Goal: Feedback & Contribution: Submit feedback/report problem

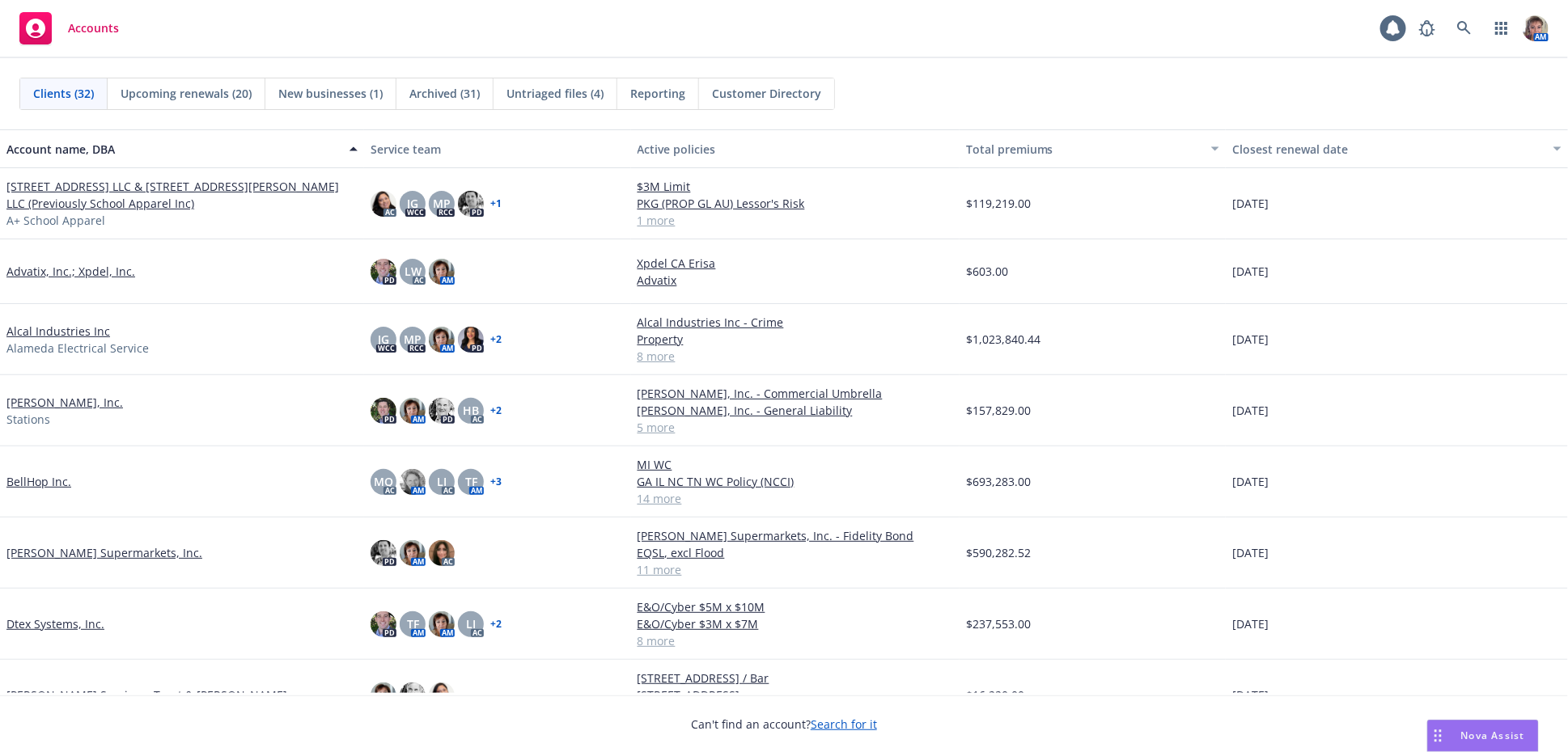
click at [1479, 742] on div "Nova Assist" at bounding box center [1483, 736] width 110 height 31
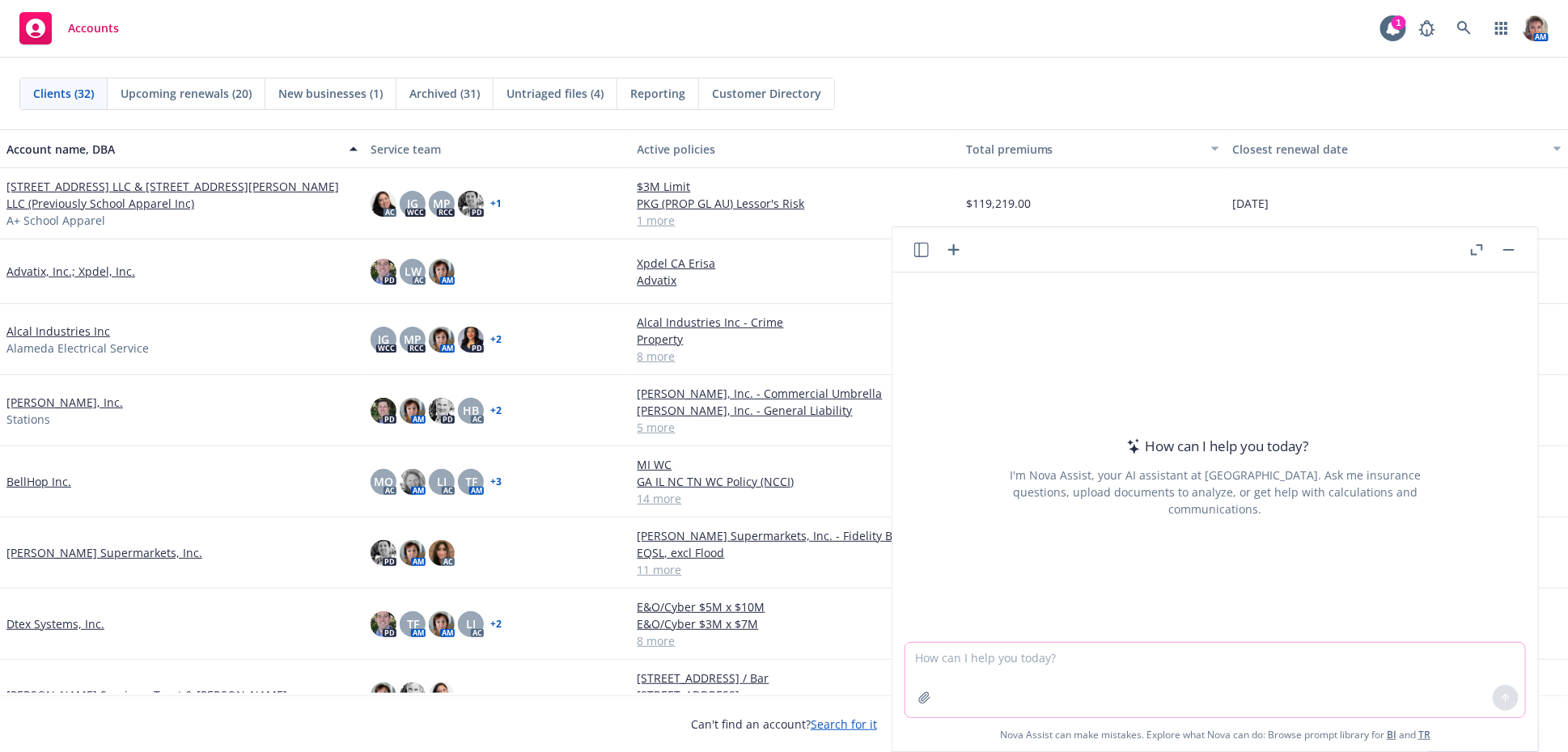
paste textarea "Hi Team, @Dawn Beasley hope you are well! Page 21 of the CRU 1 Proposal is a pa…"
type textarea "Hi Team, @Dawn Beasley hope you are well! Page 21 of the CRU 1 Proposal is a pa…"
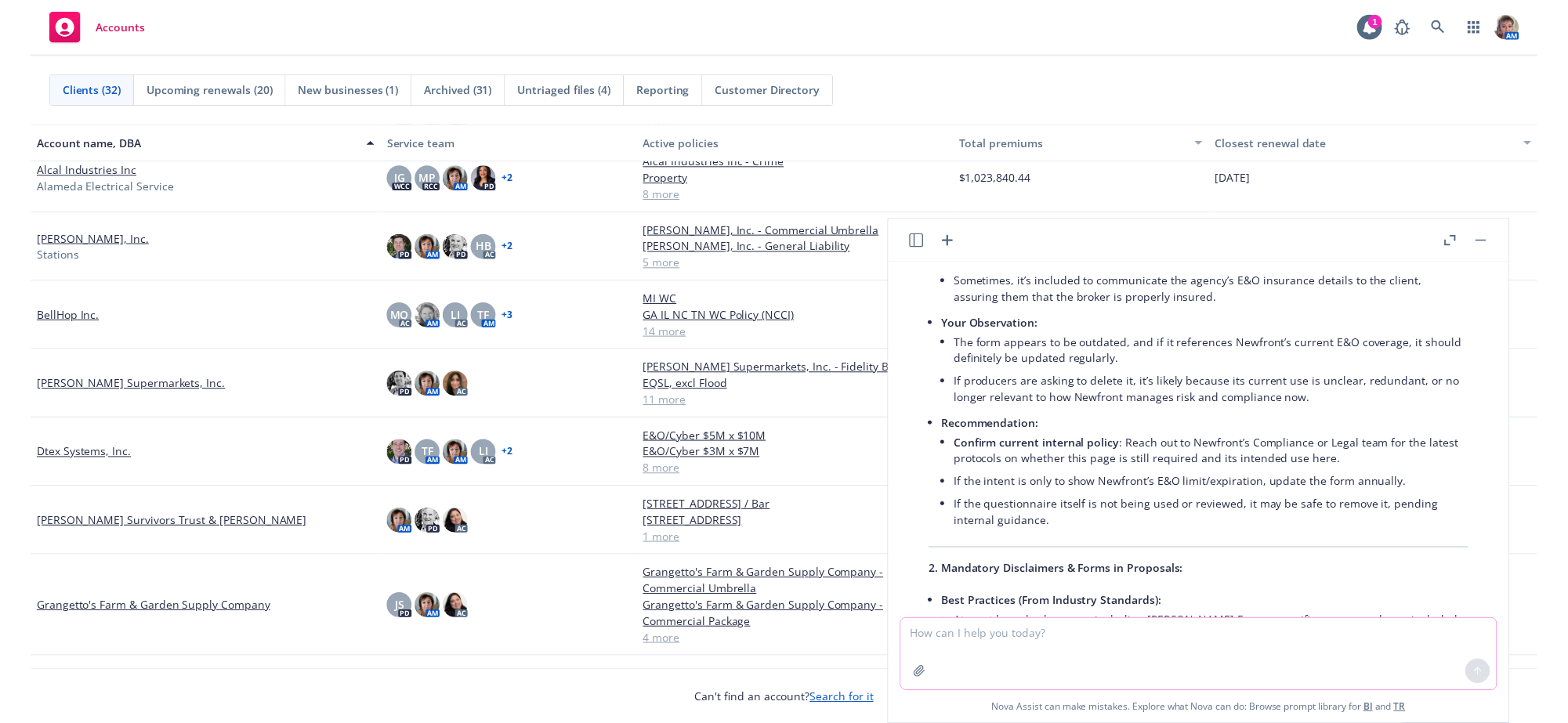
scroll to position [477, 0]
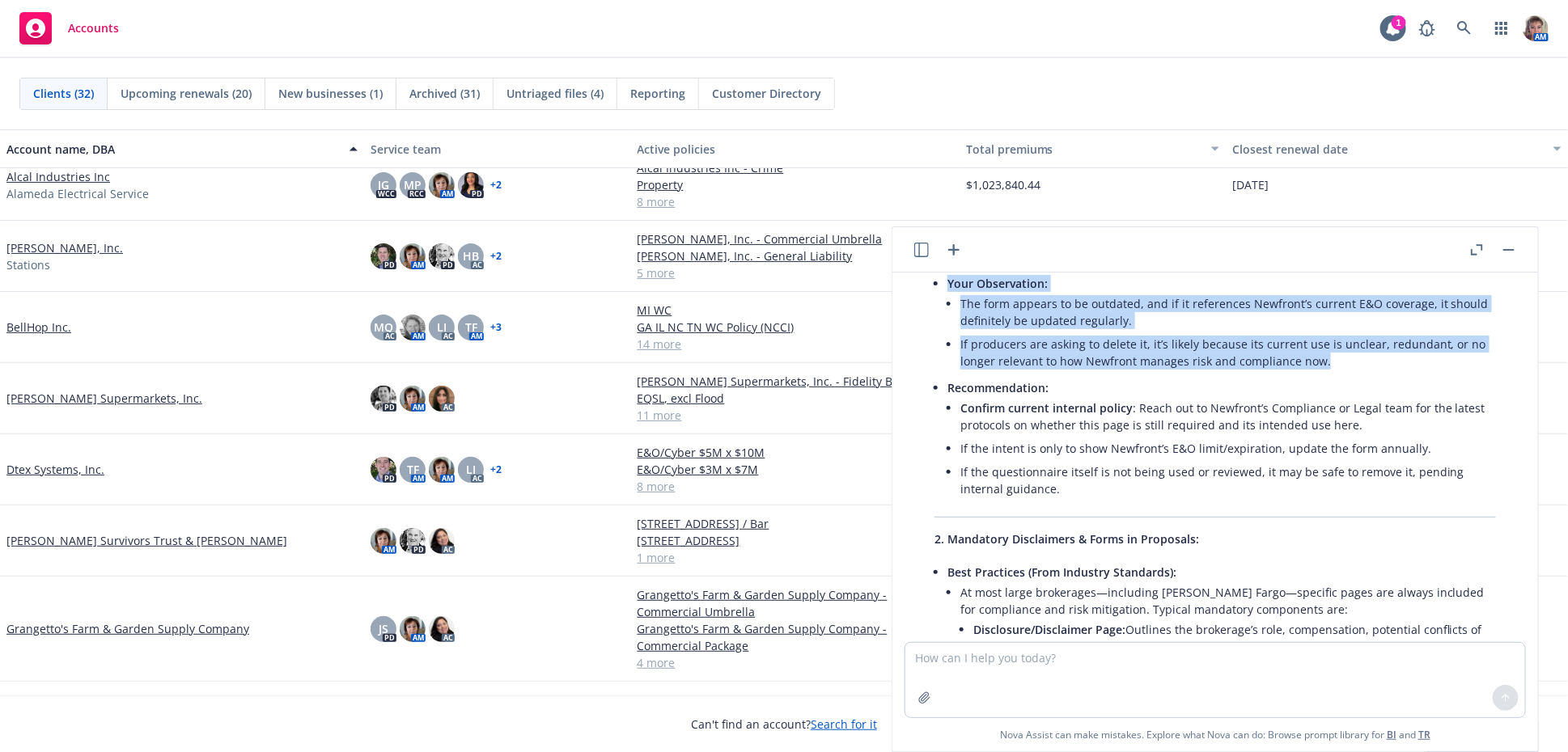
drag, startPoint x: 954, startPoint y: 305, endPoint x: 1343, endPoint y: 381, distance: 396.4
click at [1343, 376] on li "Your Observation: The form appears to be outdated, and if it references Newfron…" at bounding box center [1222, 324] width 549 height 104
copy li "Your Observation: The form appears to be outdated, and if it references Newfron…"
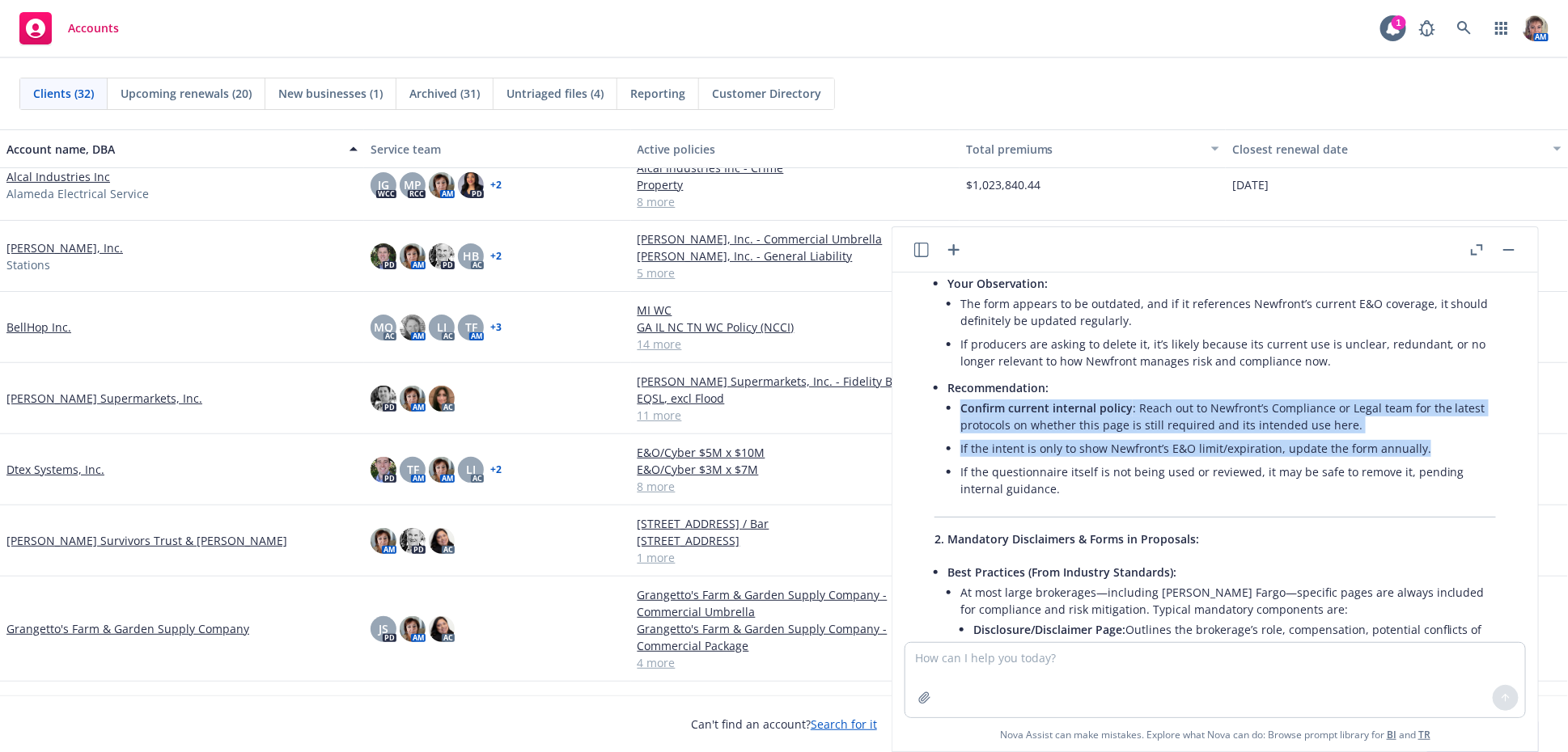
drag, startPoint x: 1430, startPoint y: 475, endPoint x: 962, endPoint y: 432, distance: 470.0
click at [962, 432] on li "Recommendation: Confirm current internal policy : Reach out to Newfront’s Compl…" at bounding box center [1222, 440] width 549 height 128
copy ul "Confirm current internal policy : Reach out to Newfront’s Compliance or Legal t…"
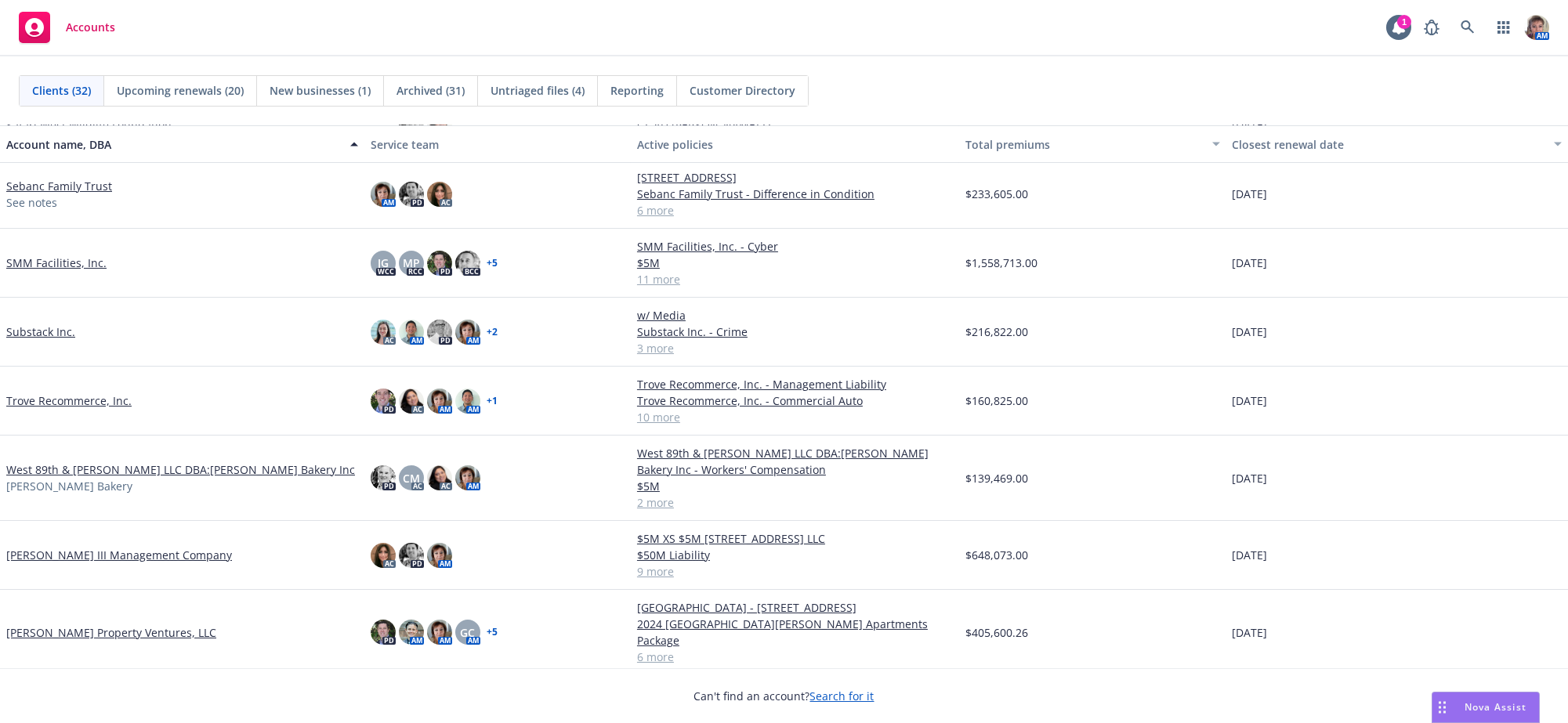
scroll to position [1591, 0]
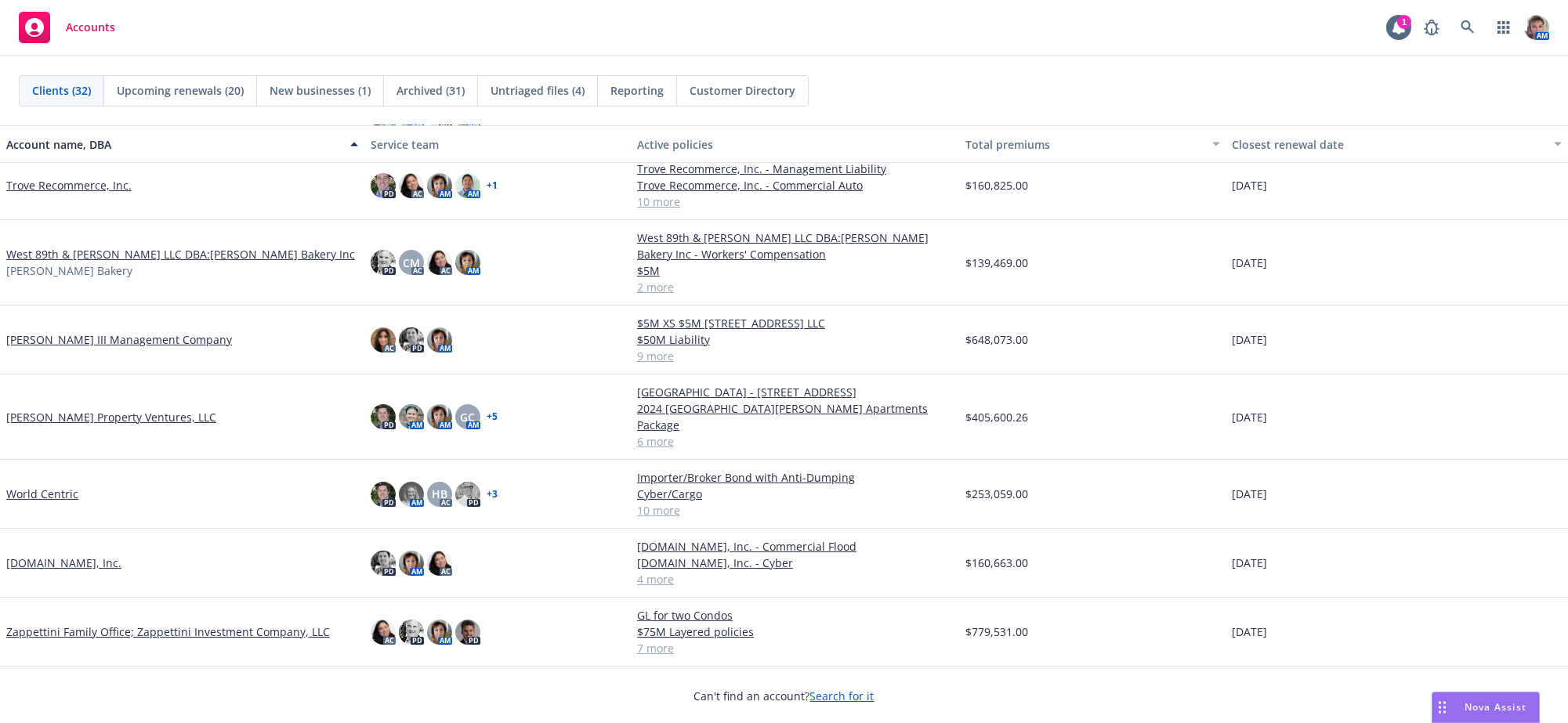
click at [84, 627] on link "Zappettini Family Office; Zappettini Investment Company, LLC" at bounding box center [168, 631] width 324 height 16
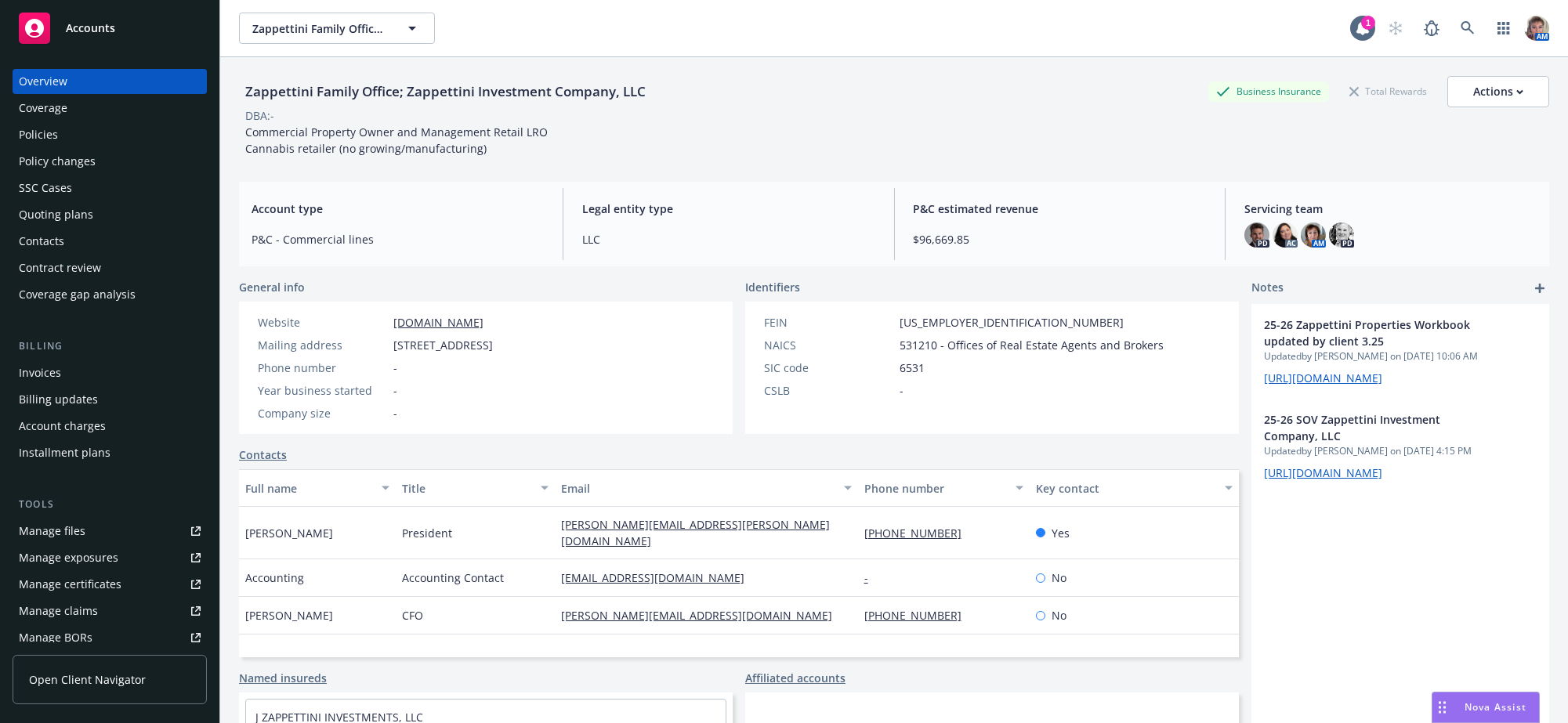
click at [85, 147] on div "Policies" at bounding box center [110, 134] width 181 height 25
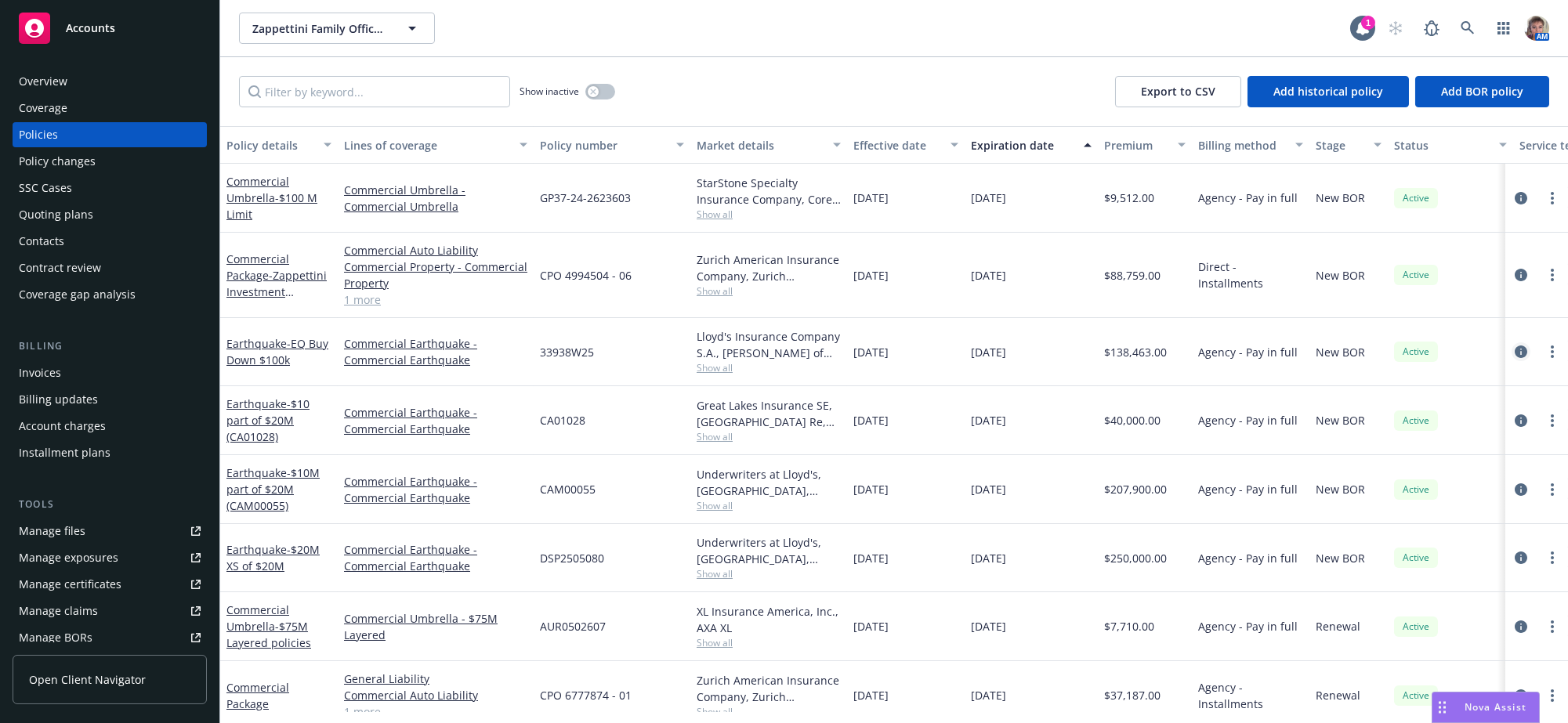
click at [1514, 358] on icon "circleInformation" at bounding box center [1520, 352] width 13 height 13
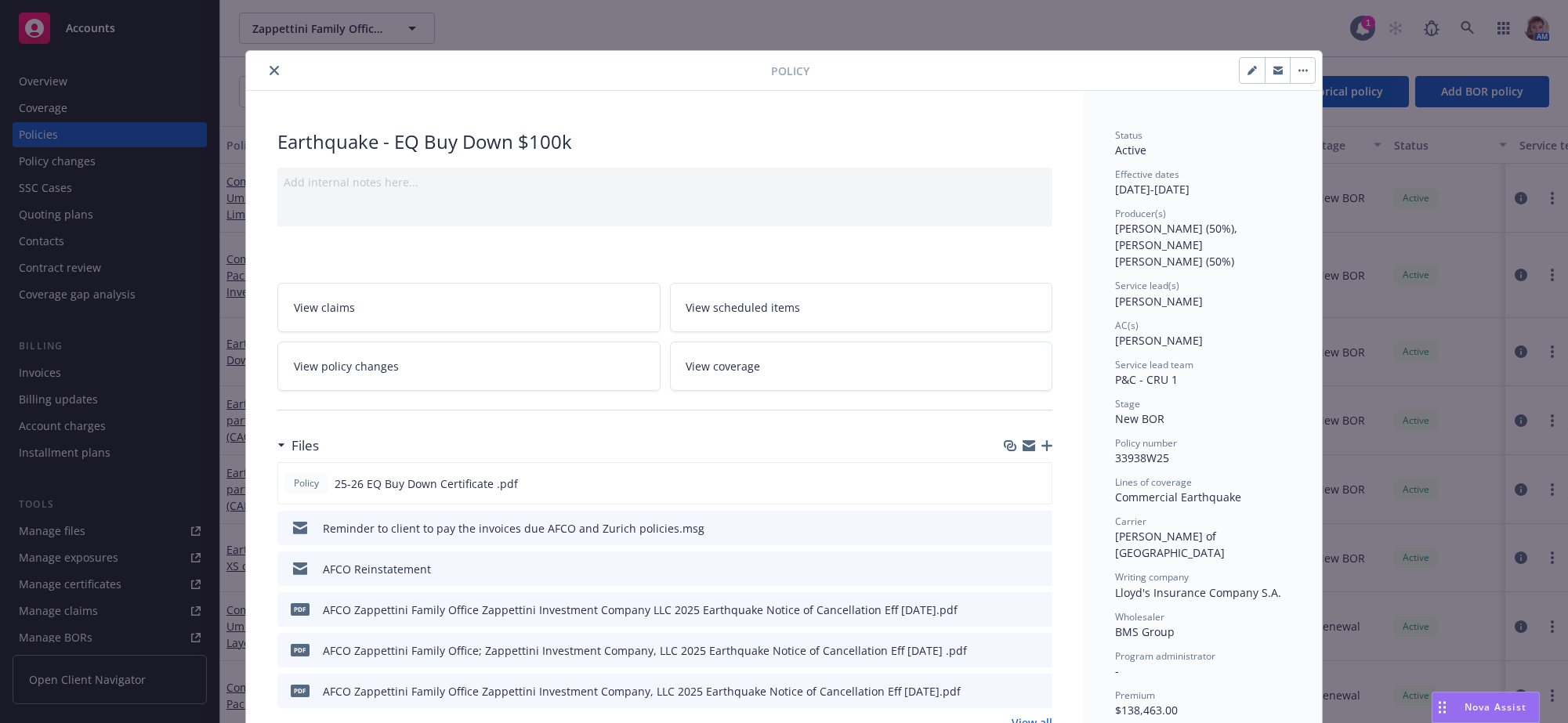
click at [1042, 451] on icon "button" at bounding box center [1047, 445] width 11 height 11
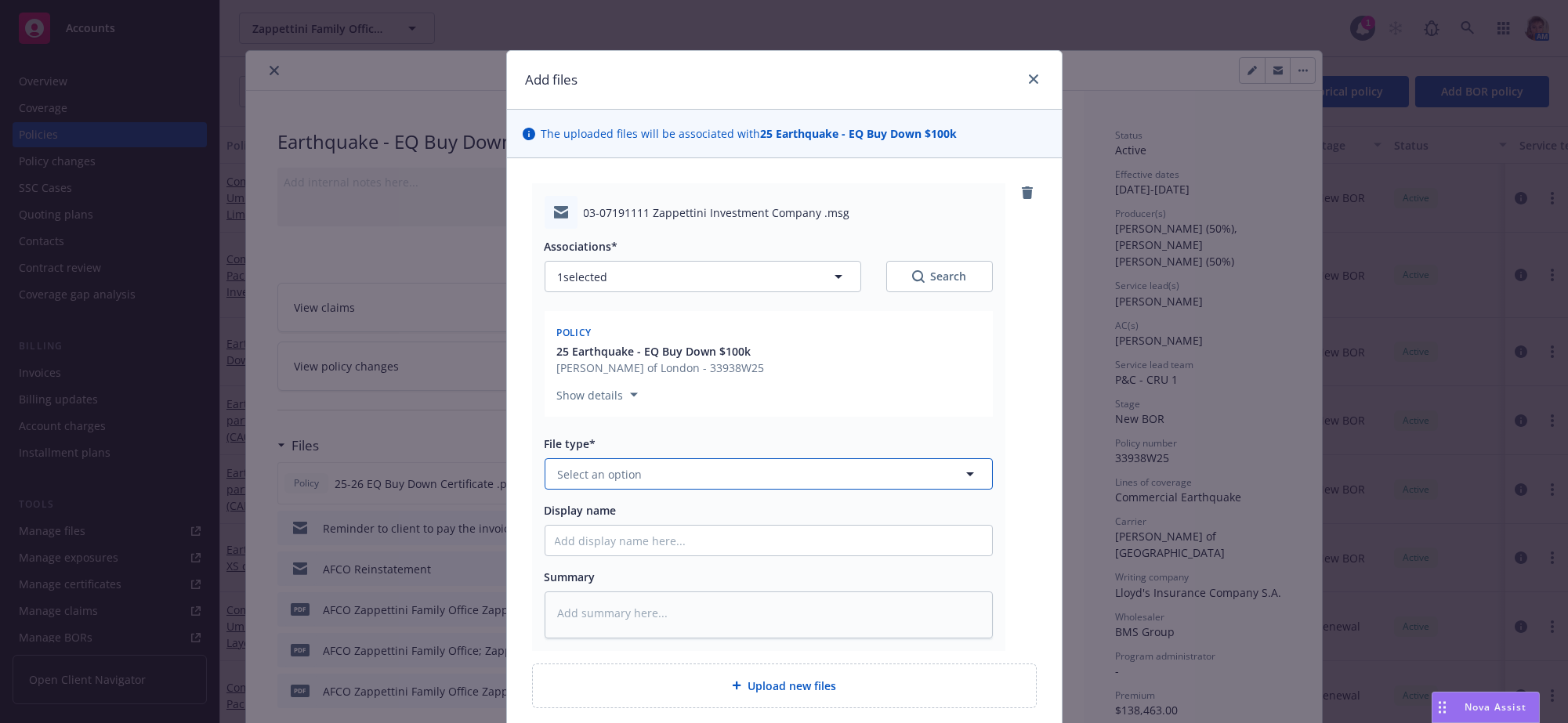
click at [615, 489] on button "Select an option" at bounding box center [769, 473] width 448 height 32
type input "em"
click at [629, 578] on div "Email" at bounding box center [769, 566] width 428 height 23
type textarea "x"
click at [615, 555] on input "Display name" at bounding box center [769, 540] width 447 height 30
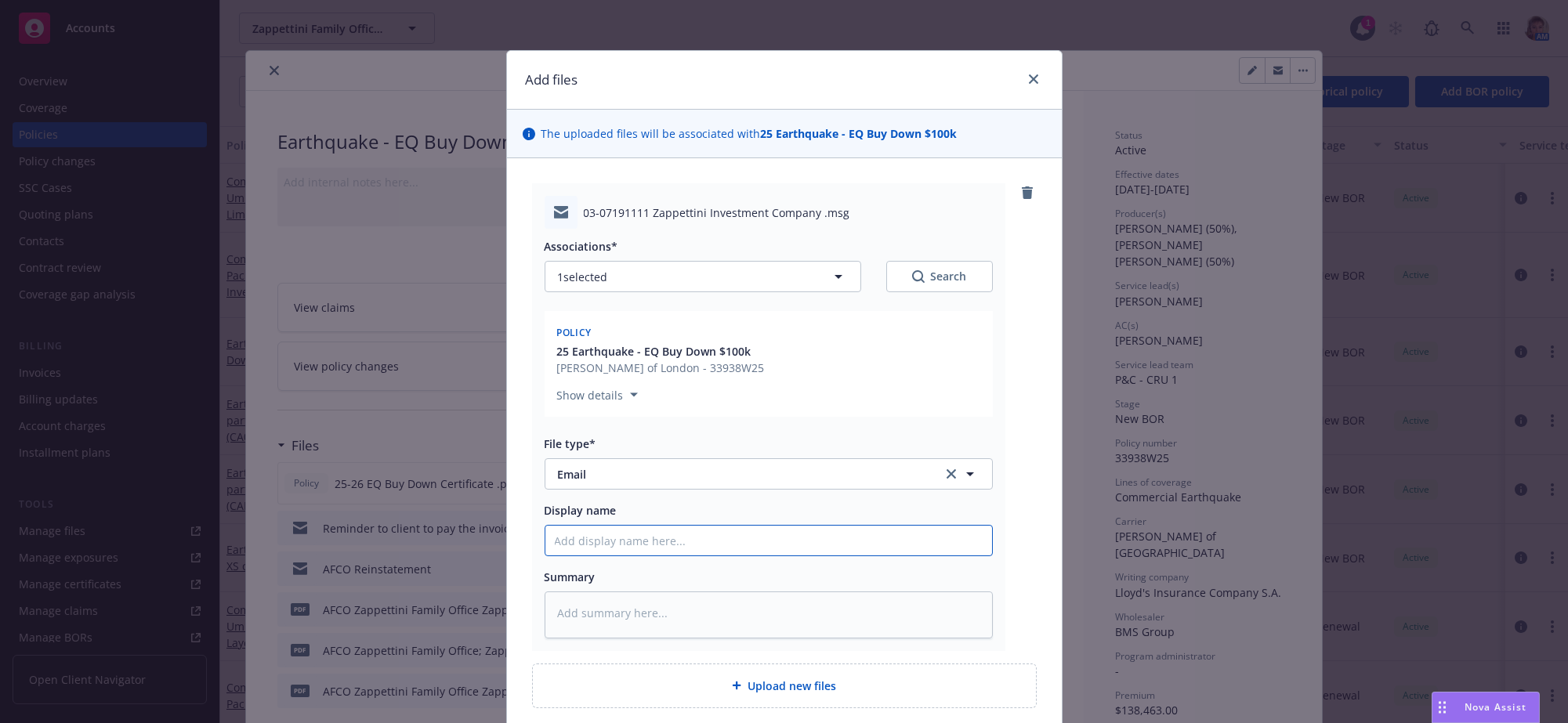
type input "F"
type textarea "x"
type input "Fi"
type textarea "x"
type input "Fin"
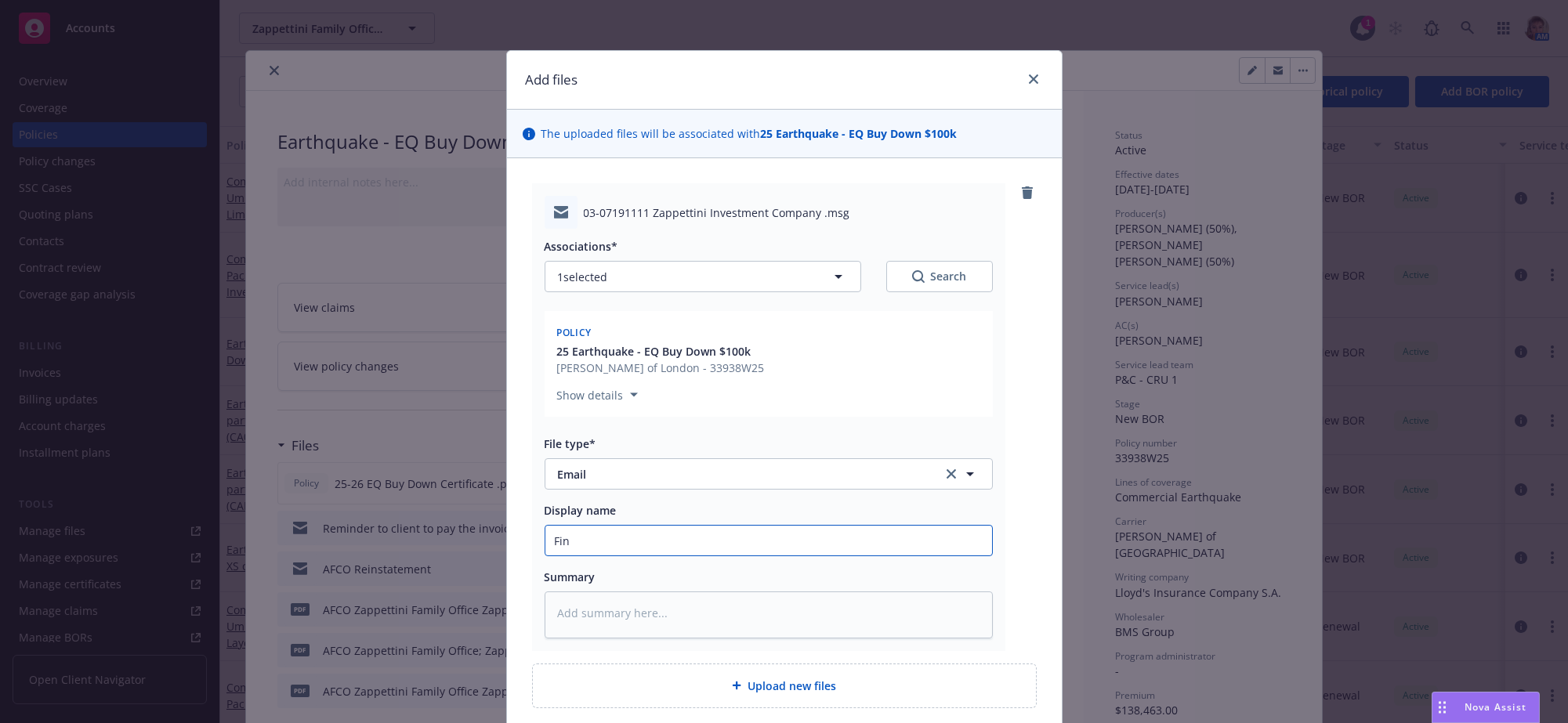
type textarea "x"
type input "Fina"
type textarea "x"
type input "Finan"
type textarea "x"
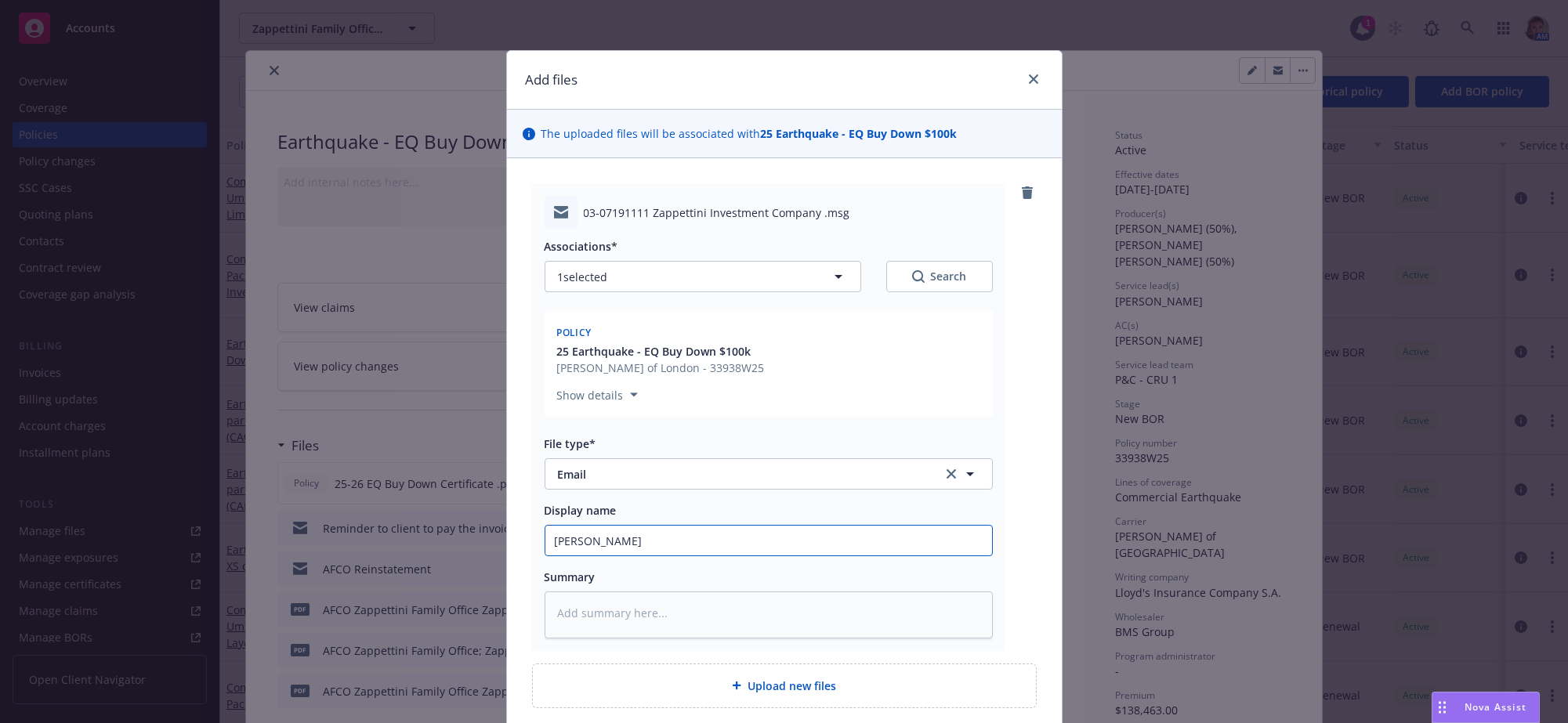
type input "Financ"
type textarea "x"
type input "Finance"
type textarea "x"
type input "Finance"
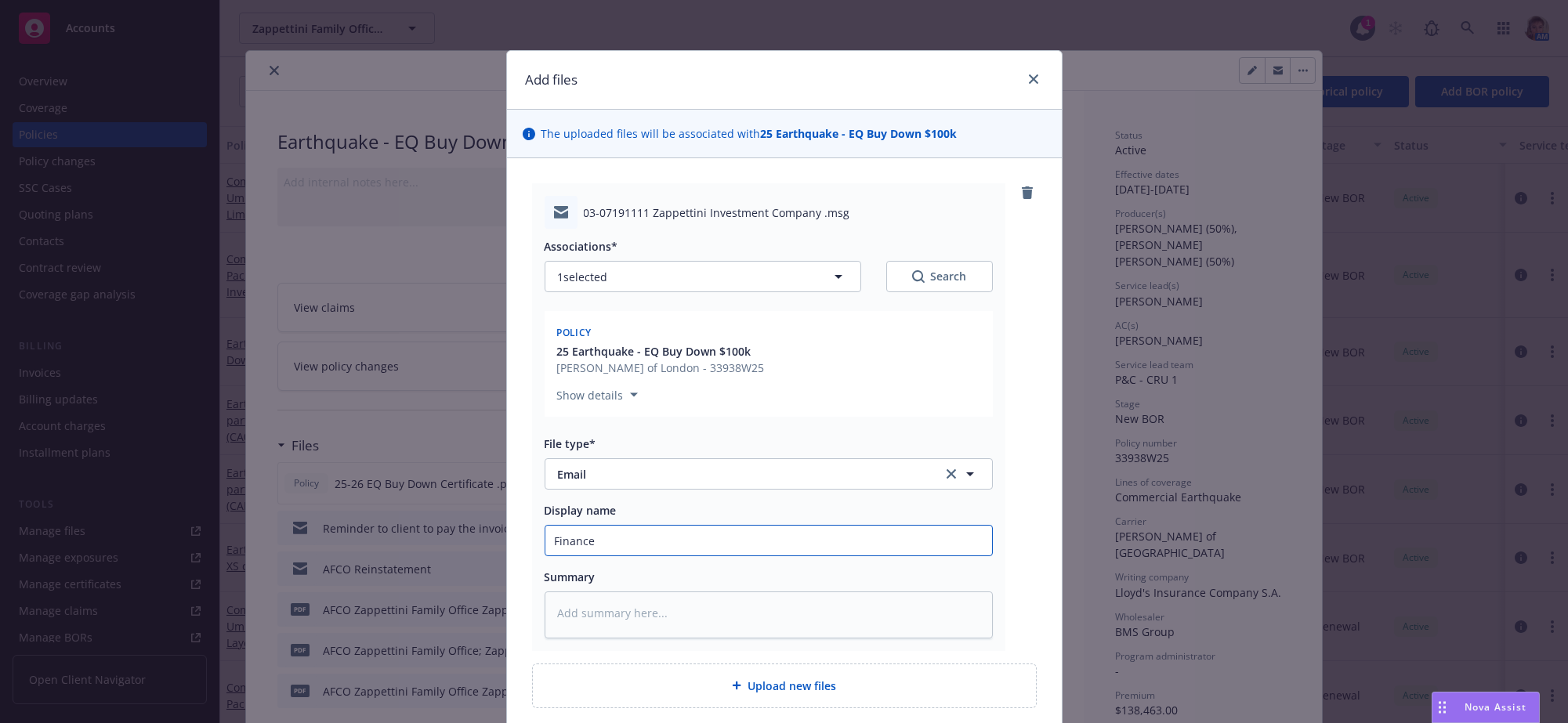
type textarea "x"
type input "Finance c"
type textarea "x"
type input "Finance co"
type textarea "x"
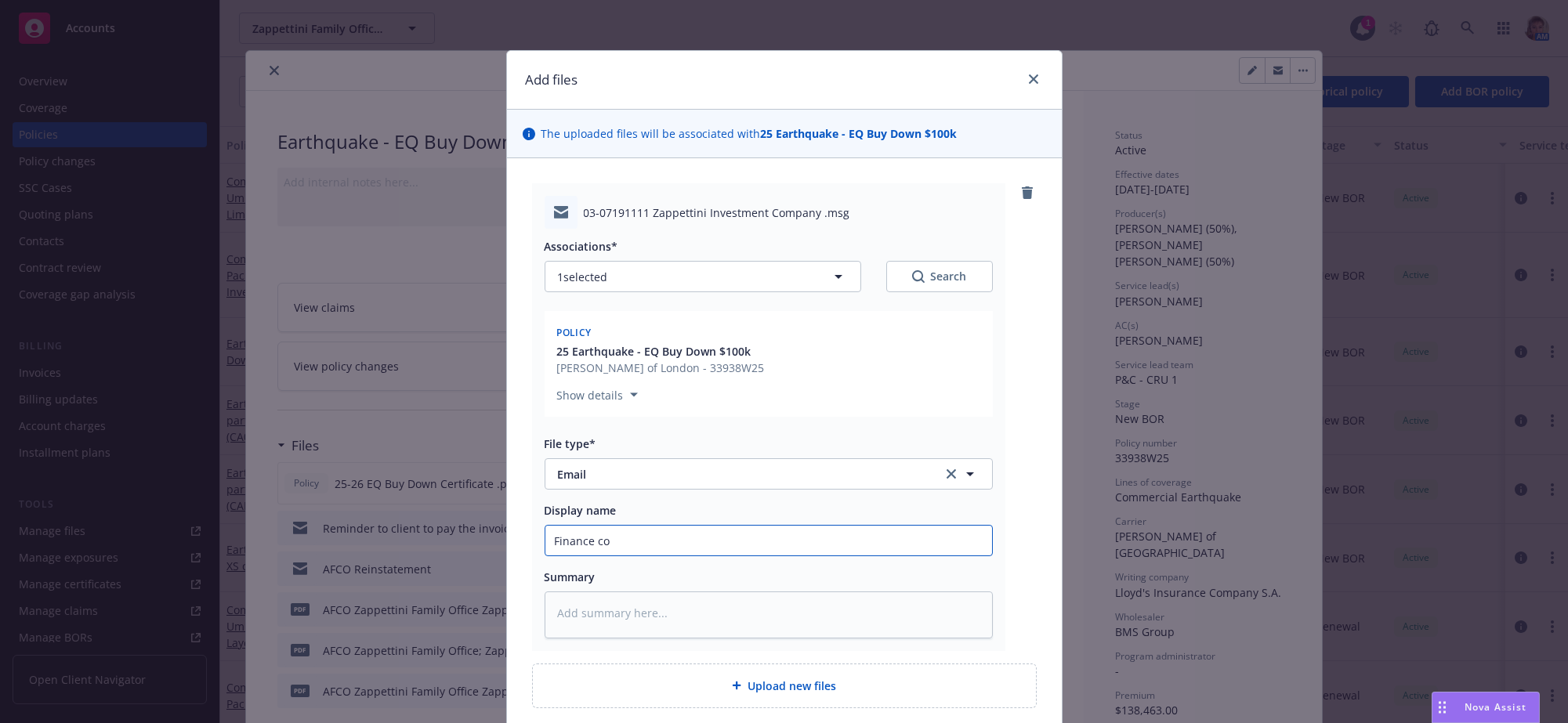
type input "Finance com"
type textarea "x"
type input "Finance comp"
type textarea "x"
type input "Finance compa"
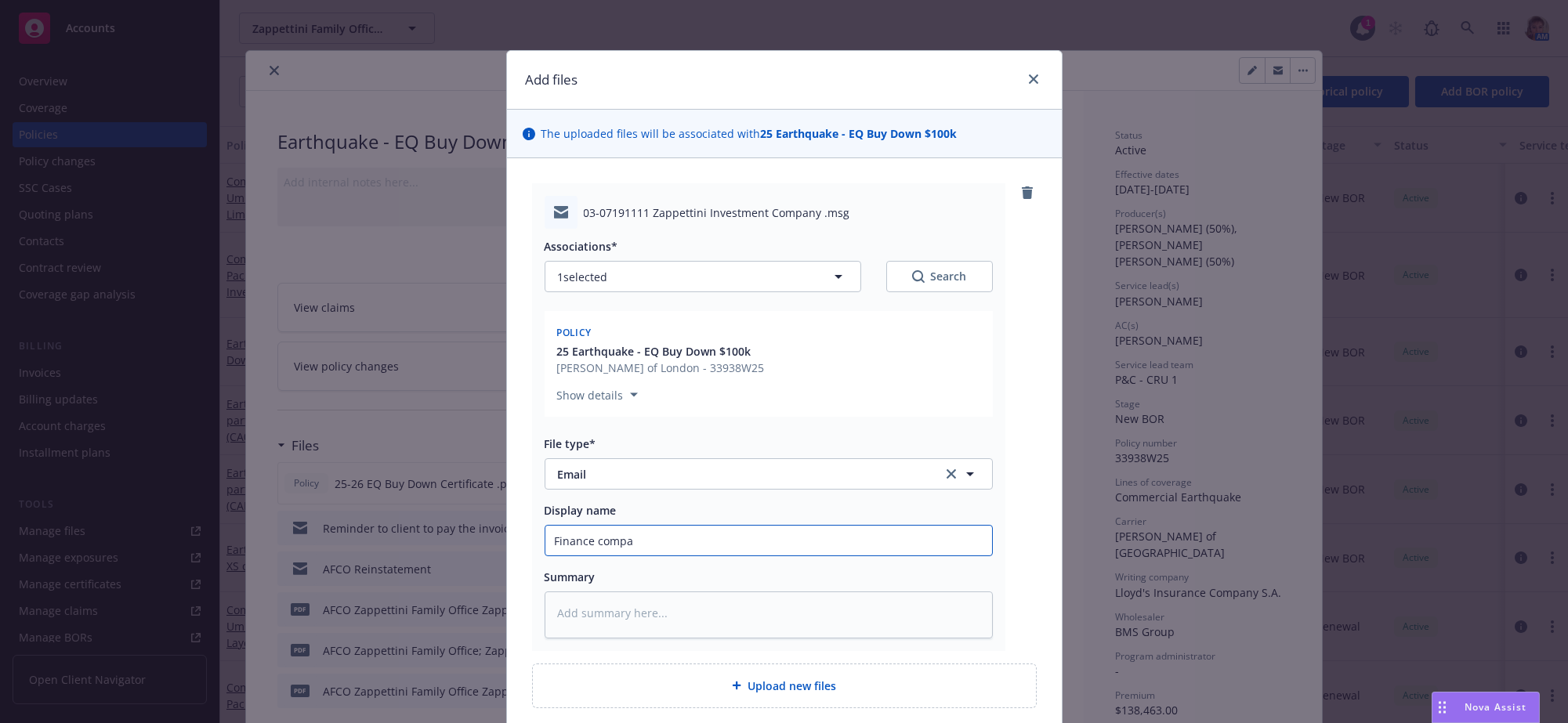
type textarea "x"
type input "Finance compan"
type textarea "x"
type input "Finance company"
type textarea "x"
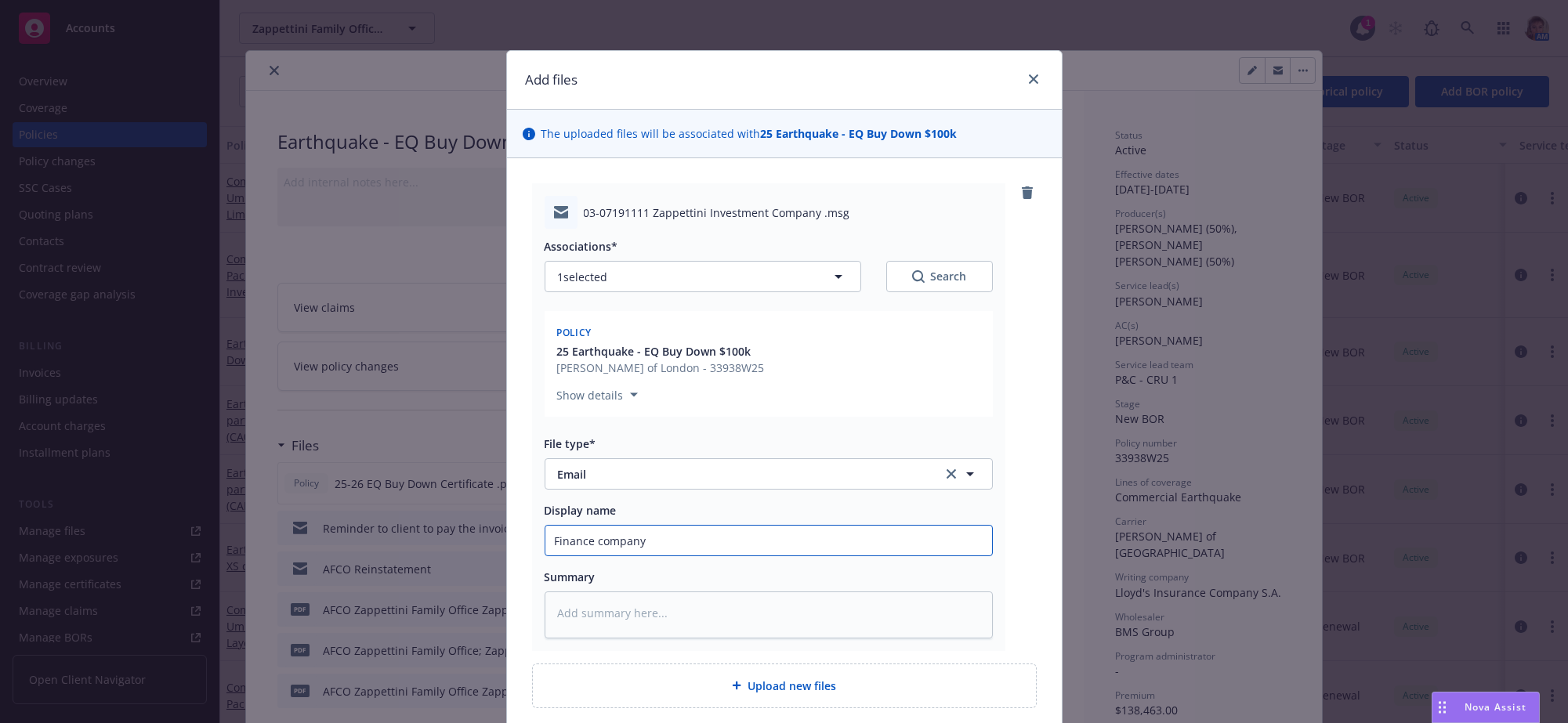
type input "Finance company"
type textarea "x"
type input "Finance company f"
type textarea "x"
type input "Finance company fo"
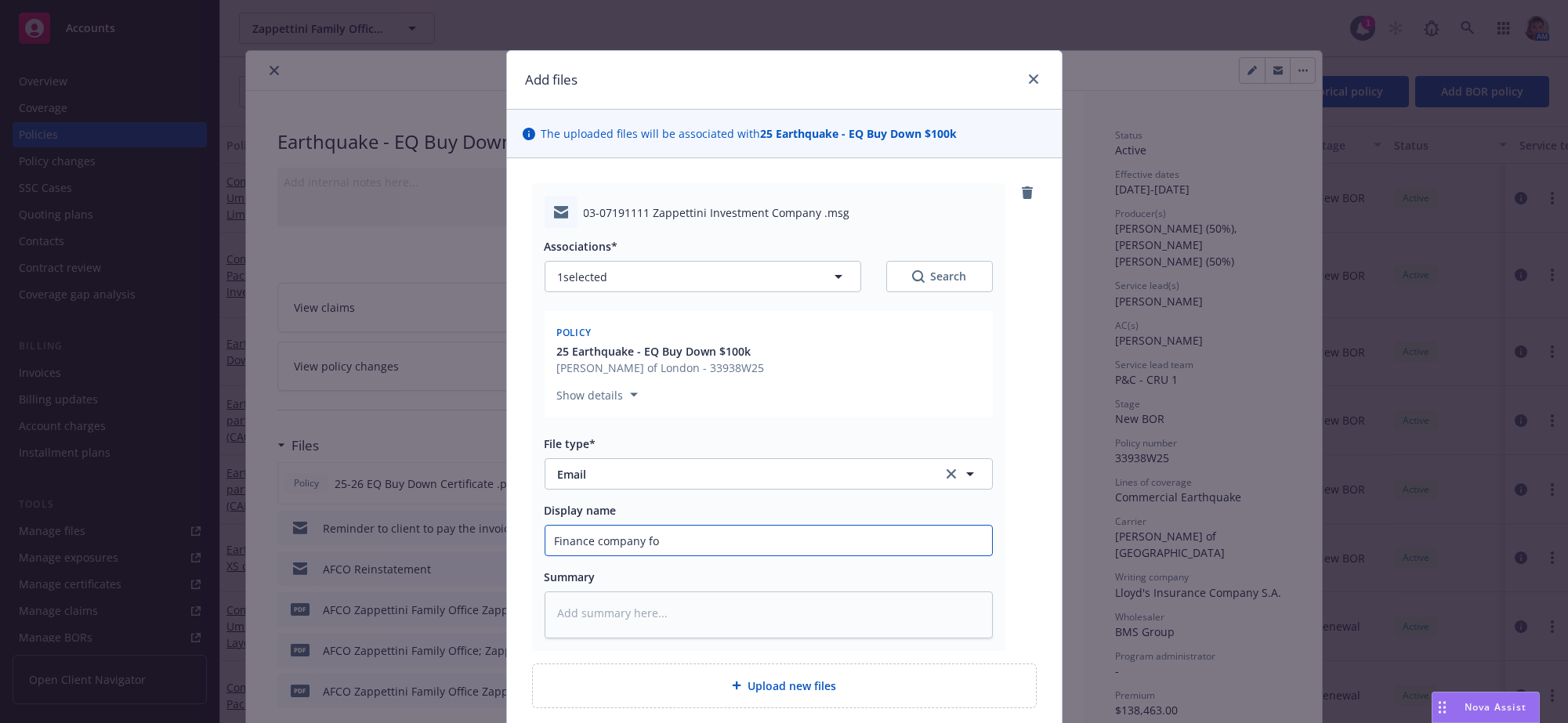
type textarea "x"
type input "Finance company fol"
type textarea "x"
type input "Finance company foll"
type textarea "x"
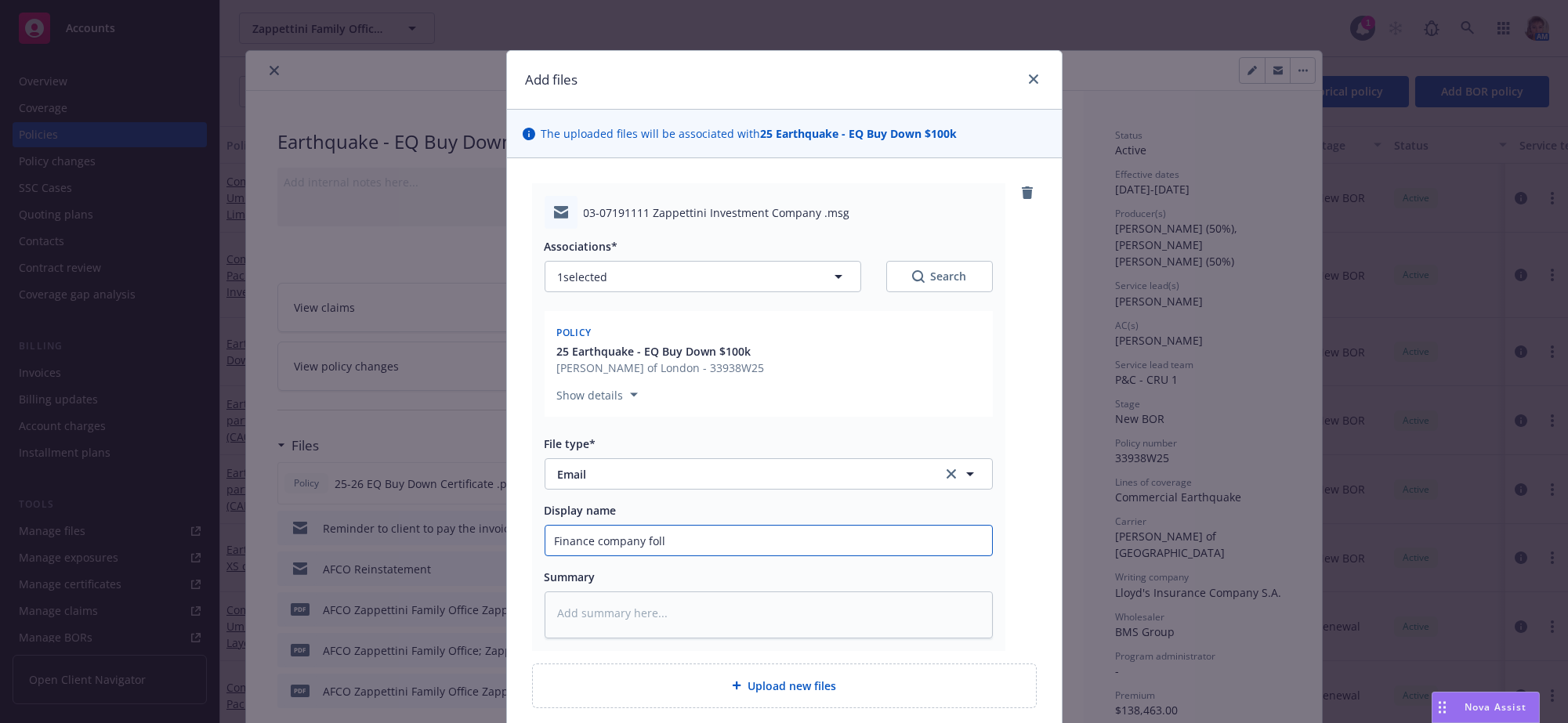
type input "Finance company follo"
type textarea "x"
type input "Finance company follow"
type textarea "x"
type input "Finance company followe"
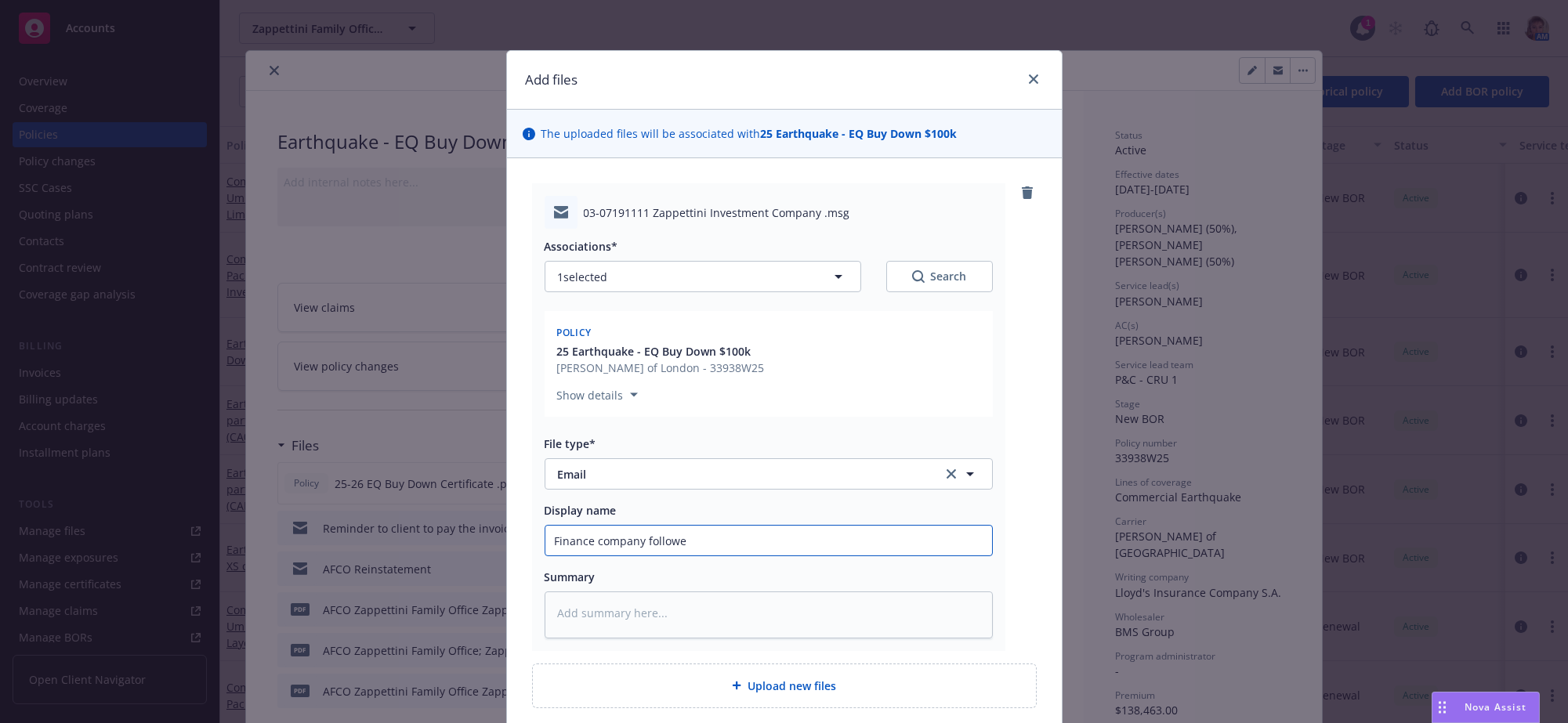
type textarea "x"
type input "Finance company followed"
type textarea "x"
type input "Finance company followed"
type textarea "x"
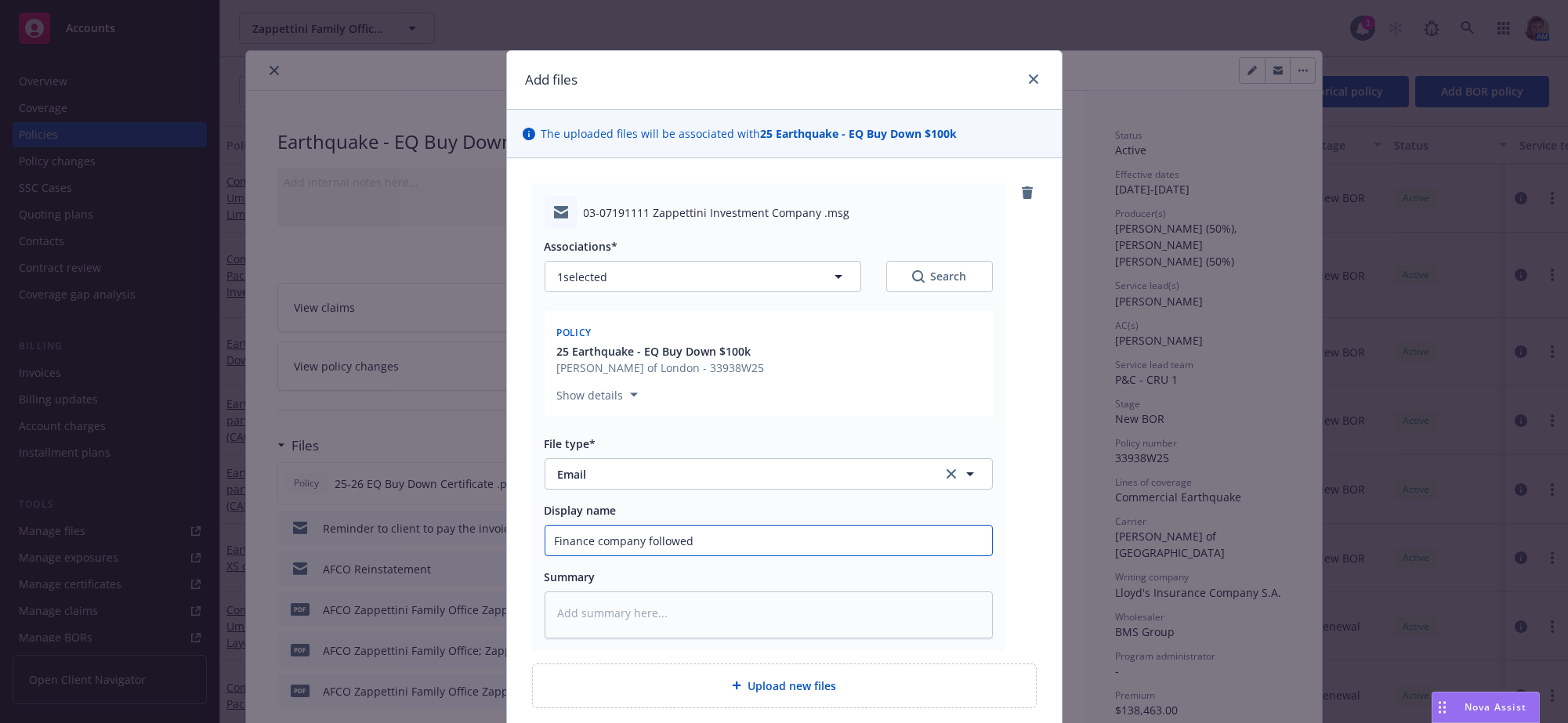
type input "Finance company followed u"
type textarea "x"
type input "Finance company followed up"
type textarea "x"
type input "Finance company followed up"
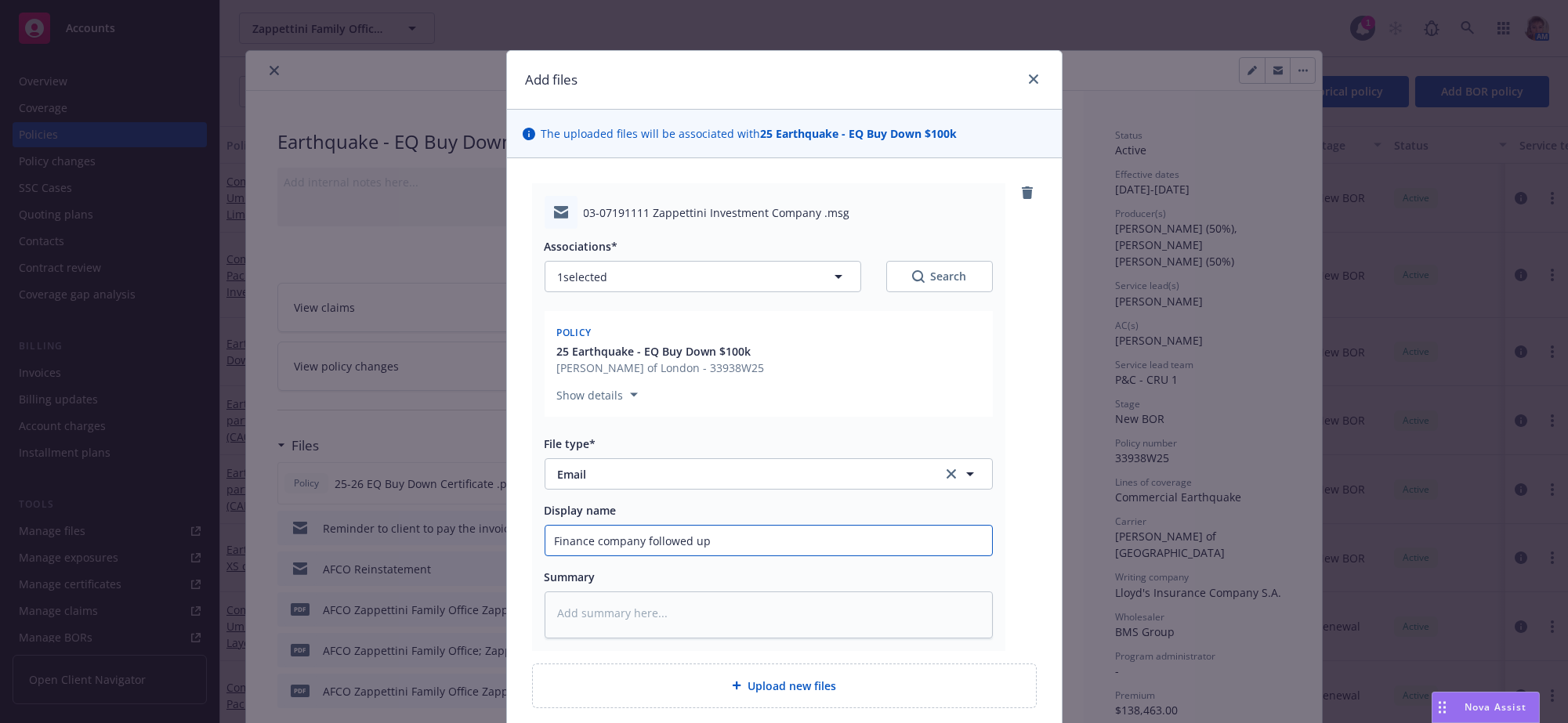
type textarea "x"
type input "Finance company followed up i"
type textarea "x"
type input "Finance company followed up in"
type textarea "x"
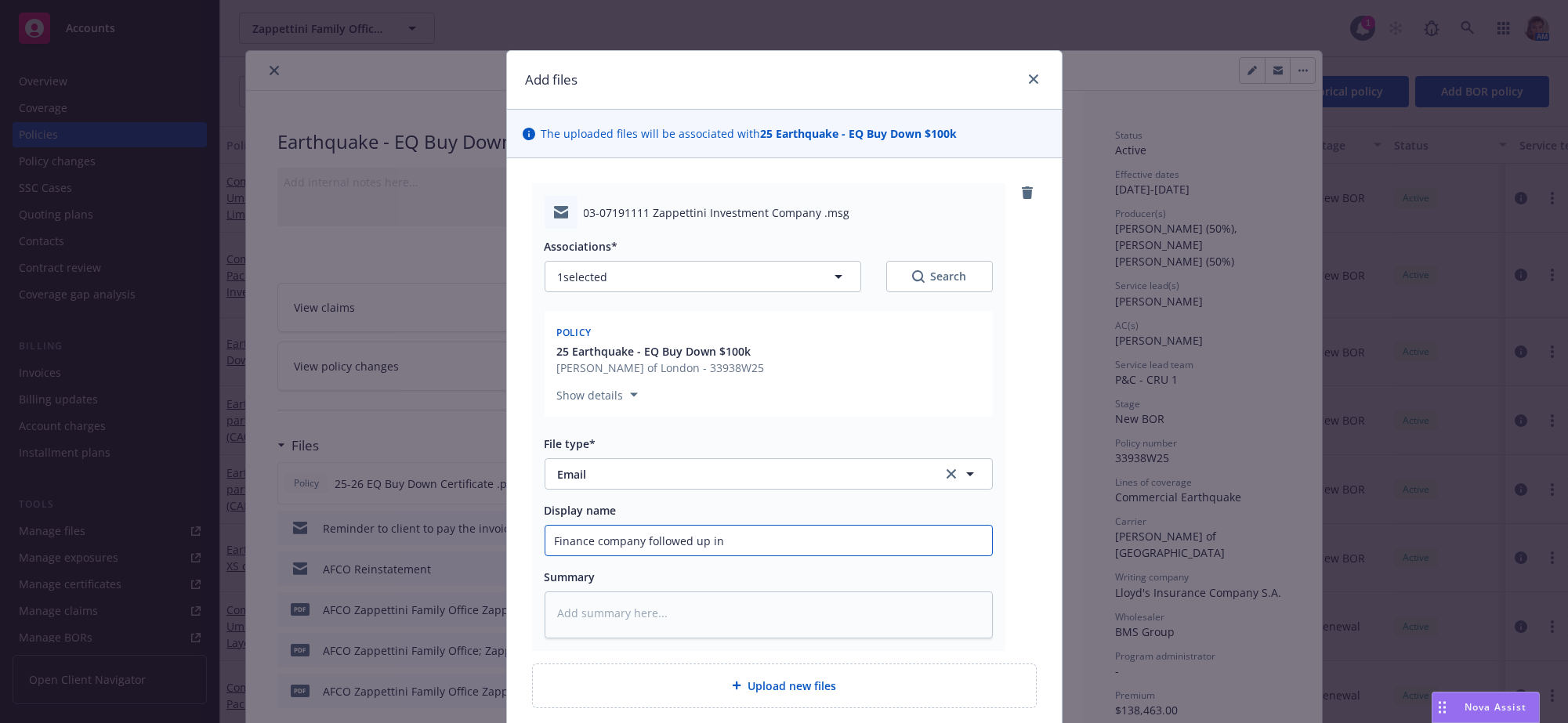
type input "Finance company followed up in"
type textarea "x"
type input "Finance company followed up in p"
type textarea "x"
type input "Finance company followed up in pa"
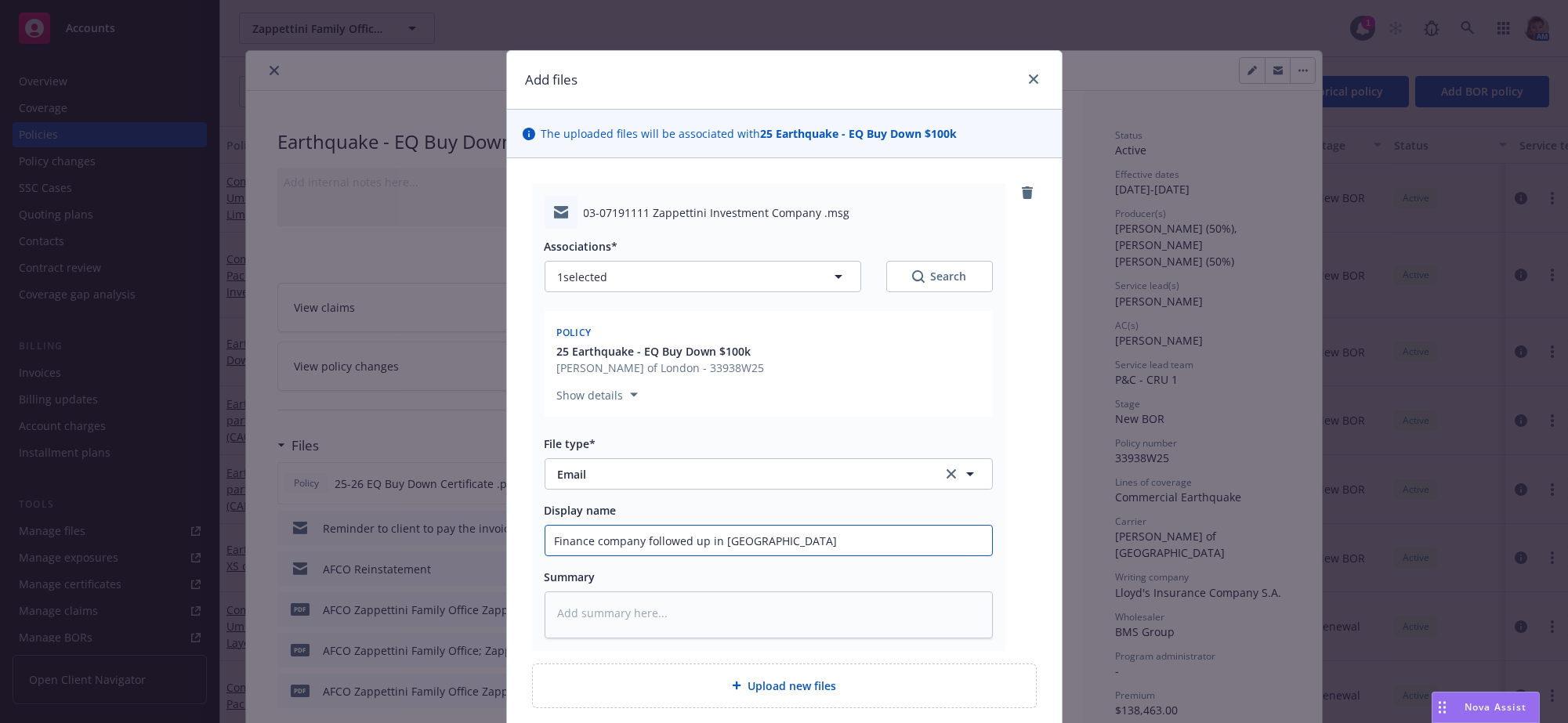
type textarea "x"
type input "Finance company followed up in pay"
type textarea "x"
type input "Finance company followed up in paym"
type textarea "x"
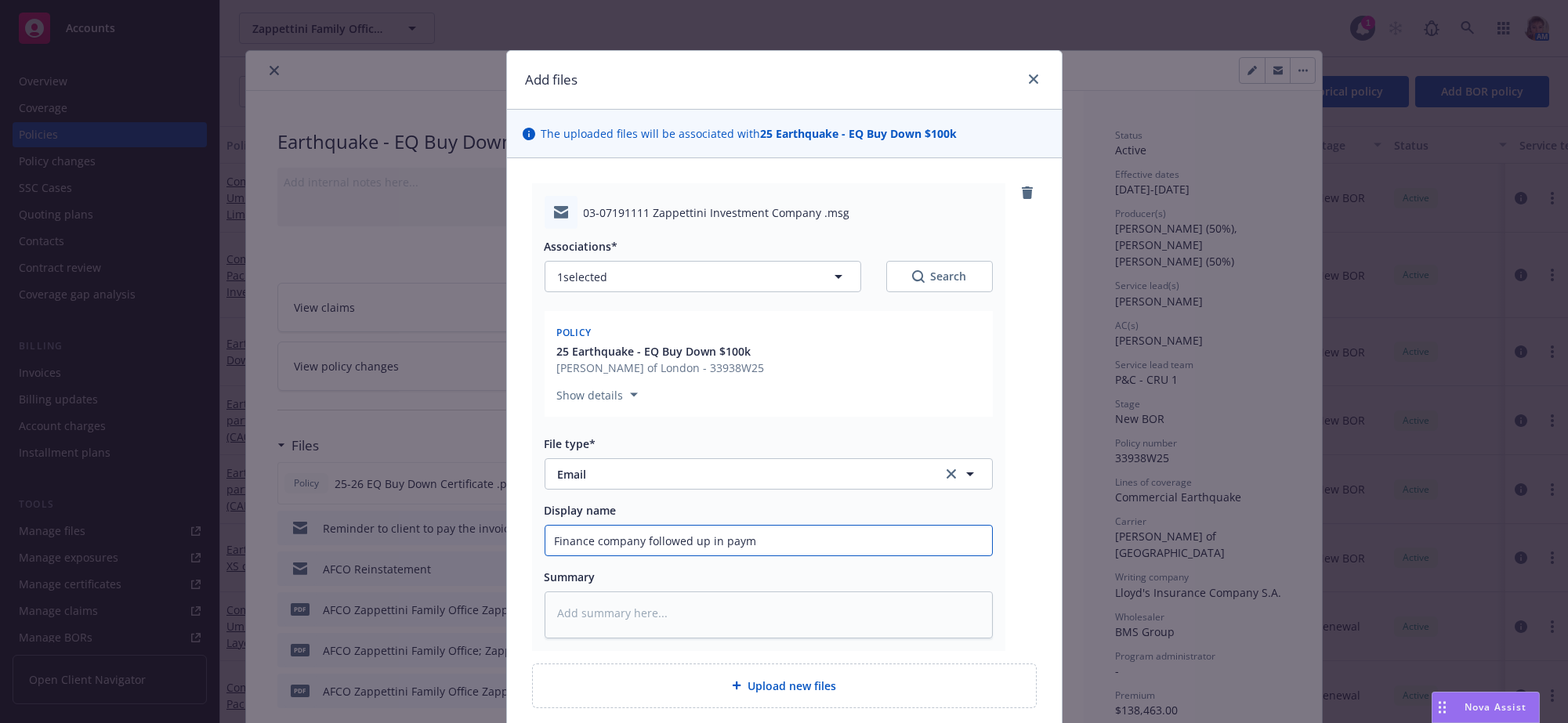
type input "Finance company followed up in payme"
type textarea "x"
type input "Finance company followed up in paymen"
type textarea "x"
type input "Finance company followed up in payment"
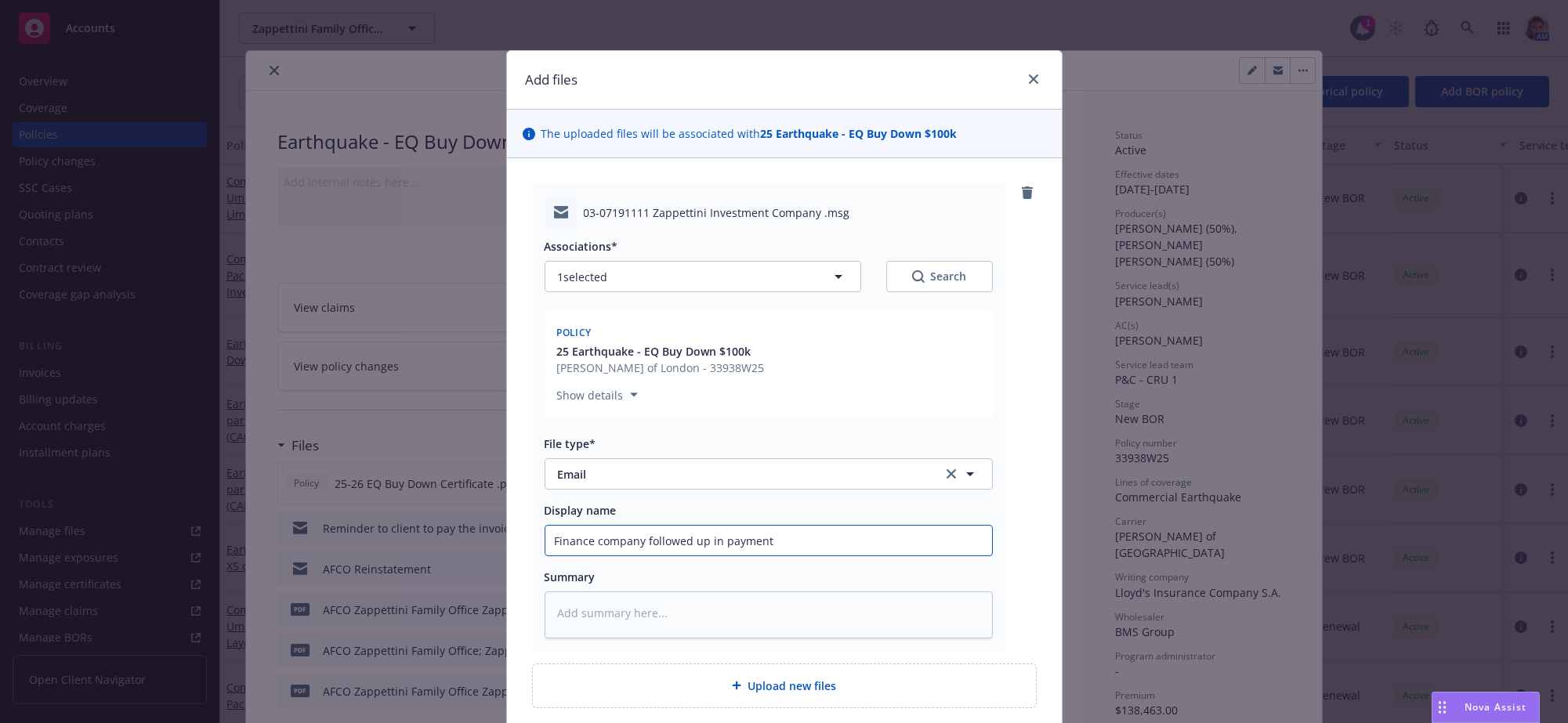
type textarea "x"
type input "Finance company followed up in payment"
type textarea "x"
type input "Finance company followed up in payment a"
type textarea "x"
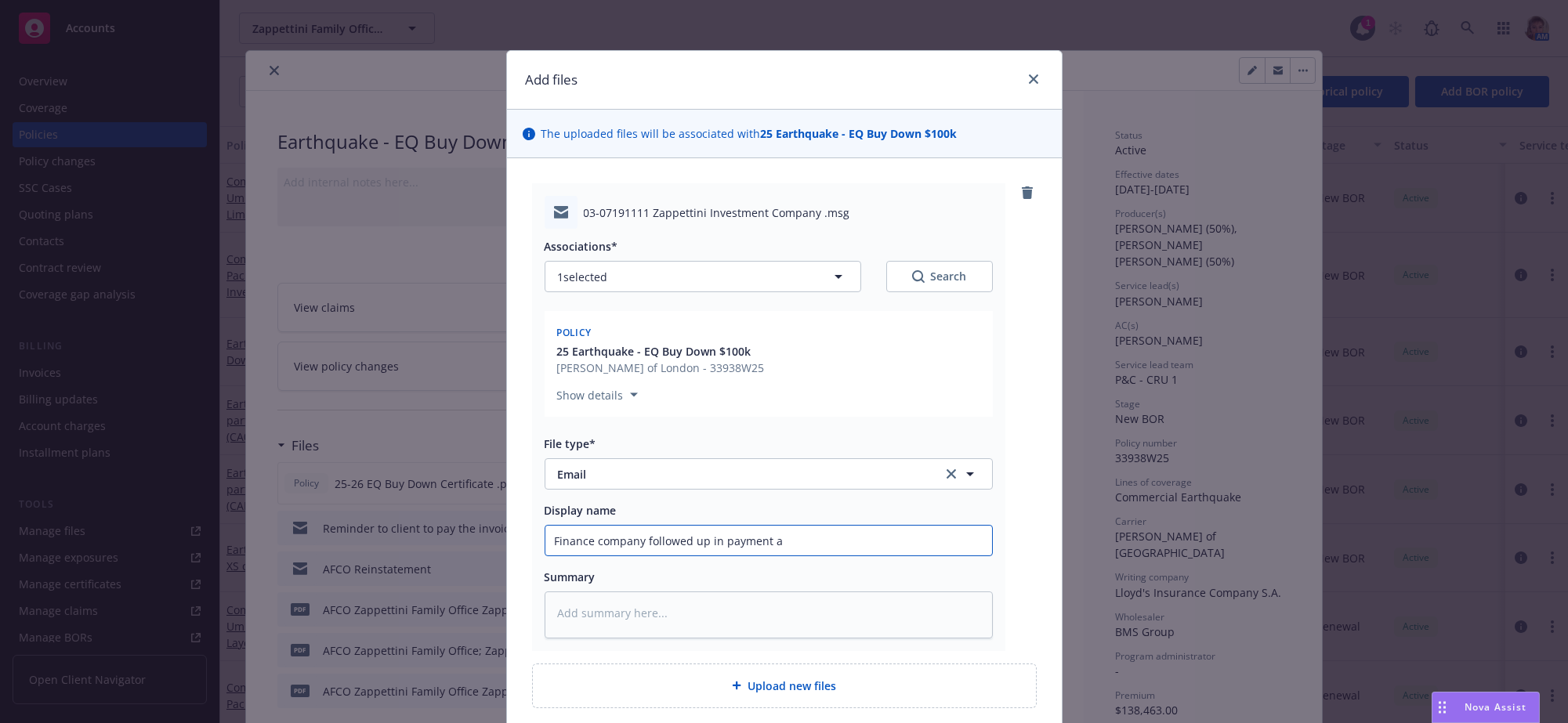
type input "Finance company followed up in payment ag"
type textarea "x"
type input "Finance company followed up in payment aga"
type textarea "x"
type input "Finance company followed up in payment agai"
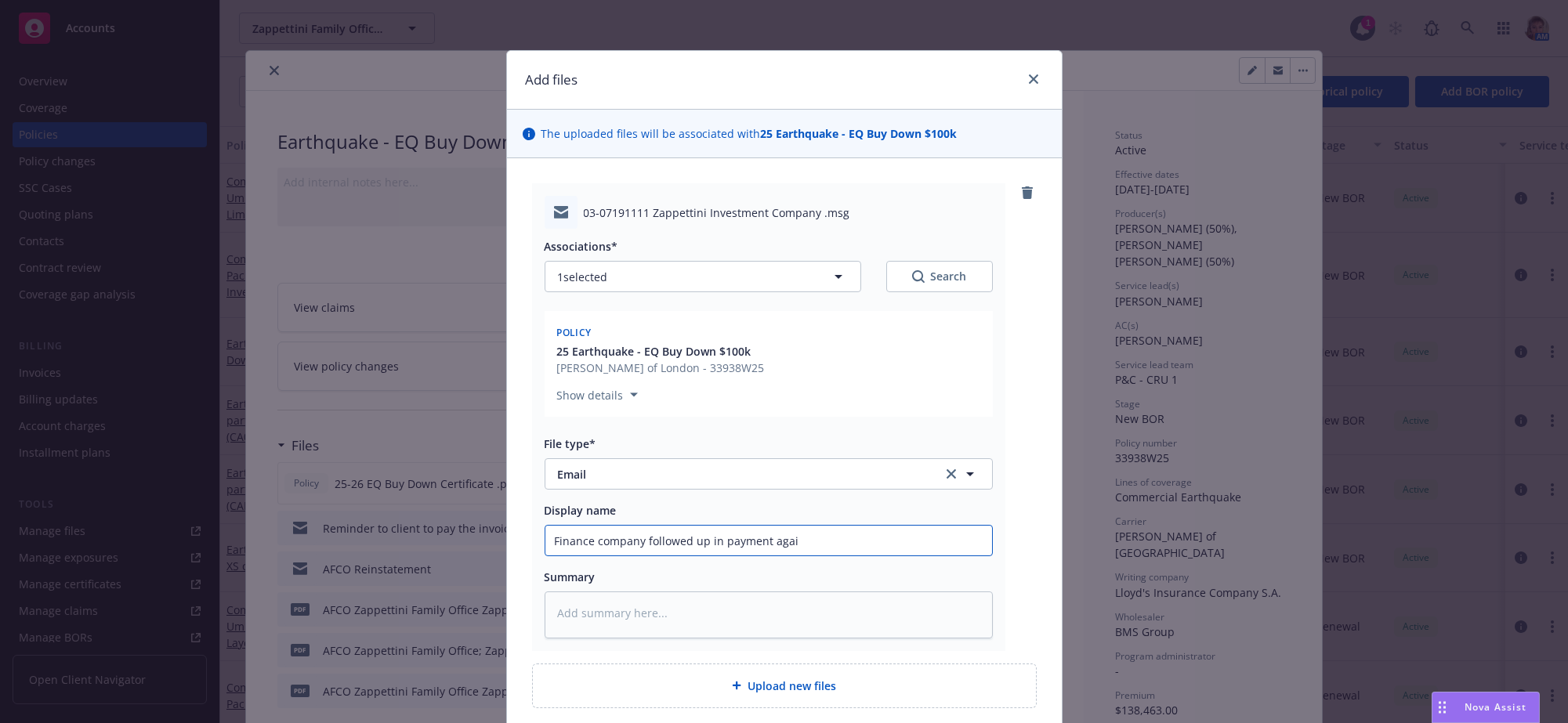
type textarea "x"
type input "Finance company followed up in payment again"
type textarea "x"
type input "Finance company followed up in payment again."
type textarea "x"
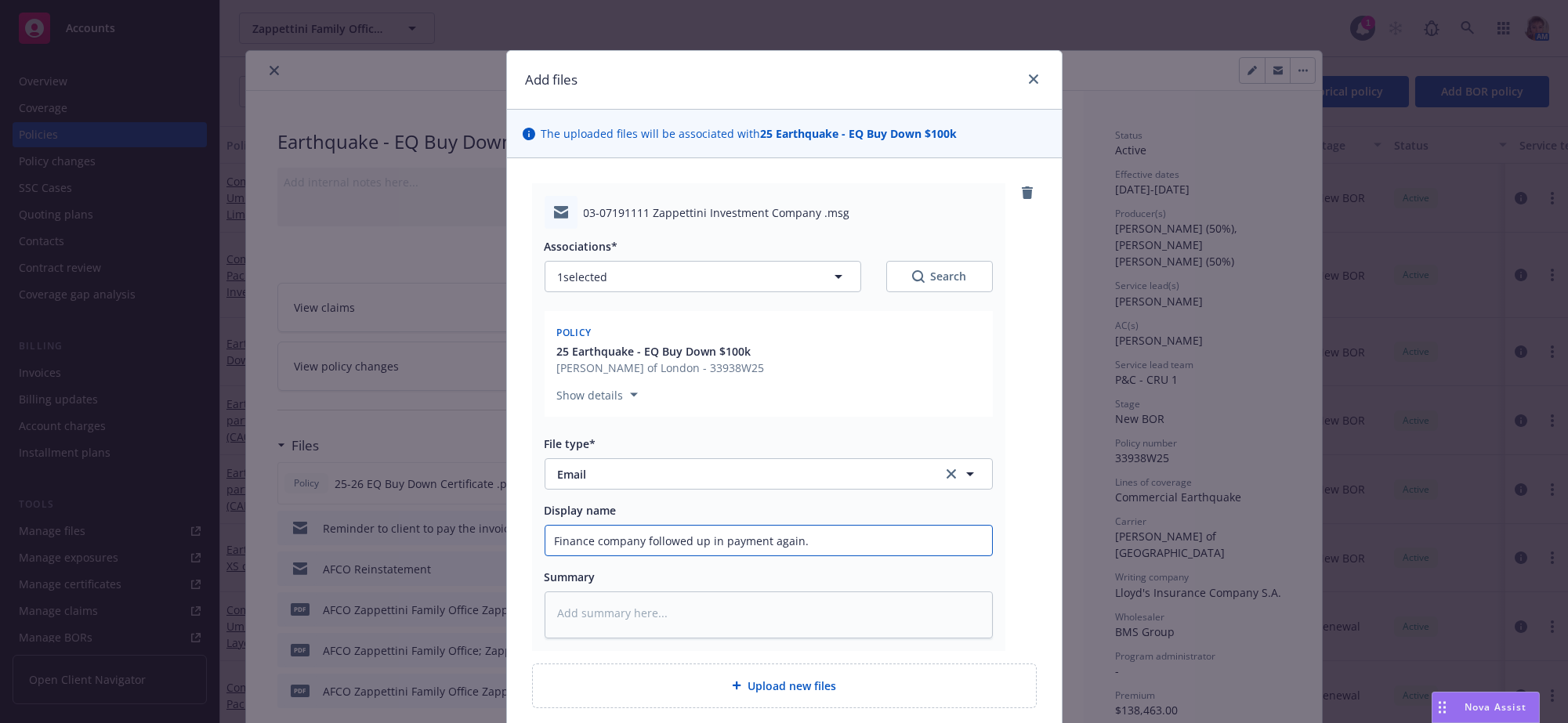
type input "Finance company followed up in payment again."
type textarea "x"
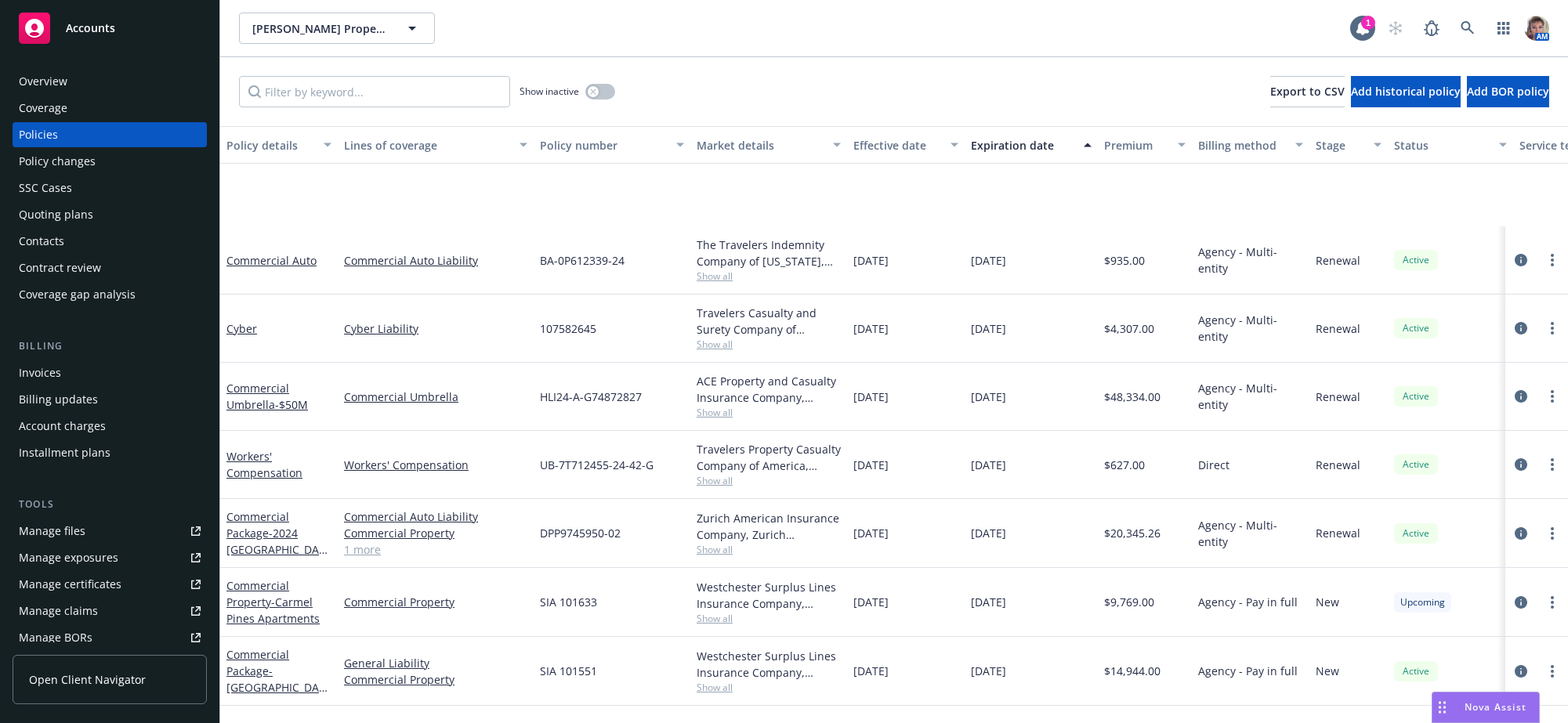
scroll to position [175, 180]
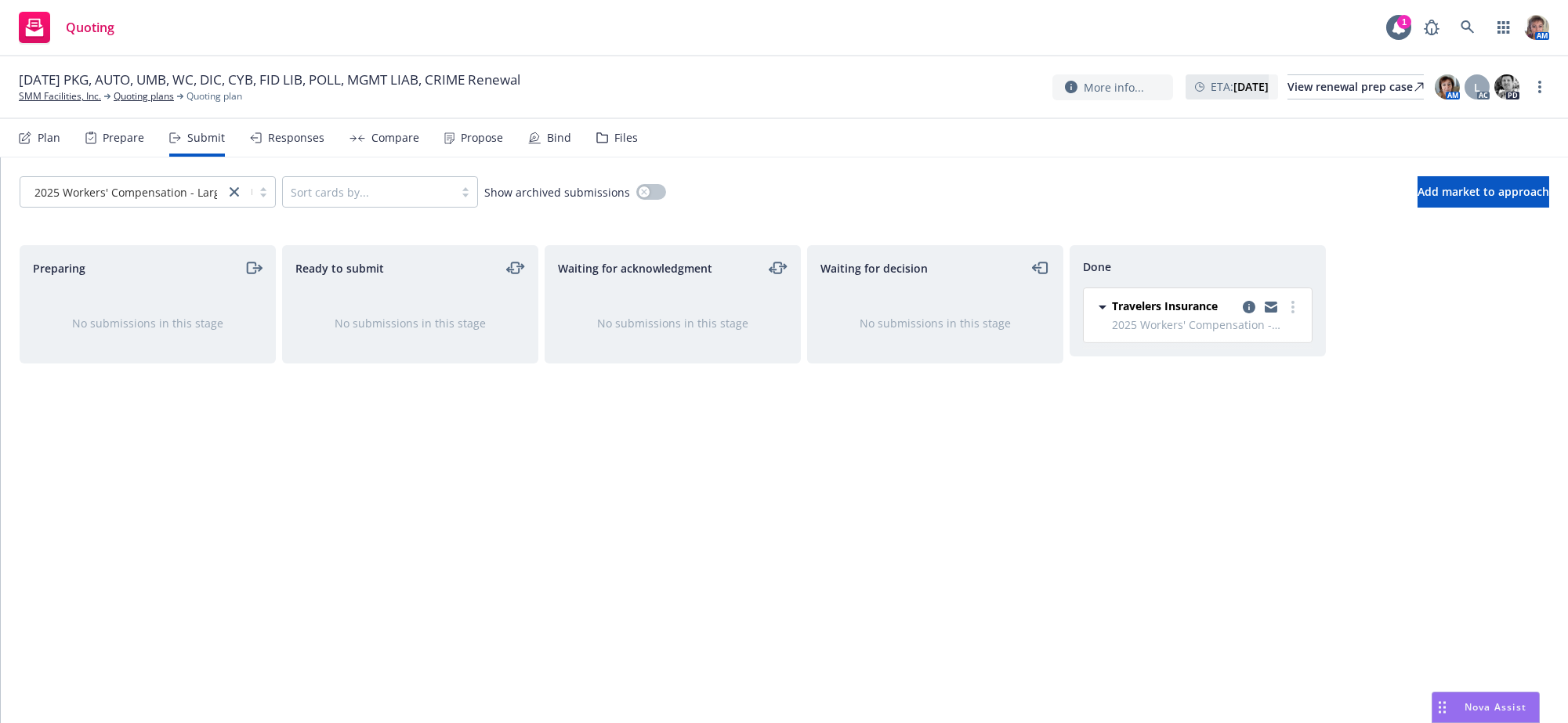
click at [299, 144] on div "Responses" at bounding box center [296, 138] width 56 height 13
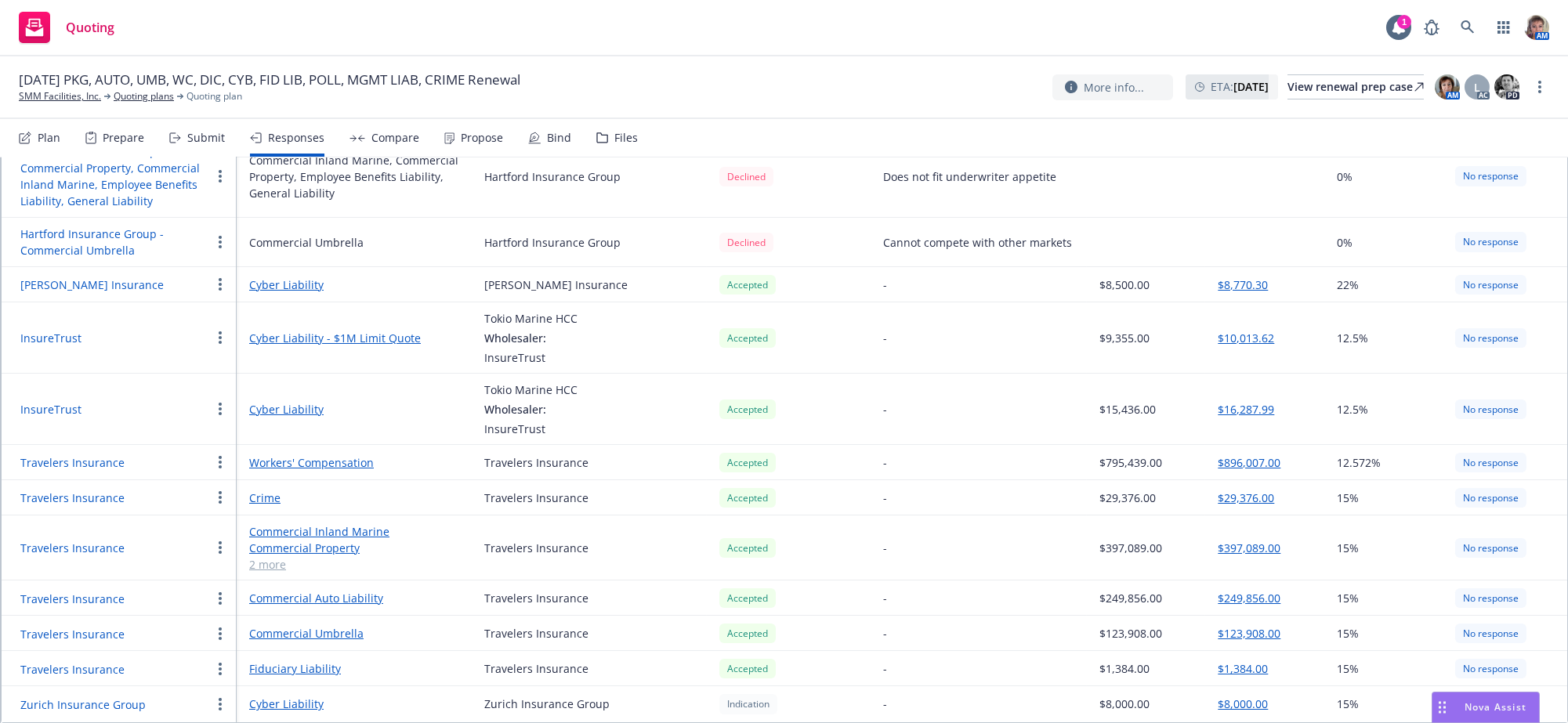
scroll to position [845, 0]
click at [218, 597] on circle "button" at bounding box center [220, 599] width 3 height 3
click at [271, 505] on span "Copy logging email" at bounding box center [276, 497] width 137 height 15
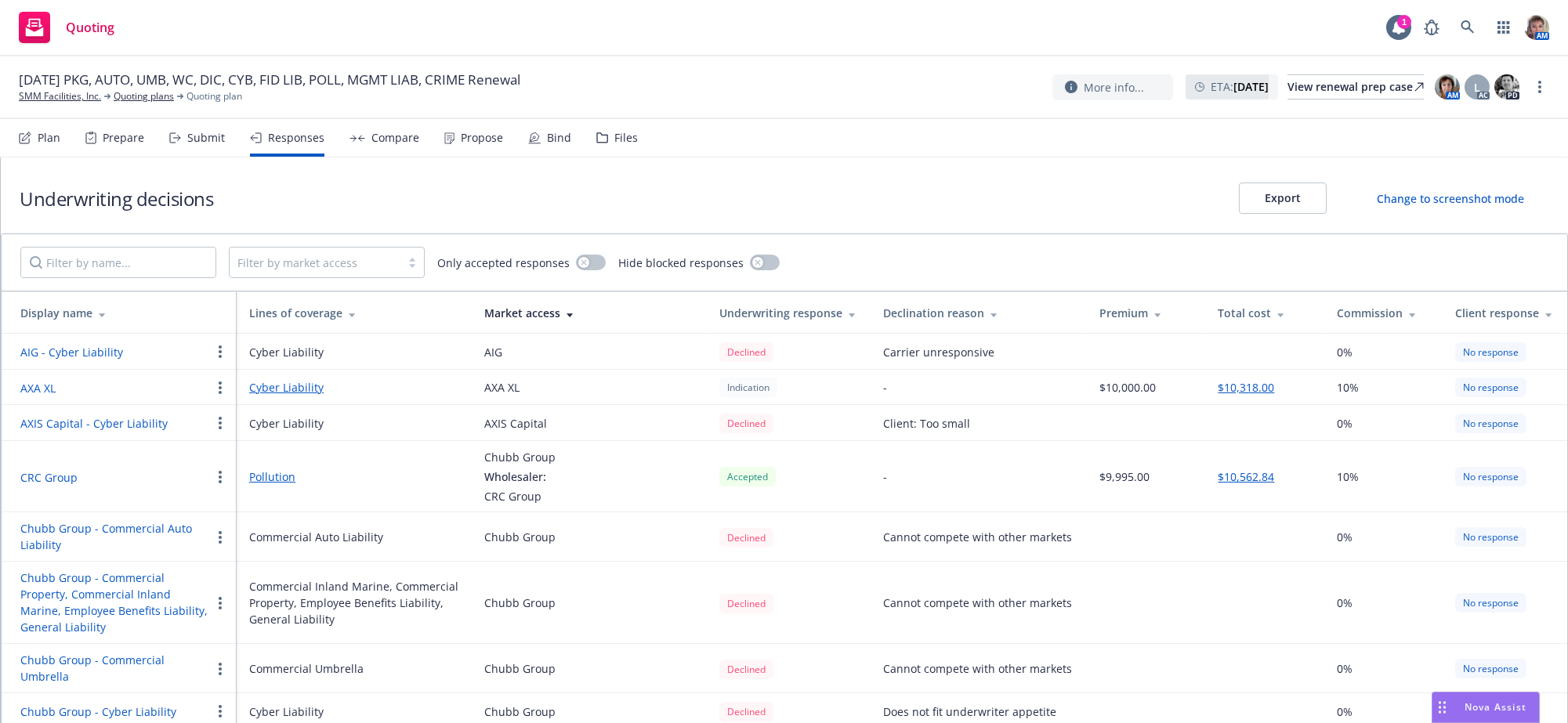
click at [211, 144] on div "Submit" at bounding box center [206, 138] width 38 height 13
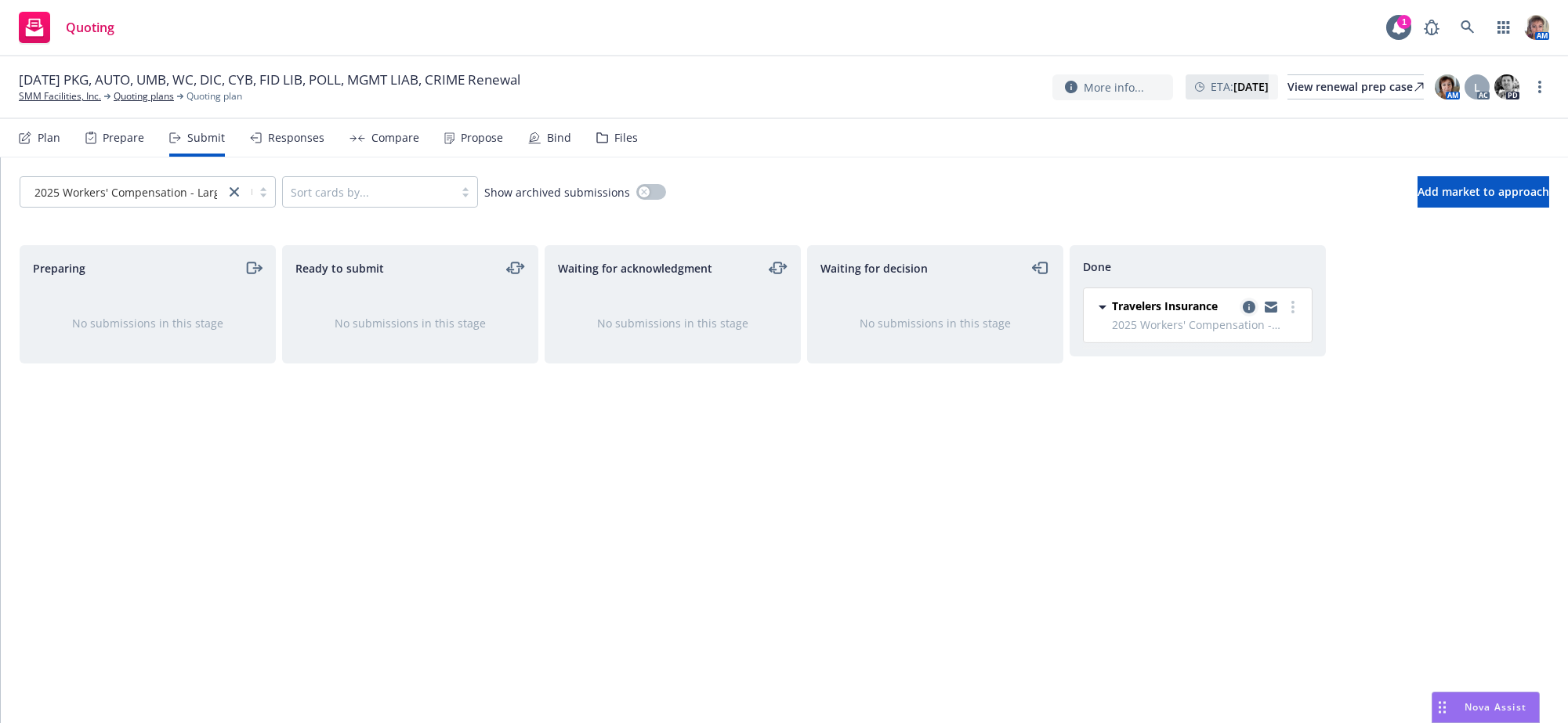
click at [1252, 313] on icon "copy logging email" at bounding box center [1249, 307] width 13 height 13
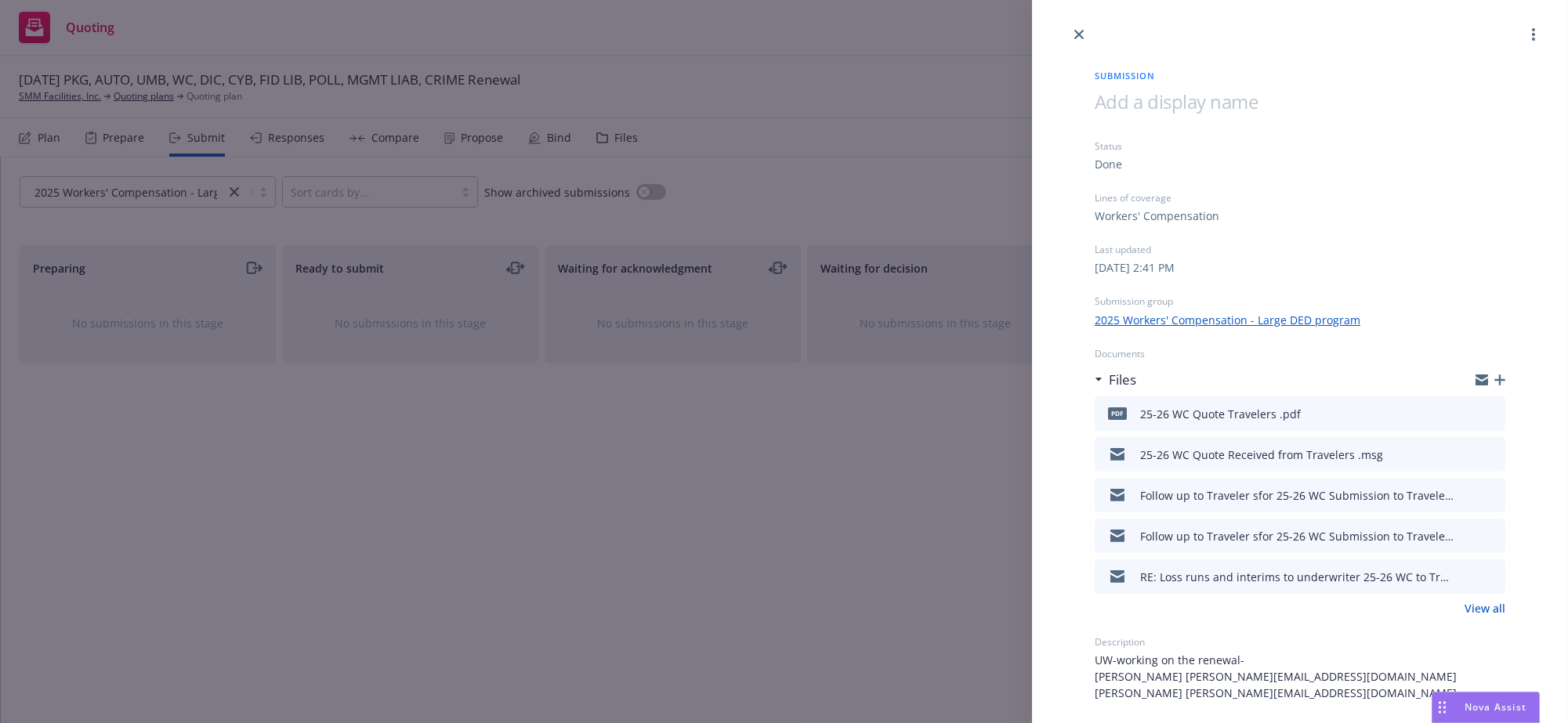
click at [1475, 616] on link "View all" at bounding box center [1485, 607] width 41 height 16
click at [709, 557] on div "Submission Status Done Lines of coverage Workers' Compensation Last updated Wed…" at bounding box center [784, 361] width 1568 height 723
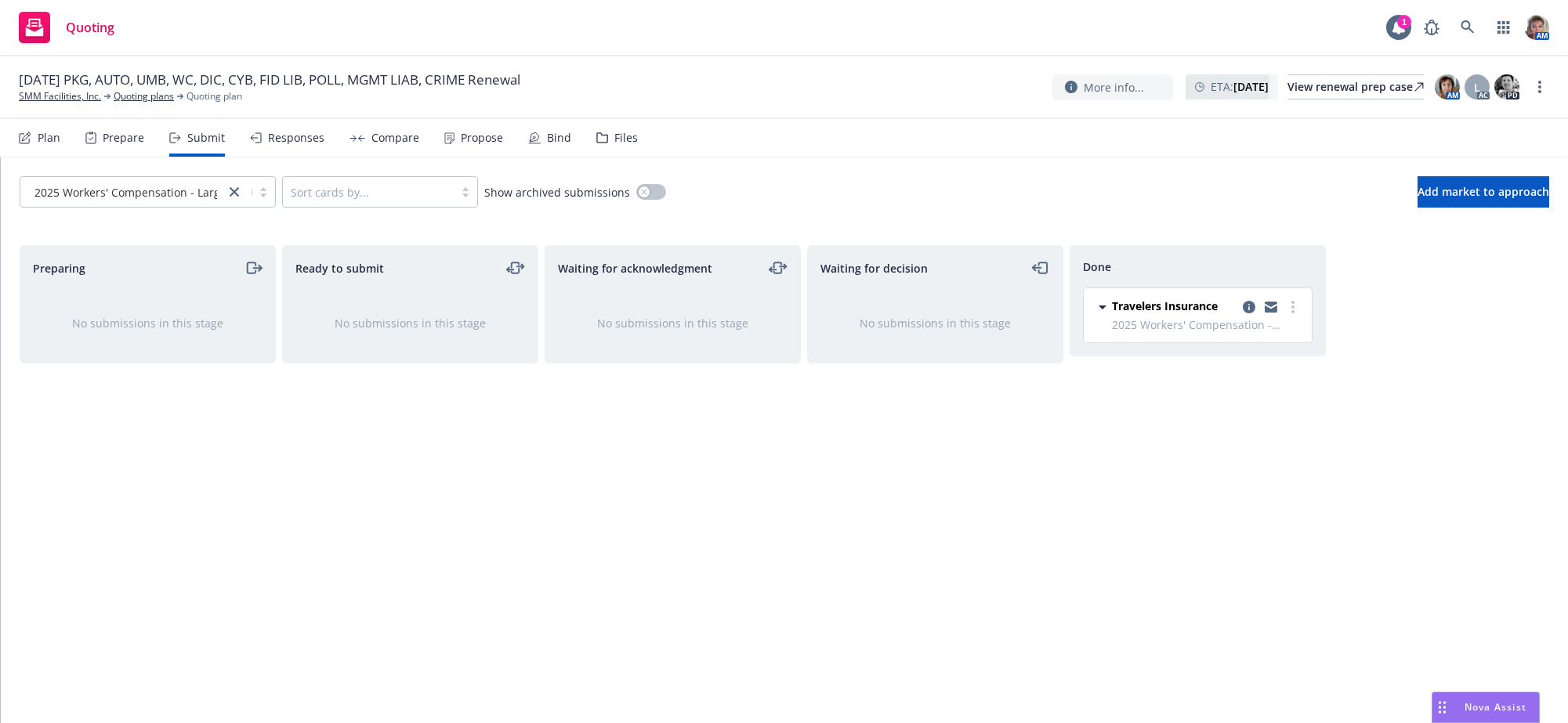
click at [1351, 513] on div "Preparing No submissions in this stage Ready to submit No submissions in this s…" at bounding box center [784, 468] width 1529 height 445
click at [219, 144] on div "Submit" at bounding box center [206, 138] width 38 height 13
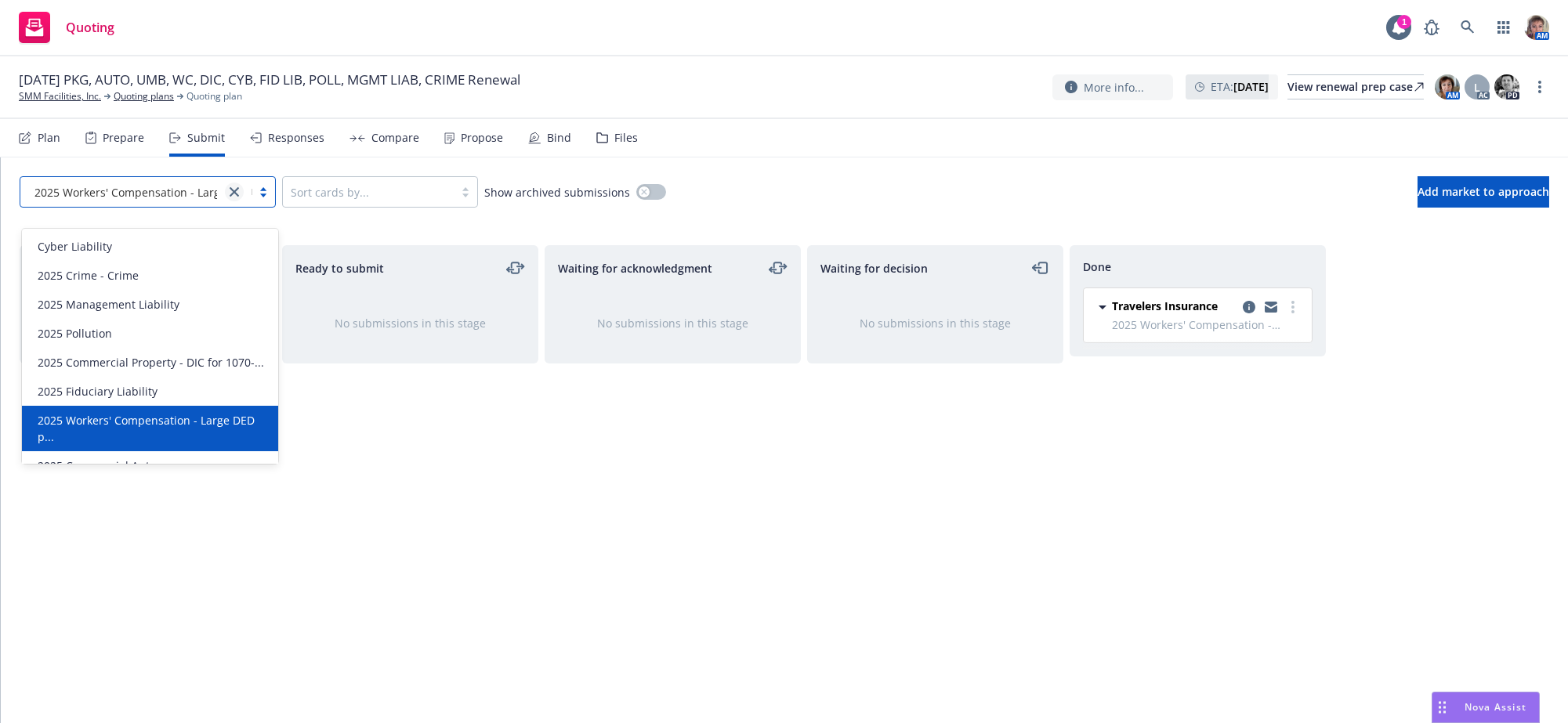
click at [227, 201] on link "close" at bounding box center [235, 192] width 19 height 19
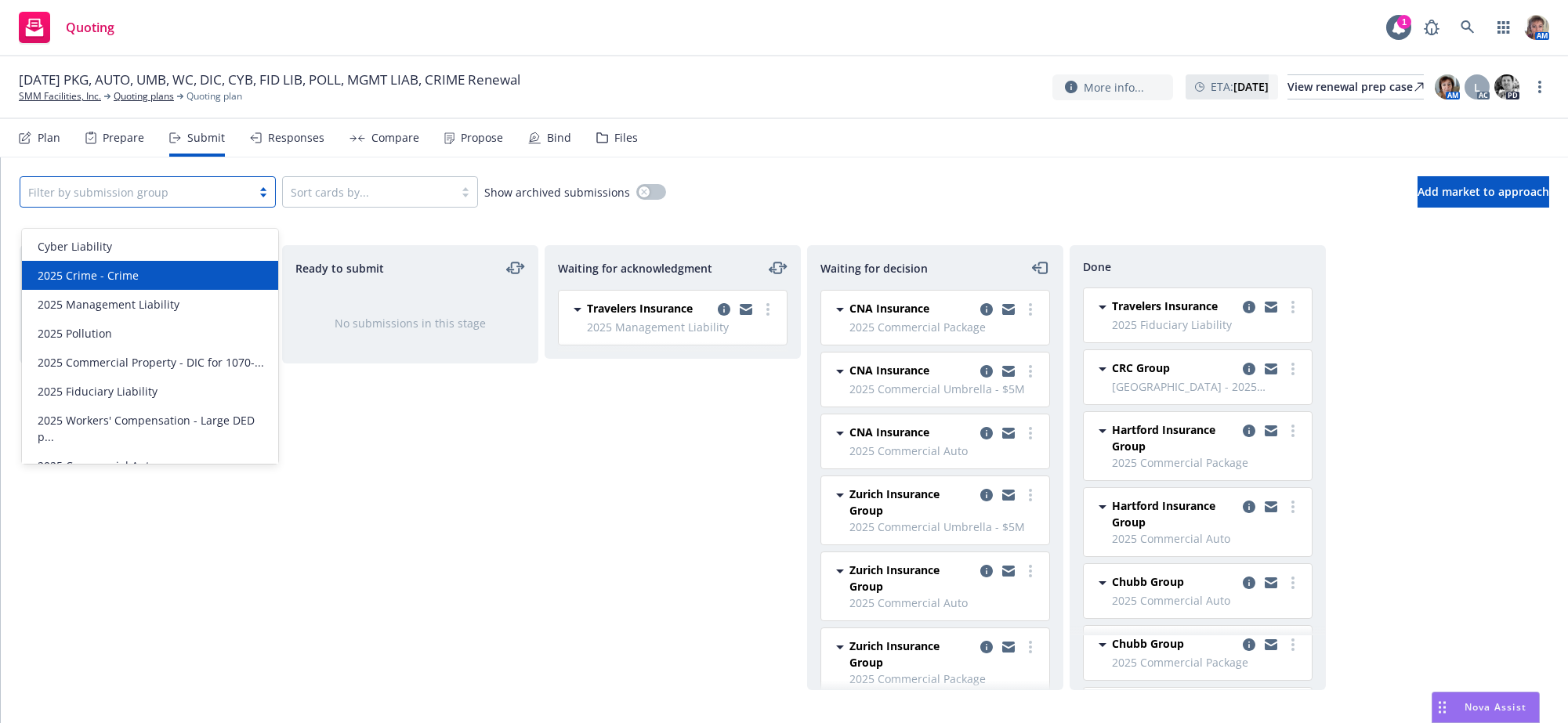
scroll to position [93, 0]
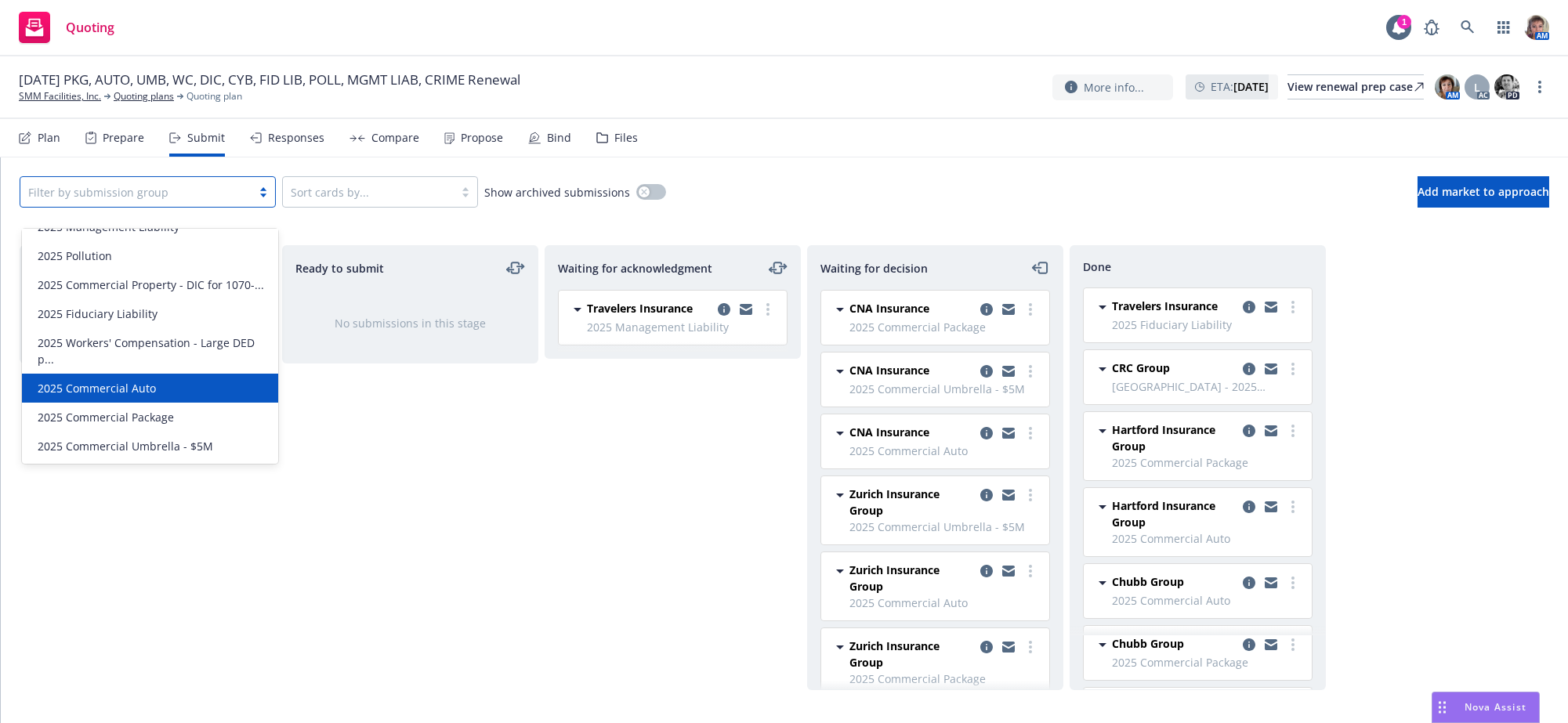
click at [187, 380] on div "2025 Commercial Auto" at bounding box center [150, 388] width 237 height 16
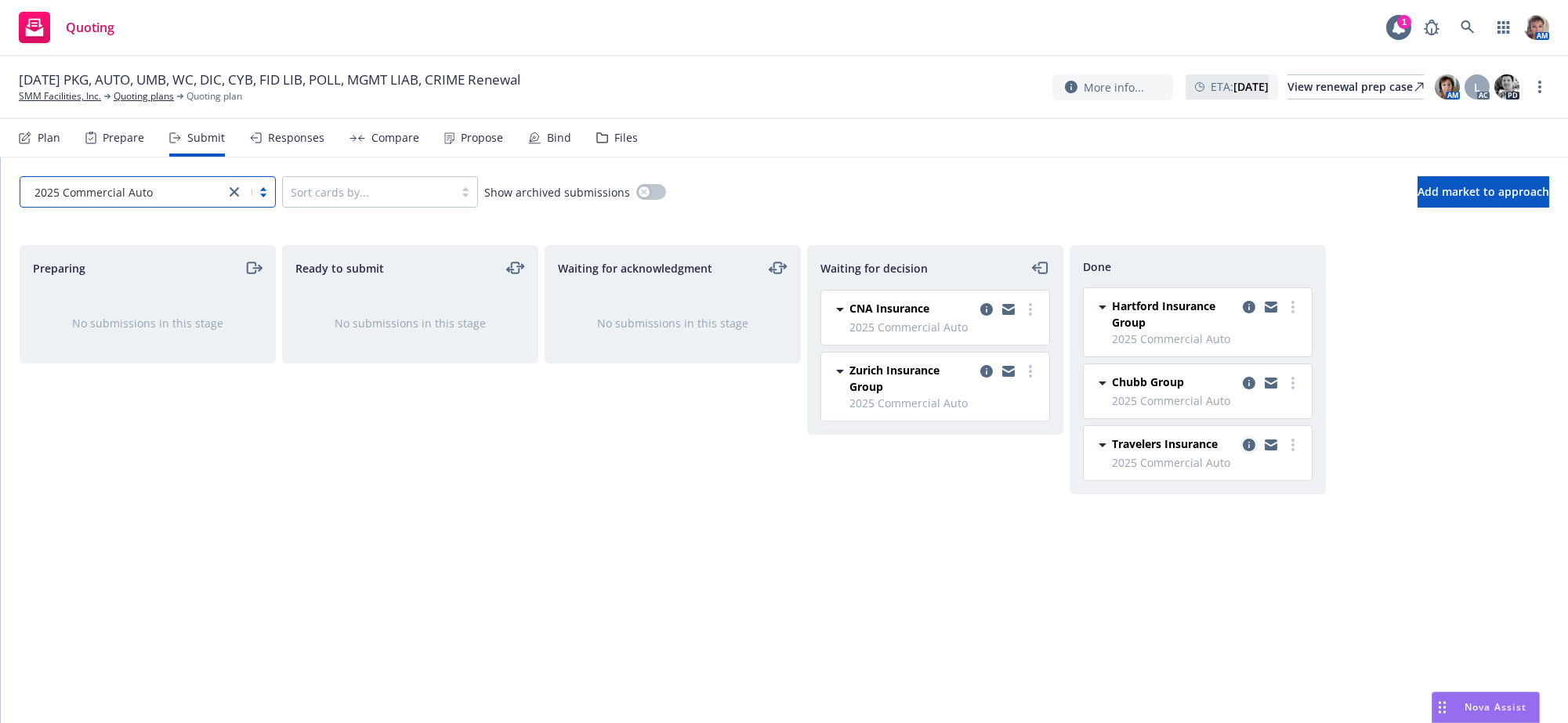
click at [1252, 451] on icon "copy logging email" at bounding box center [1249, 445] width 13 height 13
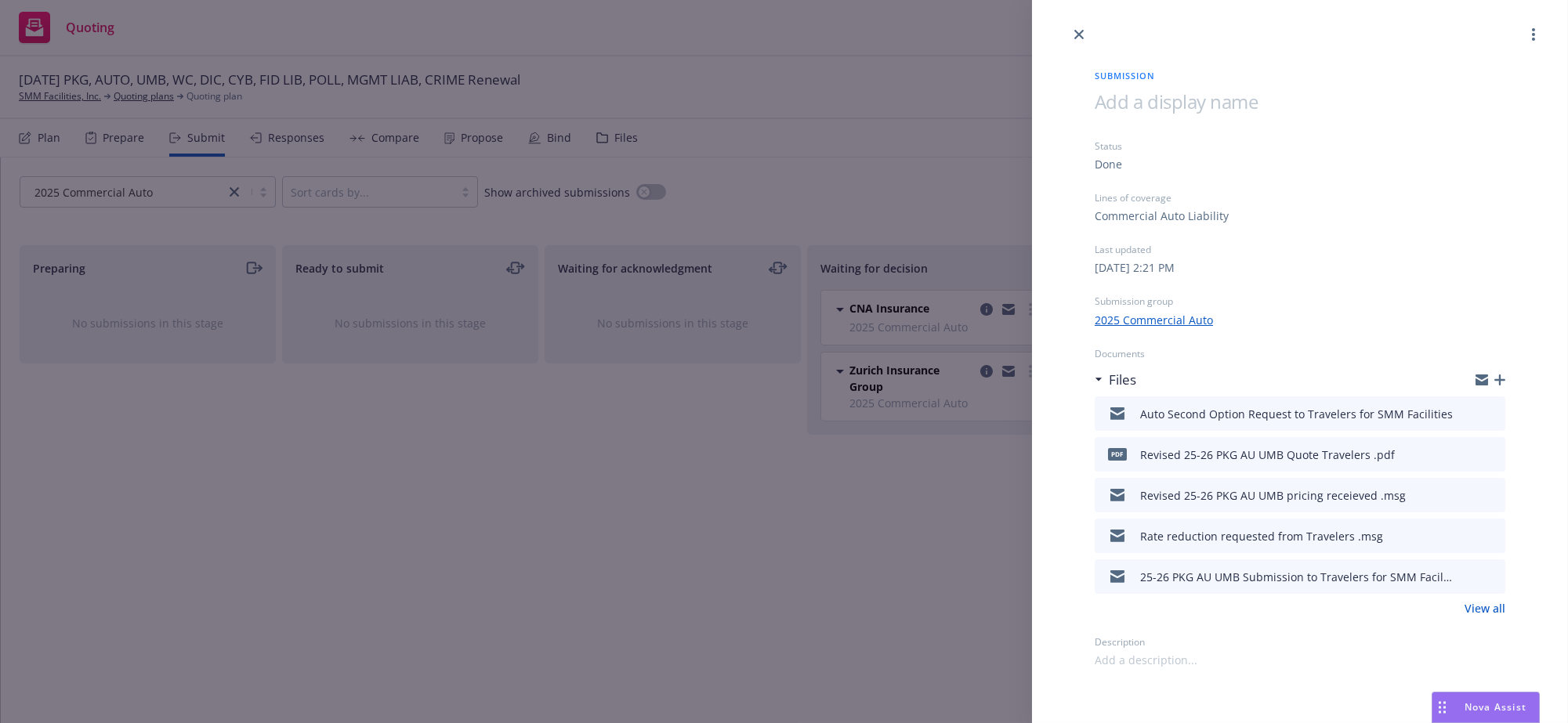
click at [1494, 616] on link "View all" at bounding box center [1485, 607] width 41 height 16
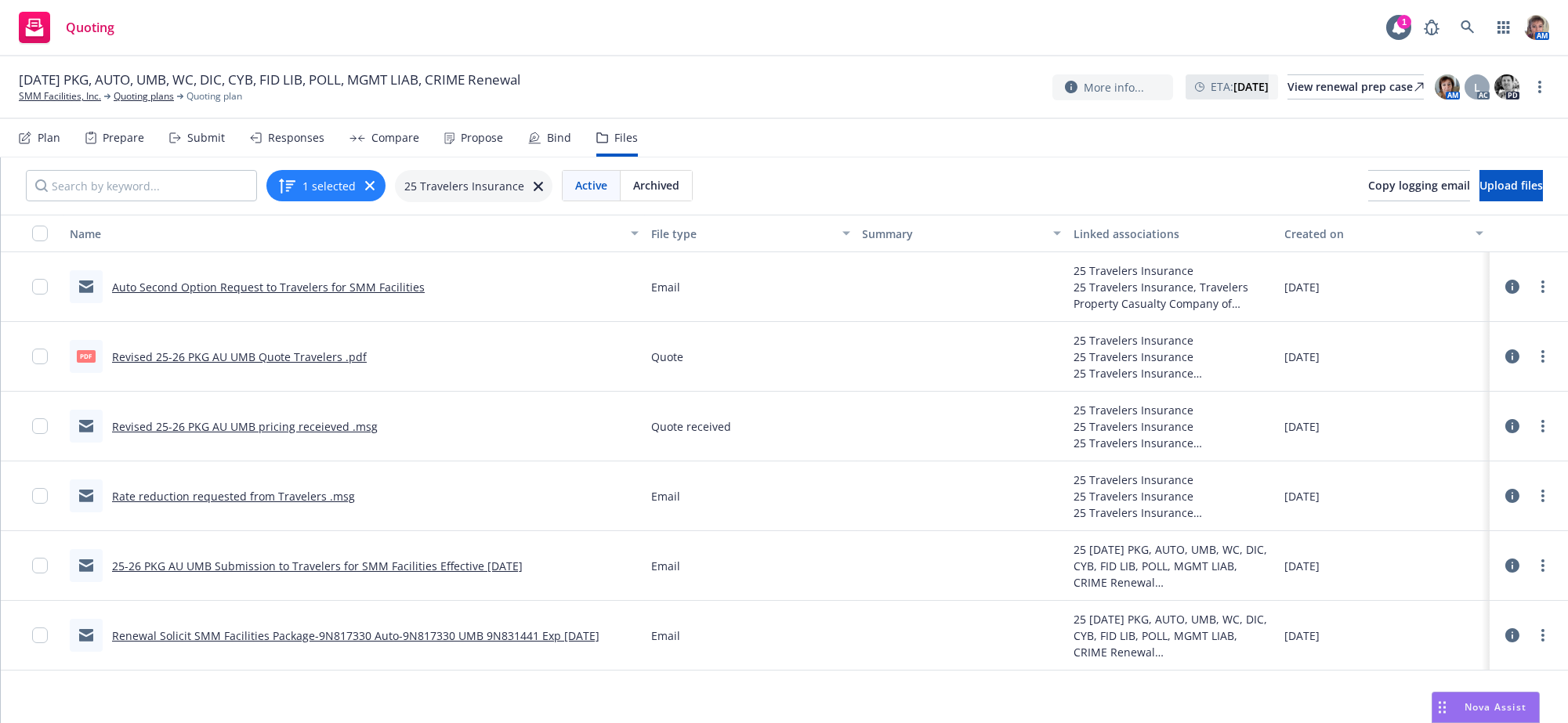
click at [384, 573] on link "25-26 PKG AU UMB Submission to Travelers for SMM Facilities Effective [DATE]" at bounding box center [318, 566] width 411 height 15
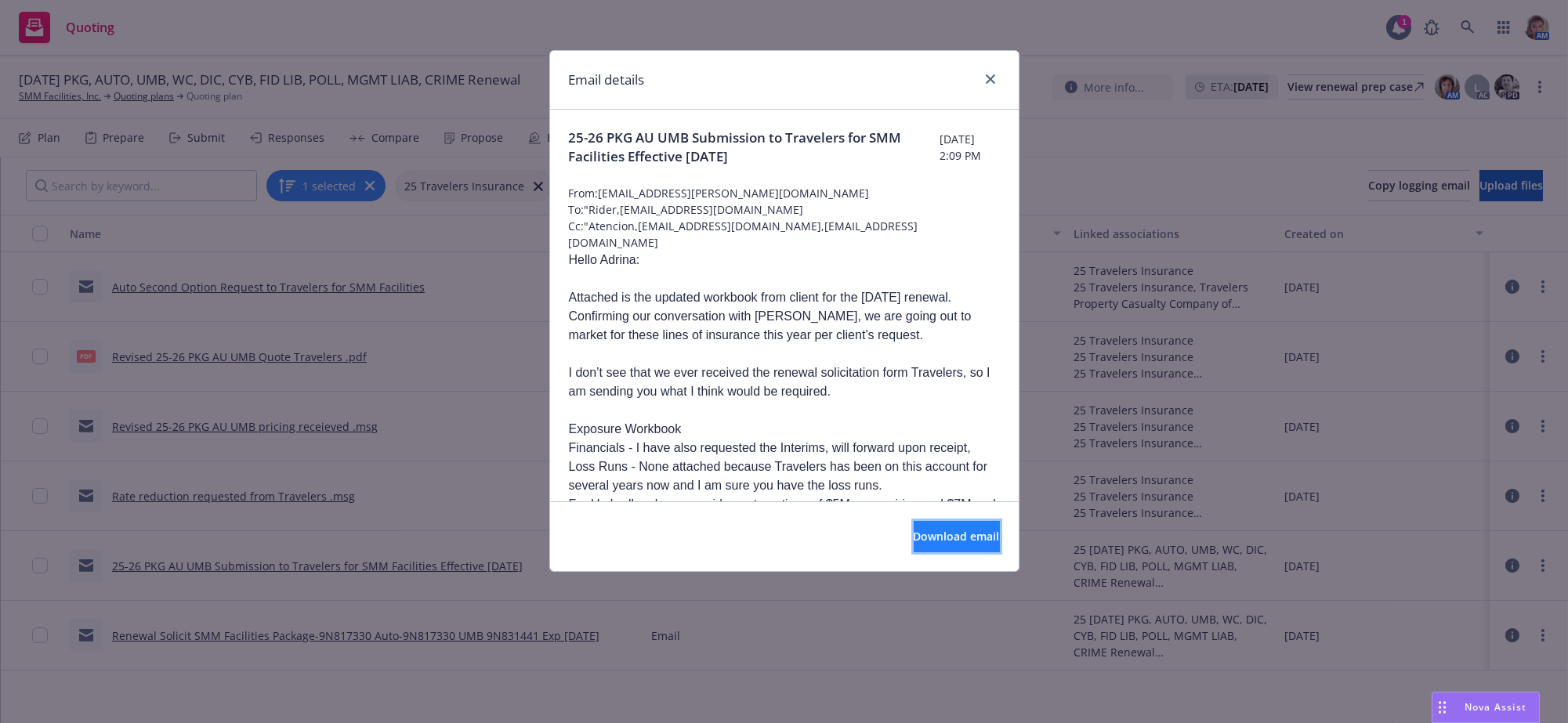
click at [935, 539] on span "Download email" at bounding box center [956, 536] width 86 height 15
drag, startPoint x: 986, startPoint y: 77, endPoint x: 993, endPoint y: 121, distance: 44.6
click at [986, 77] on icon "close" at bounding box center [990, 79] width 9 height 9
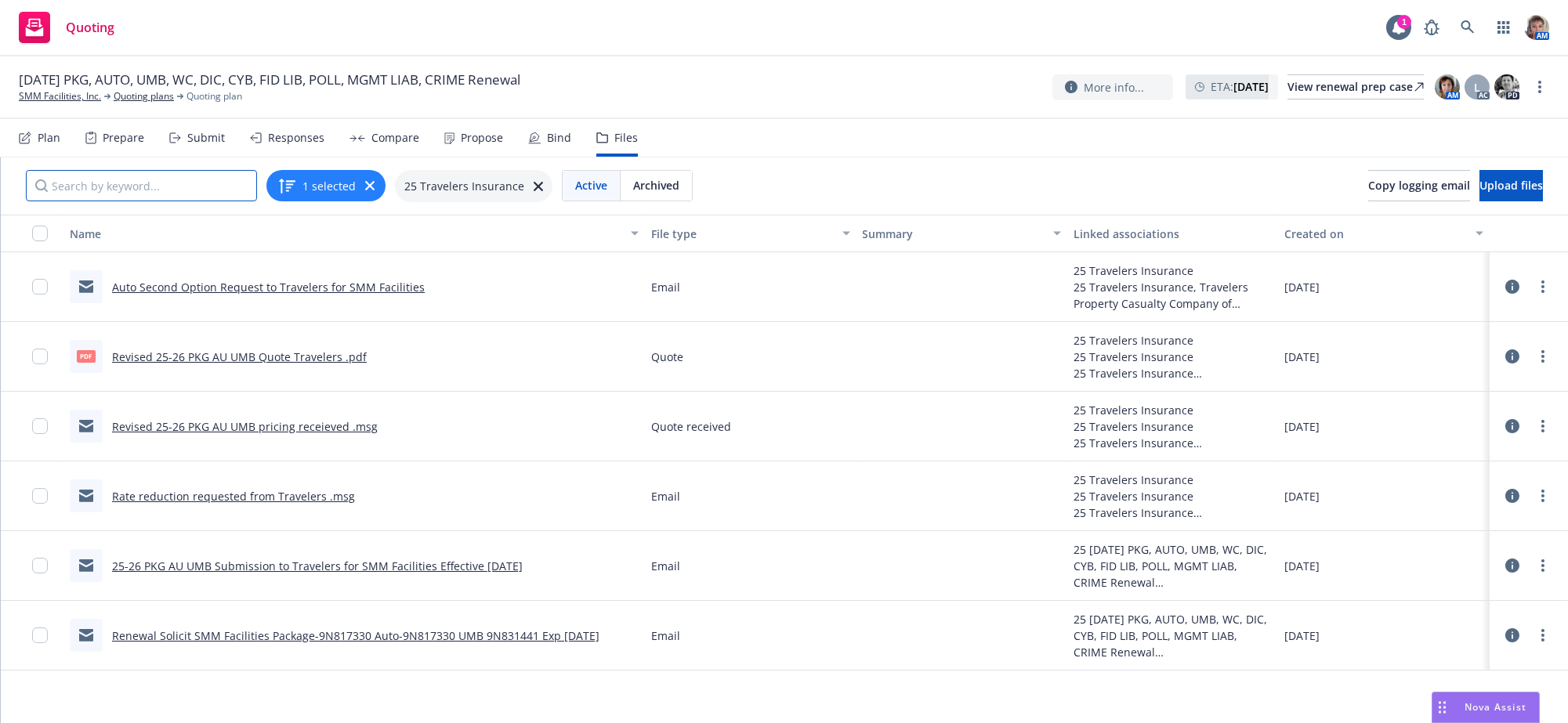
click at [218, 193] on input "Search by keyword..." at bounding box center [141, 186] width 231 height 32
click at [225, 144] on div "Submit" at bounding box center [206, 138] width 38 height 13
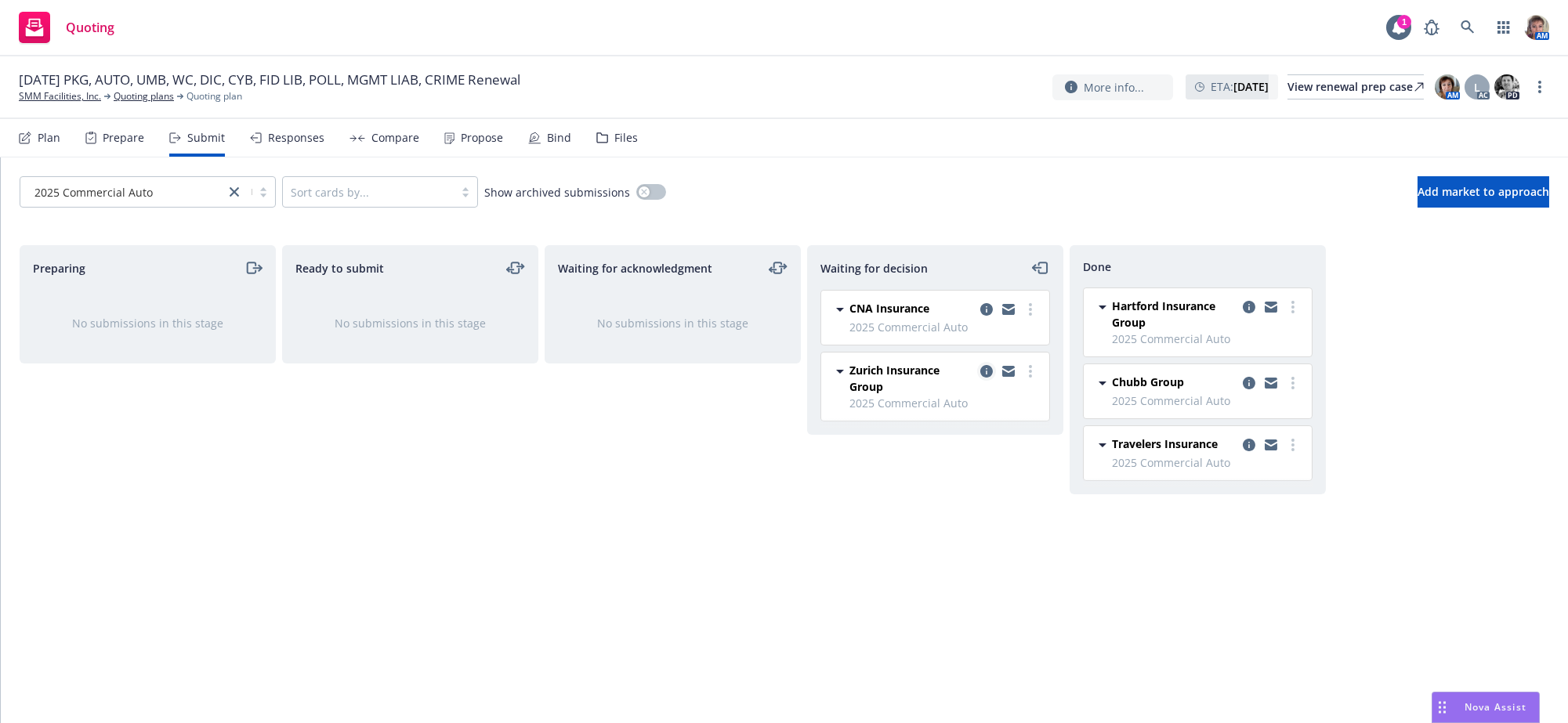
click at [989, 377] on icon "copy logging email" at bounding box center [986, 371] width 13 height 13
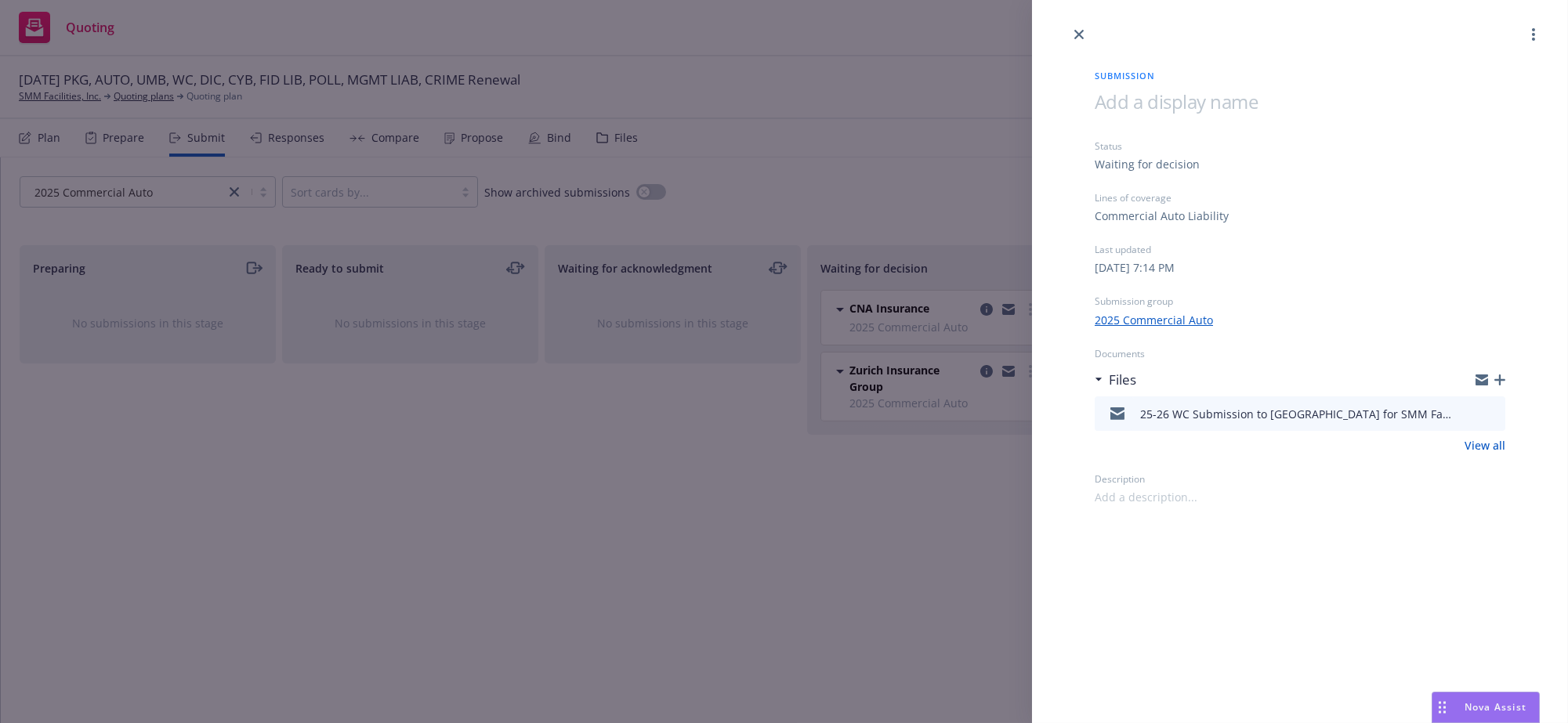
click at [1486, 453] on link "View all" at bounding box center [1485, 445] width 41 height 16
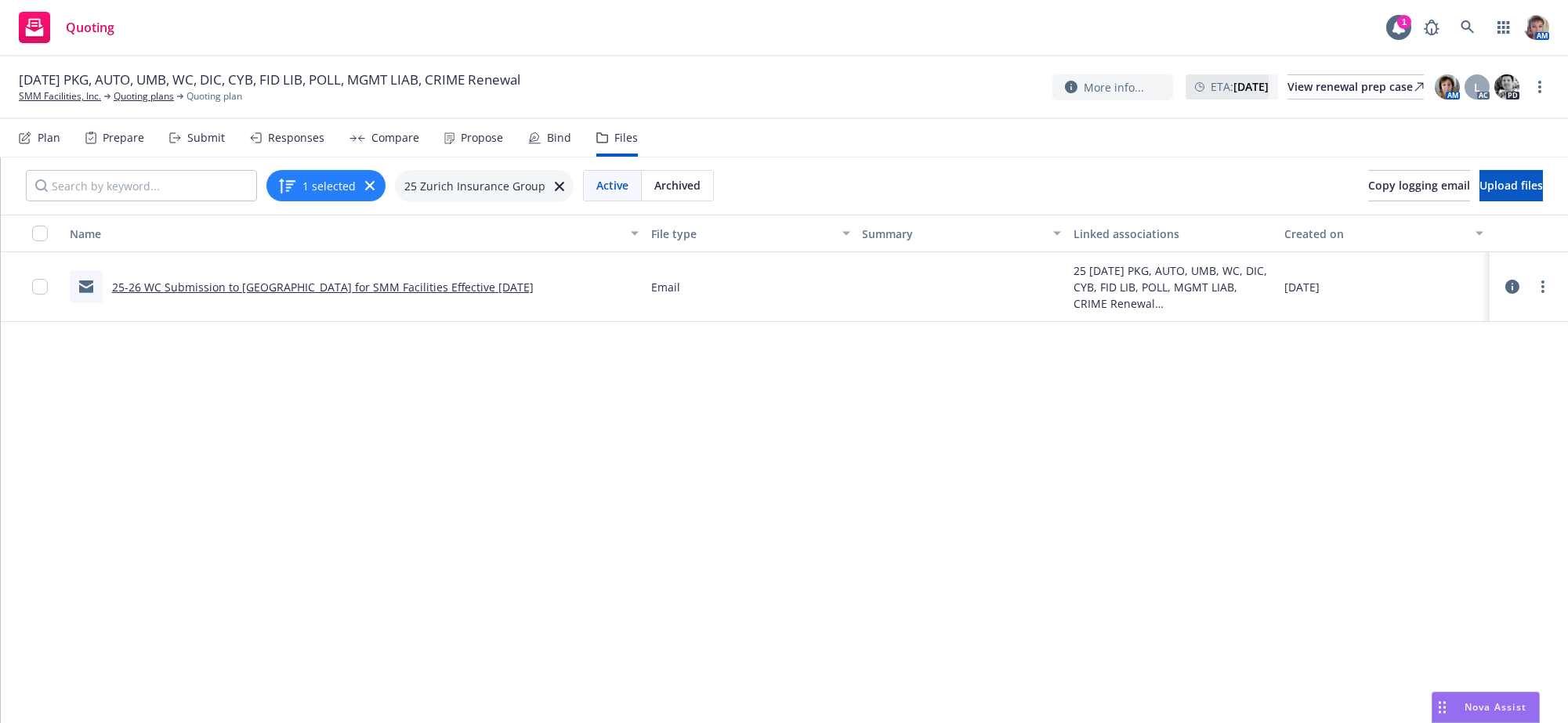
click at [363, 294] on link "25-26 WC Submission to Zurich for SMM Facilities Effective 9/1/2025" at bounding box center [323, 287] width 421 height 15
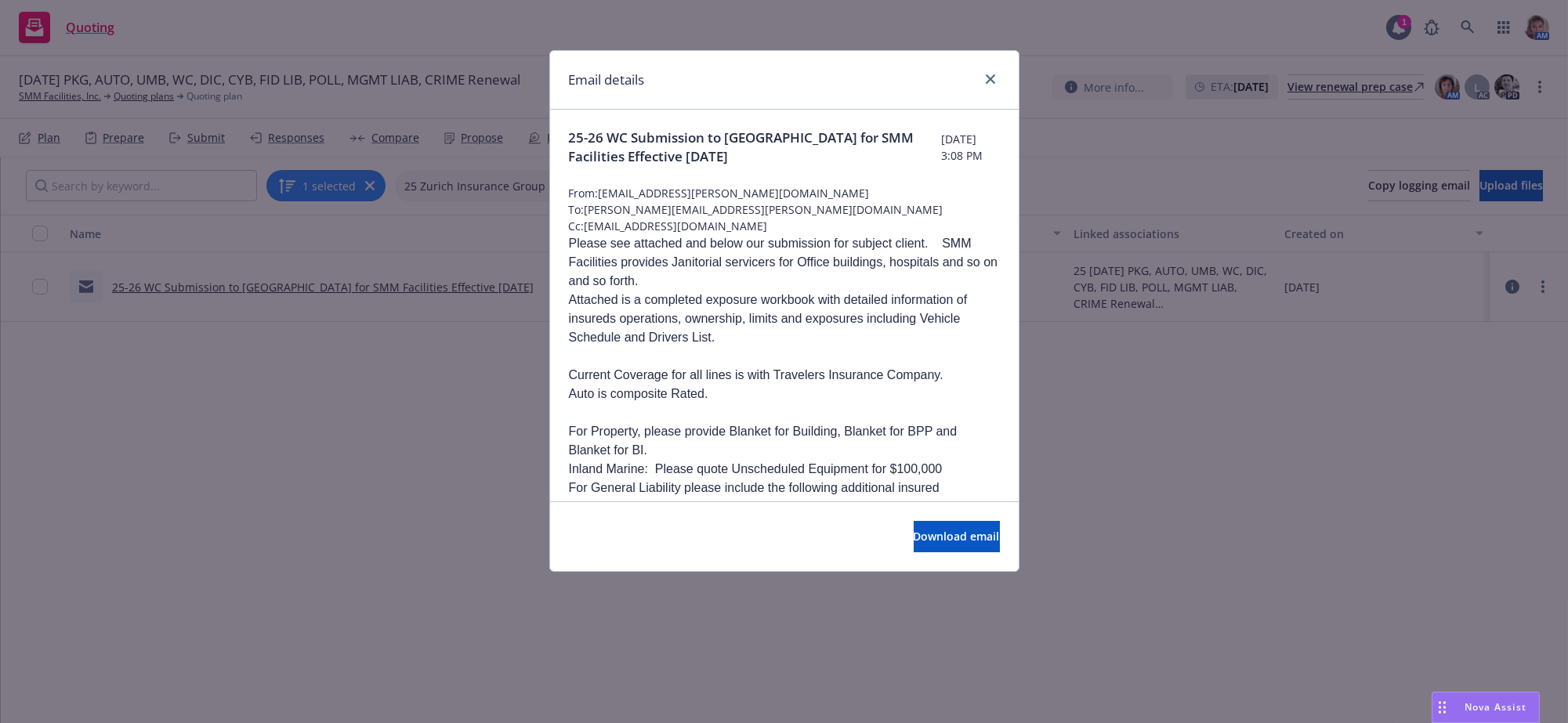
click at [985, 522] on div "Download email" at bounding box center [784, 536] width 468 height 69
click at [964, 543] on span "Download email" at bounding box center [956, 536] width 86 height 15
click at [991, 80] on icon "close" at bounding box center [990, 79] width 9 height 9
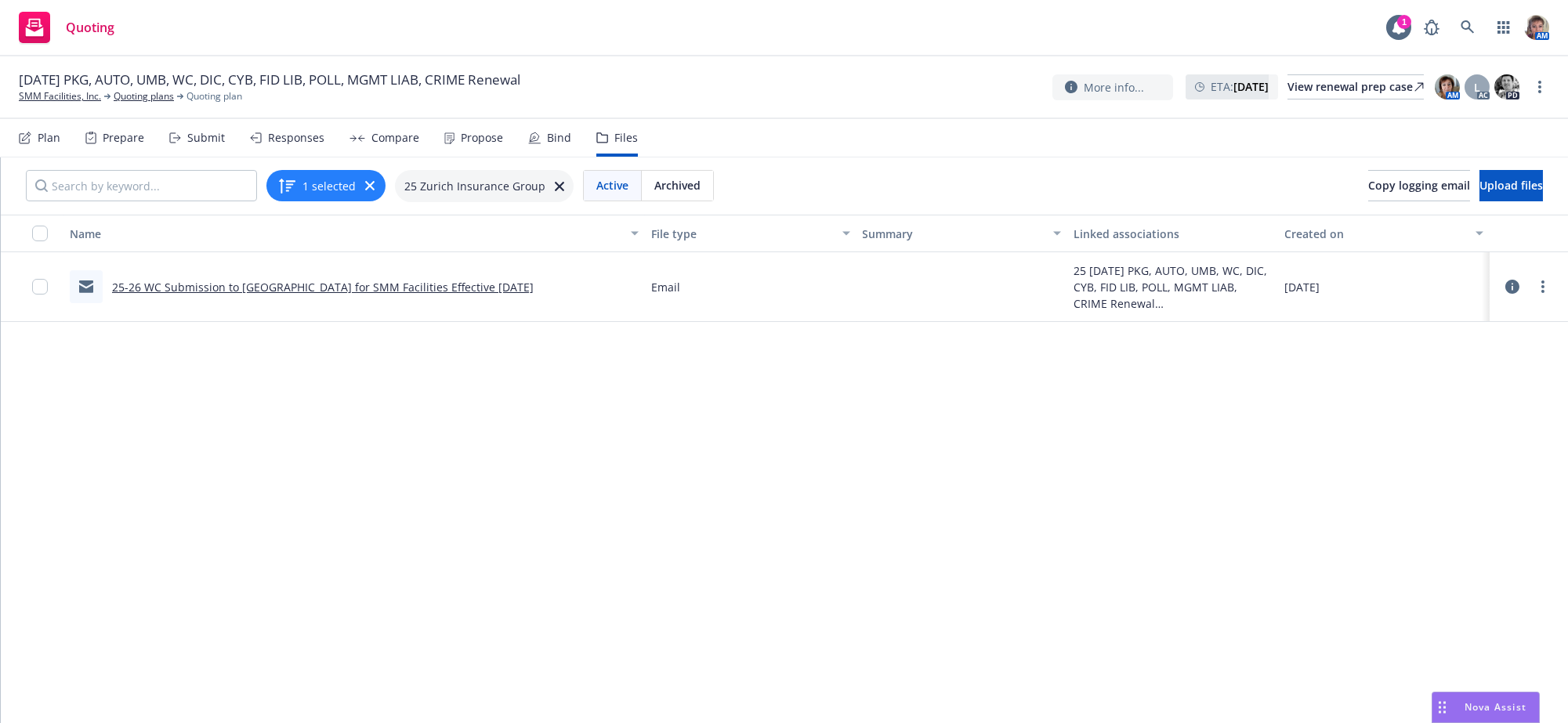
click at [376, 432] on div "Name File type Summary Linked associations Created on 25-26 WC Submission to Zu…" at bounding box center [784, 461] width 1567 height 494
click at [207, 135] on div "Submit" at bounding box center [197, 138] width 56 height 38
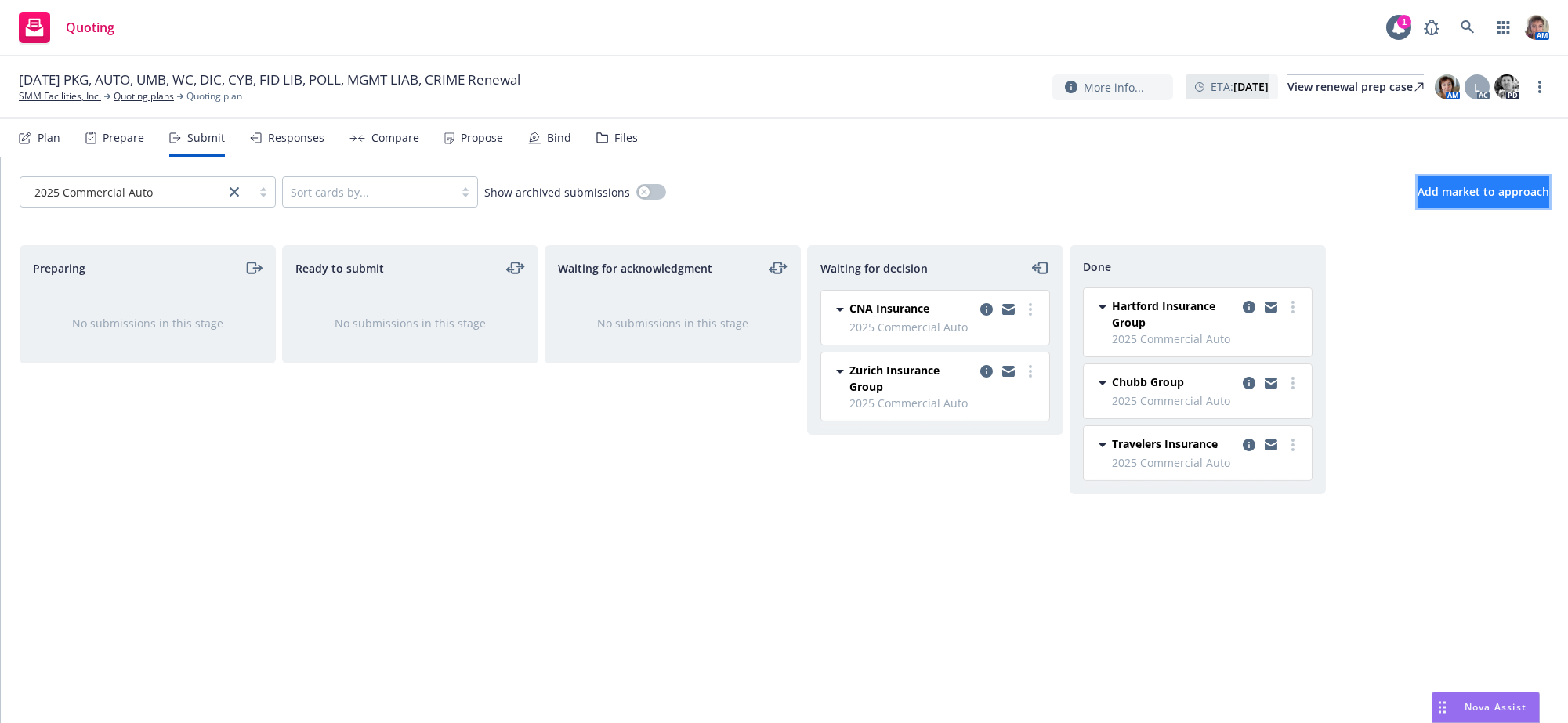
click at [1417, 199] on span "Add market to approach" at bounding box center [1483, 191] width 132 height 15
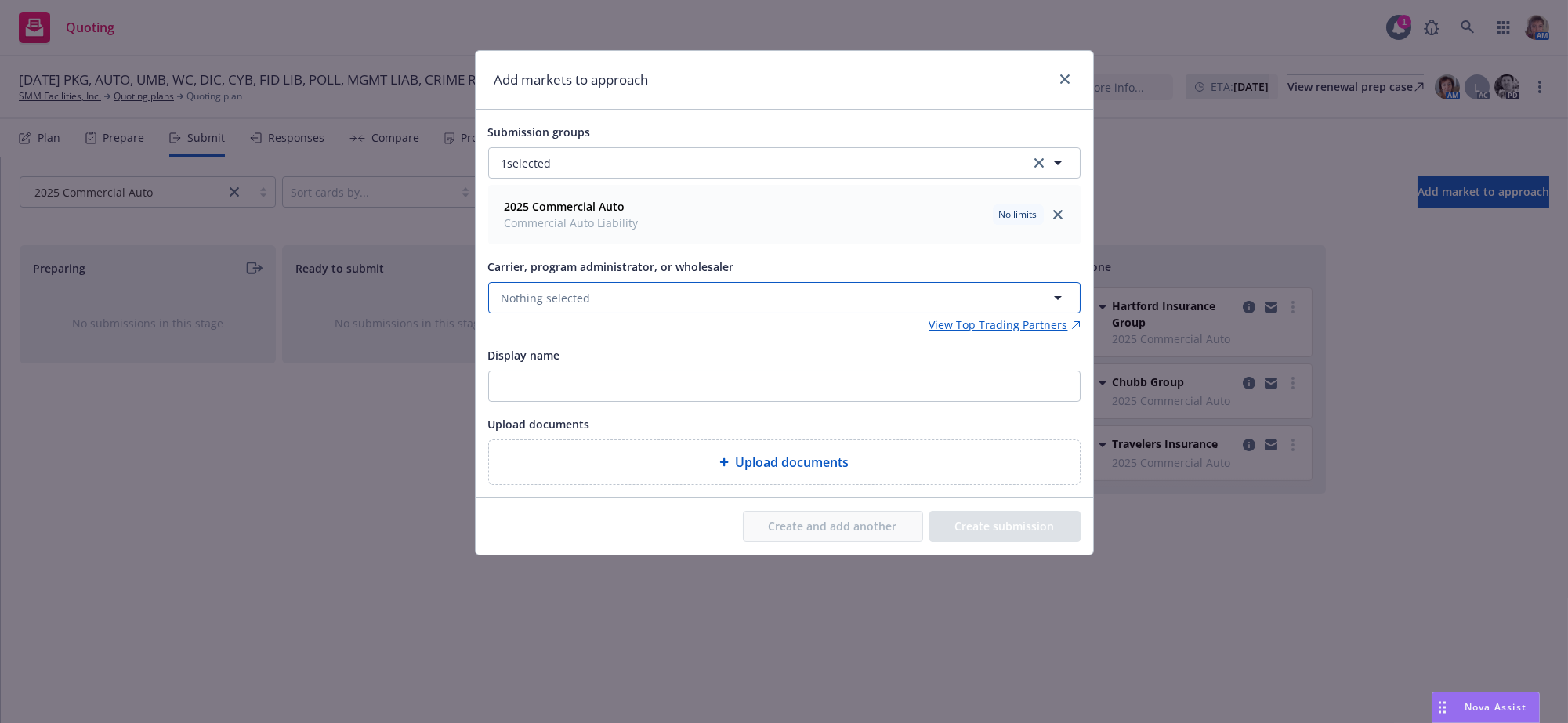
click at [538, 309] on button "Nothing selected" at bounding box center [784, 298] width 592 height 32
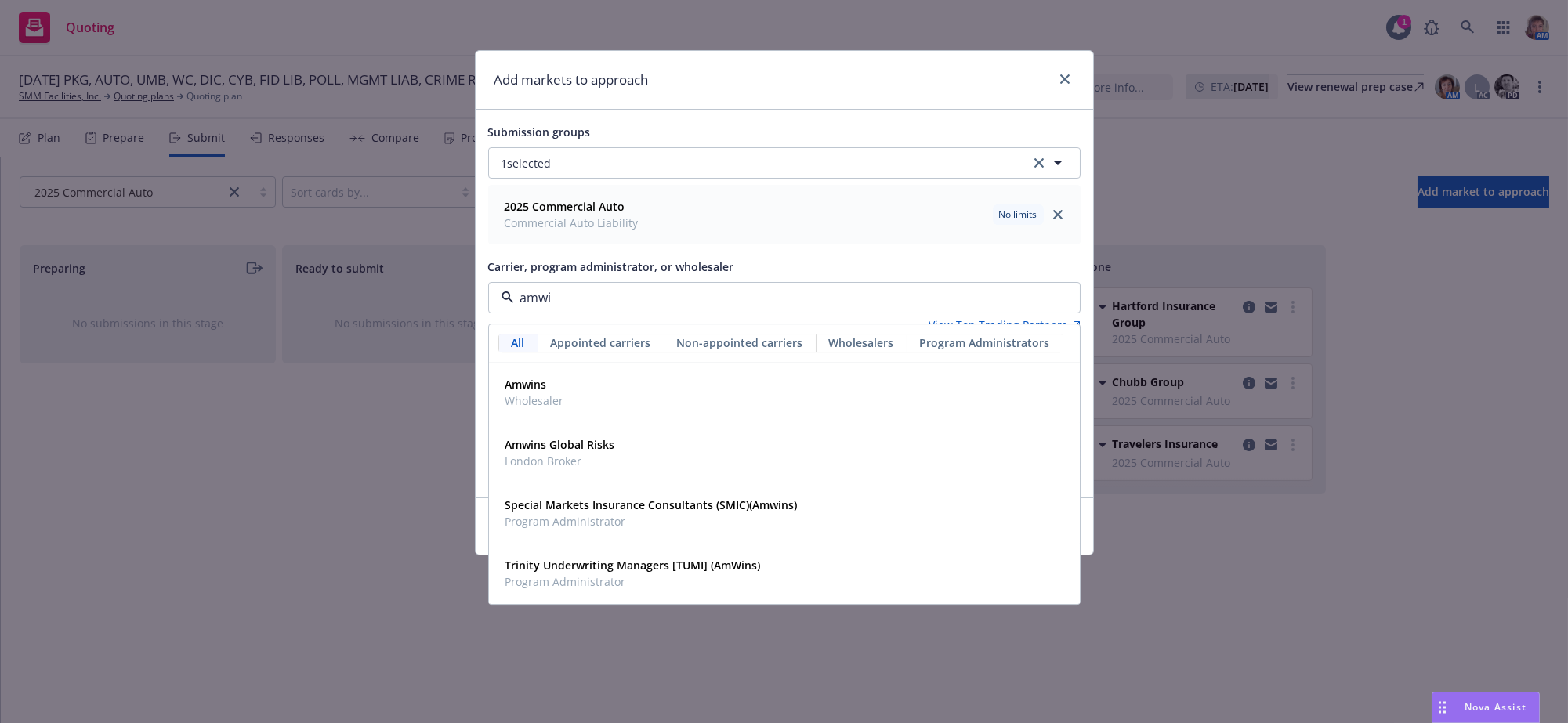
type input "amwin"
click at [619, 412] on div "Amwins Wholesaler" at bounding box center [784, 394] width 570 height 39
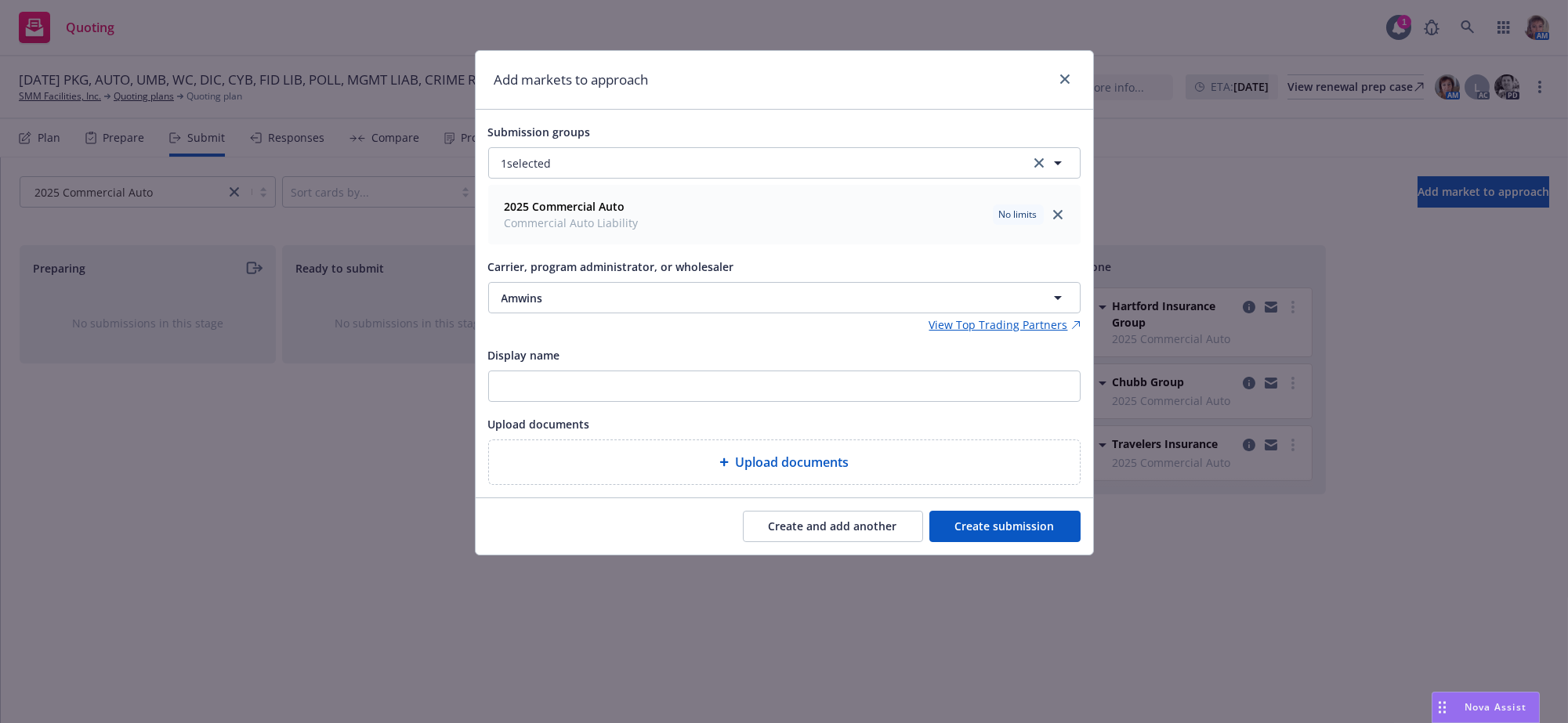
click at [1052, 542] on button "Create submission" at bounding box center [1005, 526] width 151 height 32
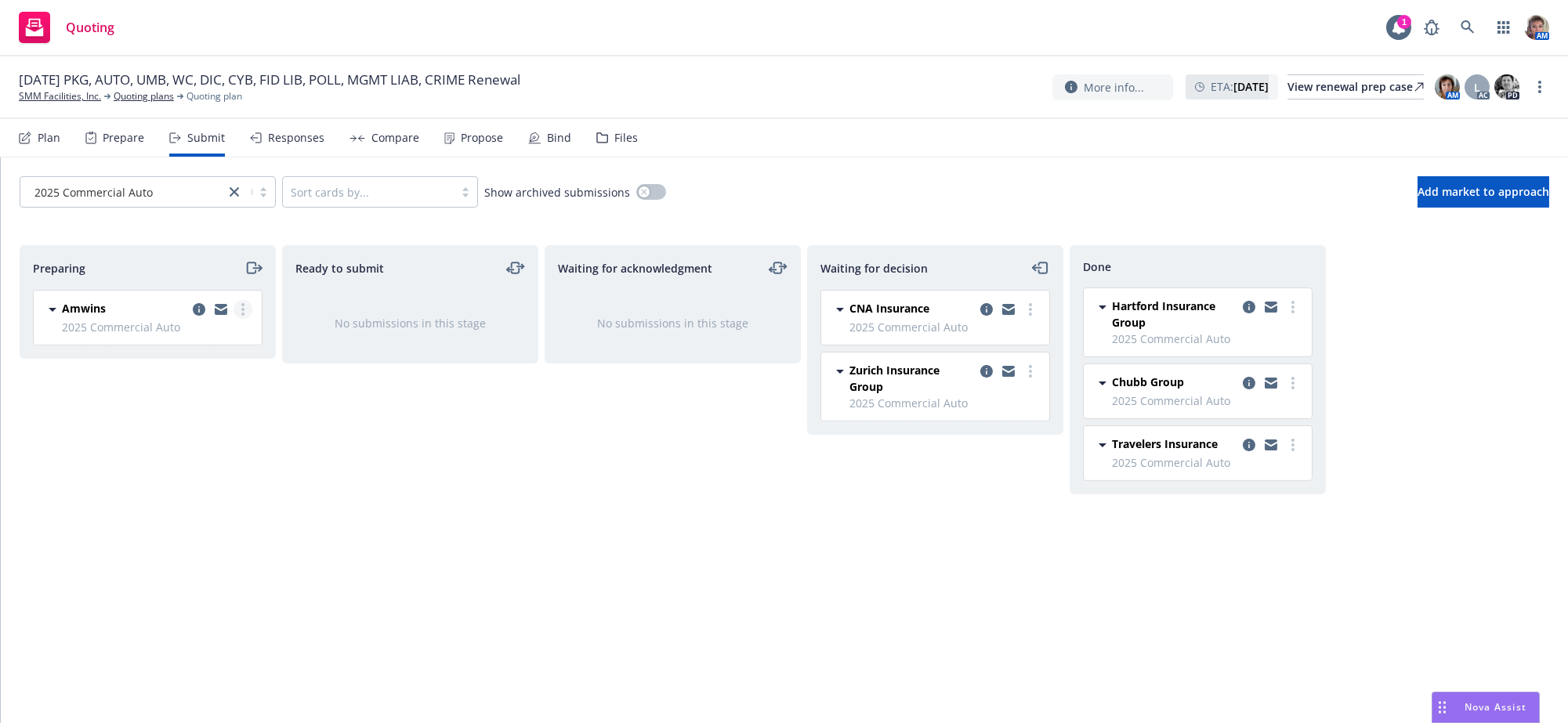
click at [246, 319] on link "more" at bounding box center [243, 310] width 19 height 19
click at [203, 541] on span "Copy logging email" at bounding box center [163, 547] width 137 height 15
click at [199, 316] on icon "copy logging email" at bounding box center [199, 309] width 13 height 13
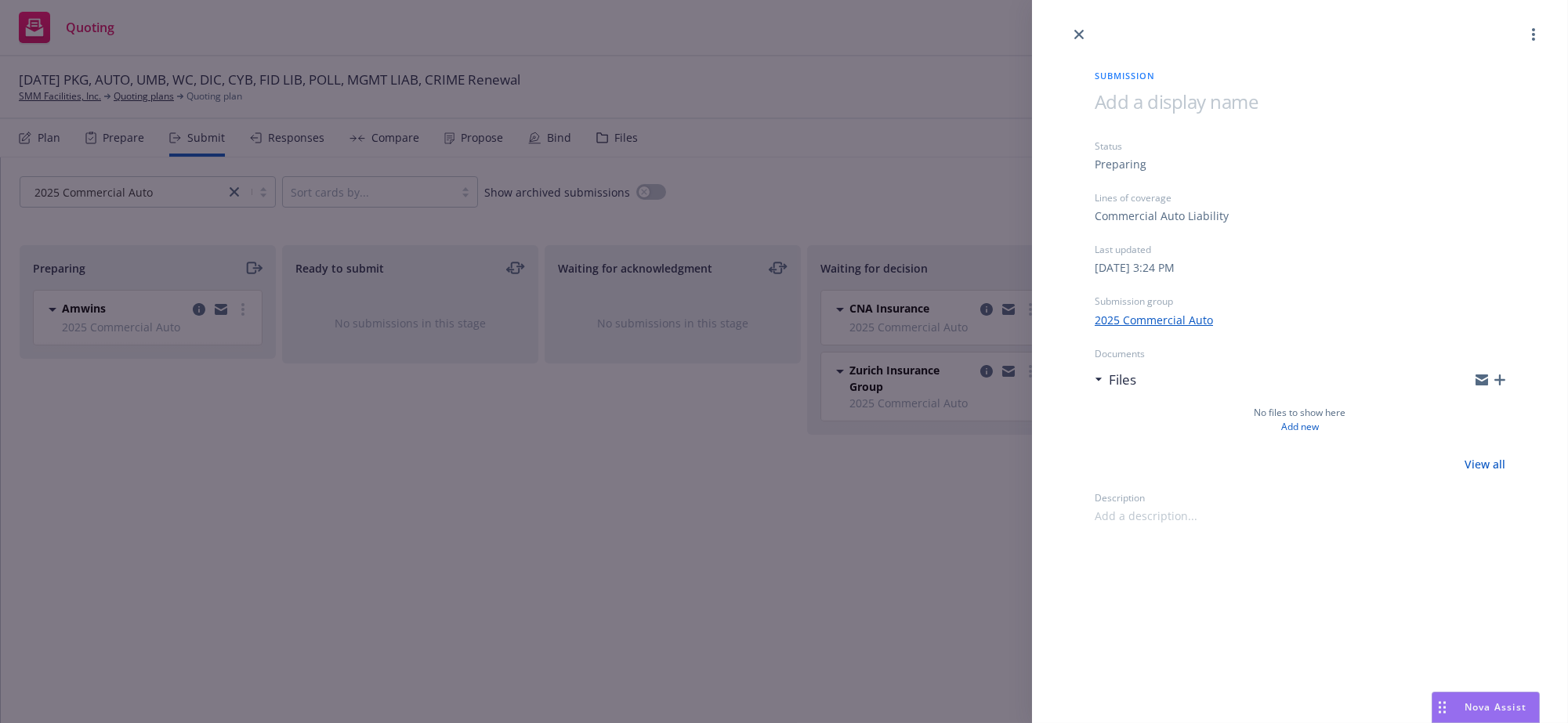
click at [1487, 386] on div at bounding box center [1490, 380] width 30 height 13
click at [1489, 386] on div at bounding box center [1490, 380] width 30 height 13
click at [1494, 385] on icon "button" at bounding box center [1500, 380] width 11 height 11
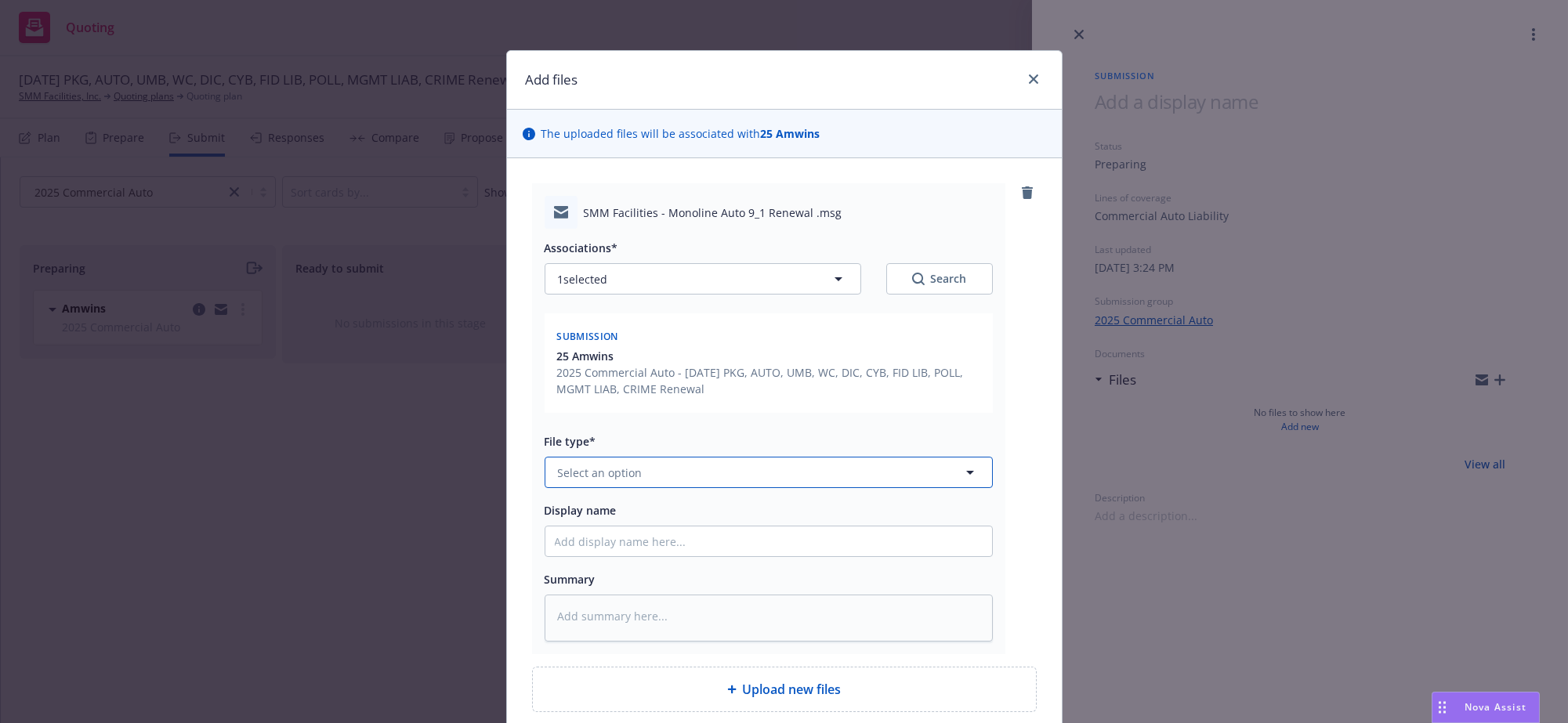
click at [684, 488] on button "Select an option" at bounding box center [769, 472] width 448 height 32
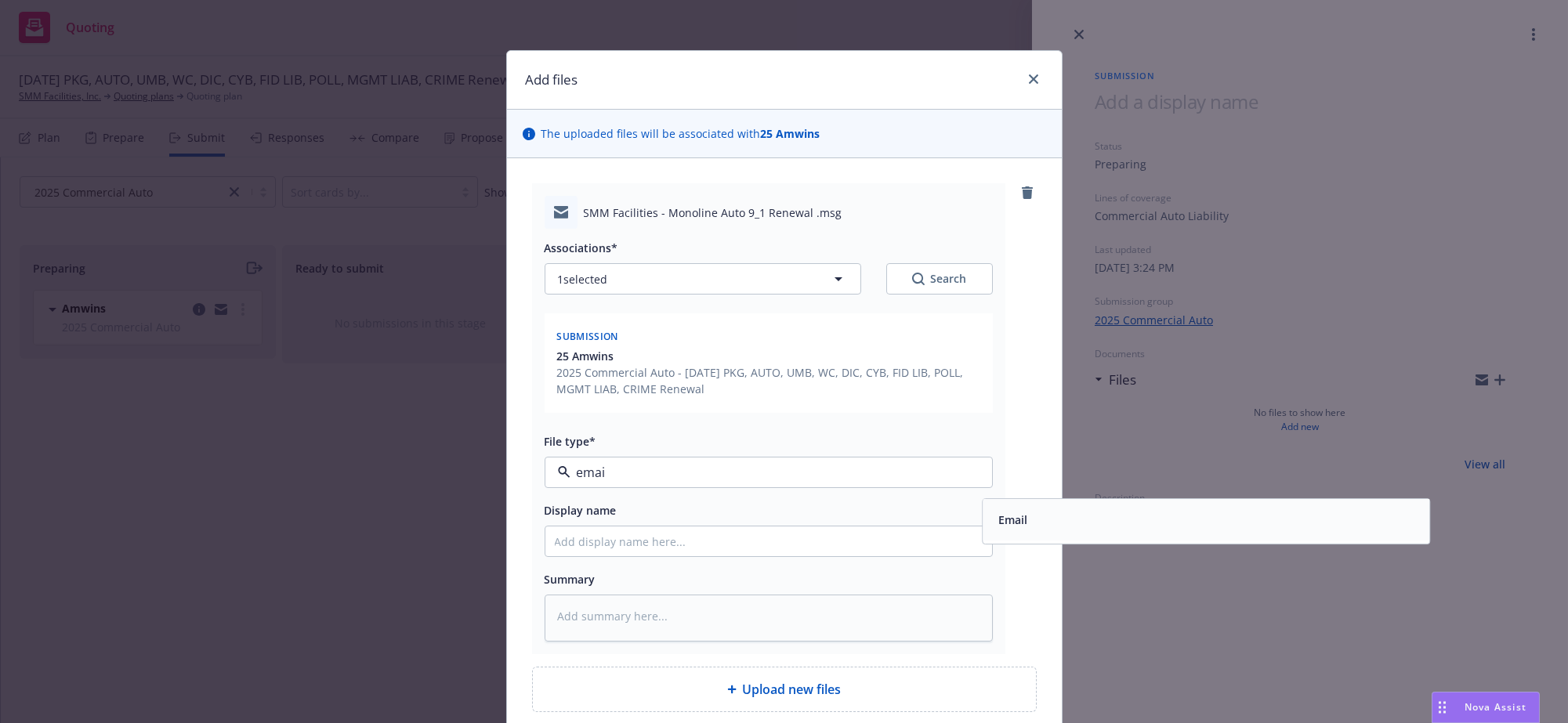
type input "email"
click at [1030, 532] on div "Email" at bounding box center [1206, 520] width 428 height 23
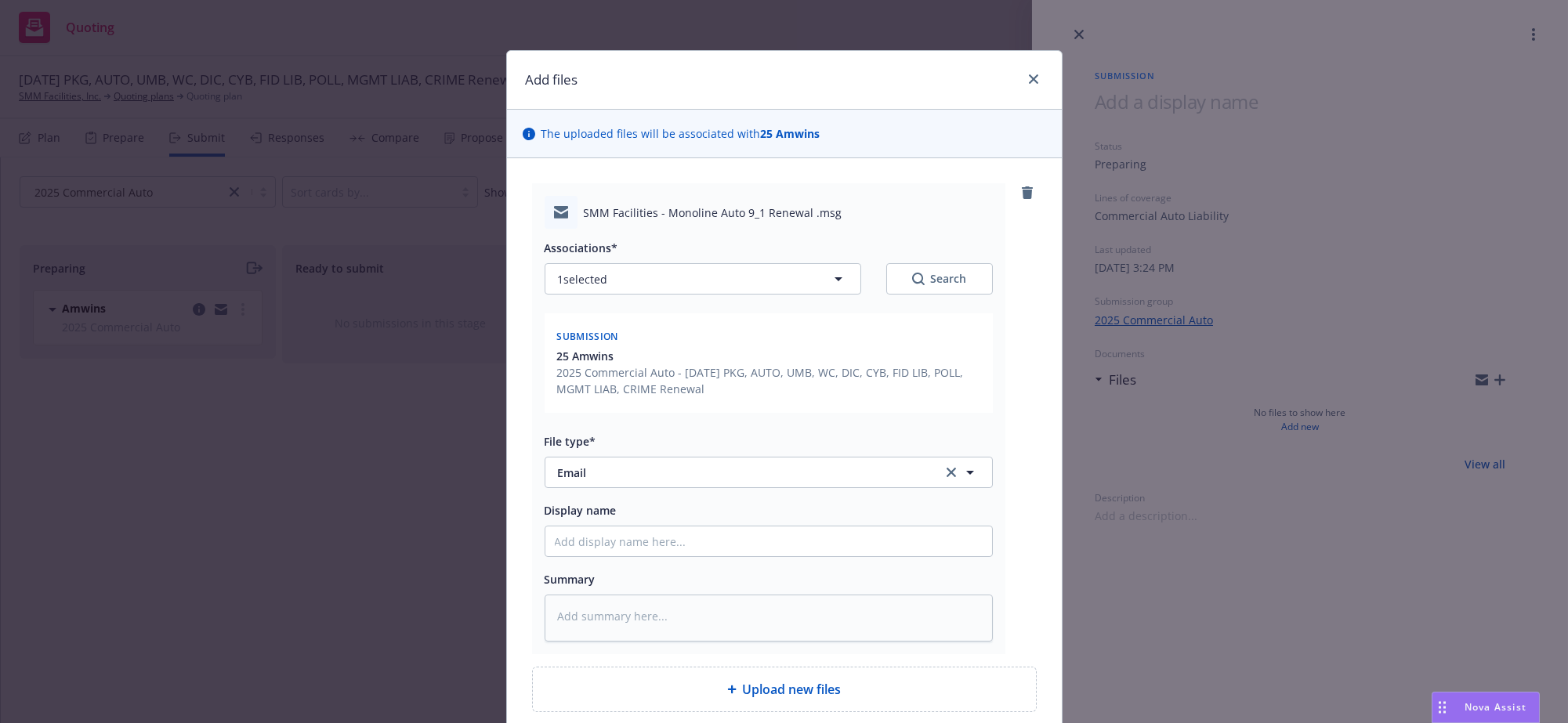
click at [805, 519] on div "Display name" at bounding box center [769, 510] width 448 height 19
click at [805, 556] on input "Display name" at bounding box center [769, 541] width 447 height 30
type textarea "x"
type input "E"
type textarea "x"
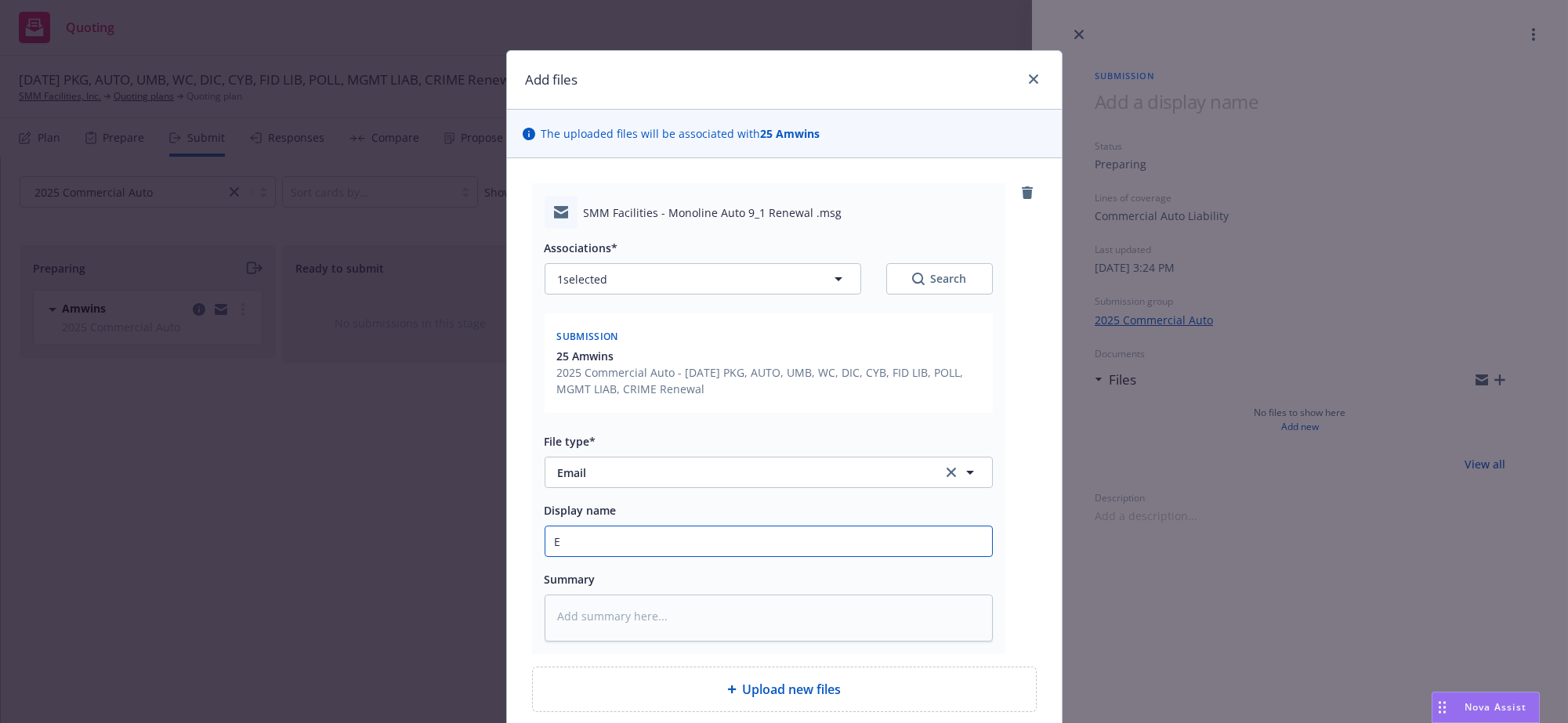
type input "Er"
type textarea "x"
type input "Eri"
type textarea "x"
type input "Eric"
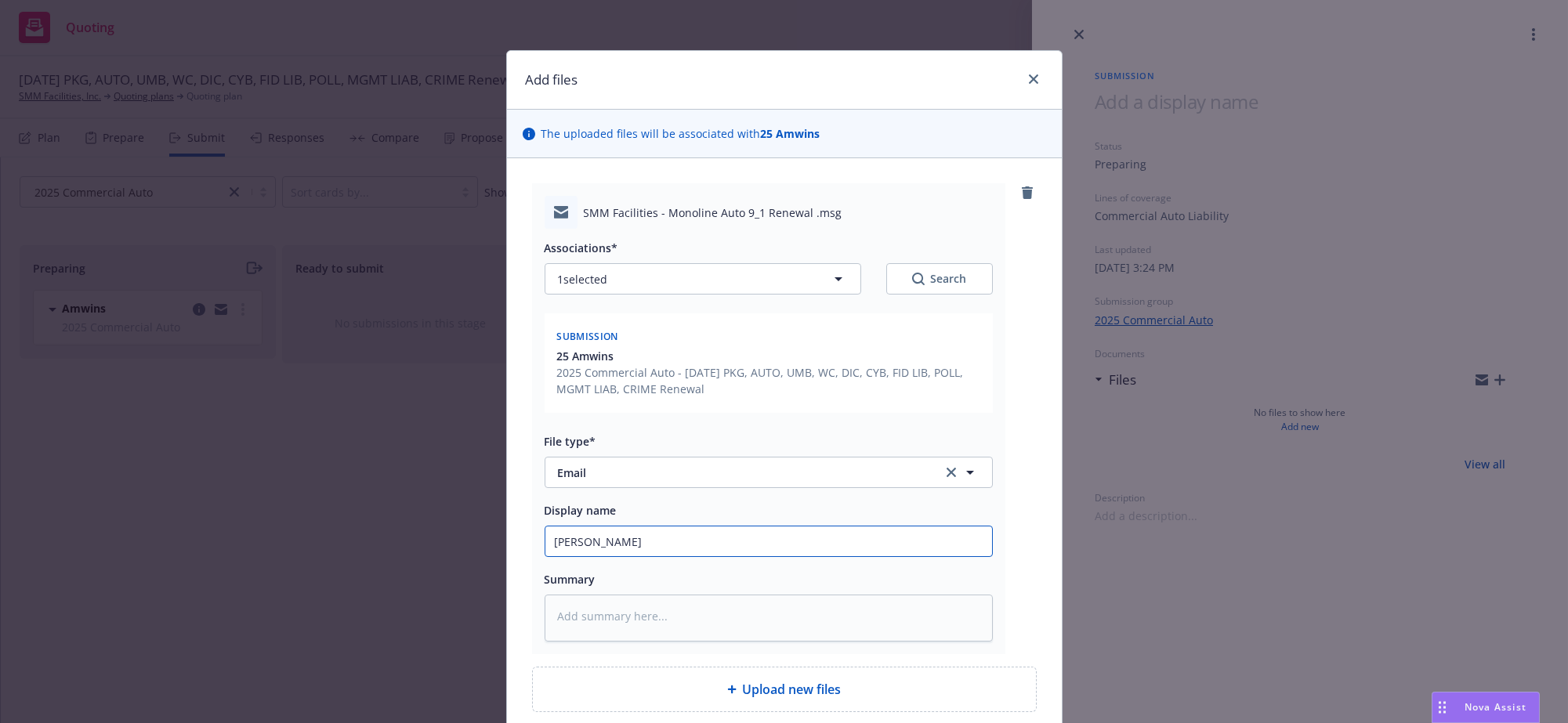
type textarea "x"
type input "Eric"
type textarea "x"
type input "Eric r"
type textarea "x"
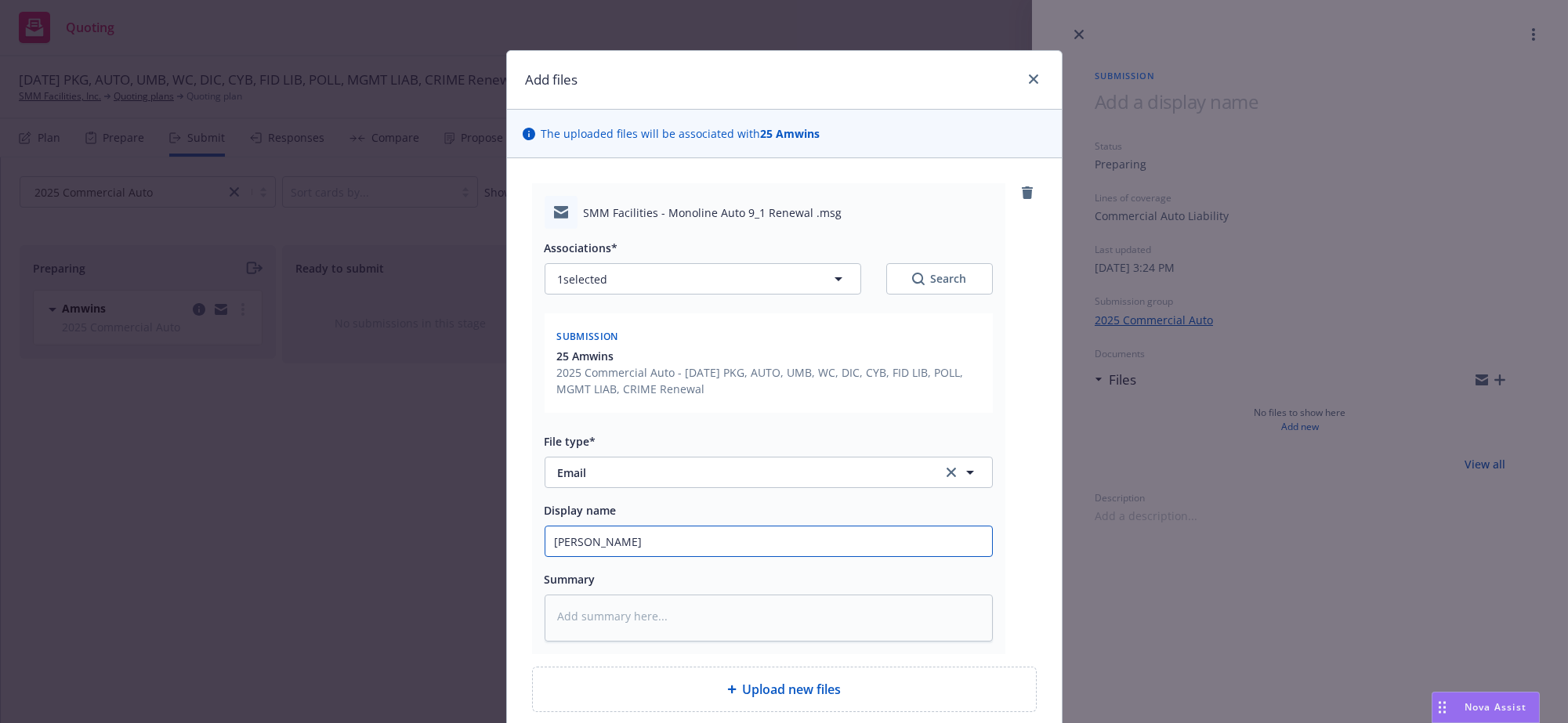
type input "Eric re"
type textarea "x"
type input "Eric rea"
type textarea "x"
type input "Eric reac"
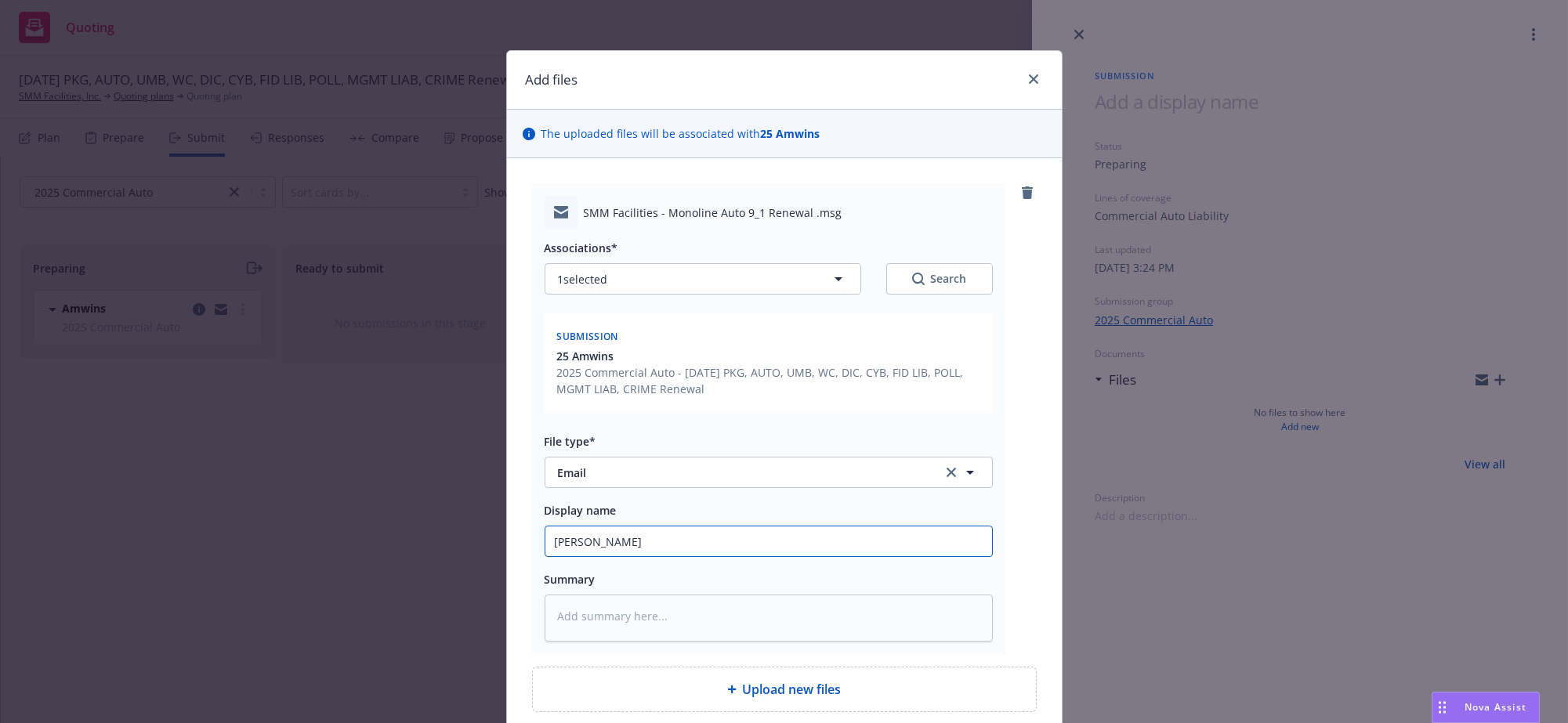
type textarea "x"
type input "Eric reach"
type textarea "x"
type input "Eric reache"
type textarea "x"
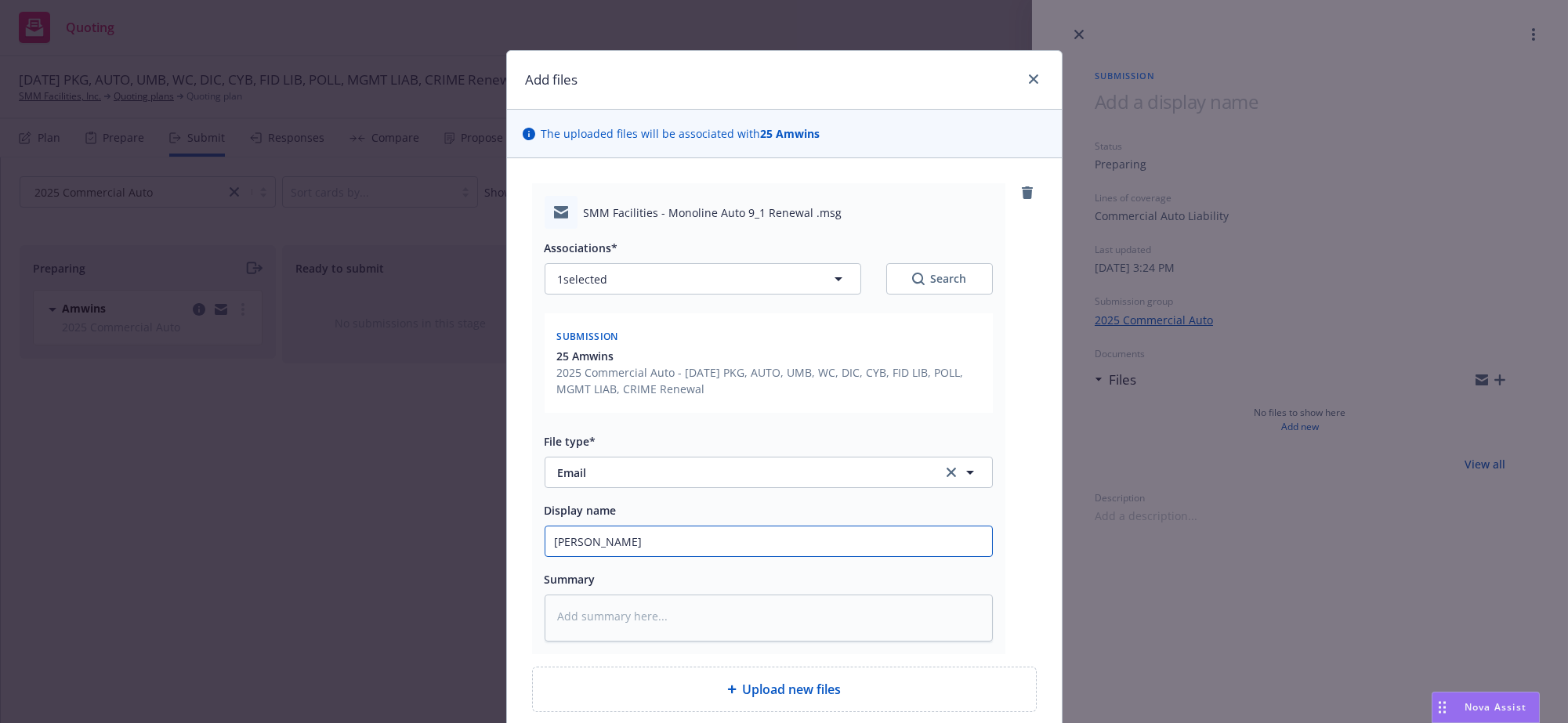
type input "Eric reached"
type textarea "x"
type input "Eric reached"
type textarea "x"
type input "Eric reached o"
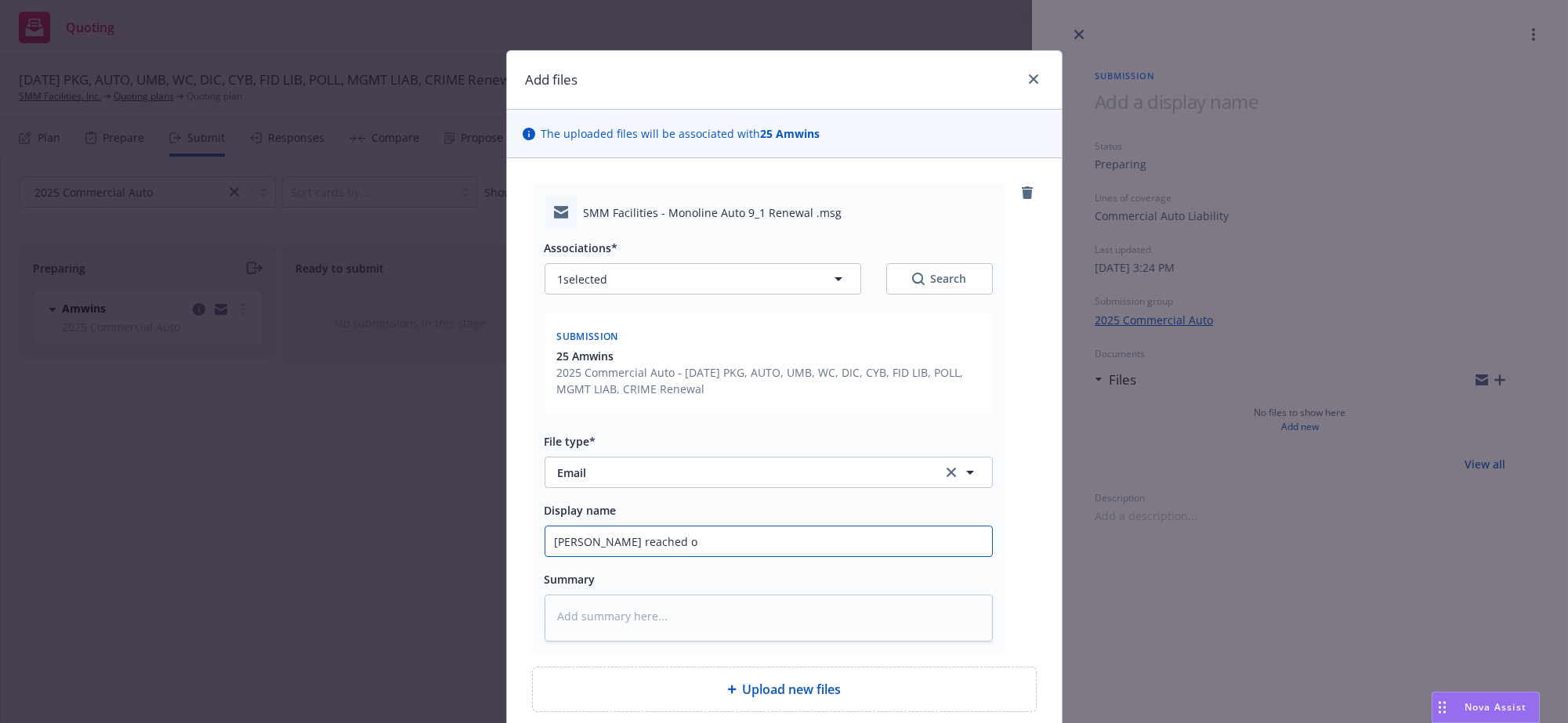
type textarea "x"
type input "Eric reached ou"
type textarea "x"
type input "Eric reached out"
type textarea "x"
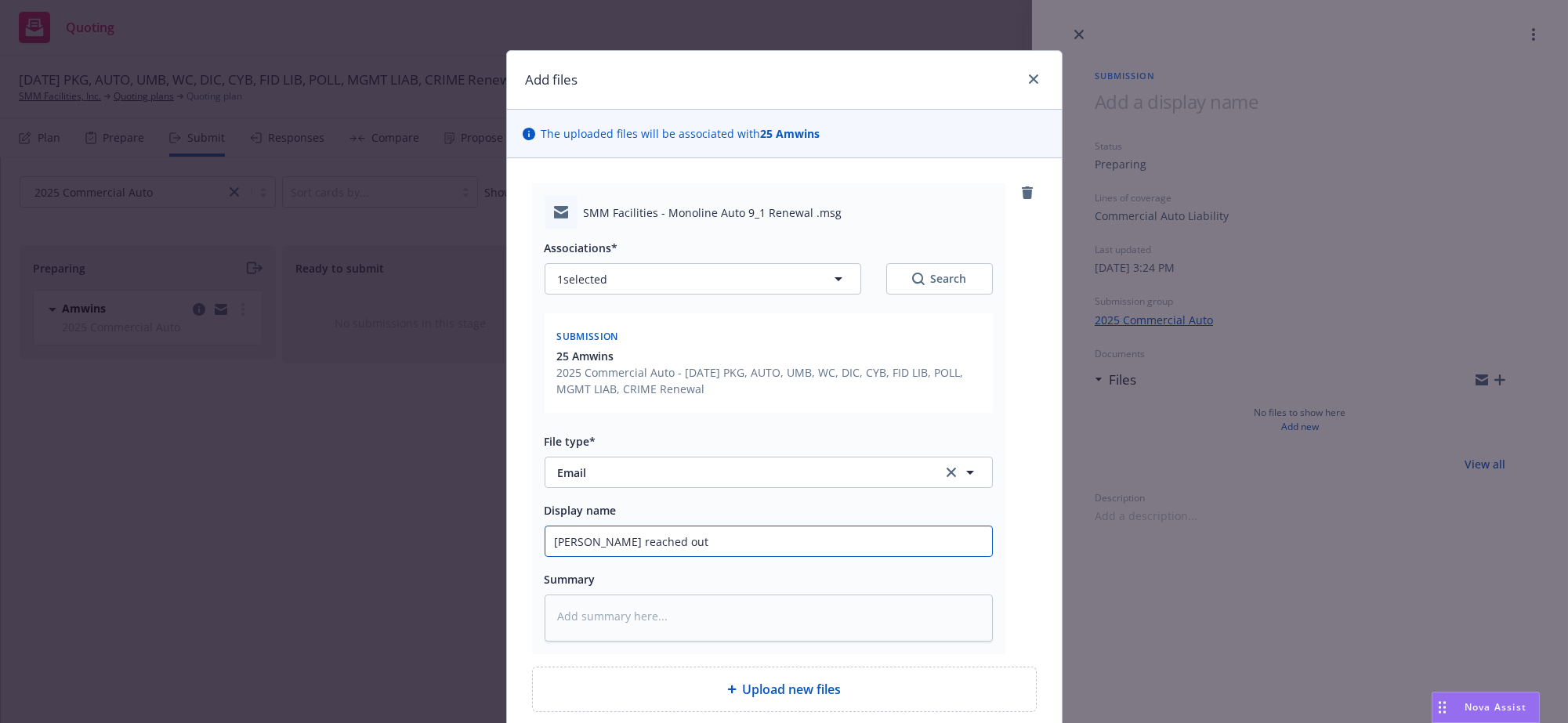
type input "Eric reached out"
type textarea "x"
type input "Eric reached out t"
type textarea "x"
type input "Eric reached out to"
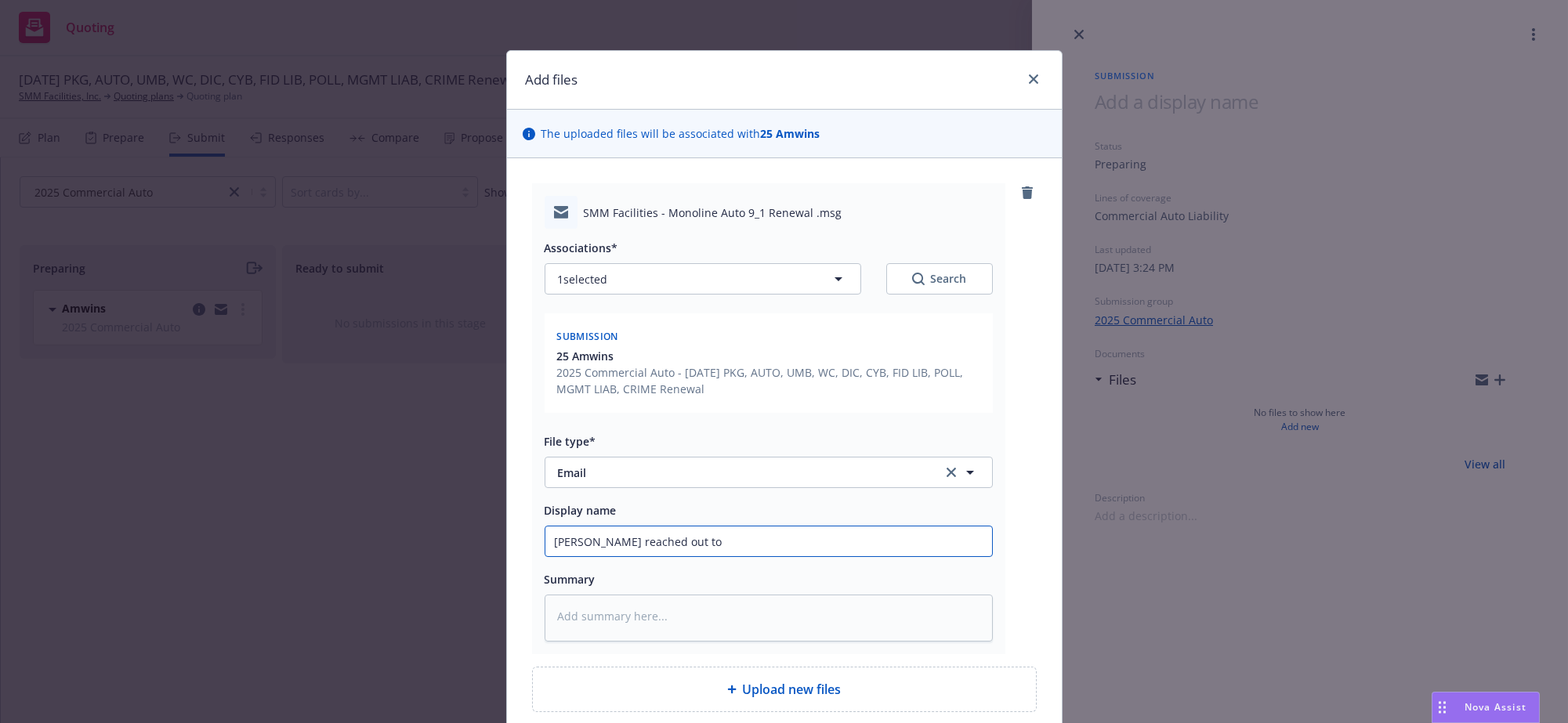
type textarea "x"
type input "Eric reached out to"
type textarea "x"
type input "Eric reached out to A"
type textarea "x"
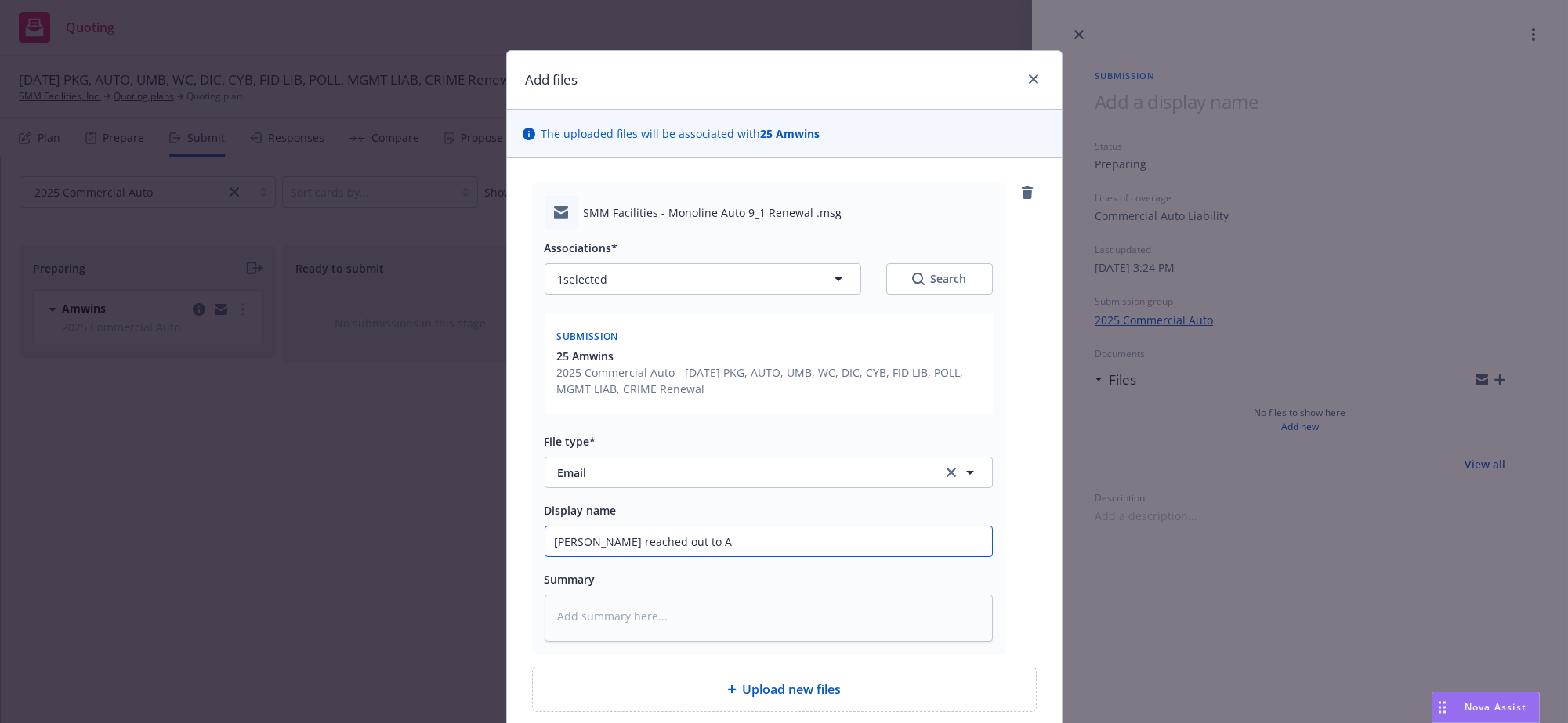
type input "Eric reached out to Am"
type textarea "x"
type input "Eric reached out to AmW"
type textarea "x"
type input "Eric reached out to AmWi"
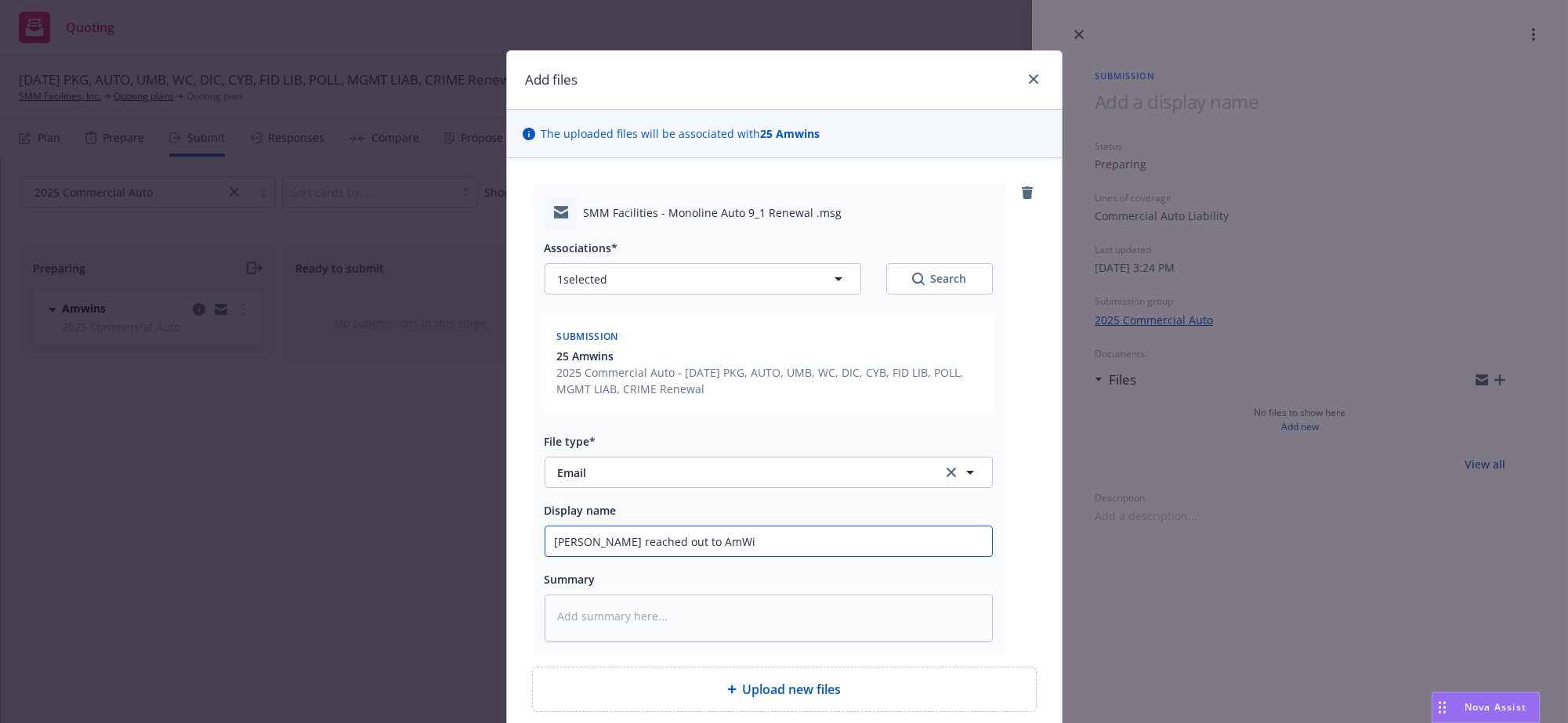
type textarea "x"
type input "Eric reached out to AmWin"
type textarea "x"
type input "Eric reached out to AmWins"
type textarea "x"
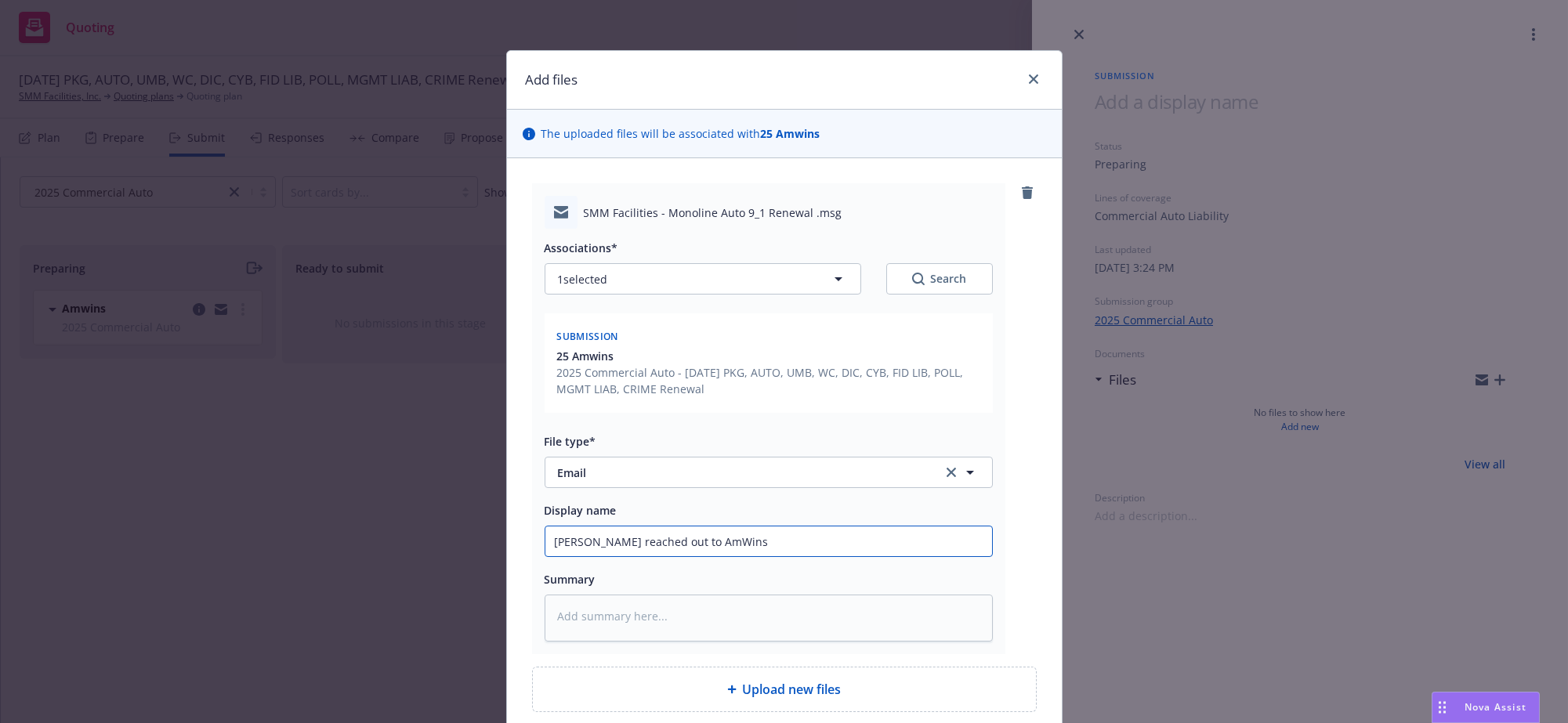
type input "Eric reached out to AmWins"
type textarea "x"
type input "Eric reached out to AmWins f"
type textarea "x"
type input "Eric reached out to AmWins fo"
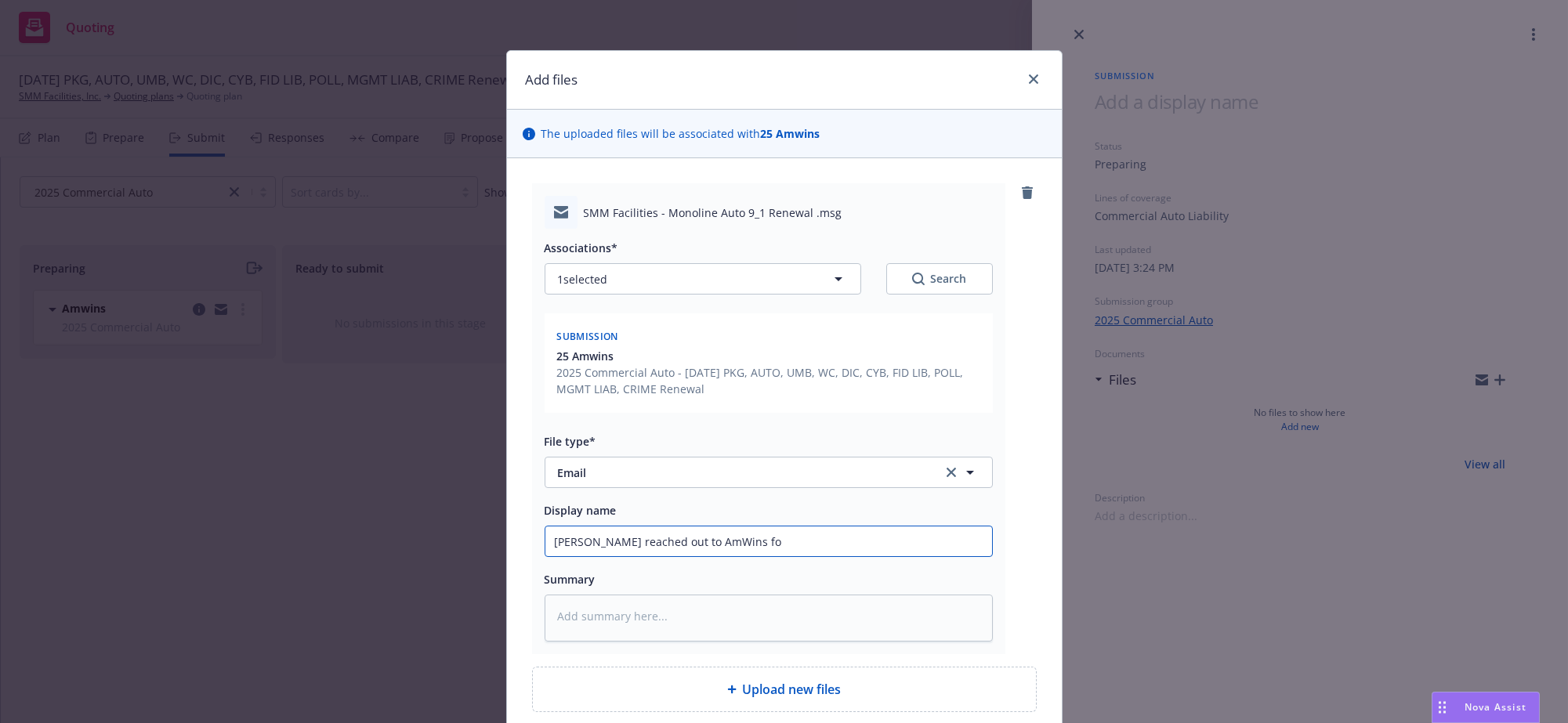
type textarea "x"
type input "Eric reached out to AmWins for"
type textarea "x"
type input "Eric reached out to AmWins for"
type textarea "x"
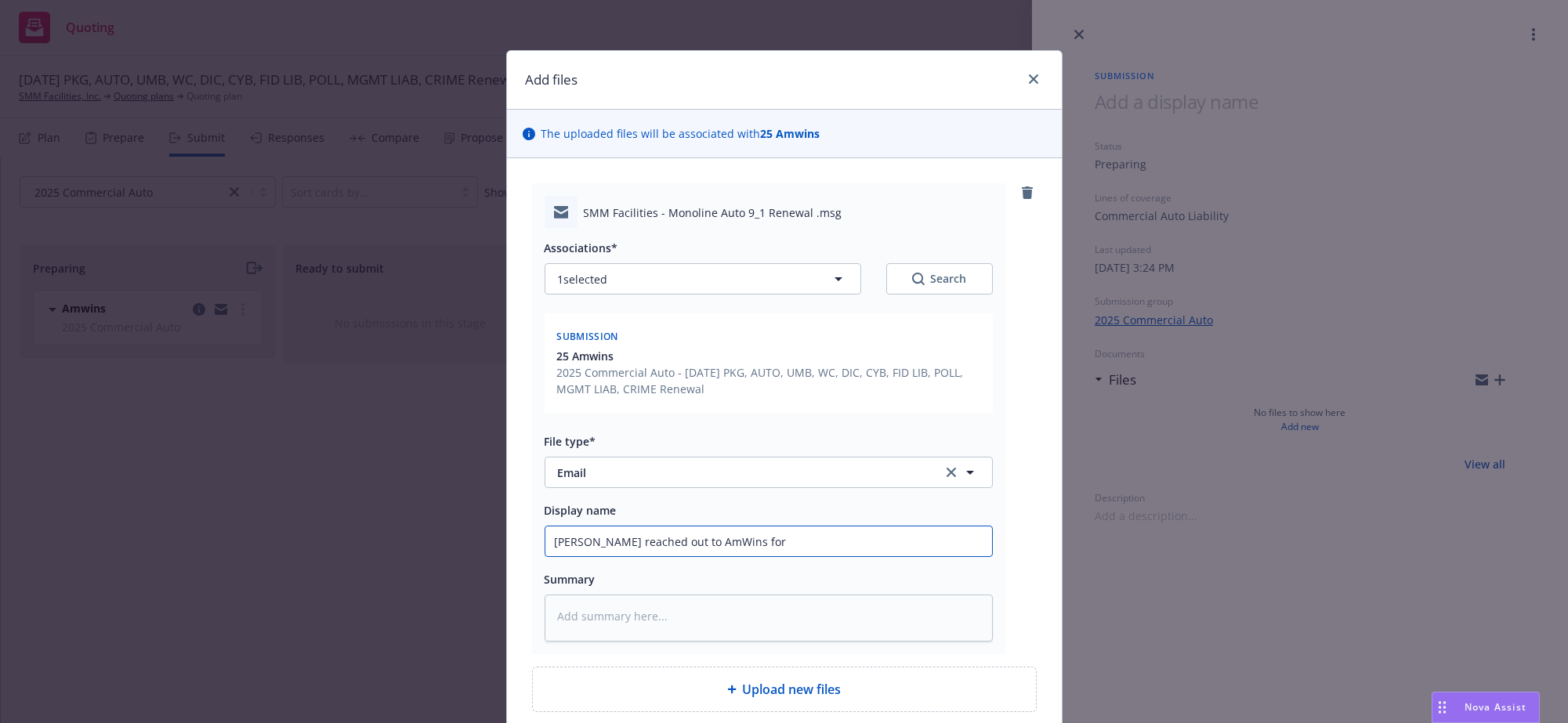
type input "Eric reached out to AmWins for a"
type textarea "x"
type input "Eric reached out to AmWins for a"
type textarea "x"
type input "Eric reached out to AmWins for a q"
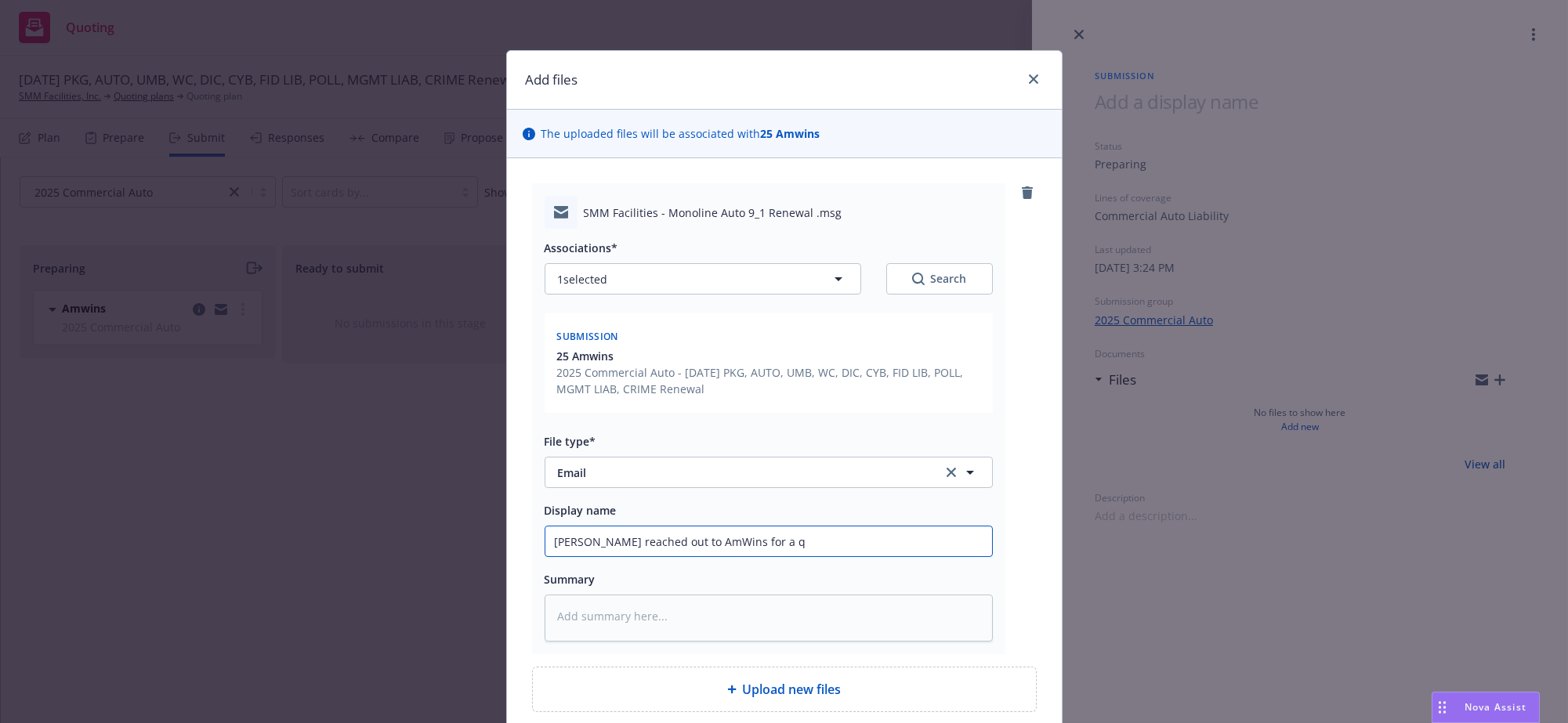
type textarea "x"
type input "Eric reached out to AmWins for a qu"
type textarea "x"
type input "Eric reached out to AmWins for a qui"
type textarea "x"
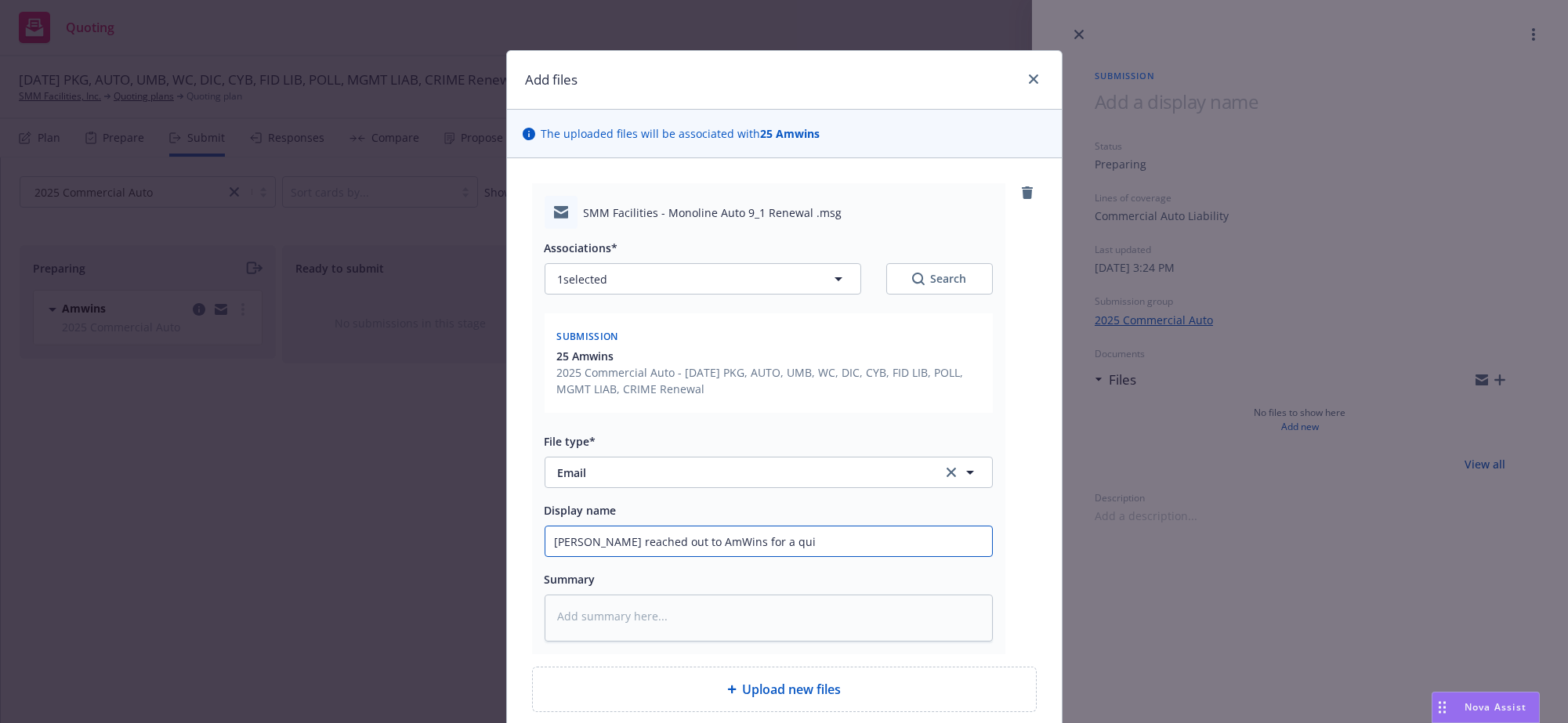
type input "Eric reached out to AmWins for a quic"
type textarea "x"
type input "Eric reached out to AmWins for a quick"
type textarea "x"
type input "Eric reached out to AmWins for a quick"
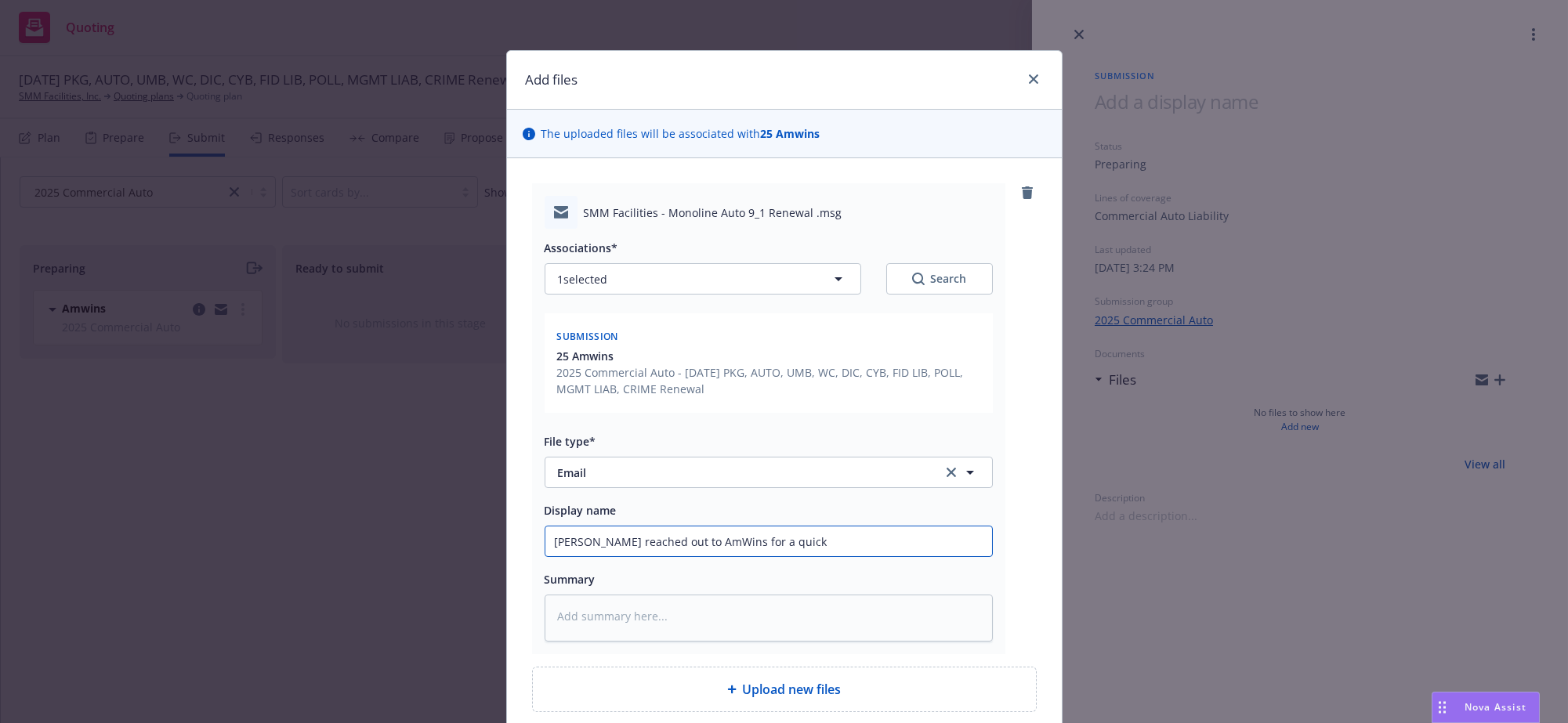
type textarea "x"
type input "Eric reached out to AmWins for a quick c"
type textarea "x"
type input "Eric reached out to AmWins for a quick"
type textarea "x"
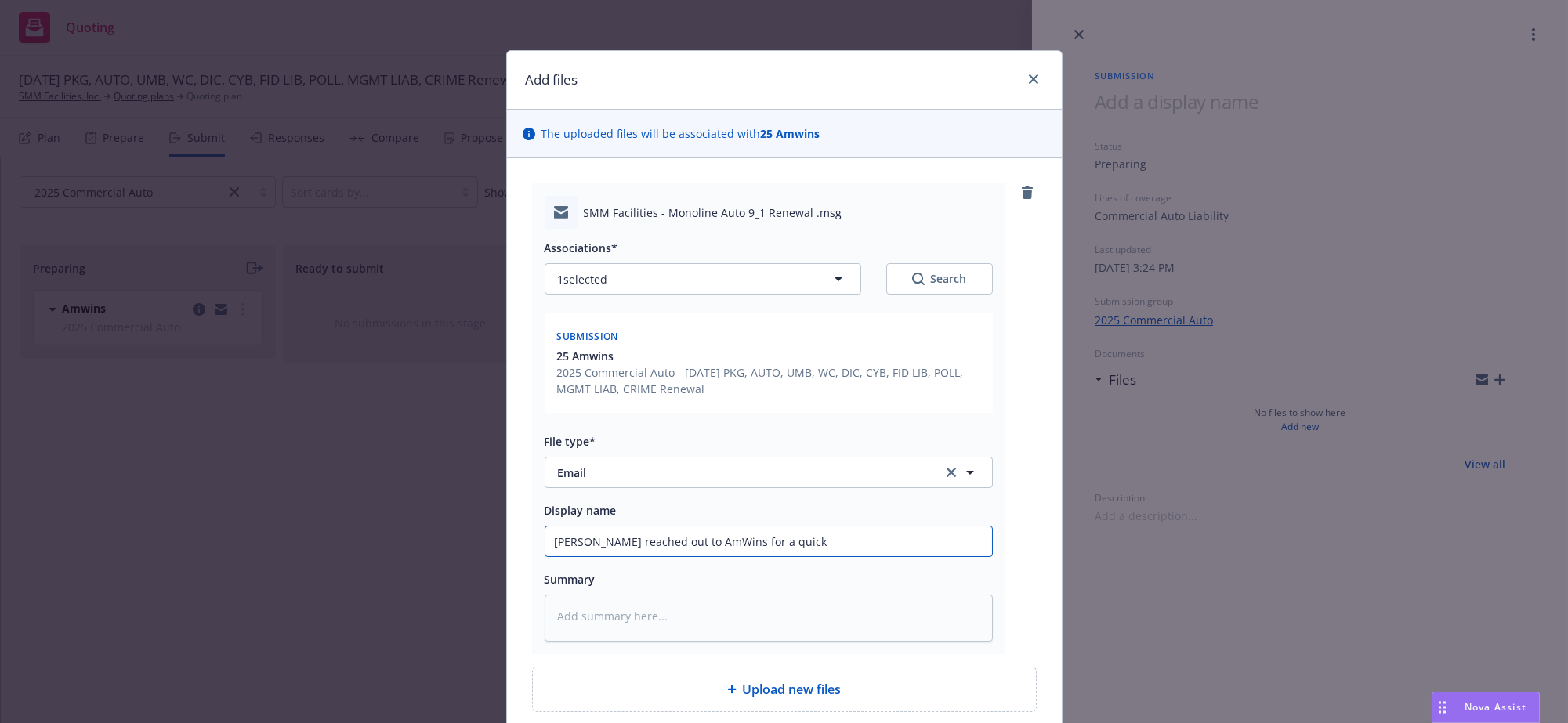
type input "Eric reached out to AmWins for a quick q"
type textarea "x"
type input "Eric reached out to AmWins for a quick qu"
type textarea "x"
type input "Eric reached out to AmWins for a quick quo"
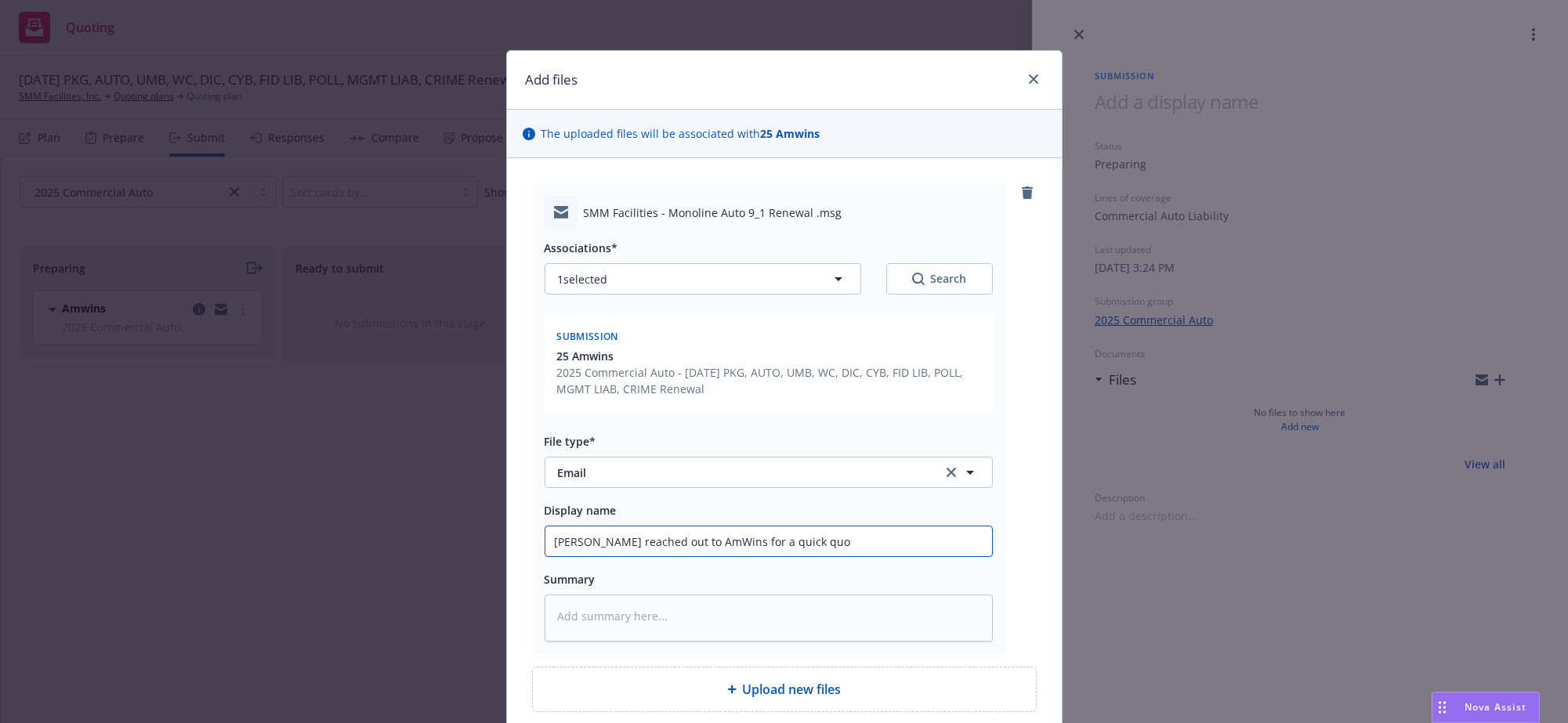
type textarea "x"
type input "Eric reached out to AmWins for a quick quot"
type textarea "x"
type input "Eric reached out to AmWins for a quick quote"
type textarea "x"
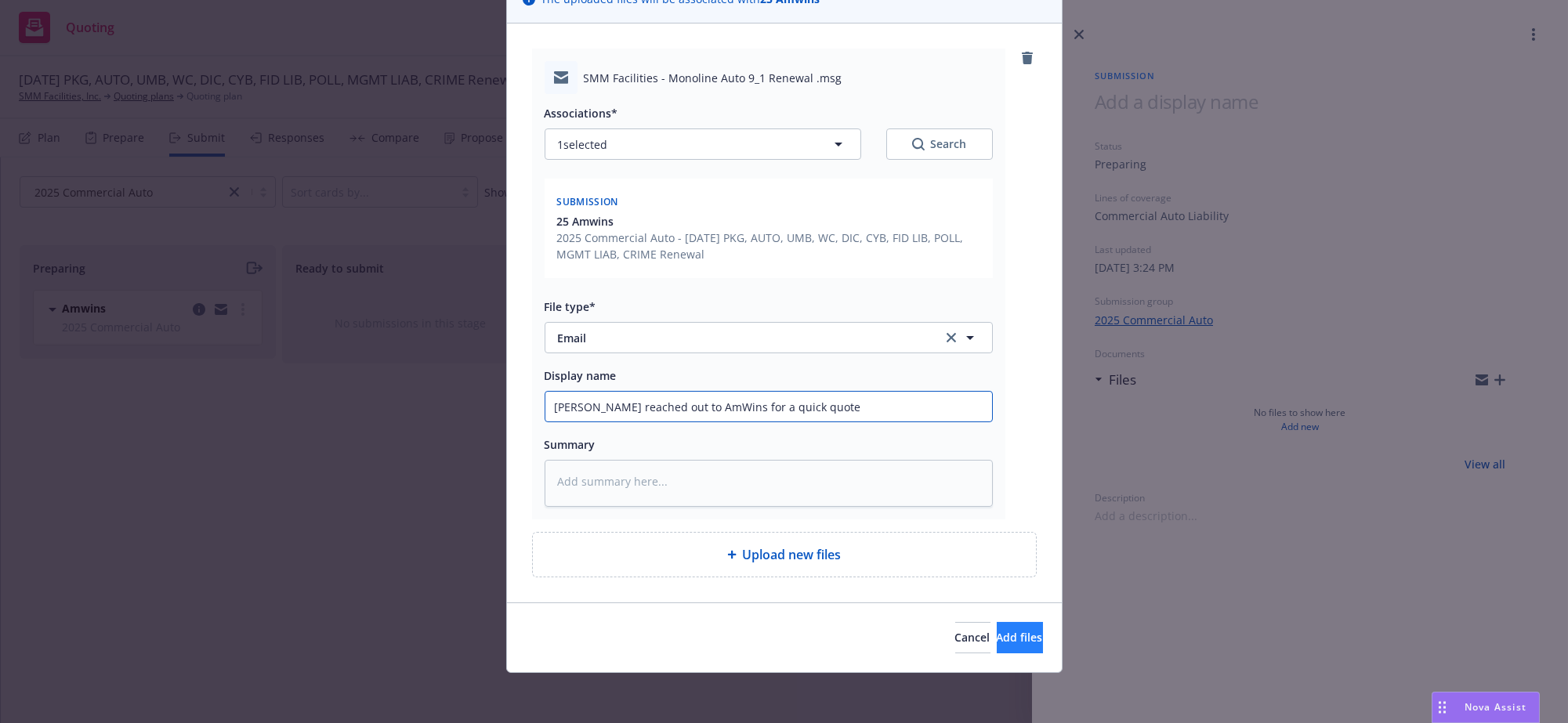
type input "Eric reached out to AmWins for a quick quote"
click at [996, 626] on button "Add files" at bounding box center [1019, 637] width 46 height 32
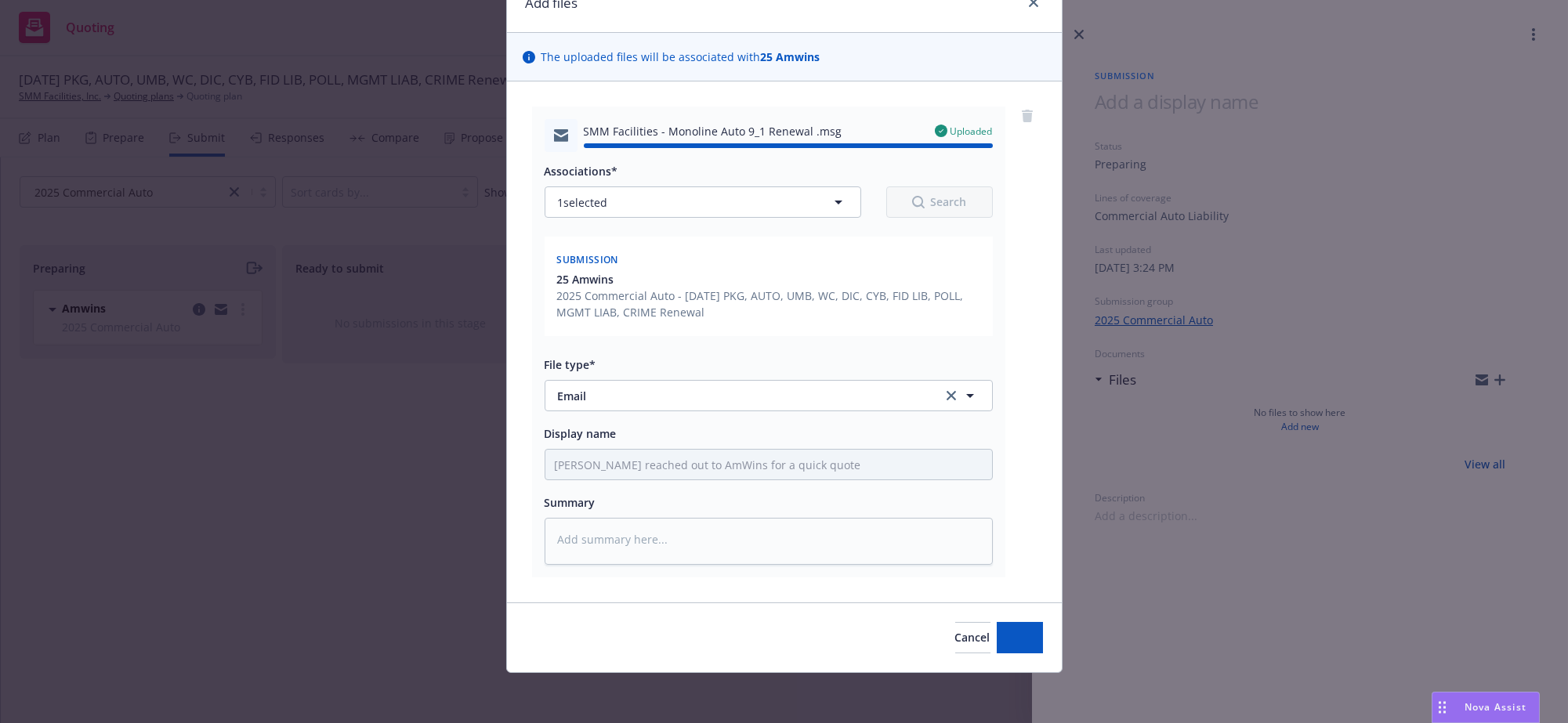
type textarea "x"
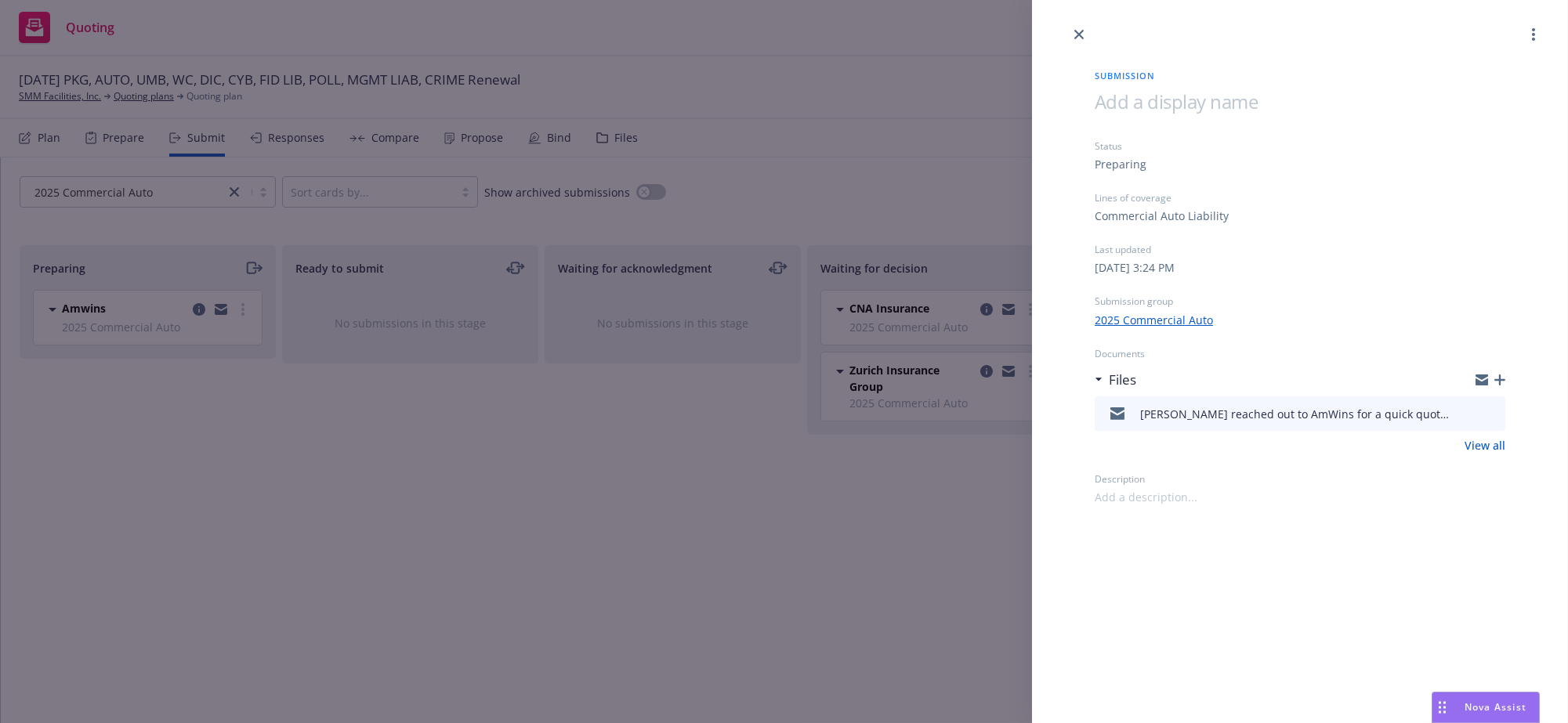
click at [866, 505] on div "Submission Status Preparing Lines of coverage Commercial Auto Liability Last up…" at bounding box center [784, 361] width 1568 height 723
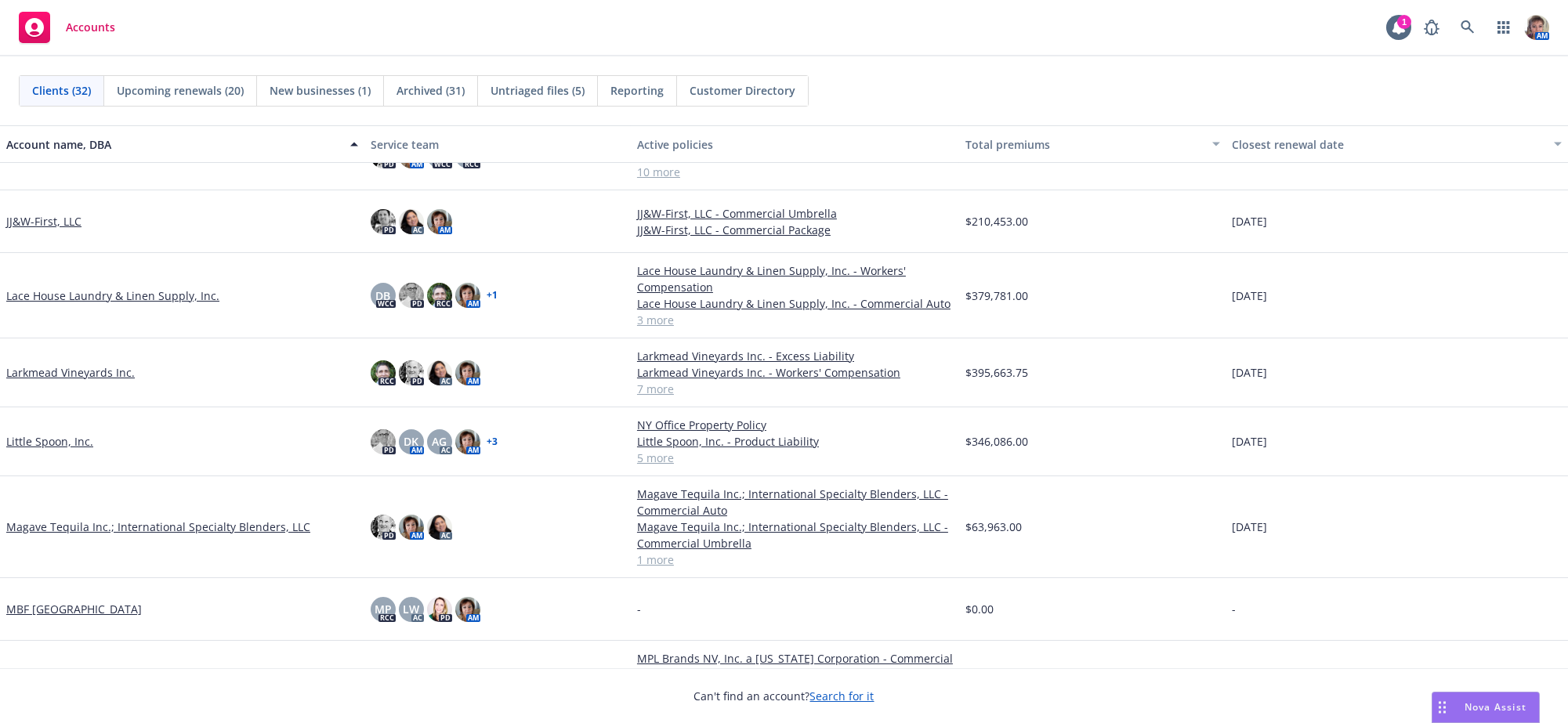
scroll to position [631, 0]
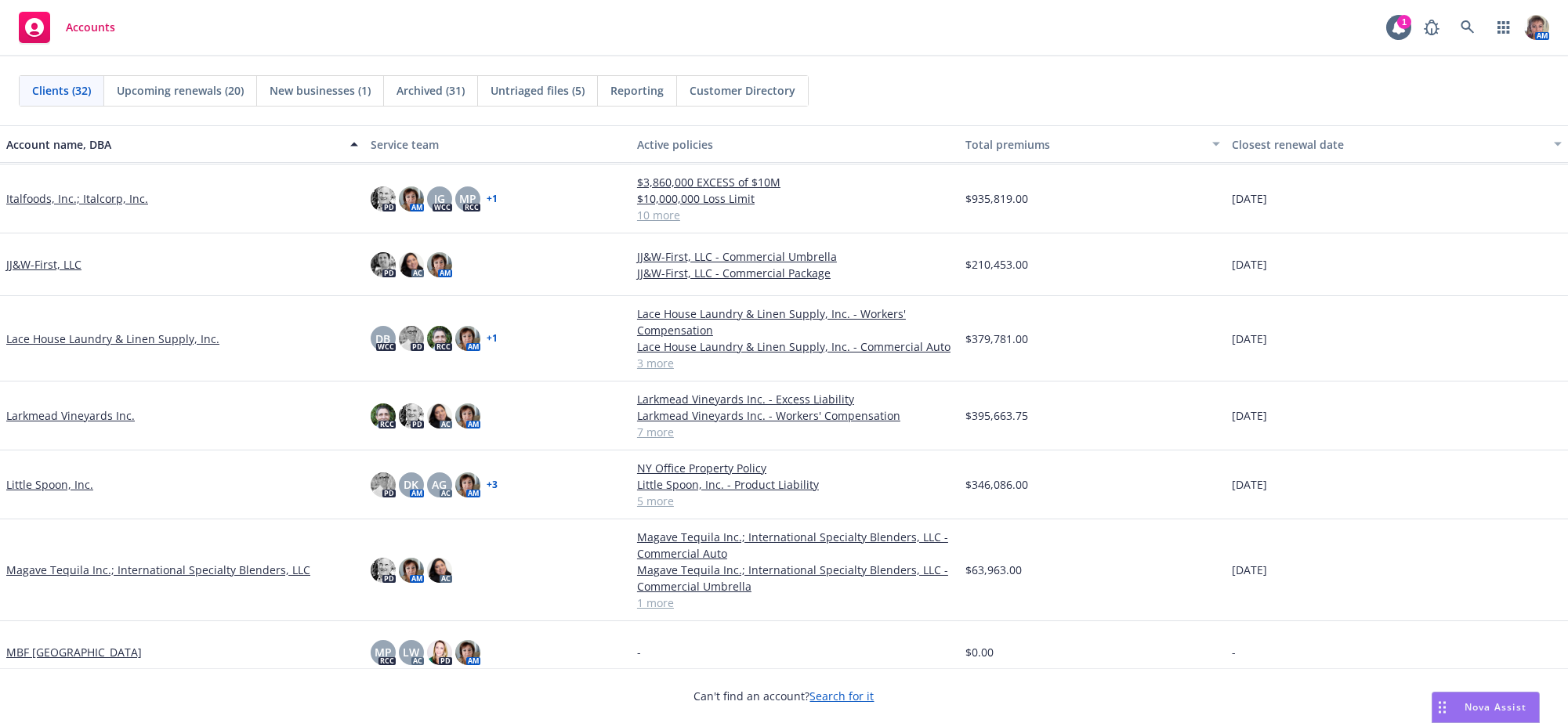
click at [98, 204] on link "Italfoods, Inc.; Italcorp, Inc." at bounding box center [77, 198] width 142 height 16
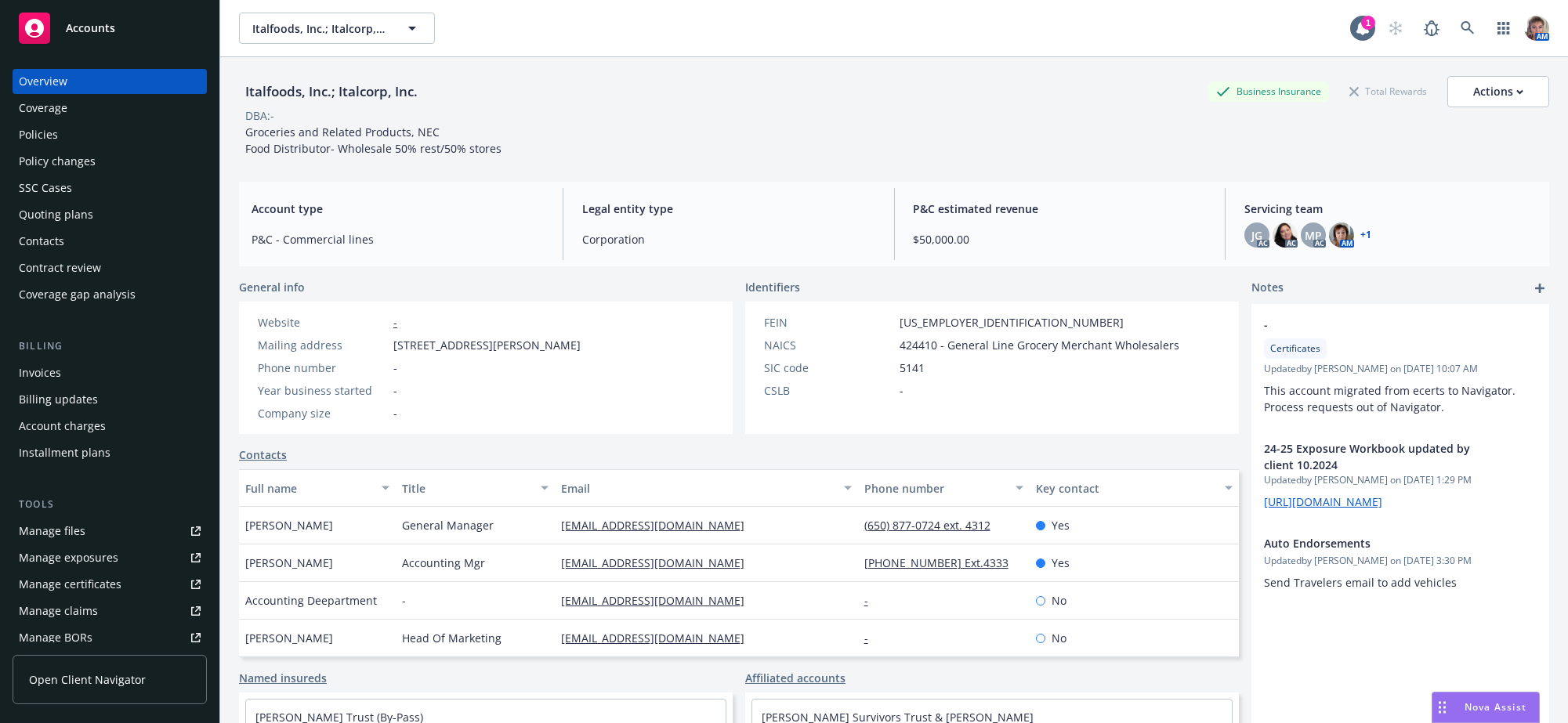
click at [54, 281] on div "Contract review" at bounding box center [60, 267] width 82 height 25
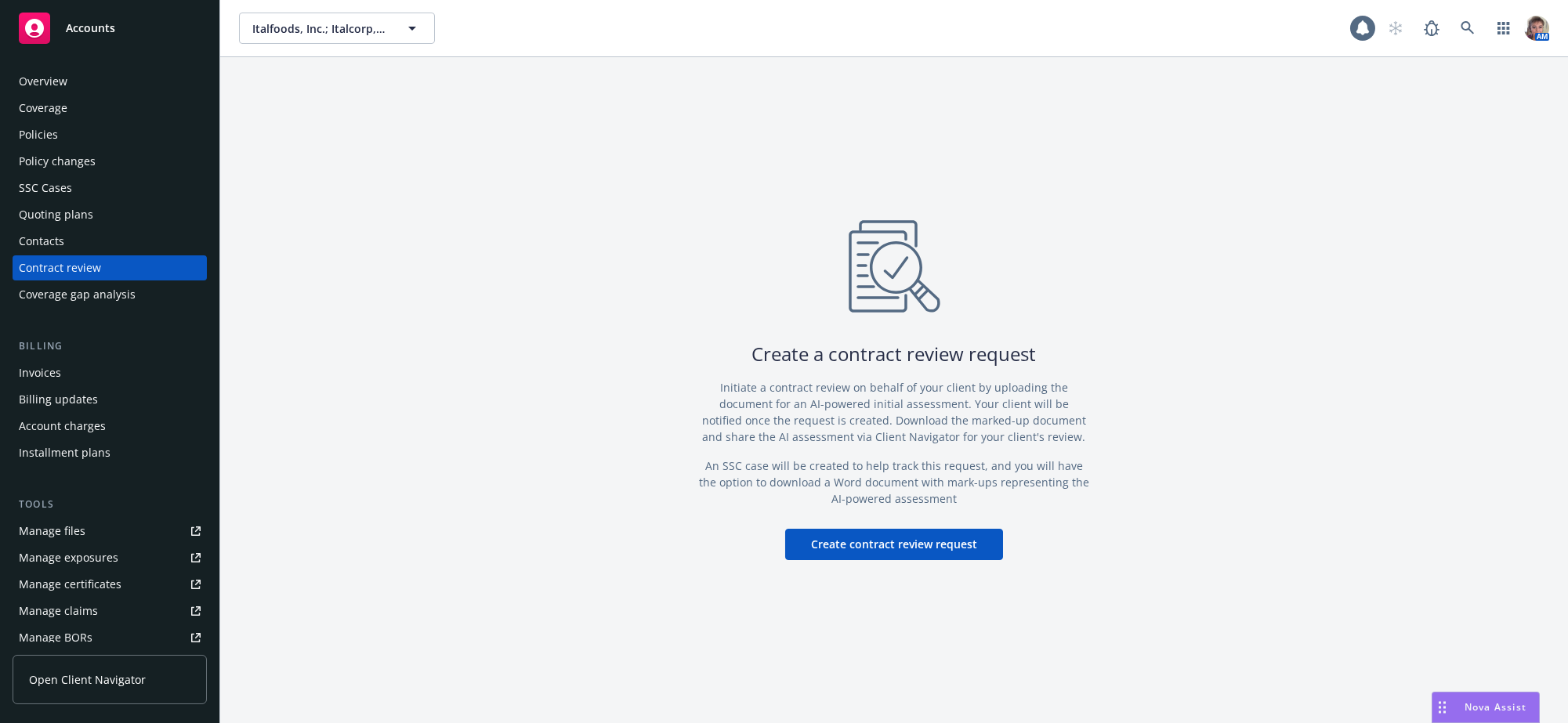
click at [69, 227] on div "Quoting plans" at bounding box center [56, 214] width 74 height 25
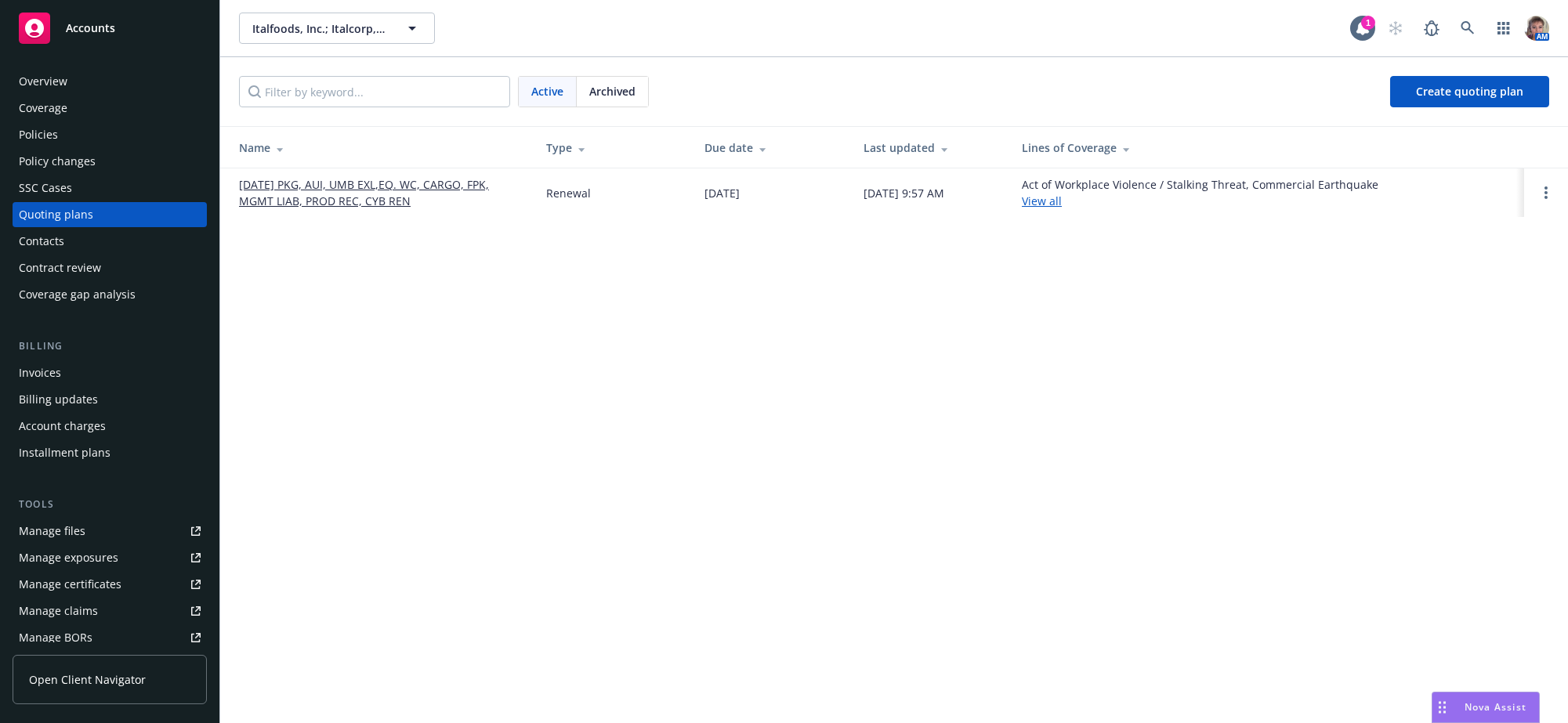
click at [419, 209] on link "[DATE] PKG, AUI, UMB EXL,EQ. WC, CARGO, FPK, MGMT LIAB, PROD REC, CYB REN" at bounding box center [380, 193] width 282 height 33
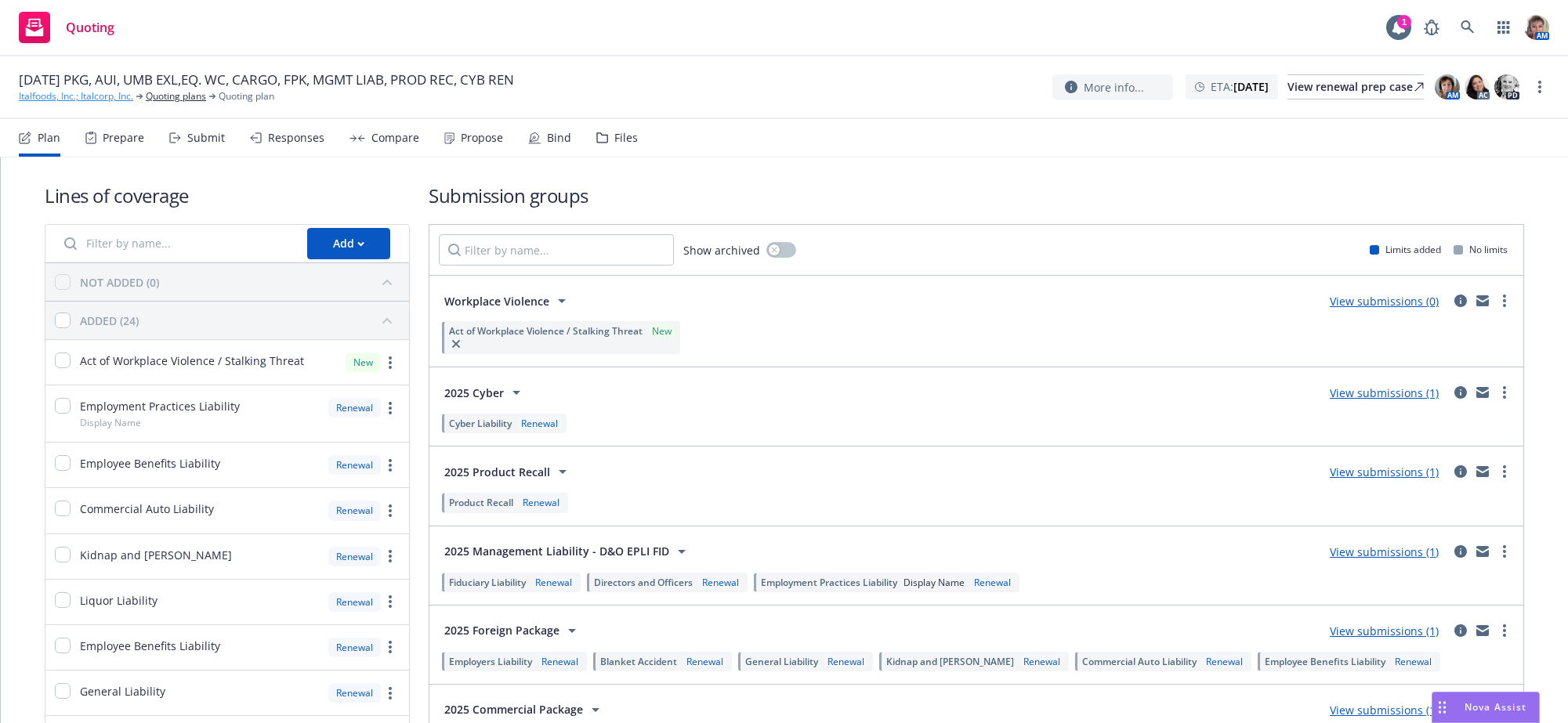
click at [37, 98] on link "Italfoods, Inc.; Italcorp, Inc." at bounding box center [76, 96] width 115 height 14
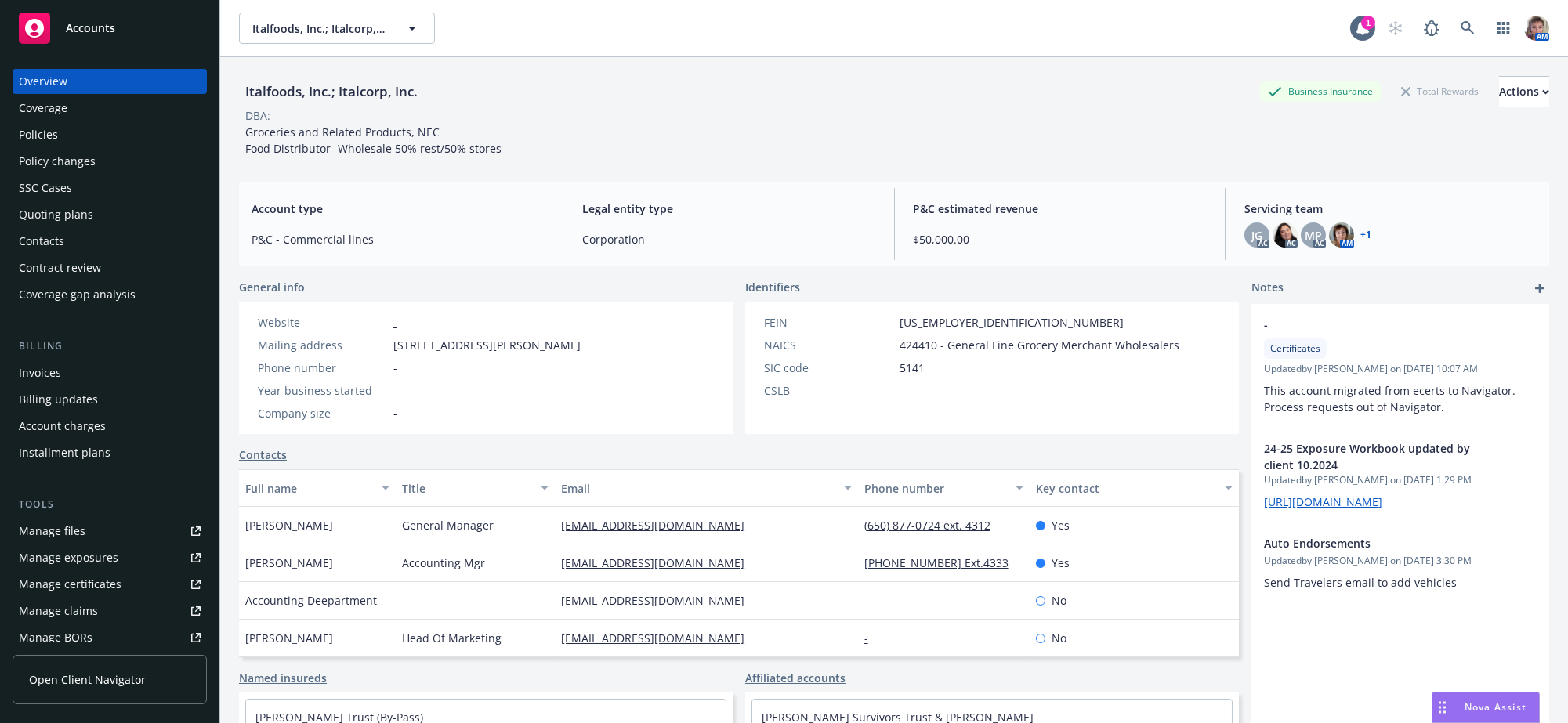
click at [76, 145] on div "Policies" at bounding box center [110, 134] width 181 height 25
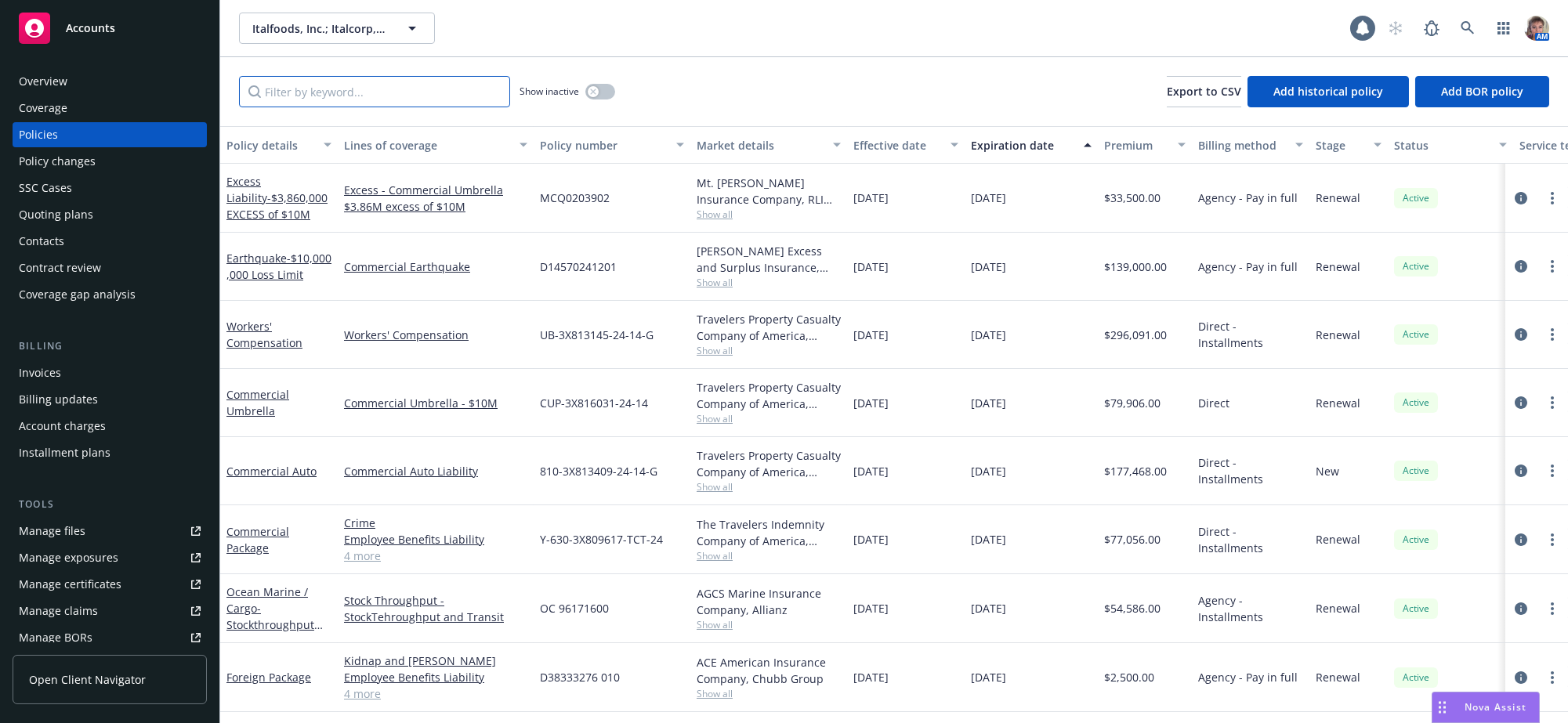
click at [447, 102] on input "Filter by keyword..." at bounding box center [374, 92] width 271 height 32
paste input "14MGU24A59687"
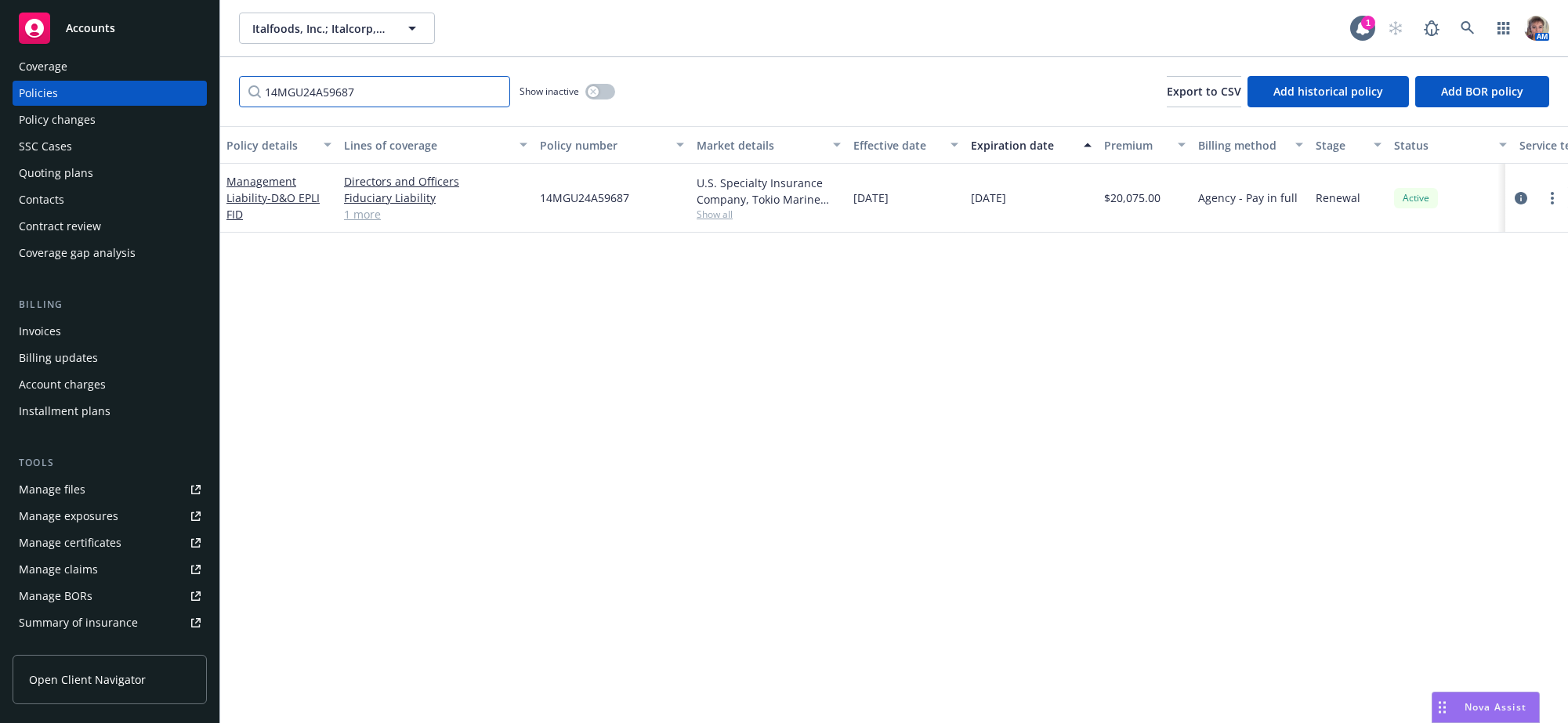
scroll to position [37, 0]
type input "14MGU24A59687"
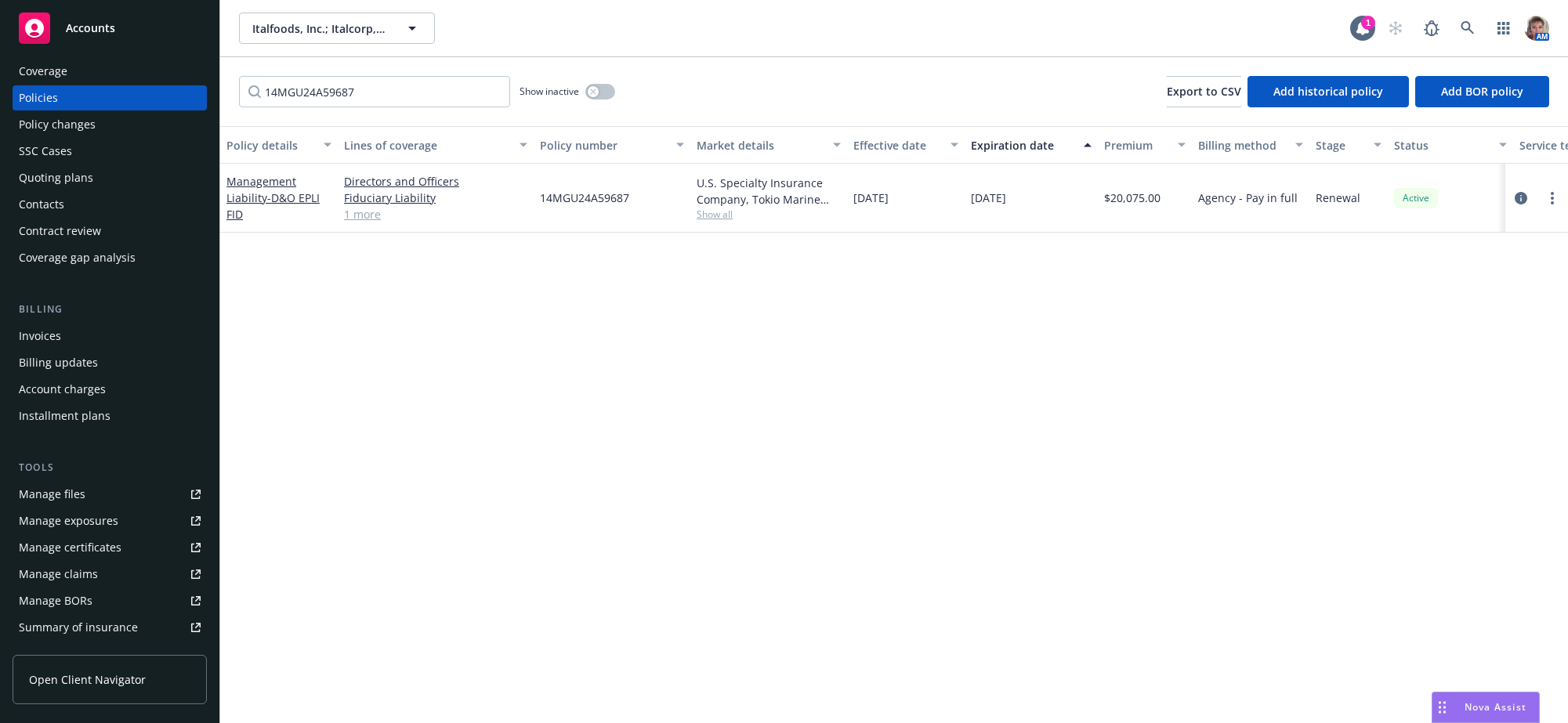
click at [110, 190] on div "Quoting plans" at bounding box center [110, 177] width 181 height 25
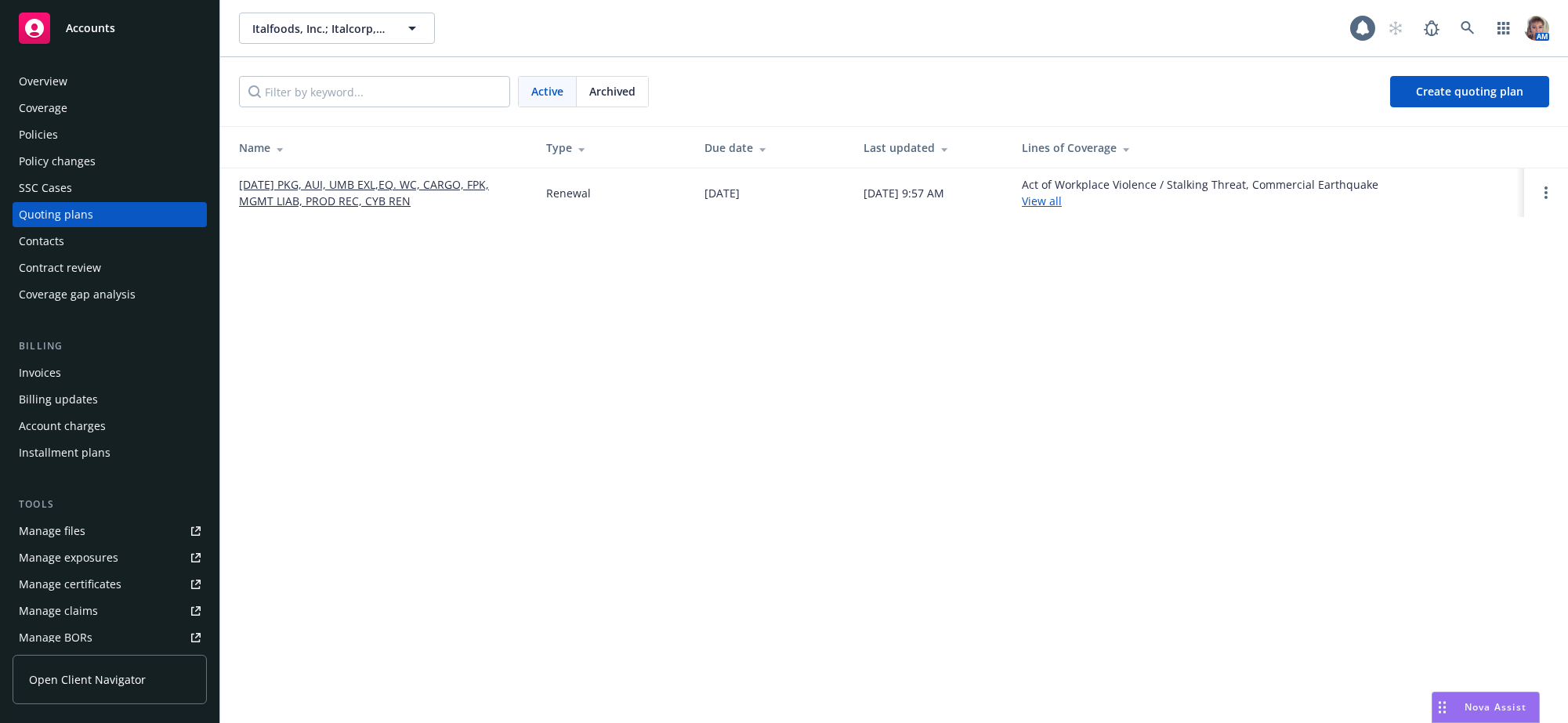
click at [383, 187] on link "[DATE] PKG, AUI, UMB EXL,EQ. WC, CARGO, FPK, MGMT LIAB, PROD REC, CYB REN" at bounding box center [380, 193] width 282 height 33
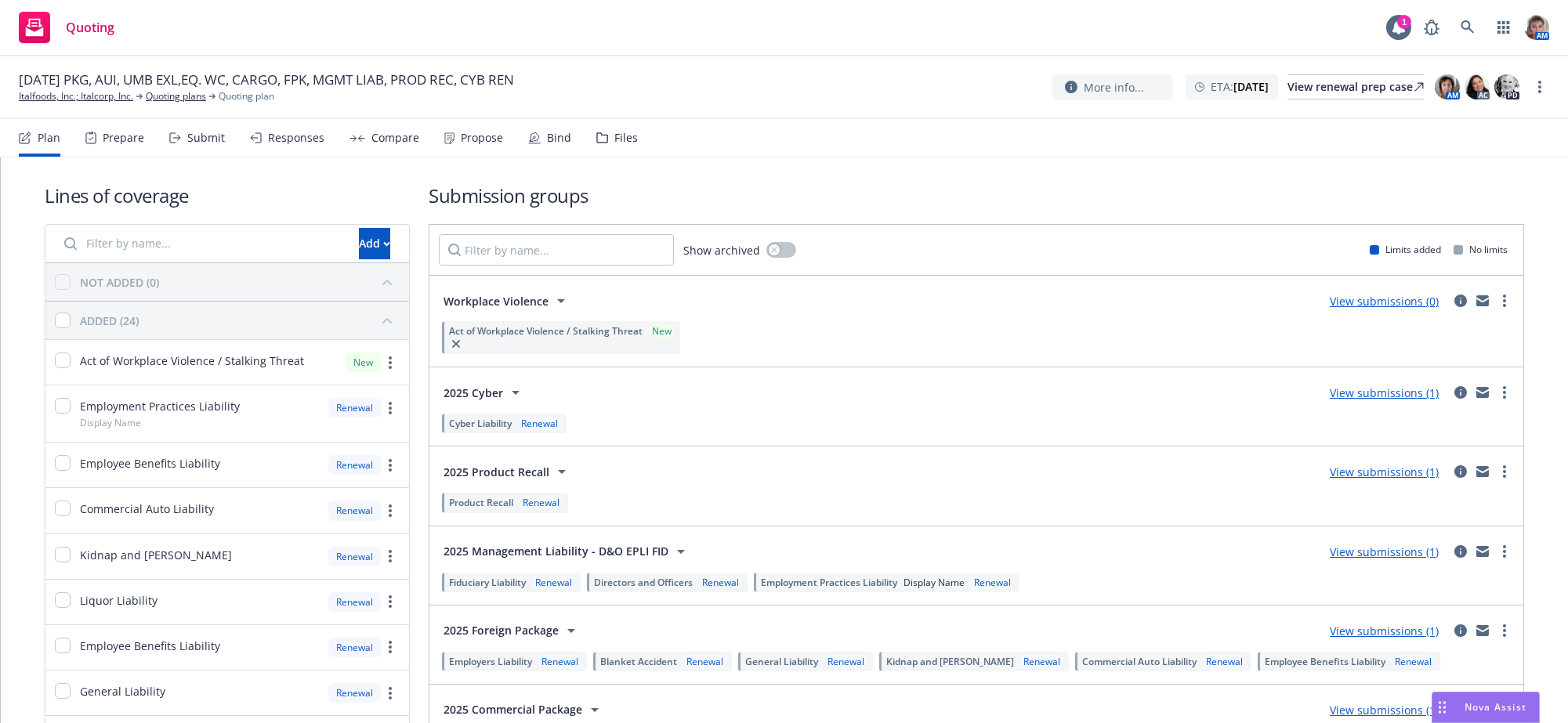
click at [225, 144] on div "Submit" at bounding box center [206, 138] width 38 height 13
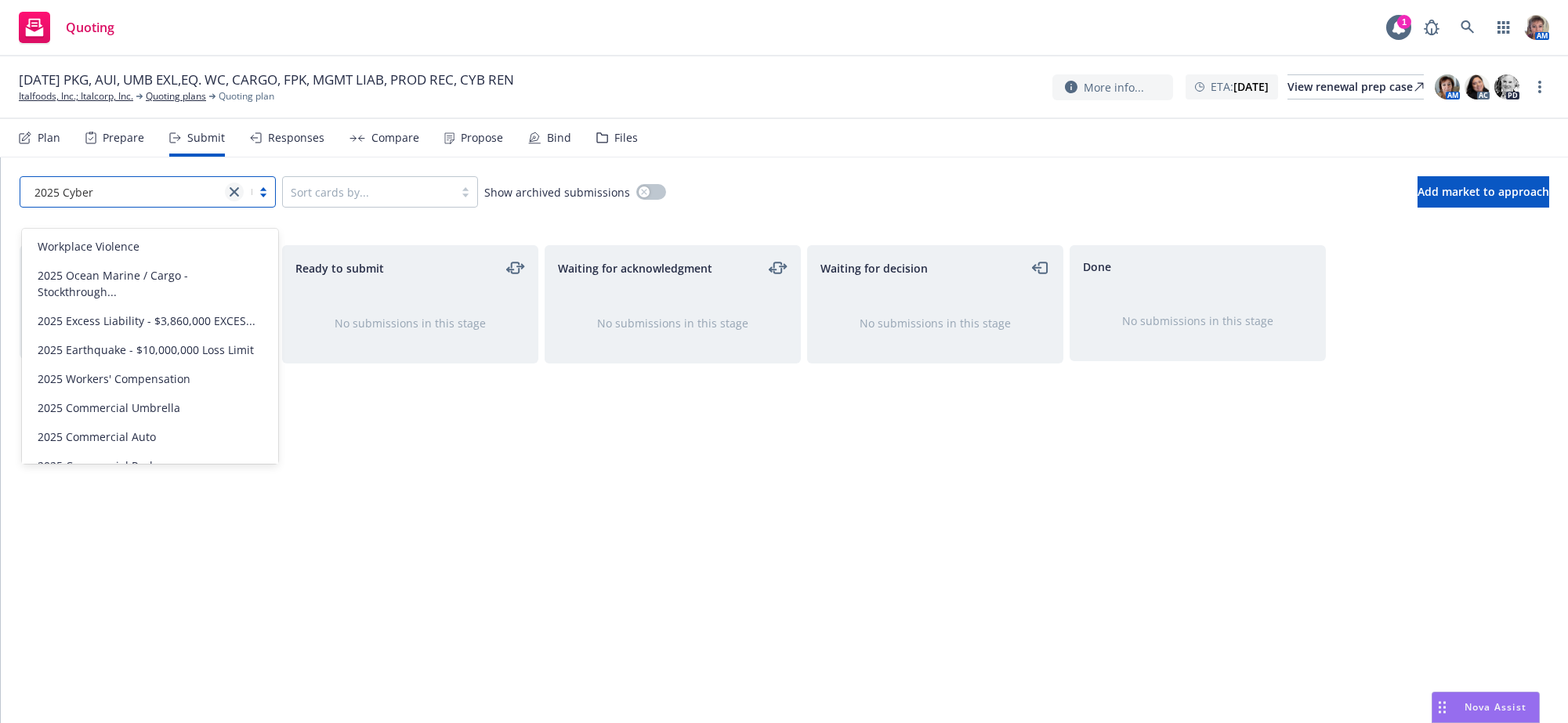
click at [238, 197] on icon "close" at bounding box center [234, 192] width 9 height 9
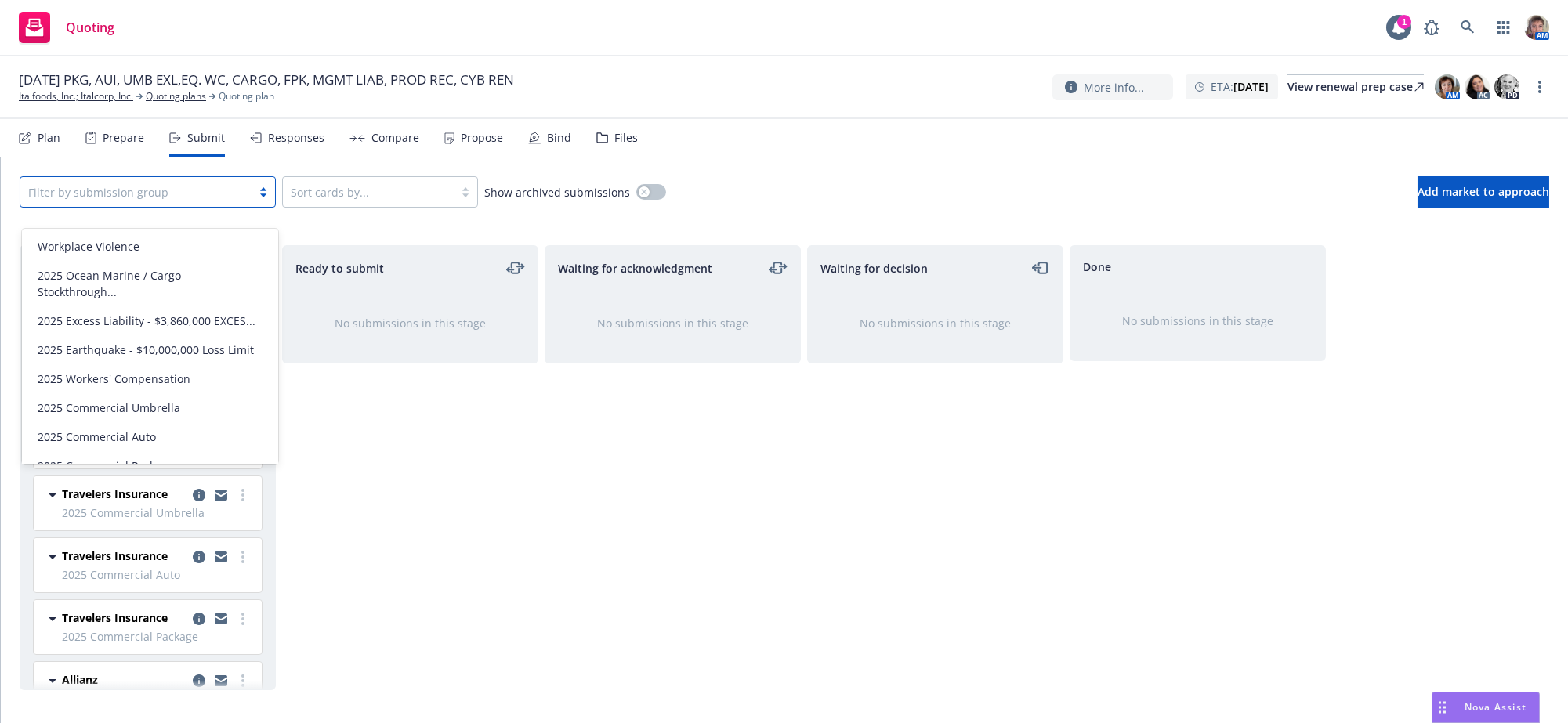
scroll to position [151, 0]
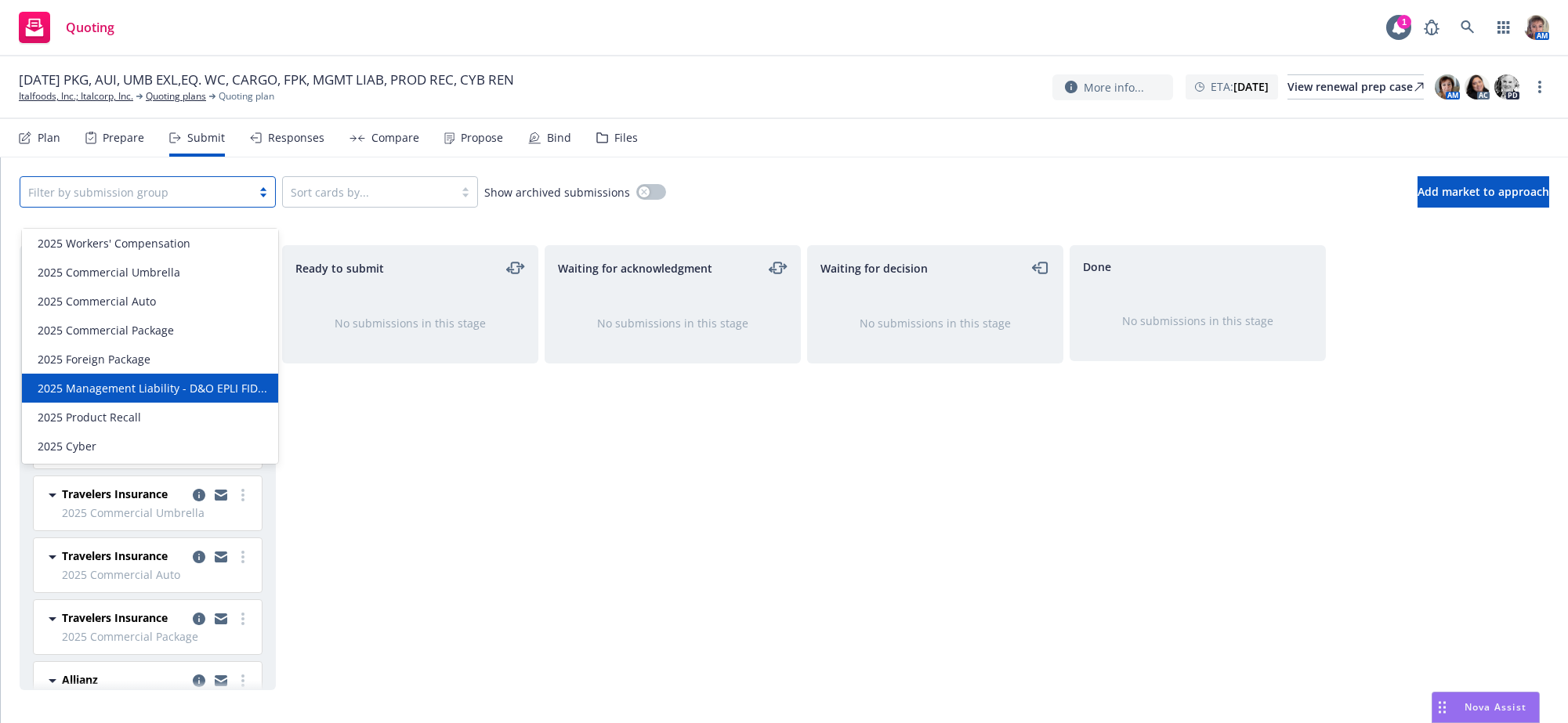
click at [167, 380] on span "2025 Management Liability - D&O EPLI FID..." at bounding box center [152, 388] width 229 height 16
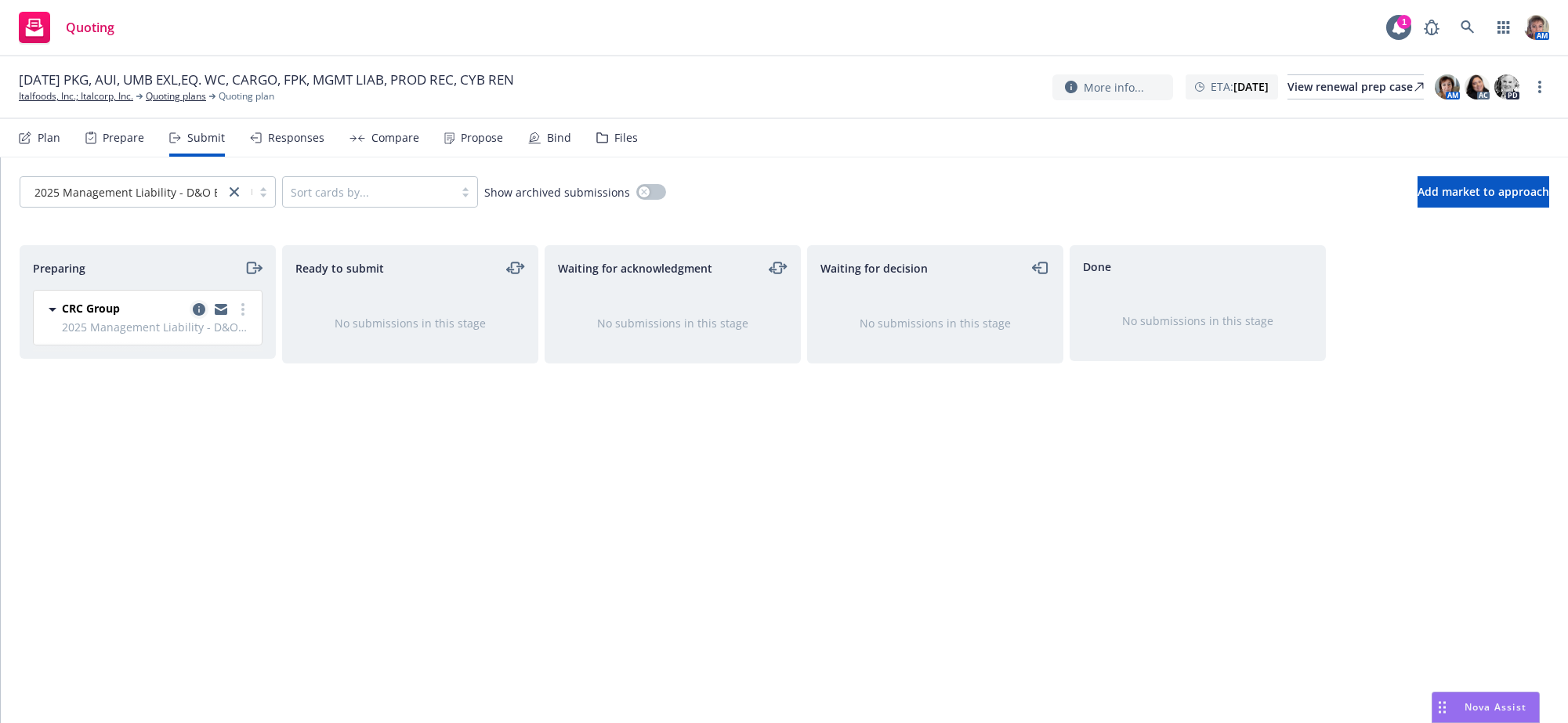
click at [199, 316] on icon "copy logging email" at bounding box center [199, 309] width 13 height 13
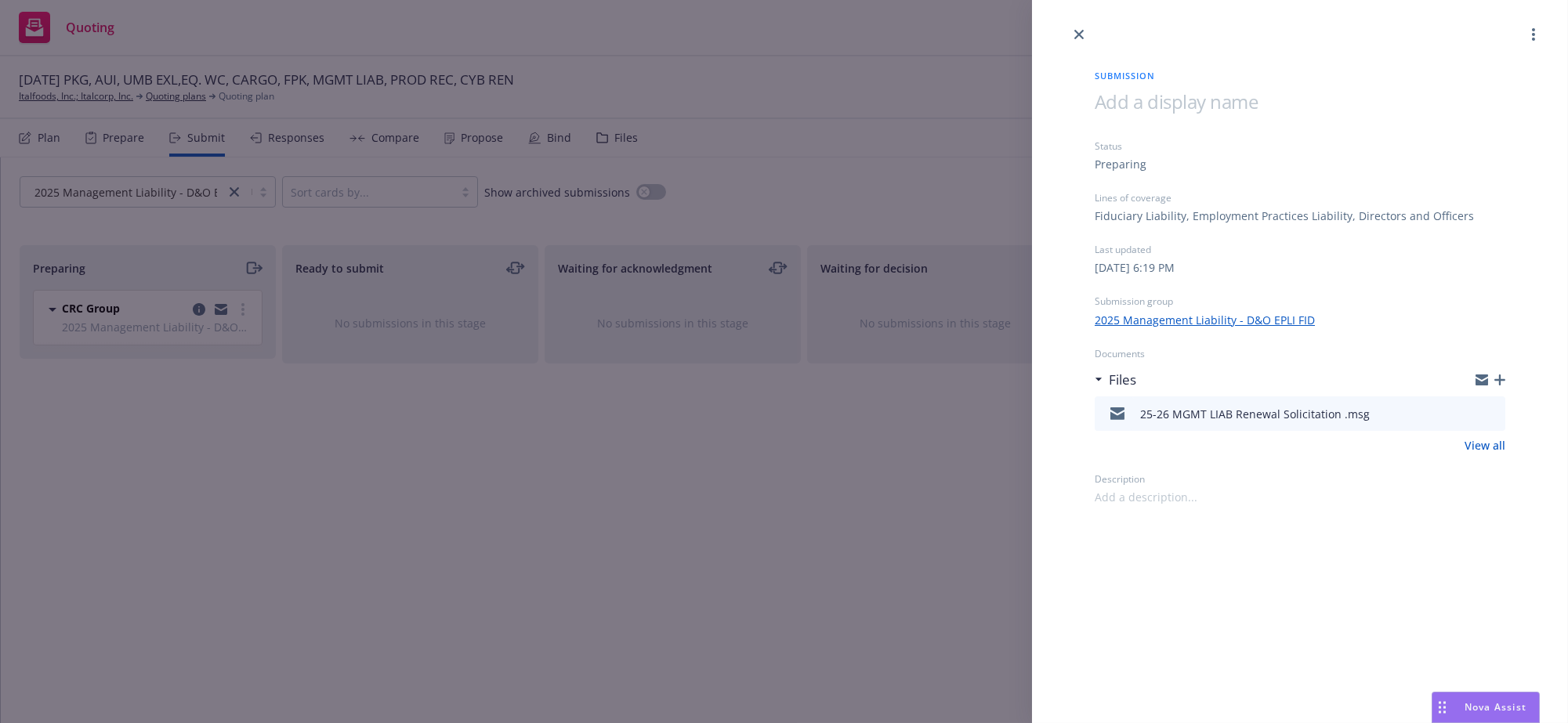
click at [1496, 385] on icon "button" at bounding box center [1500, 380] width 11 height 11
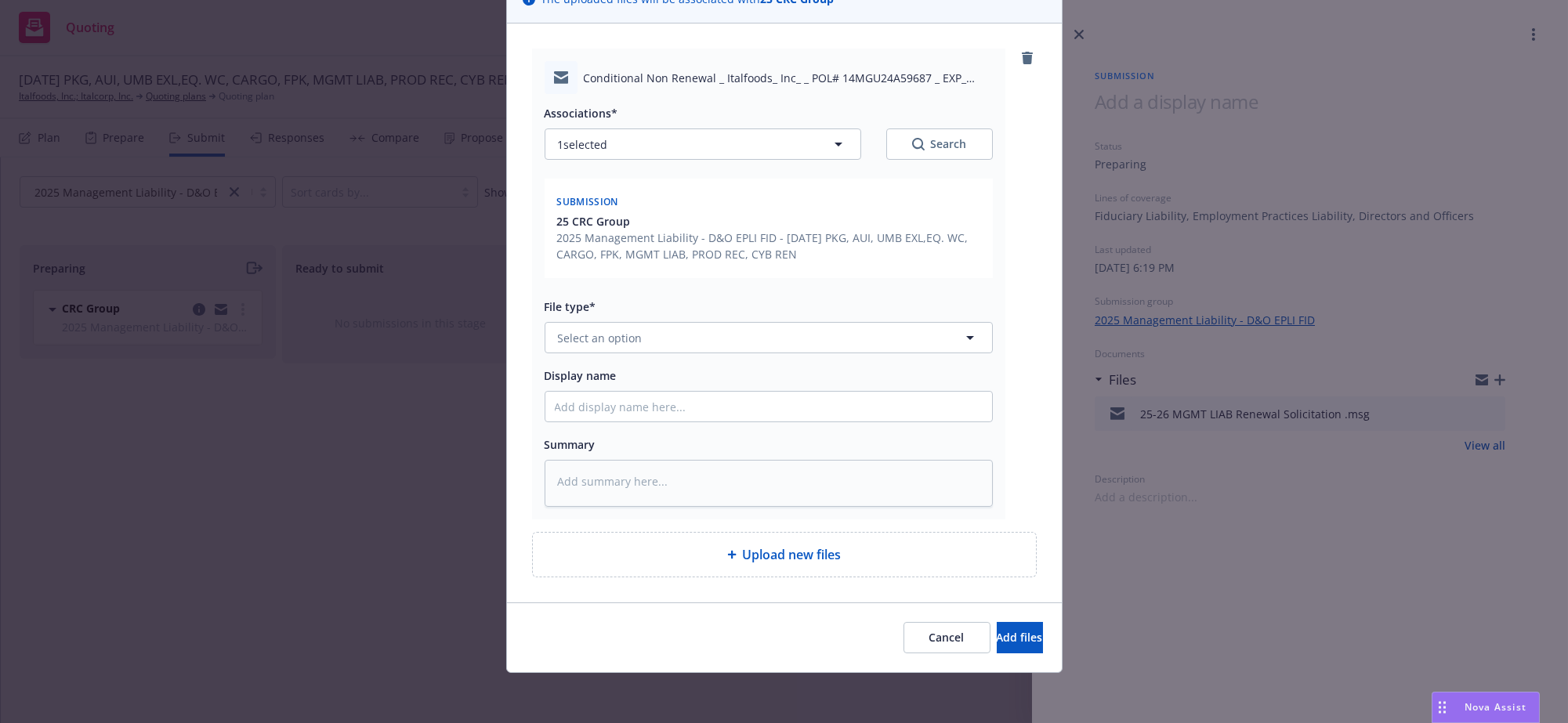
scroll to position [203, 0]
click at [684, 322] on button "Select an option" at bounding box center [769, 337] width 448 height 32
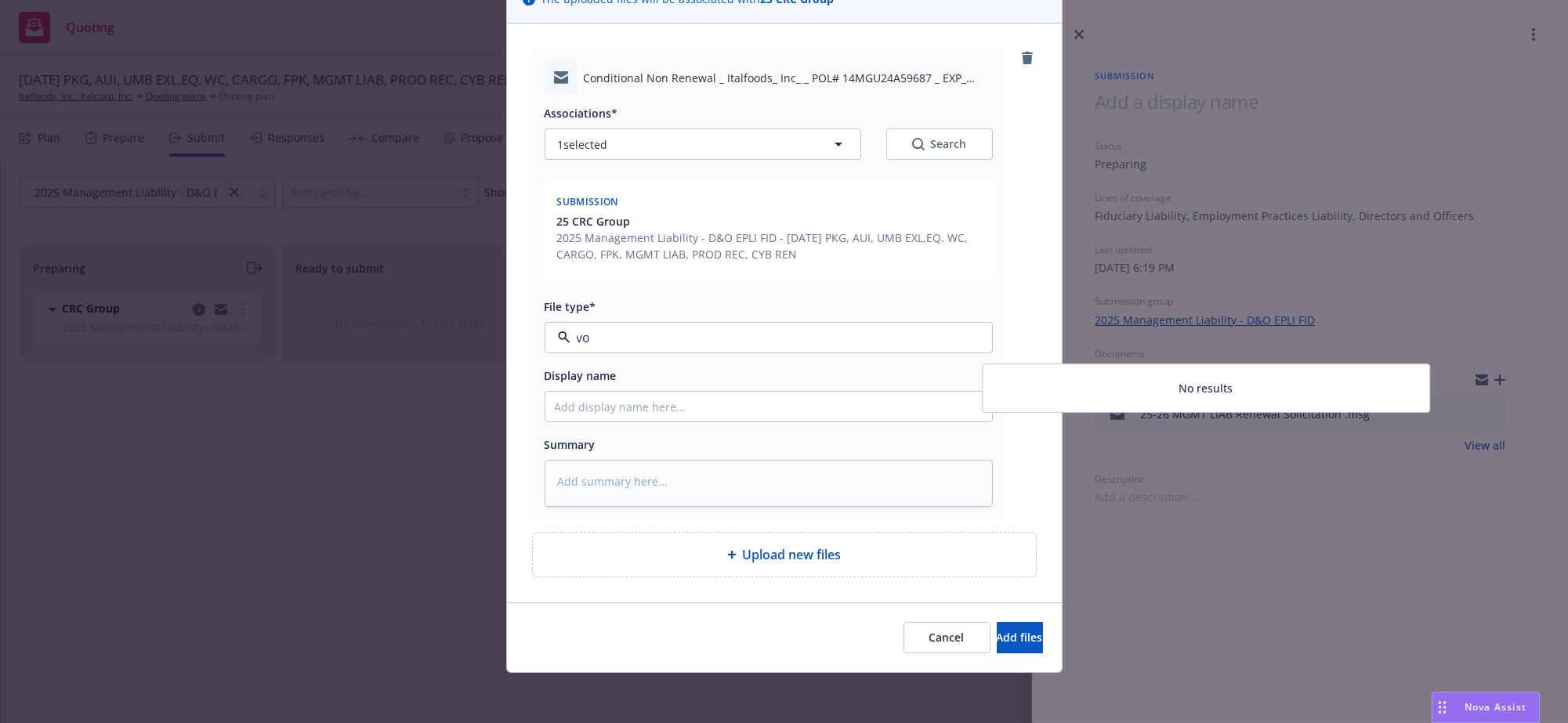
type input "v"
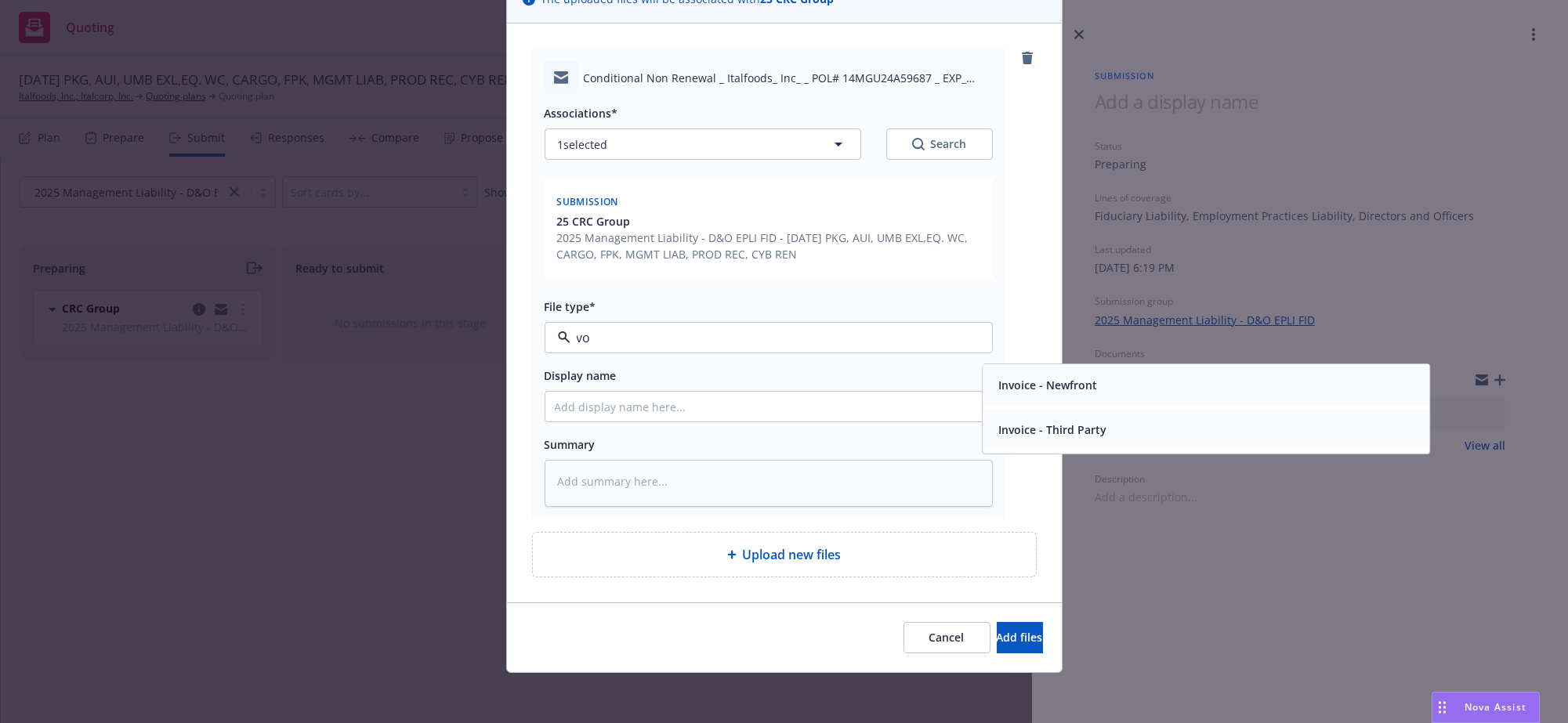
type input "v"
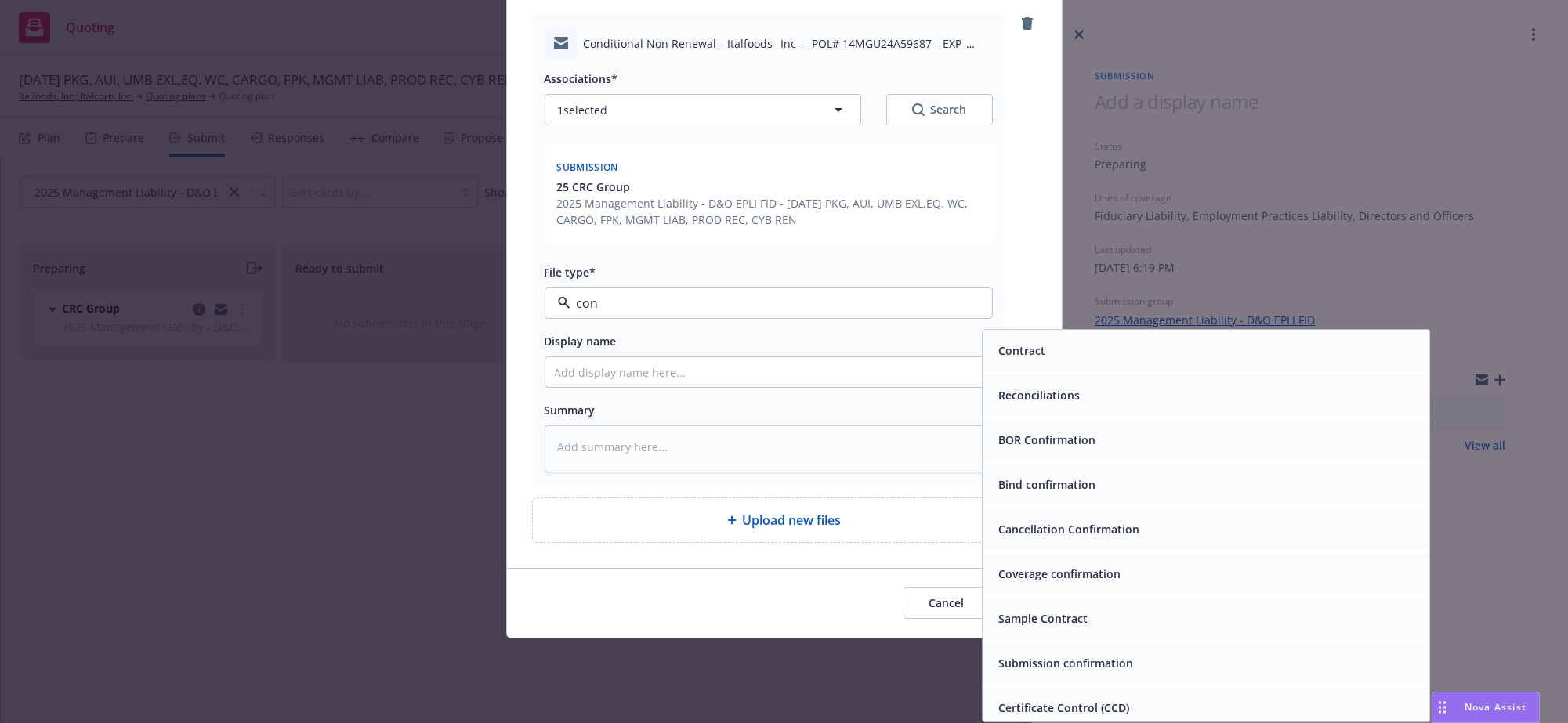
type input "cond"
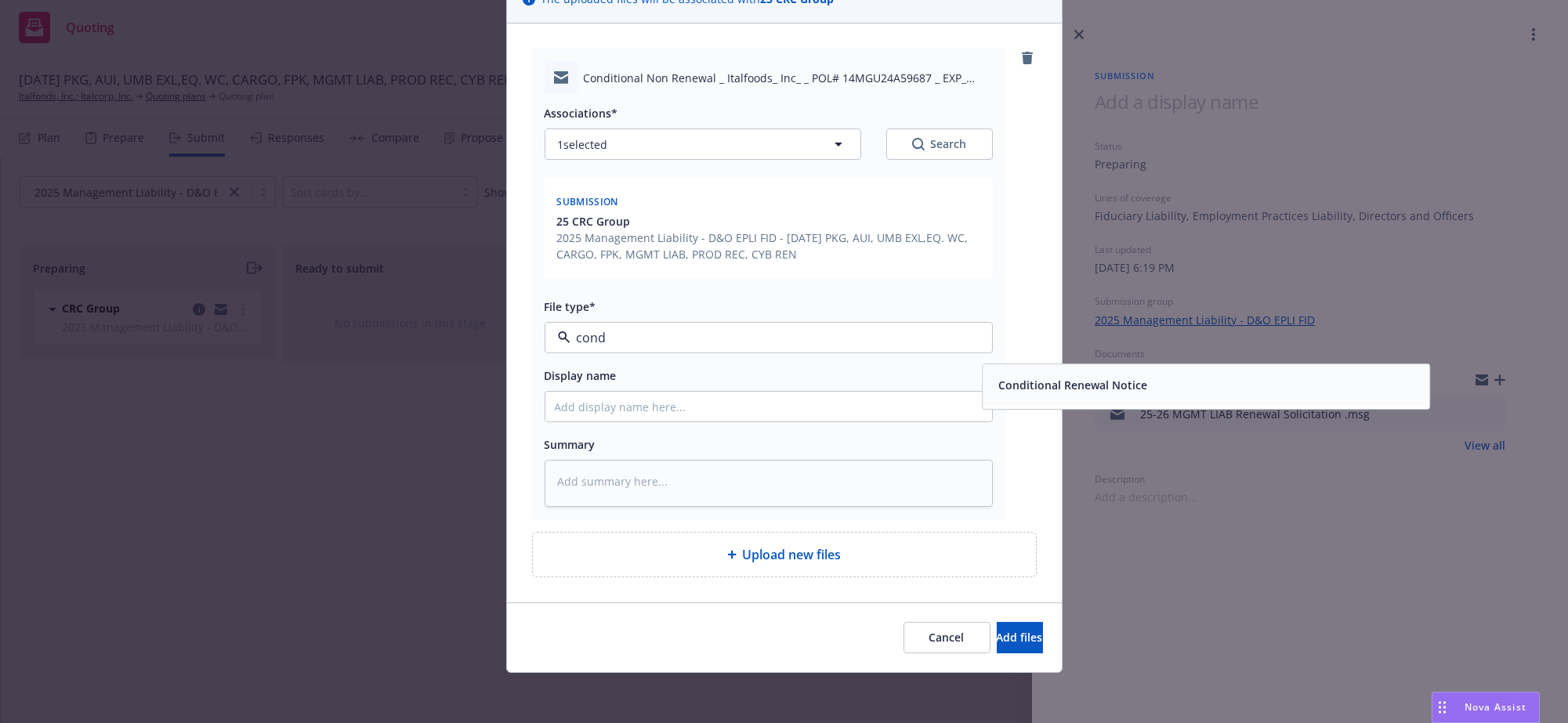
drag, startPoint x: 1069, startPoint y: 354, endPoint x: 848, endPoint y: 357, distance: 221.0
click at [1066, 377] on span "Conditional Renewal Notice" at bounding box center [1072, 385] width 149 height 16
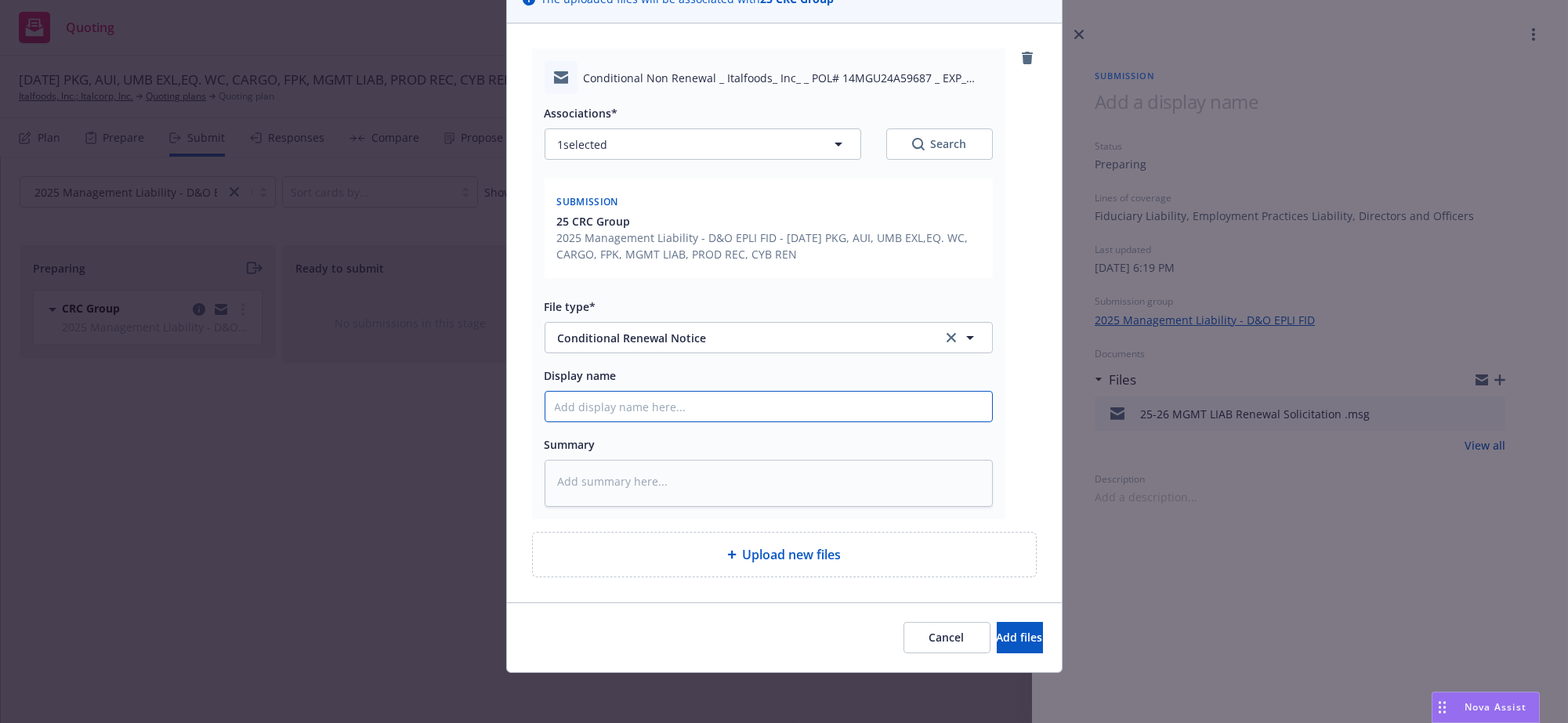
click at [736, 392] on input "Display name" at bounding box center [769, 406] width 447 height 30
type textarea "x"
type input "M"
type textarea "x"
type input "MG"
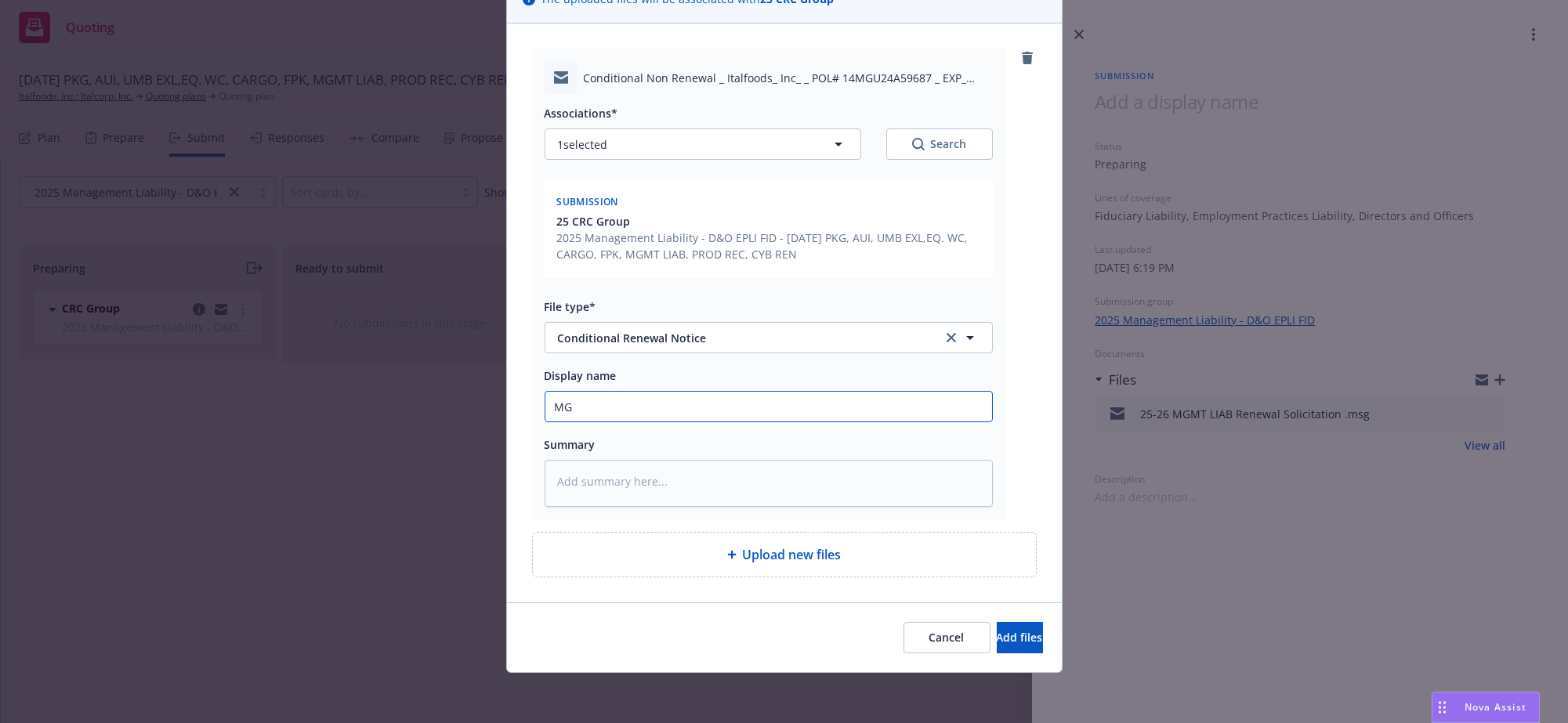
type textarea "x"
type input "MGM"
type textarea "x"
type input "MGMT"
type textarea "x"
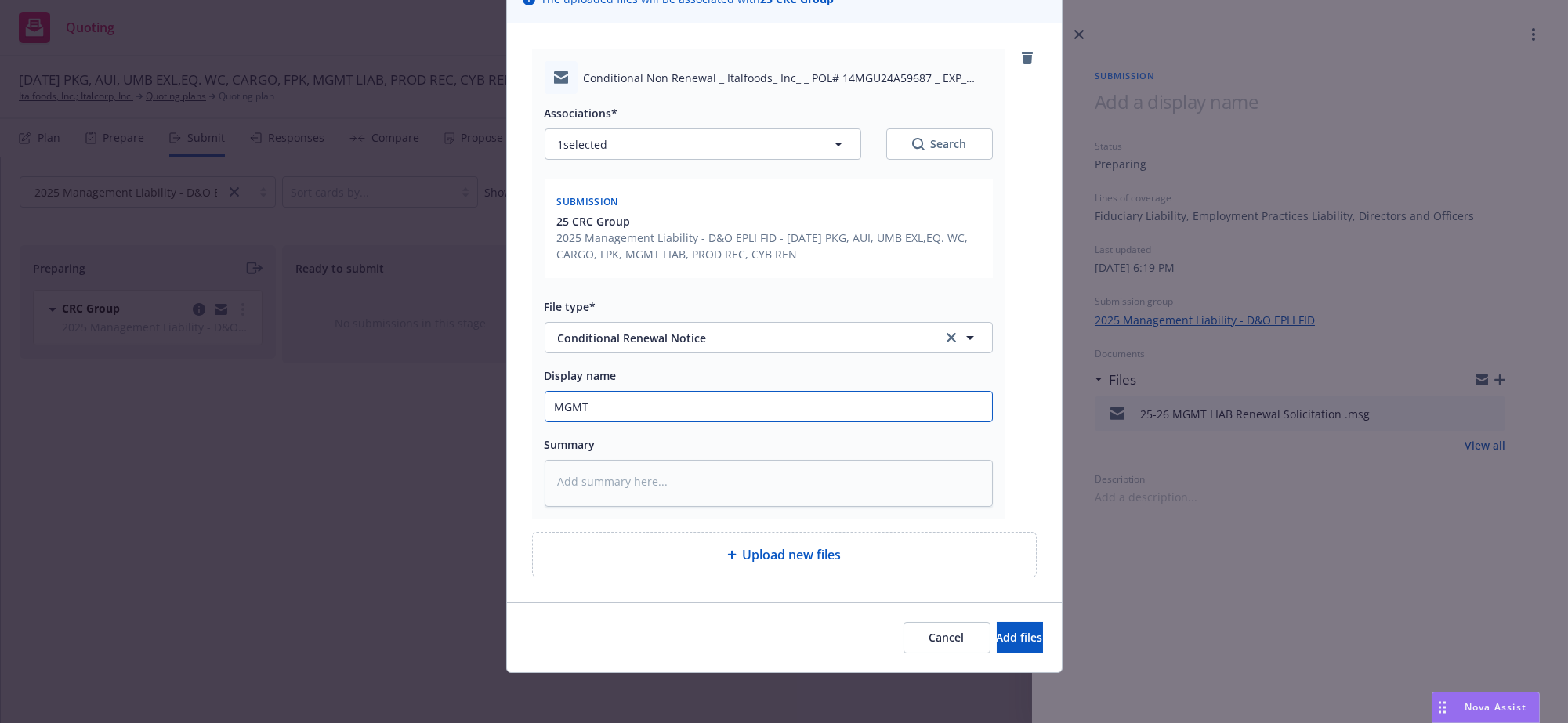
type input "MGMT"
type textarea "x"
type input "MGMT L"
type textarea "x"
type input "MGMT Li"
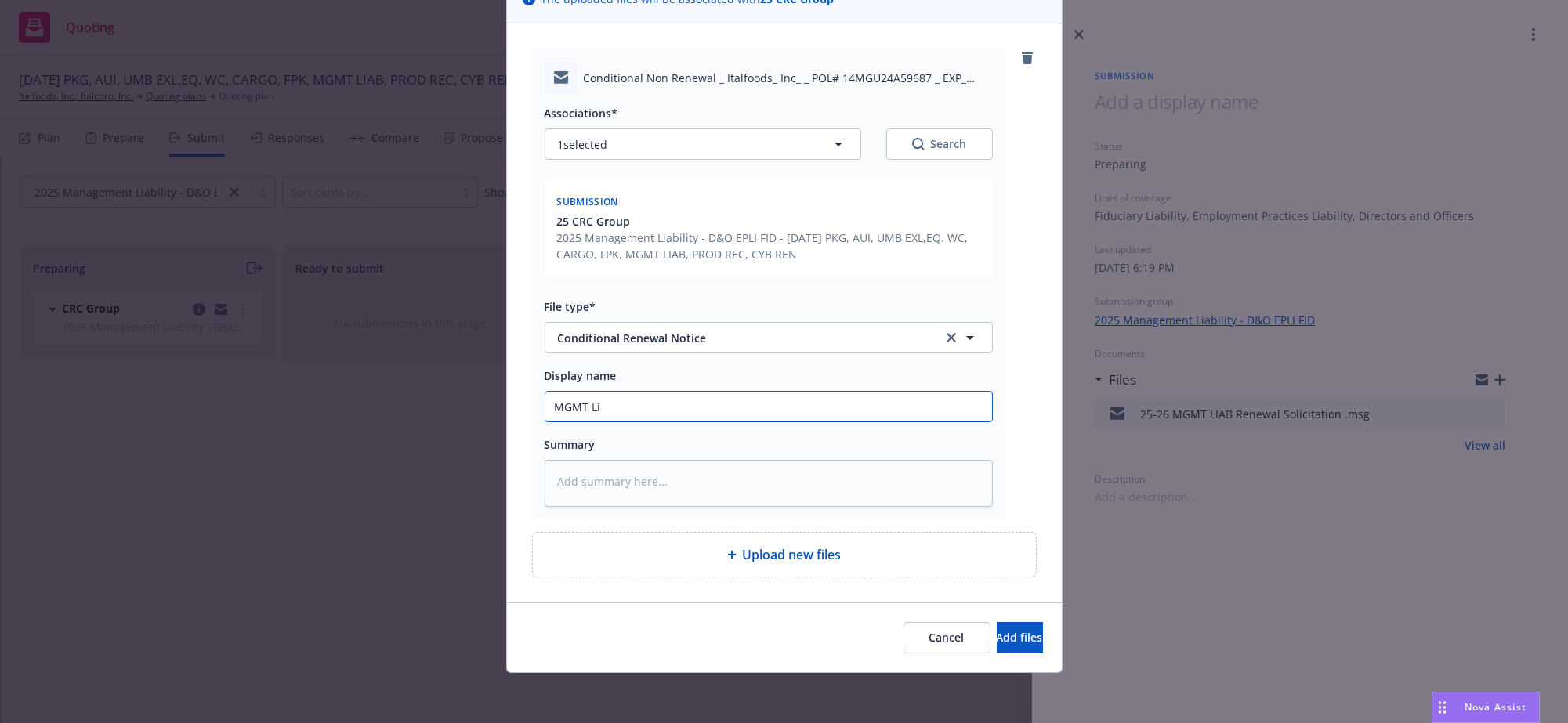
type textarea "x"
type input "MGMT Lia"
type textarea "x"
type input "MGMT Liab"
type textarea "x"
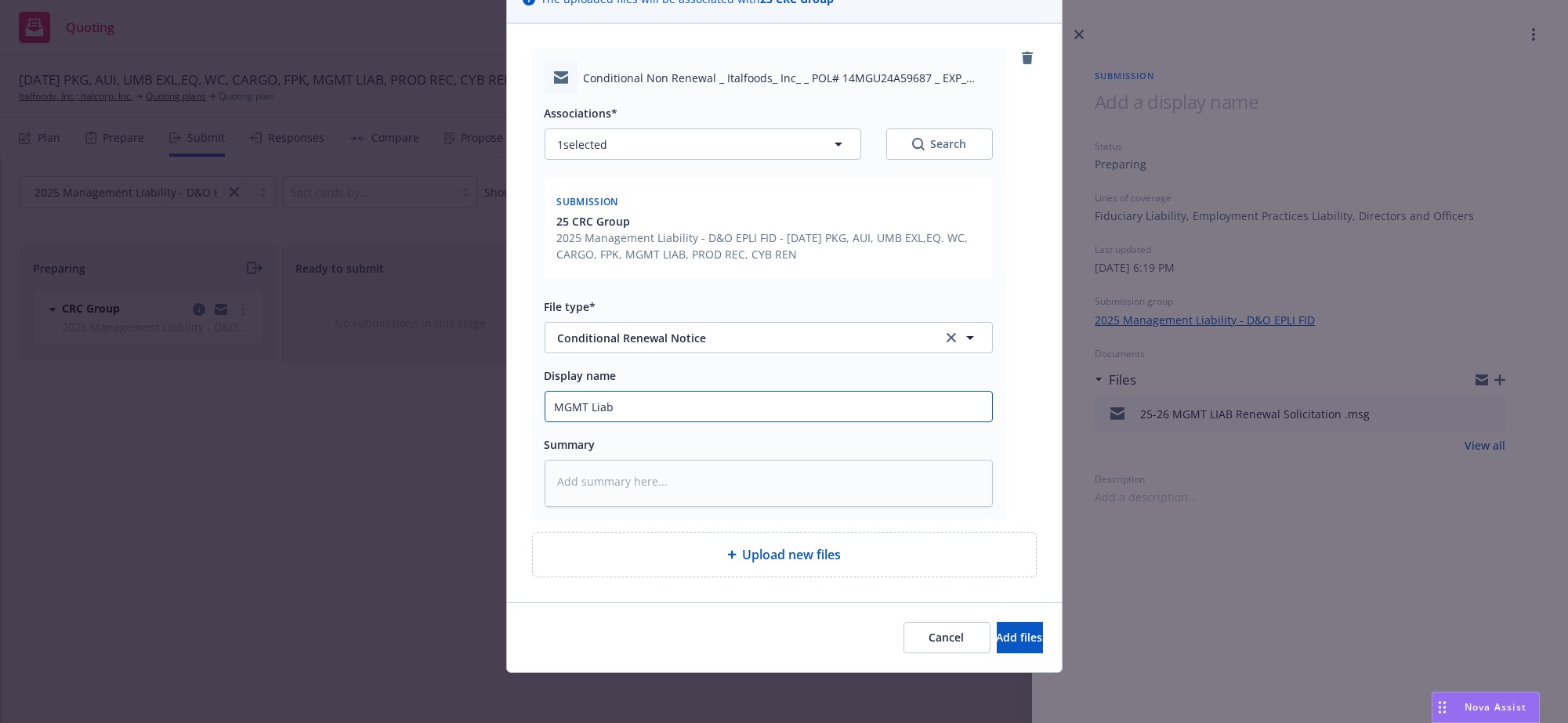
type input "MGMT Liab"
type textarea "x"
type input "MGMT Liab C"
type textarea "x"
type input "MGMT Liab Co"
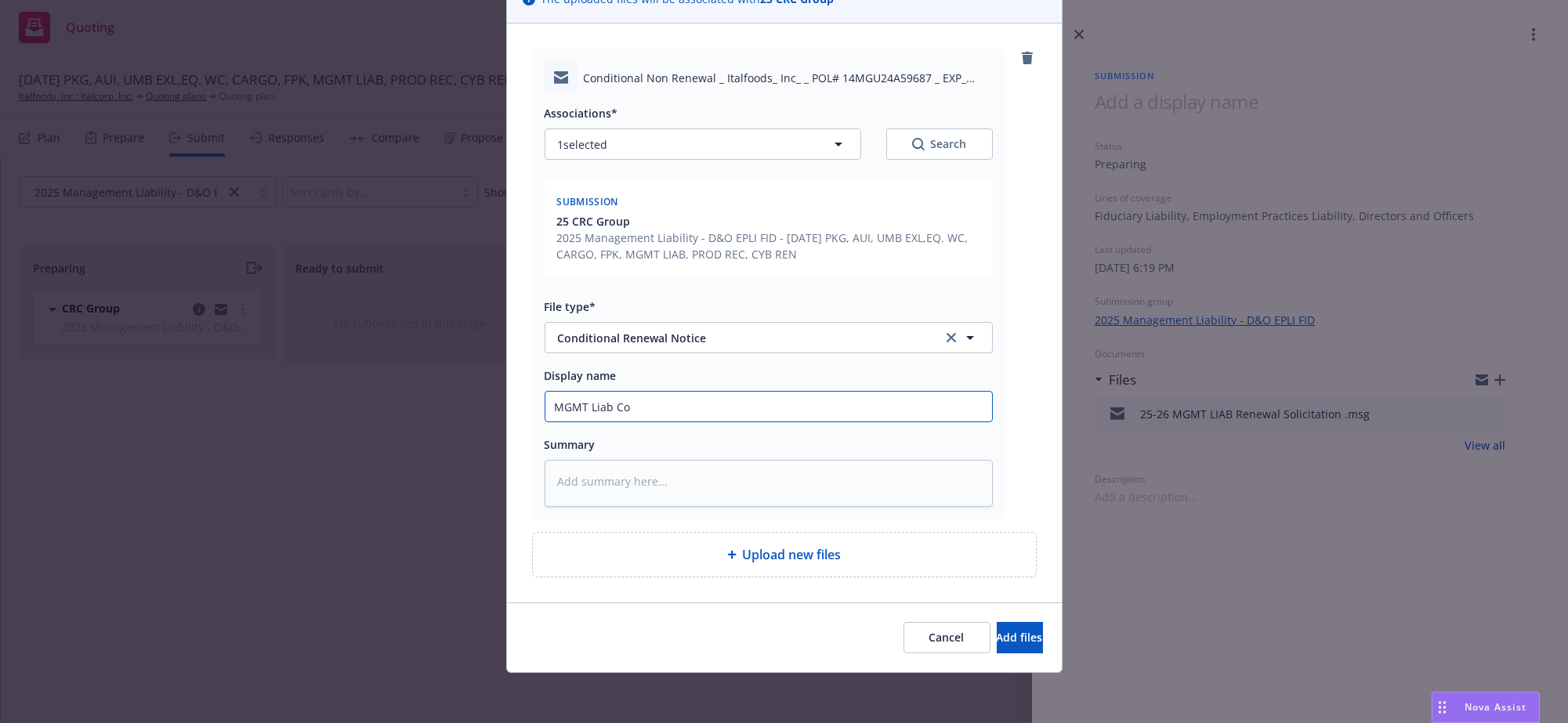
type textarea "x"
type input "MGMT Liab Con"
type textarea "x"
type input "MGMT Liab Cond"
type textarea "x"
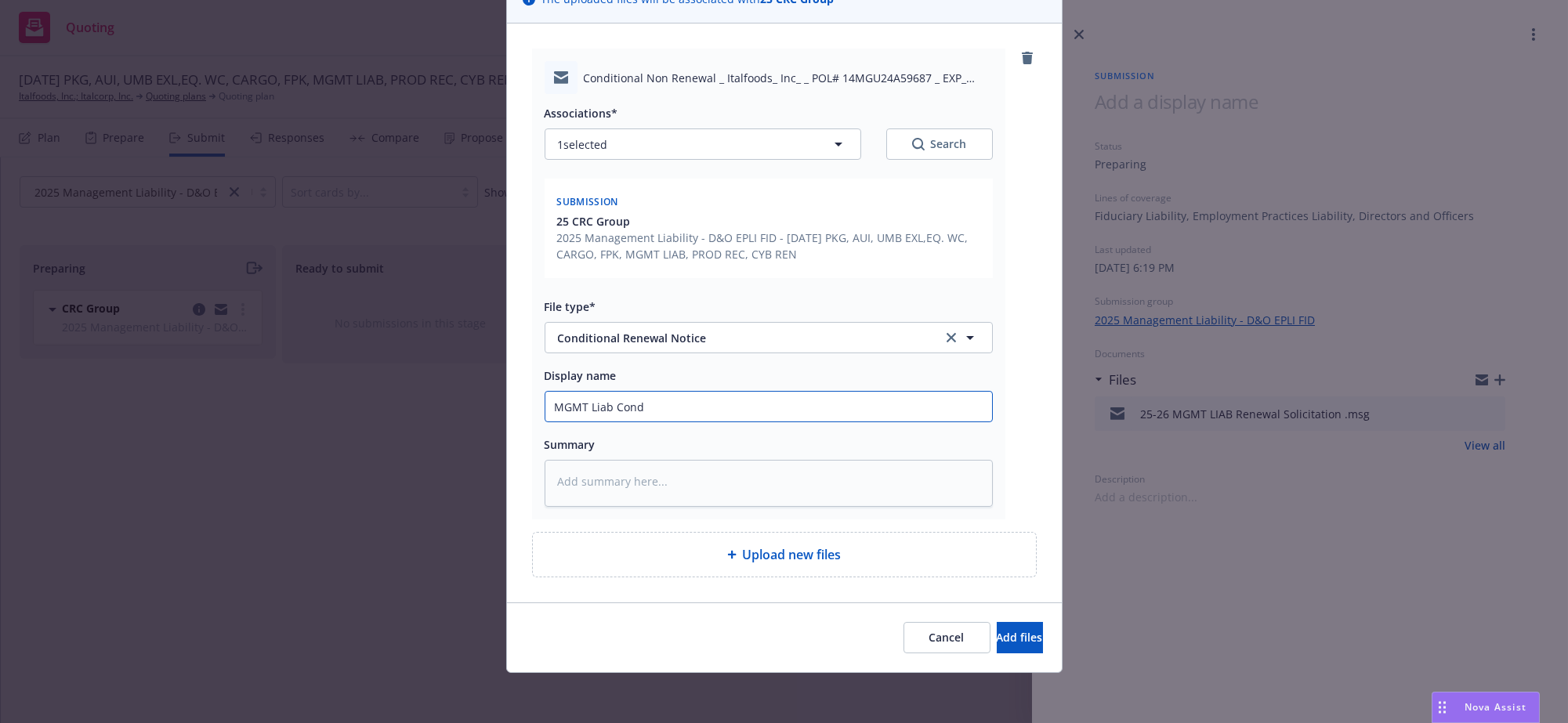
type input "MGMT Liab Condi"
type textarea "x"
type input "MGMT Liab [PERSON_NAME]"
type textarea "x"
type input "MGMT Liab Conditi"
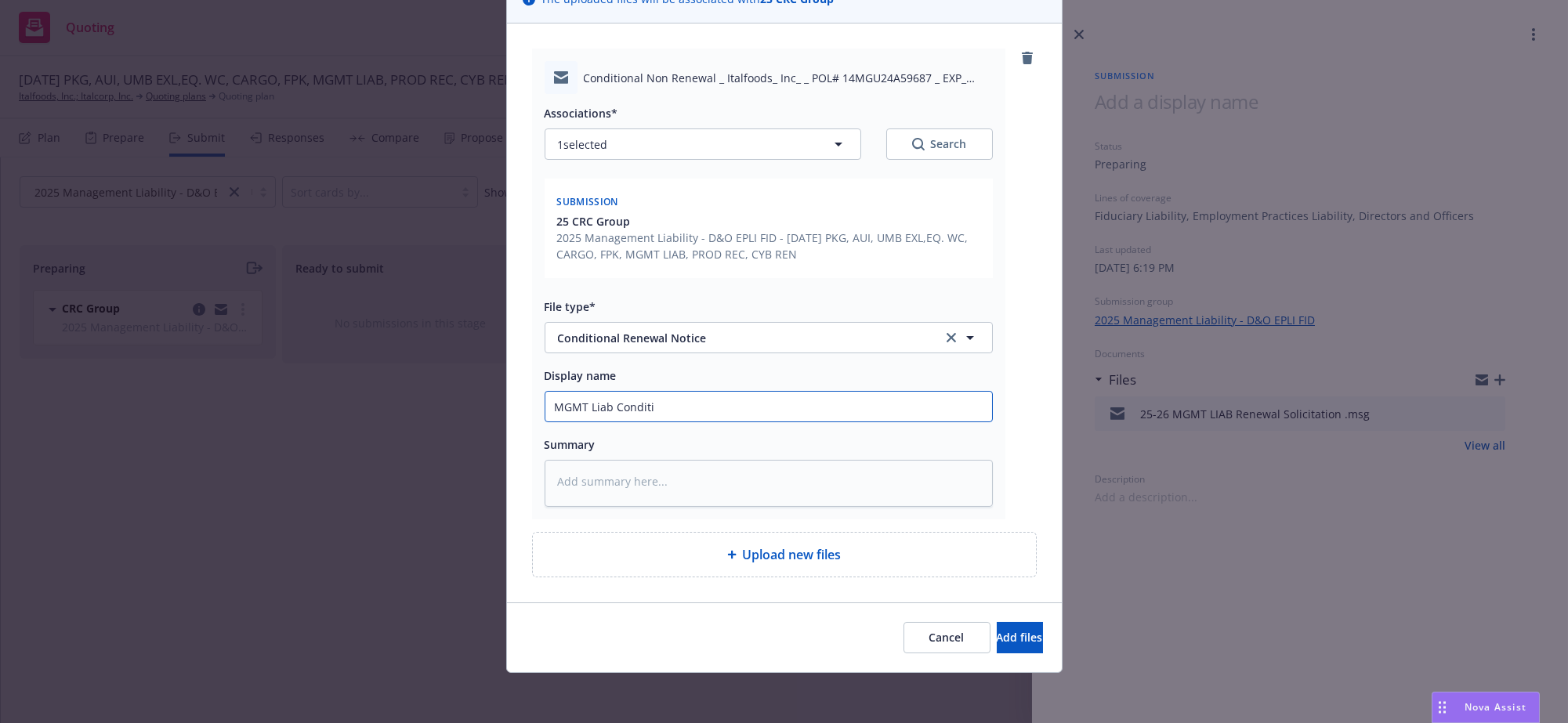
type textarea "x"
type input "MGMT Liab Conditio"
type textarea "x"
type input "MGMT Liab Condition"
type textarea "x"
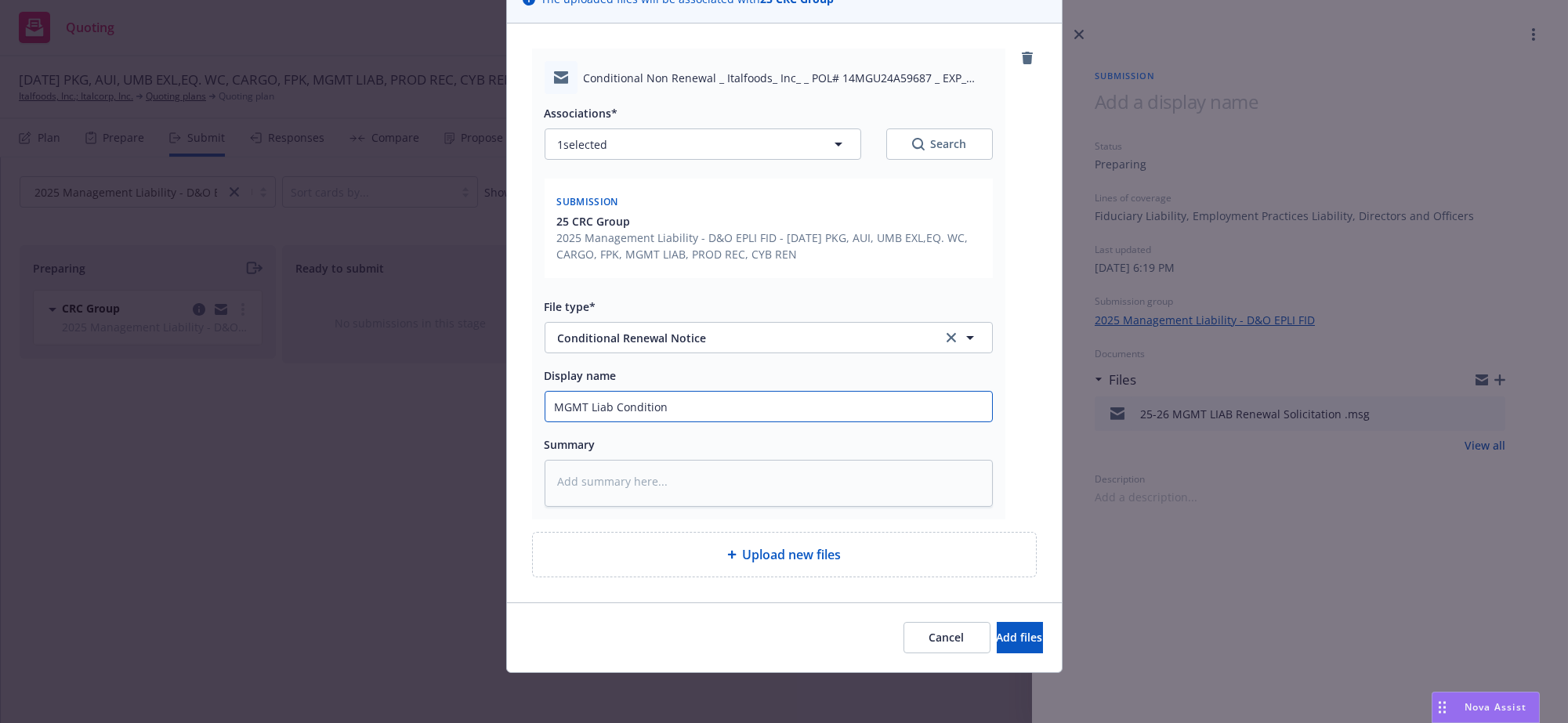
type input "MGMT Liab Conditiona"
type textarea "x"
type input "MGMT Liab Conditional"
type textarea "x"
type input "MGMT Liab Conditional"
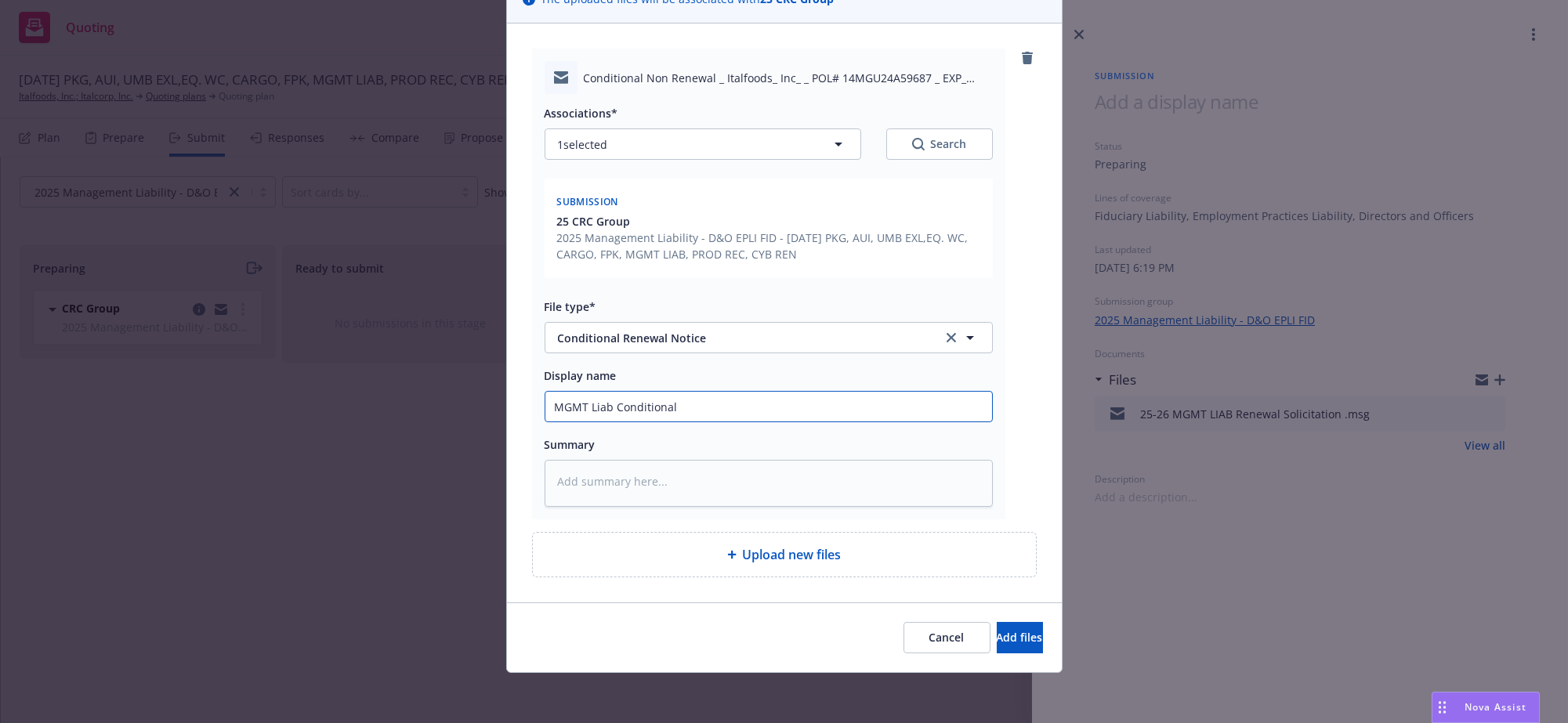
type textarea "x"
type input "MGMT Liab Conditional r"
type textarea "x"
type input "MGMT Liab Conditional re"
type textarea "x"
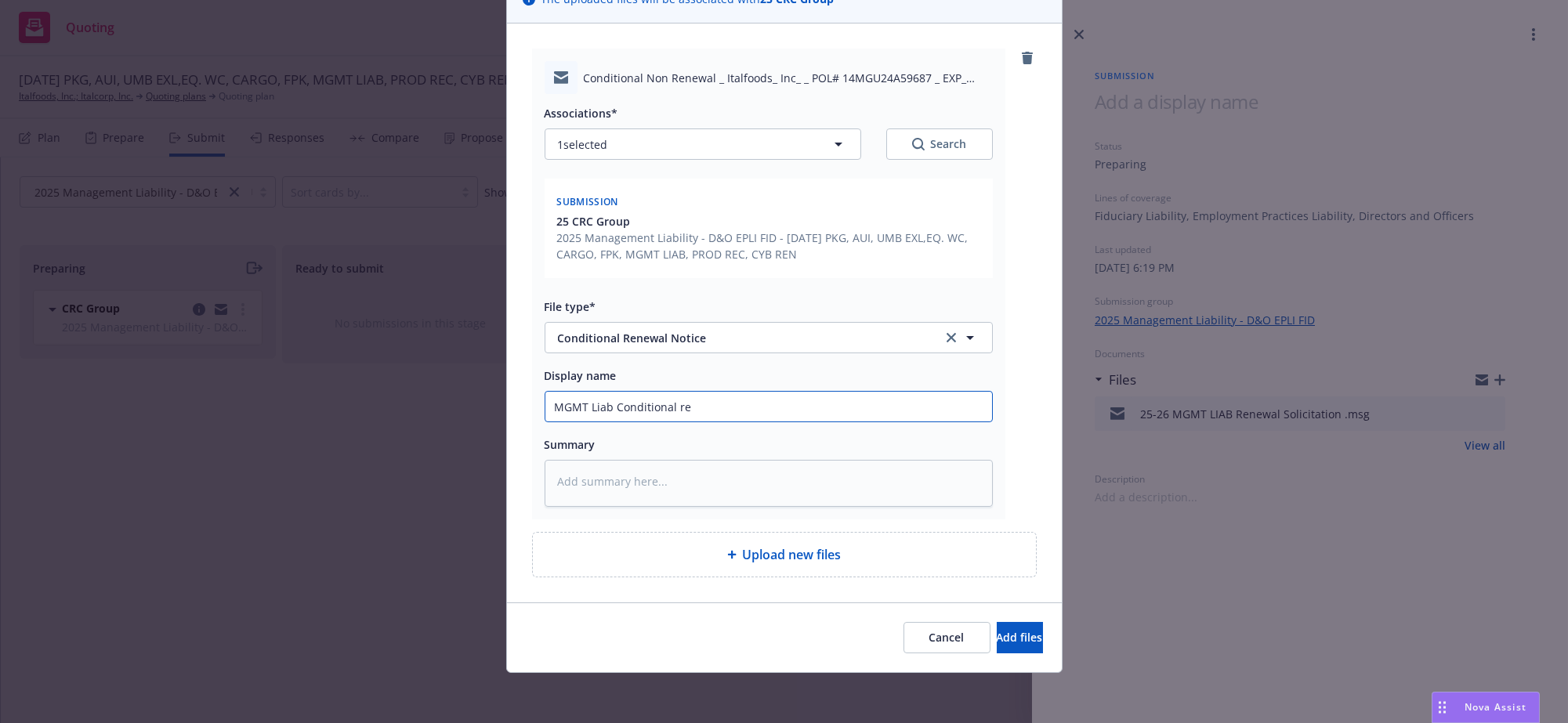
type input "MGMT Liab Conditional ren"
type textarea "x"
type input "MGMT Liab Conditional [PERSON_NAME]"
type textarea "x"
type input "MGMT Liab Conditional renew"
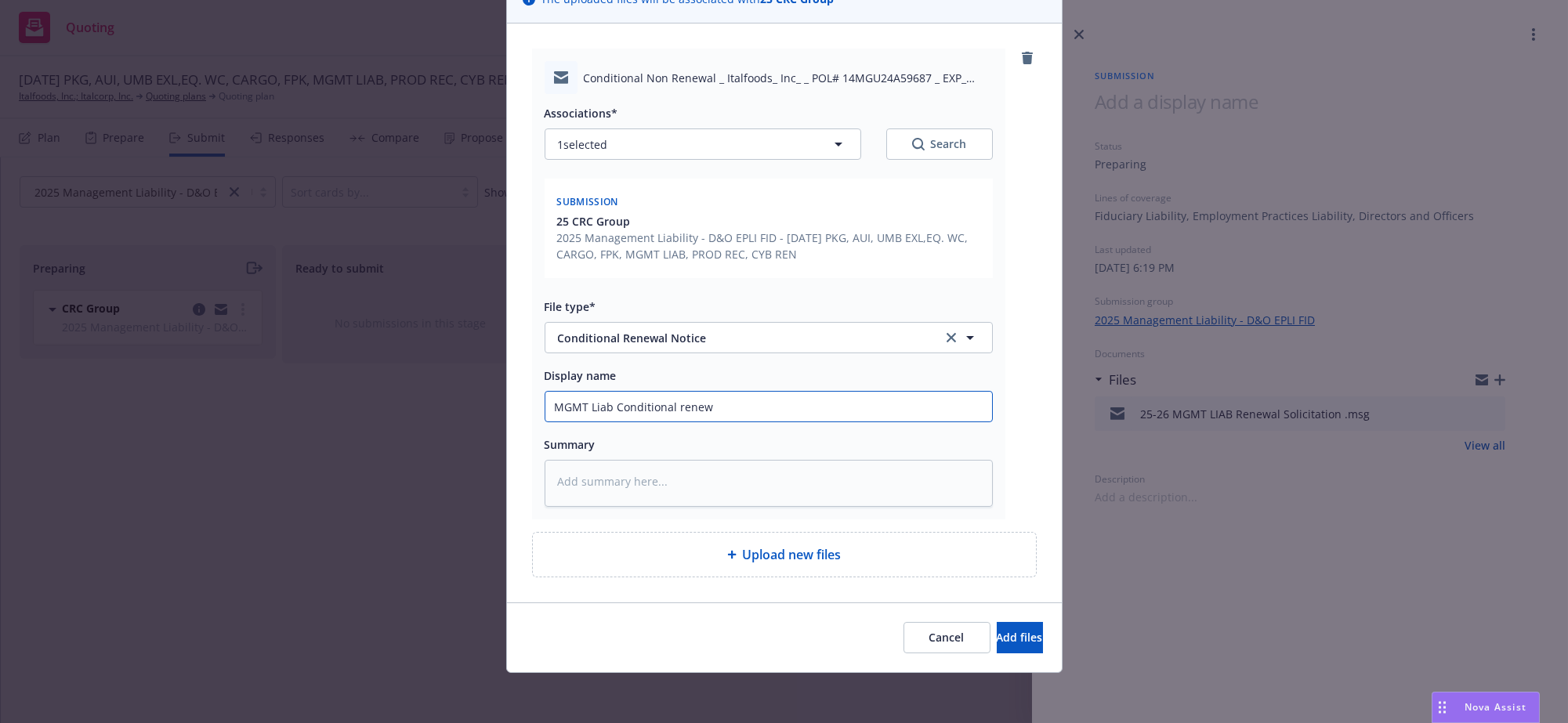
type textarea "x"
type input "MGMT Liab Conditional renewa"
type textarea "x"
type input "MGMT Liab Conditional renew"
type textarea "x"
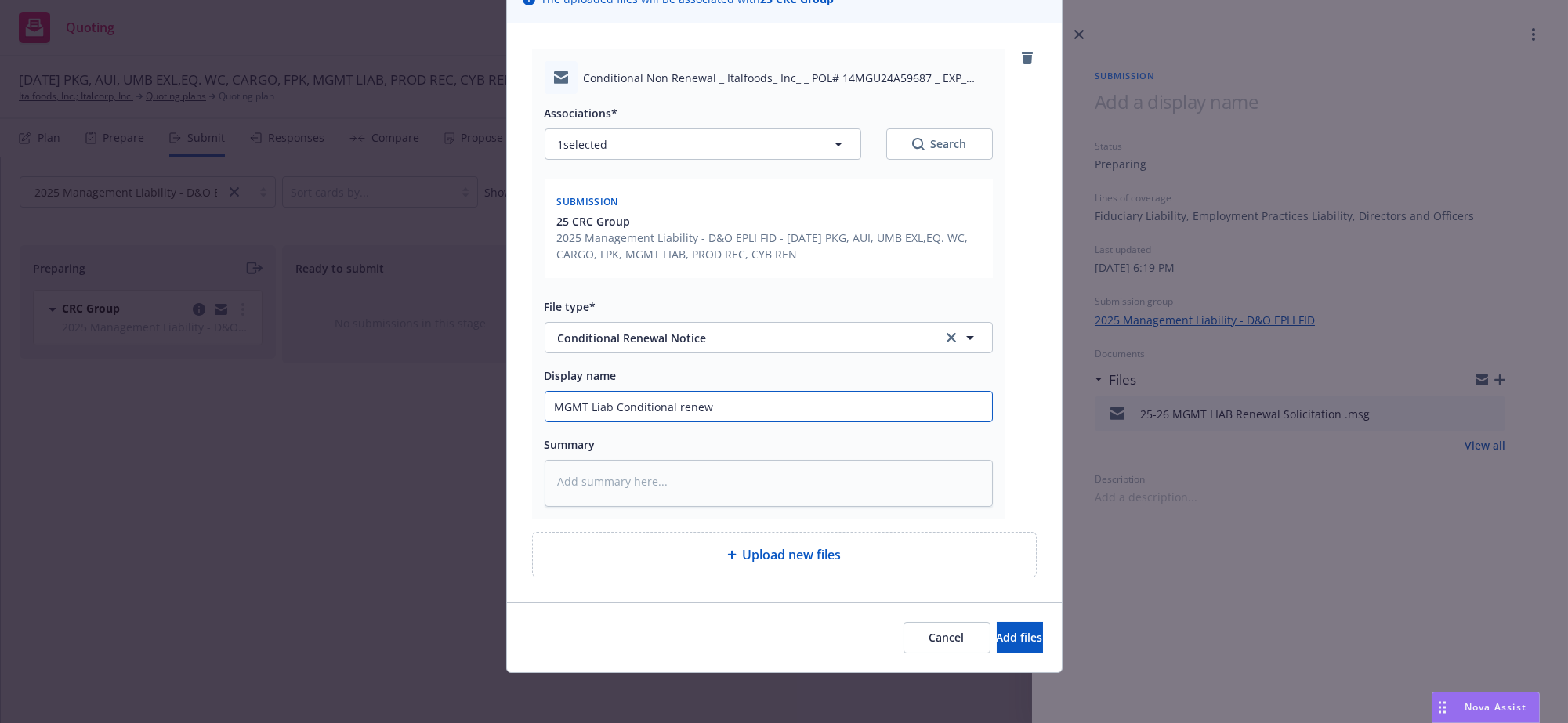
type input "MGMT Liab Conditional rene"
type textarea "x"
type input "MGMT Liab Conditional ren"
type textarea "x"
type input "MGMT Liab Conditional re"
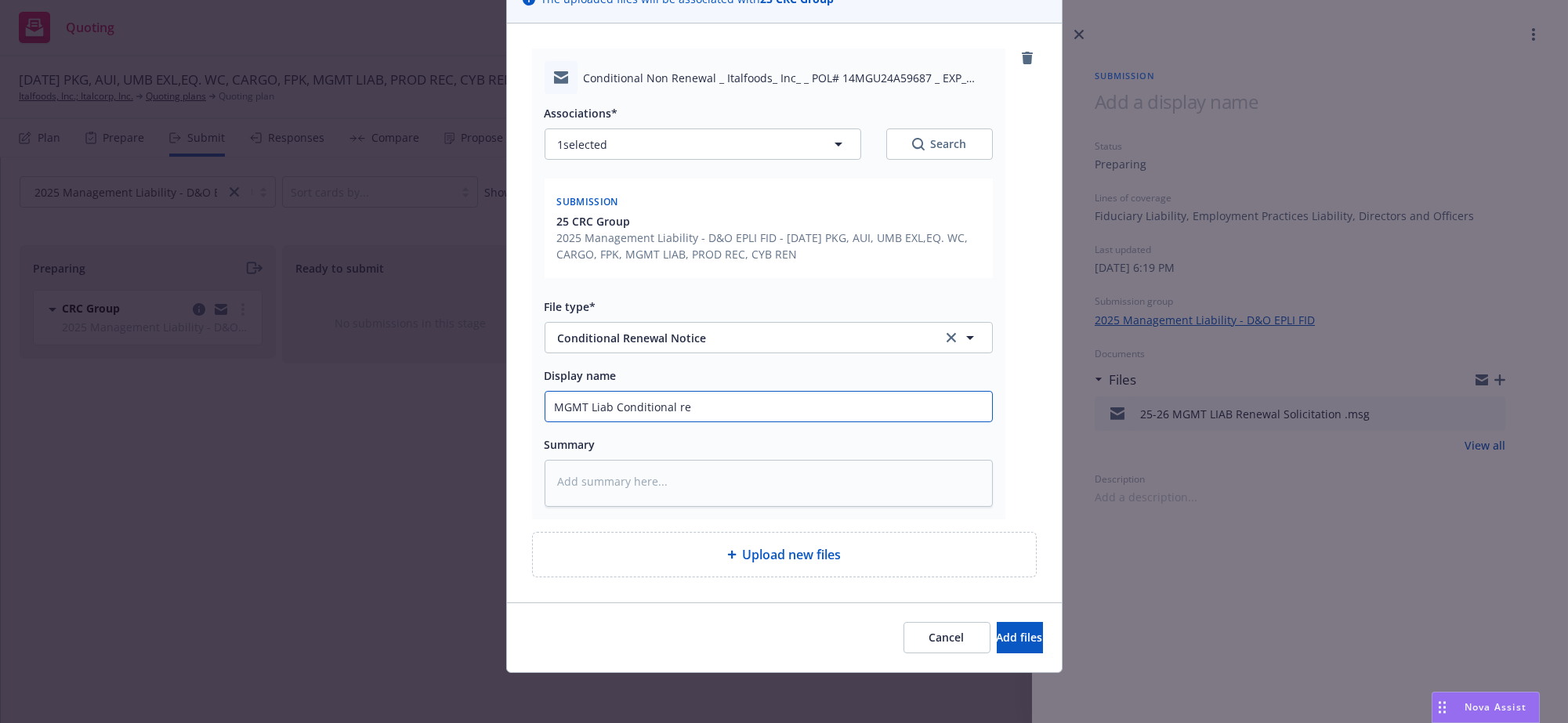
type textarea "x"
type input "MGMT Liab Conditional r"
type textarea "x"
type input "MGMT Liab Conditional"
type textarea "x"
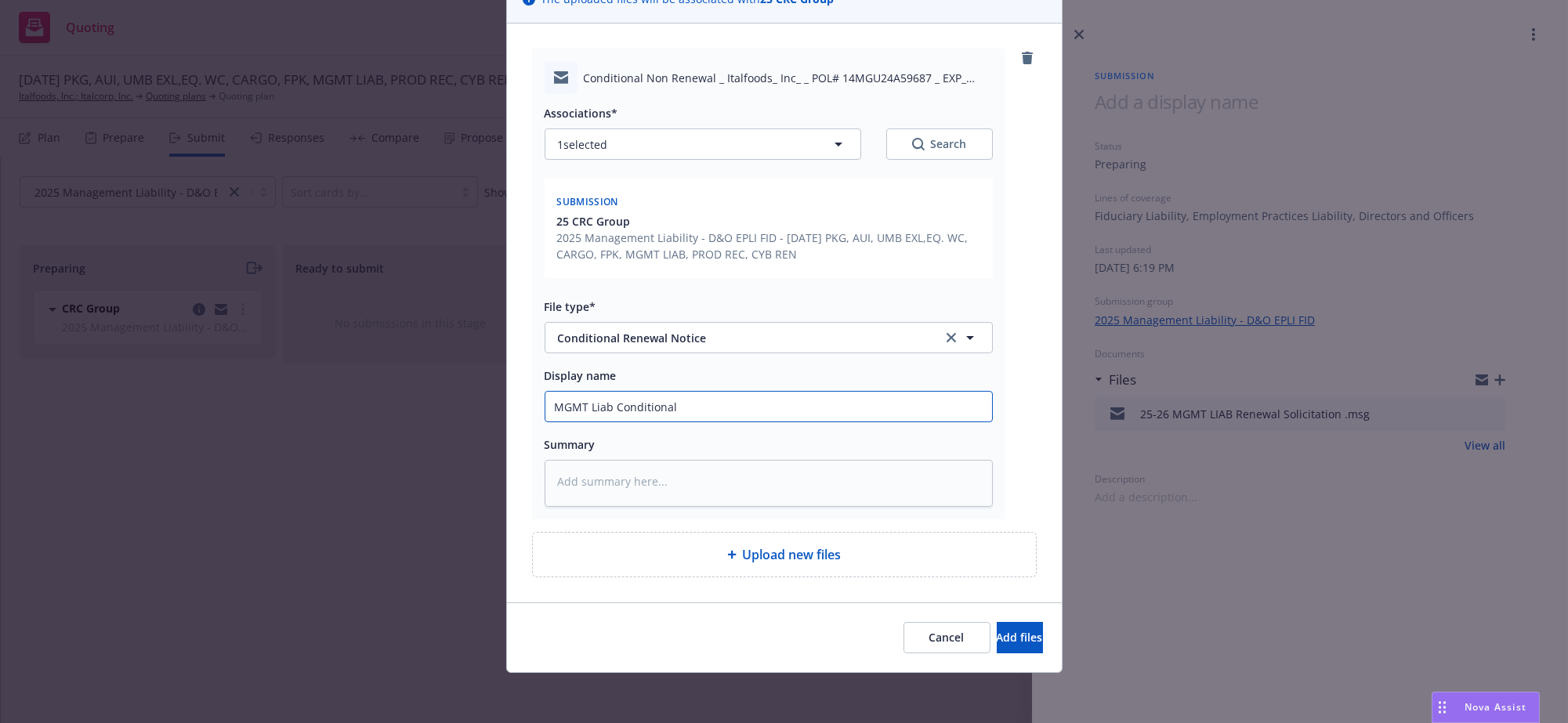
type input "MGMT Liab Conditional n"
type textarea "x"
type input "MGMT Liab Conditional no"
type textarea "x"
type input "MGMT Liab Conditional non"
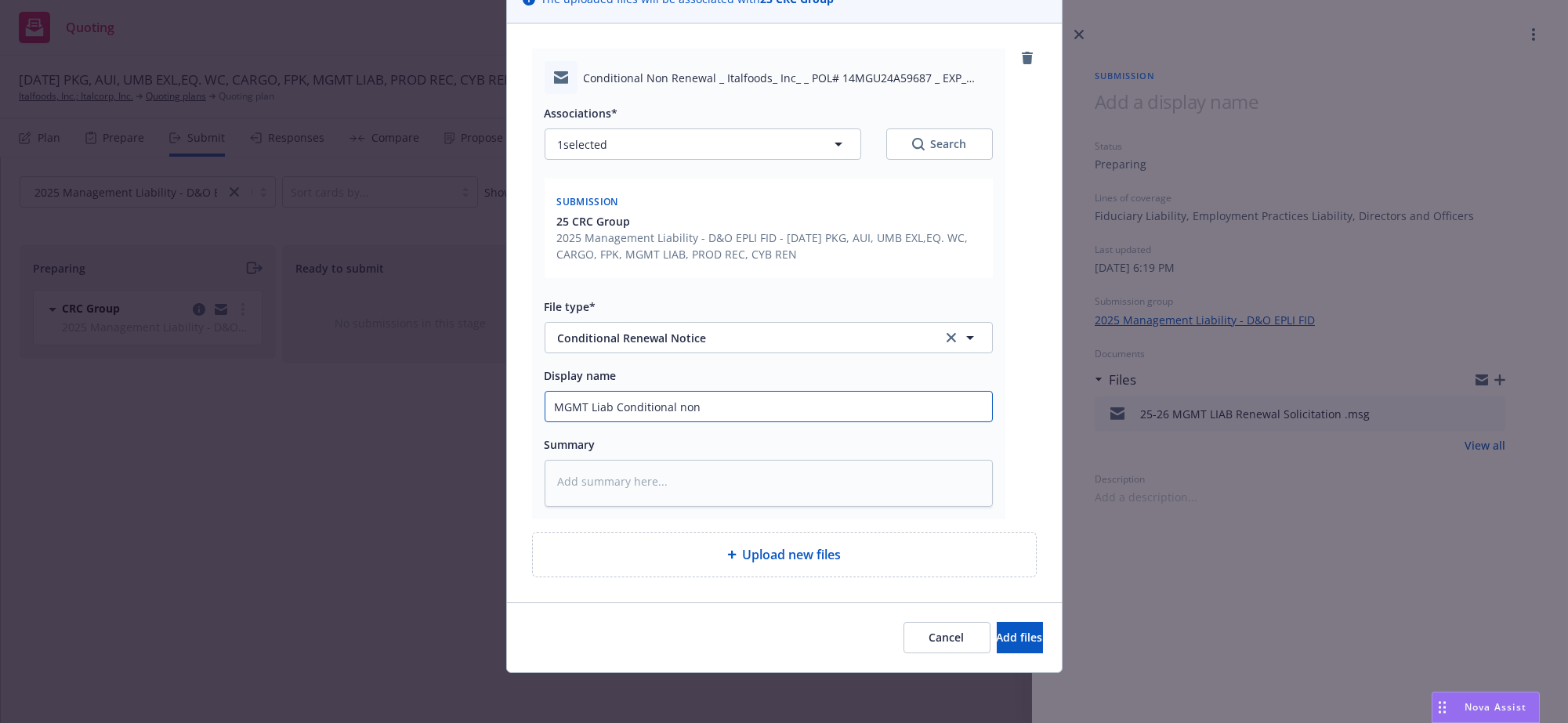
type textarea "x"
type input "MGMT Liab Conditional non"
type textarea "x"
type input "MGMT Liab Conditional non r"
type textarea "x"
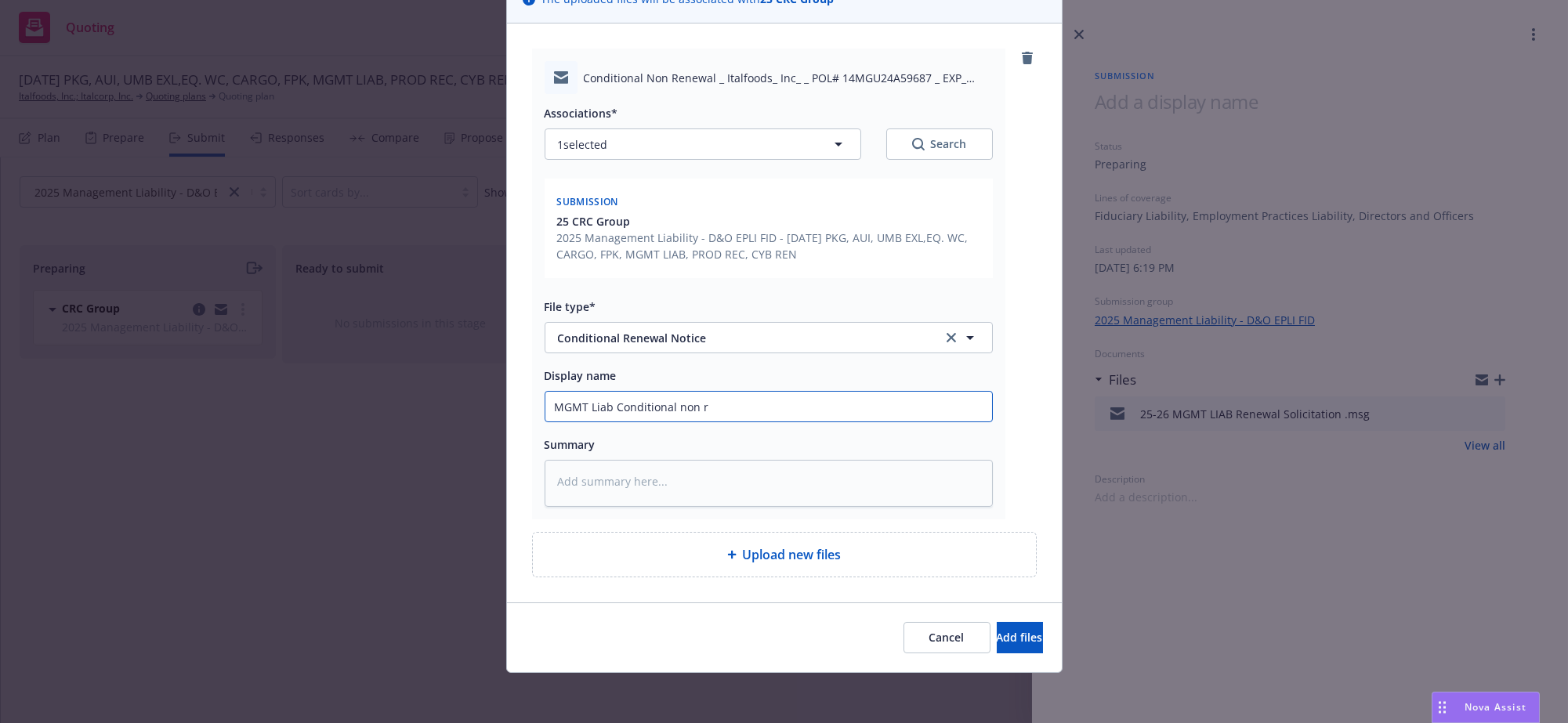
type input "MGMT Liab Conditional non re"
type textarea "x"
type input "MGMT Liab Conditional non ren"
type textarea "x"
type input "MGMT Liab Conditional non rene"
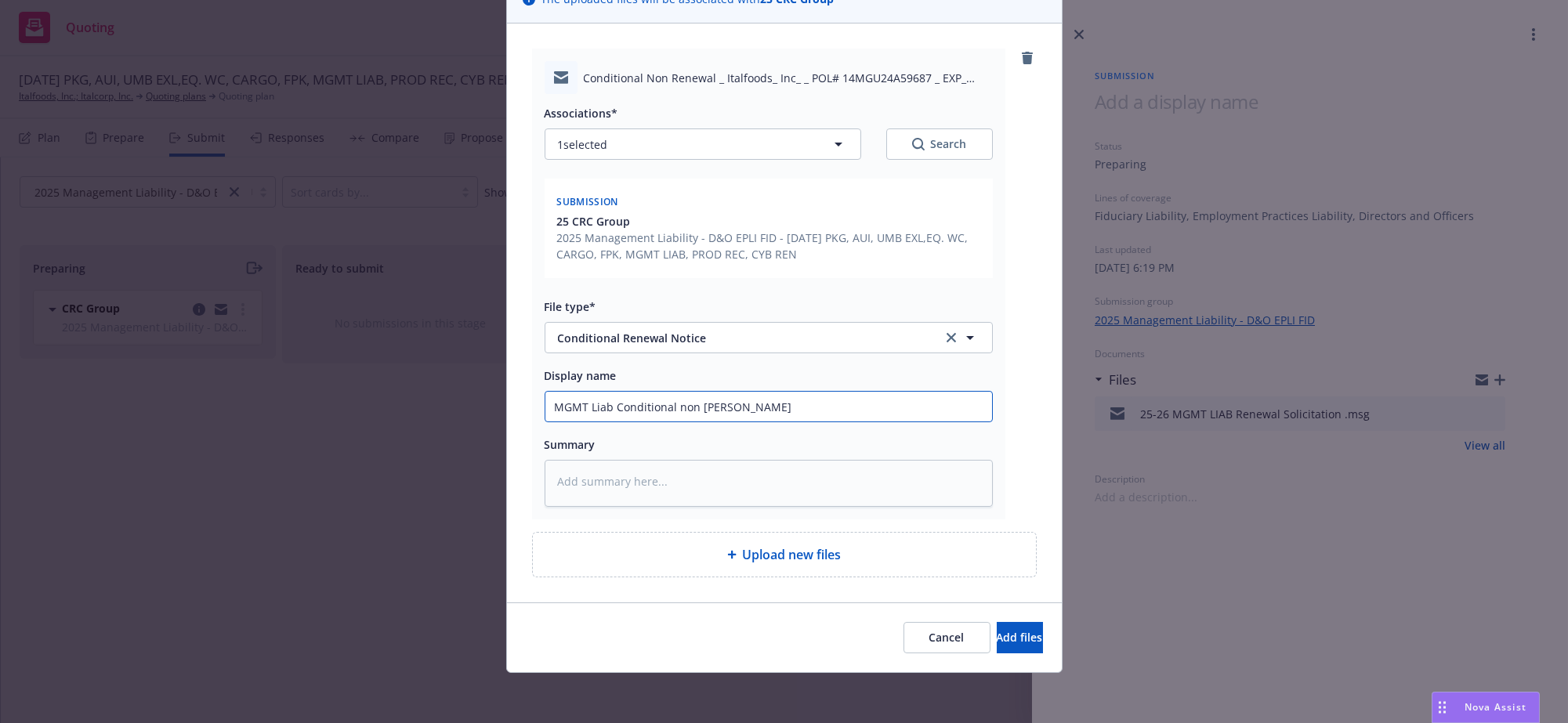
type textarea "x"
type input "MGMT Liab Conditional non renew"
type textarea "x"
type input "MGMT Liab Conditional non renewa"
type textarea "x"
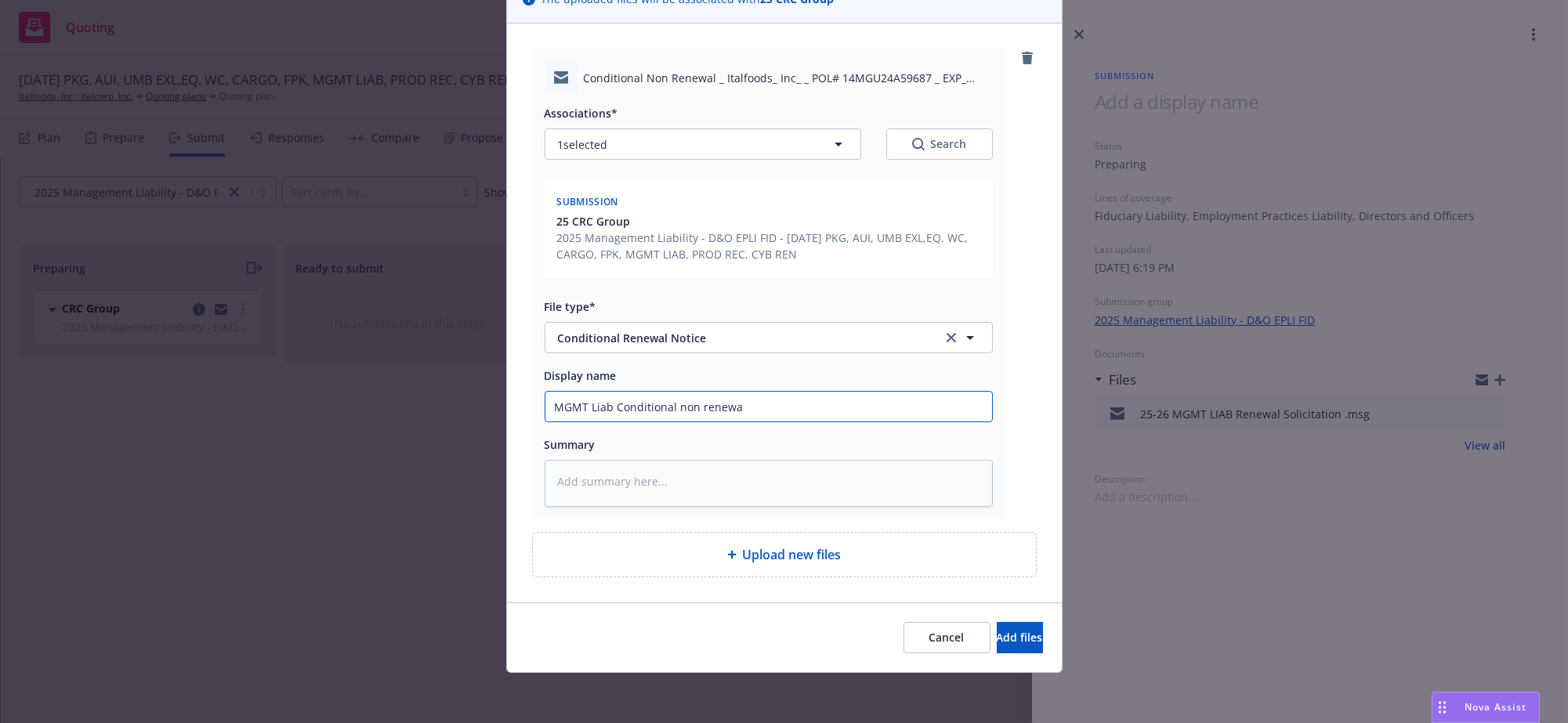
type input "MGMT Liab Conditional non renewal"
type textarea "x"
type input "MGMT Liab Conditional non renewal"
type textarea "x"
type input "MGMT Liab Conditional non renewal n"
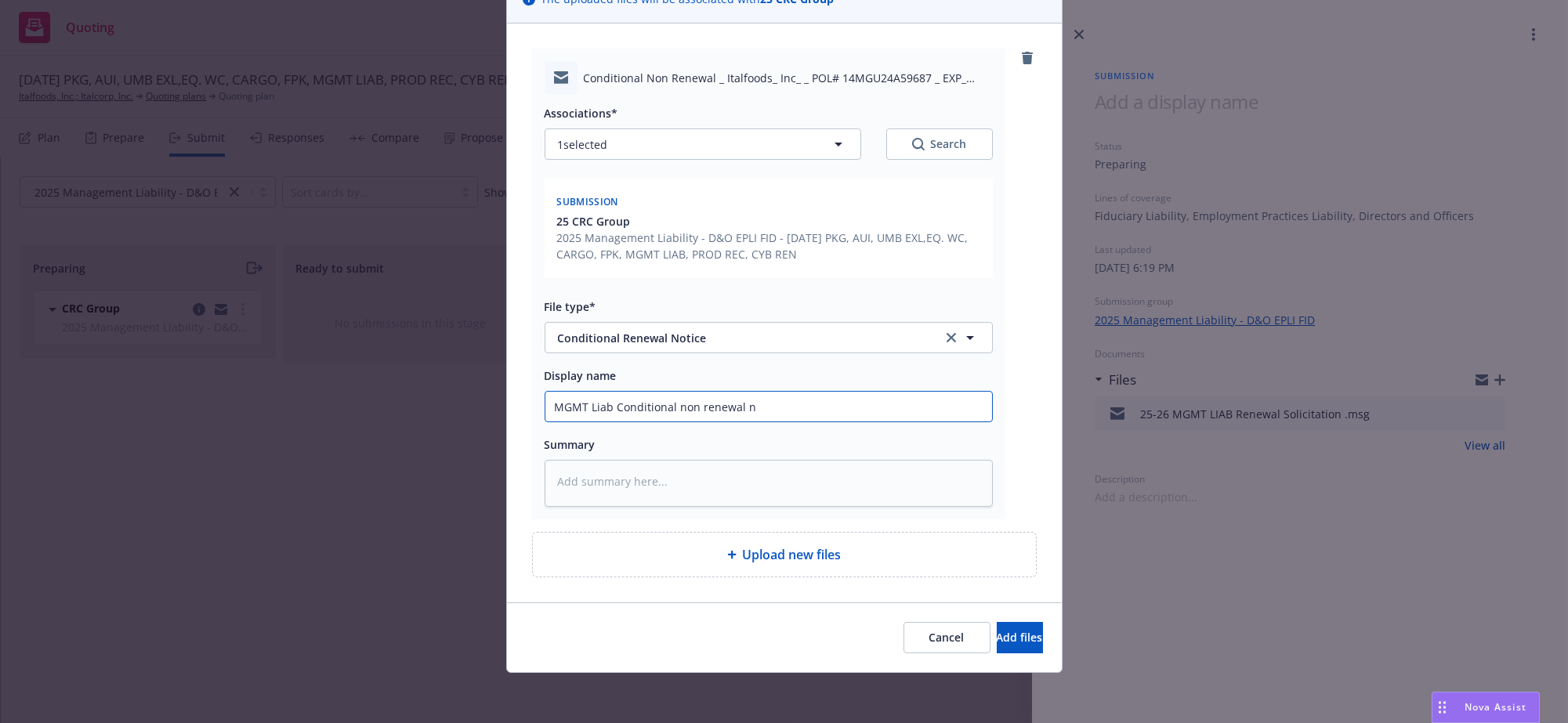
type textarea "x"
type input "MGMT Liab Conditional non renewal no"
type textarea "x"
type input "MGMT Liab Conditional non renewal not"
type textarea "x"
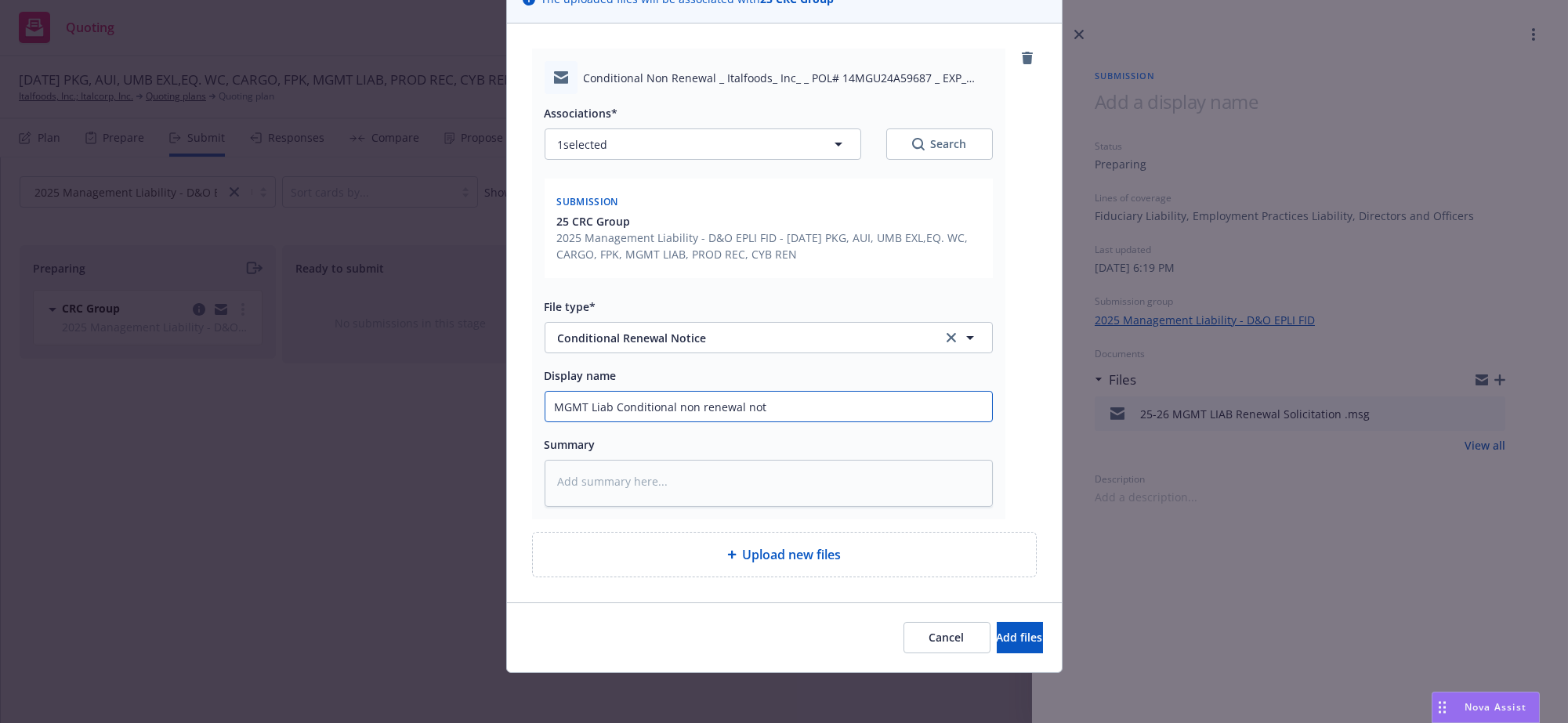
type input "MGMT Liab Conditional non renewal noti"
type textarea "x"
type input "MGMT Liab Conditional non renewal notic"
type textarea "x"
type input "MGMT Liab Conditional non renewal notice"
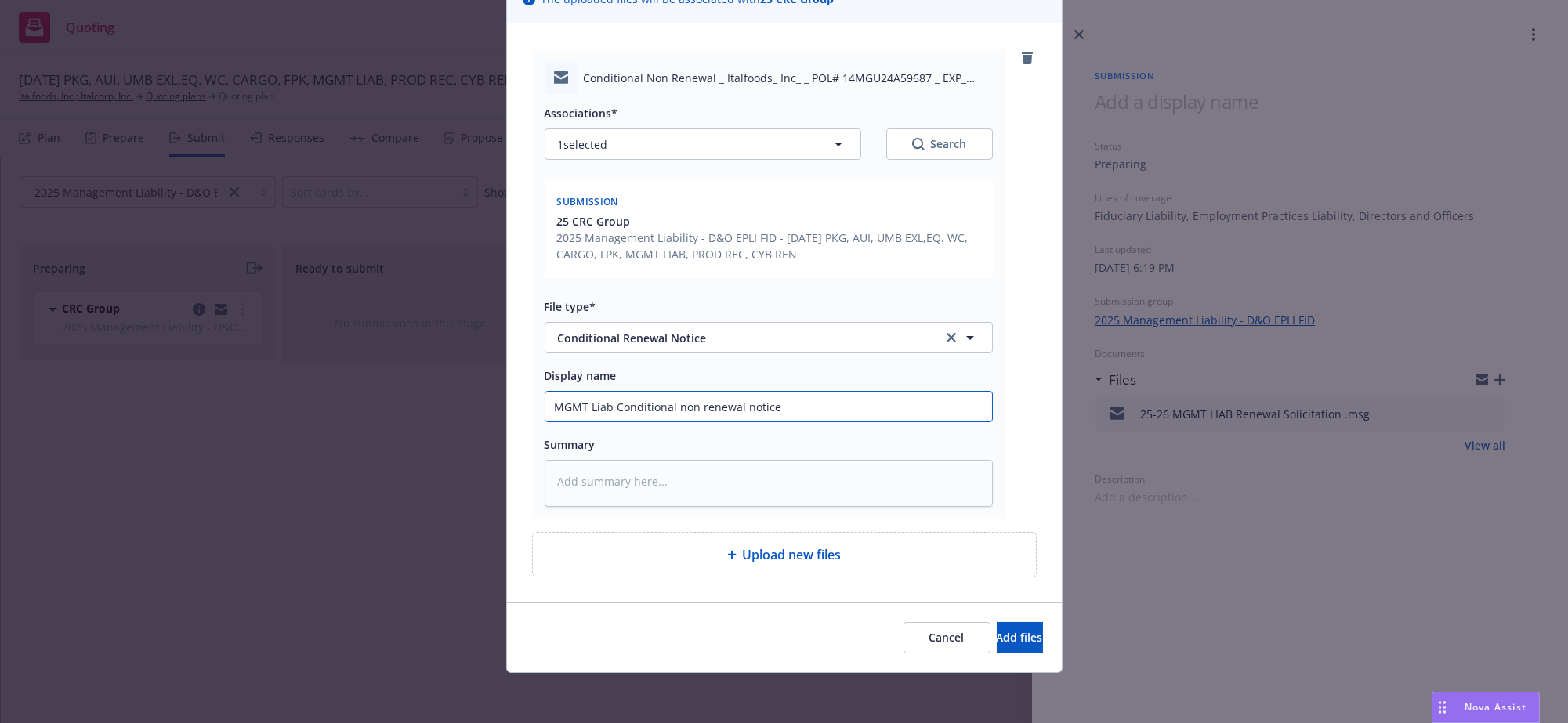
type textarea "x"
type input "MGMT Liab Conditional non renewal notice"
type textarea "x"
type input "MGMT Liab Conditional non renewal notice w"
type textarea "x"
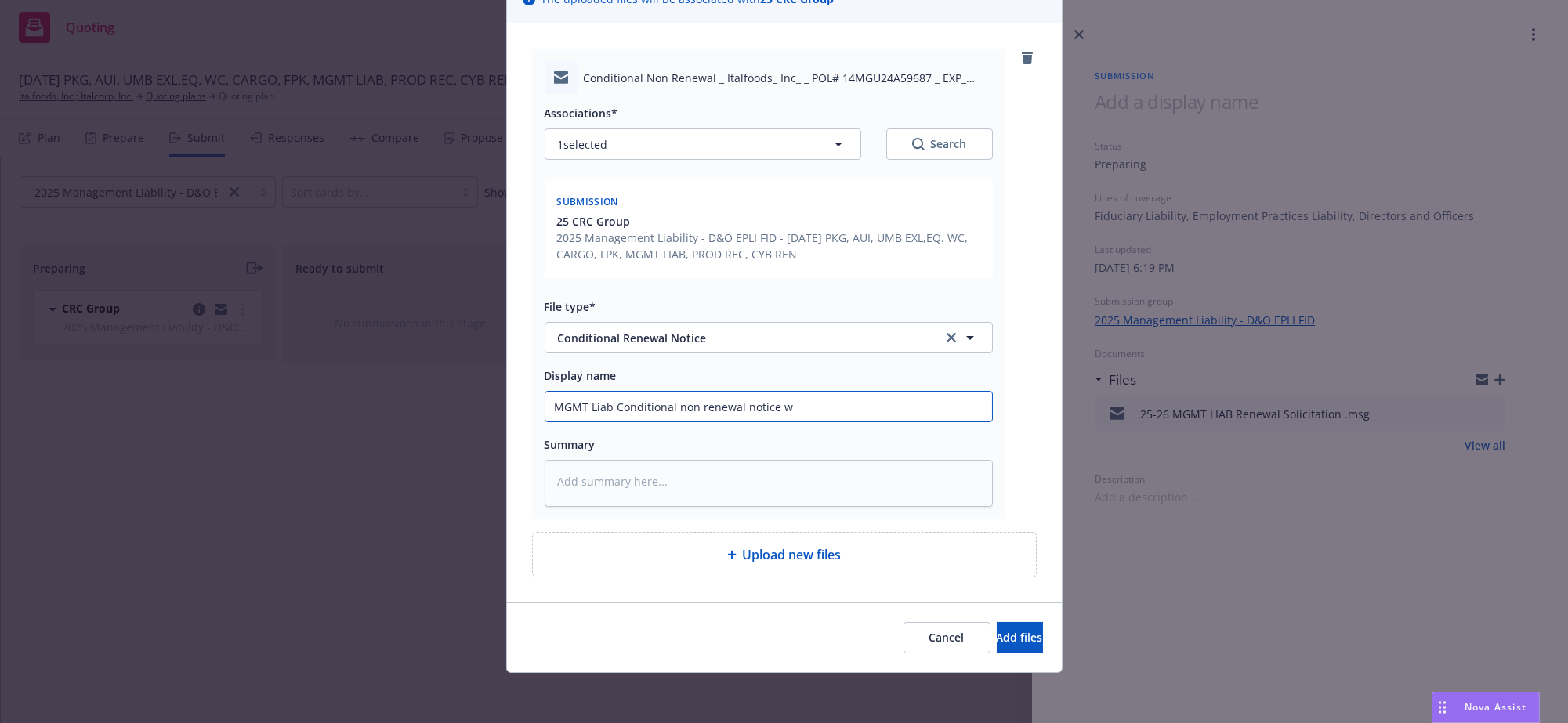
type input "MGMT Liab Conditional non renewal notice wi"
type textarea "x"
type input "MGMT Liab Conditional non renewal notice wit"
type textarea "x"
type input "MGMT Liab Conditional non renewal notice wi"
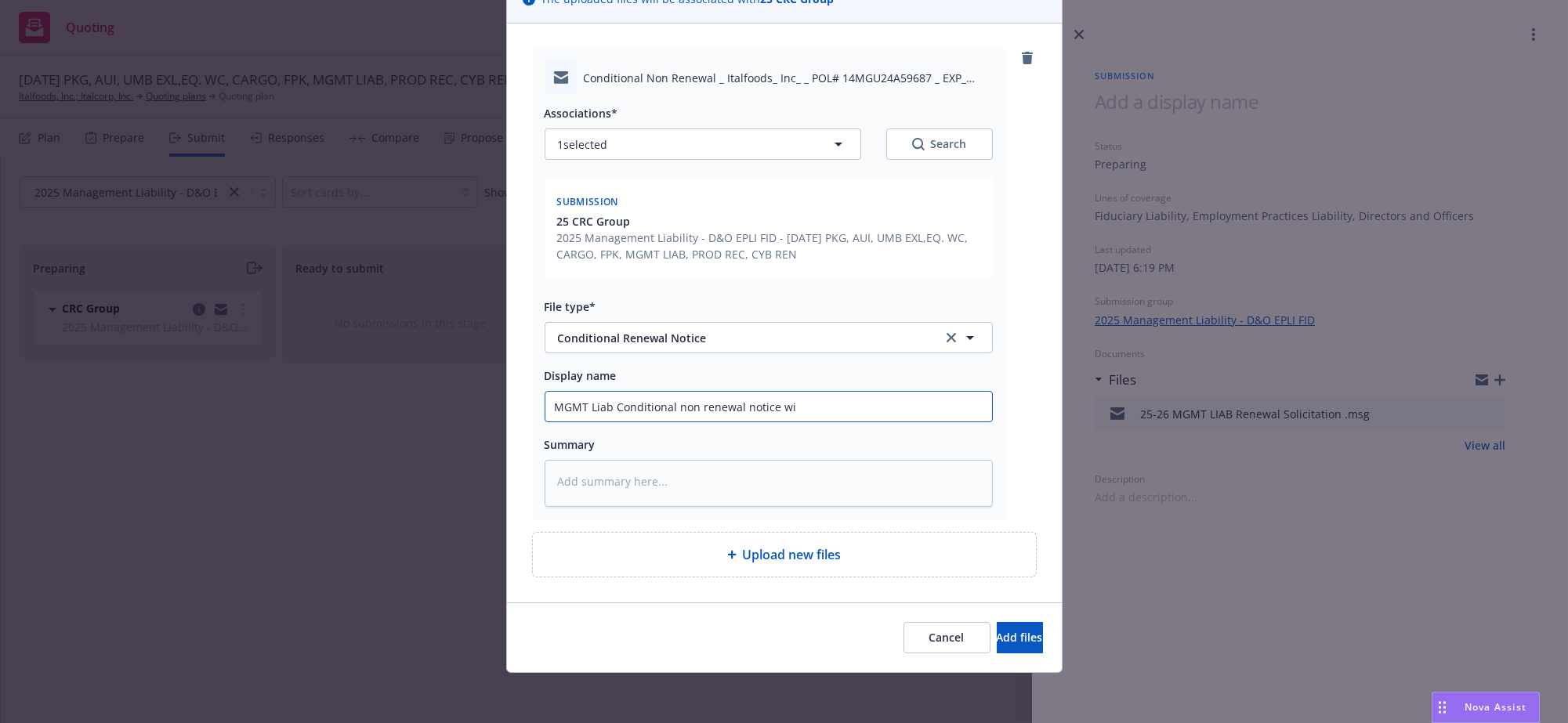
type textarea "x"
type input "MGMT Liab Conditional non renewal notice w"
type textarea "x"
type input "MGMT Liab Conditional non renewal notice"
type textarea "x"
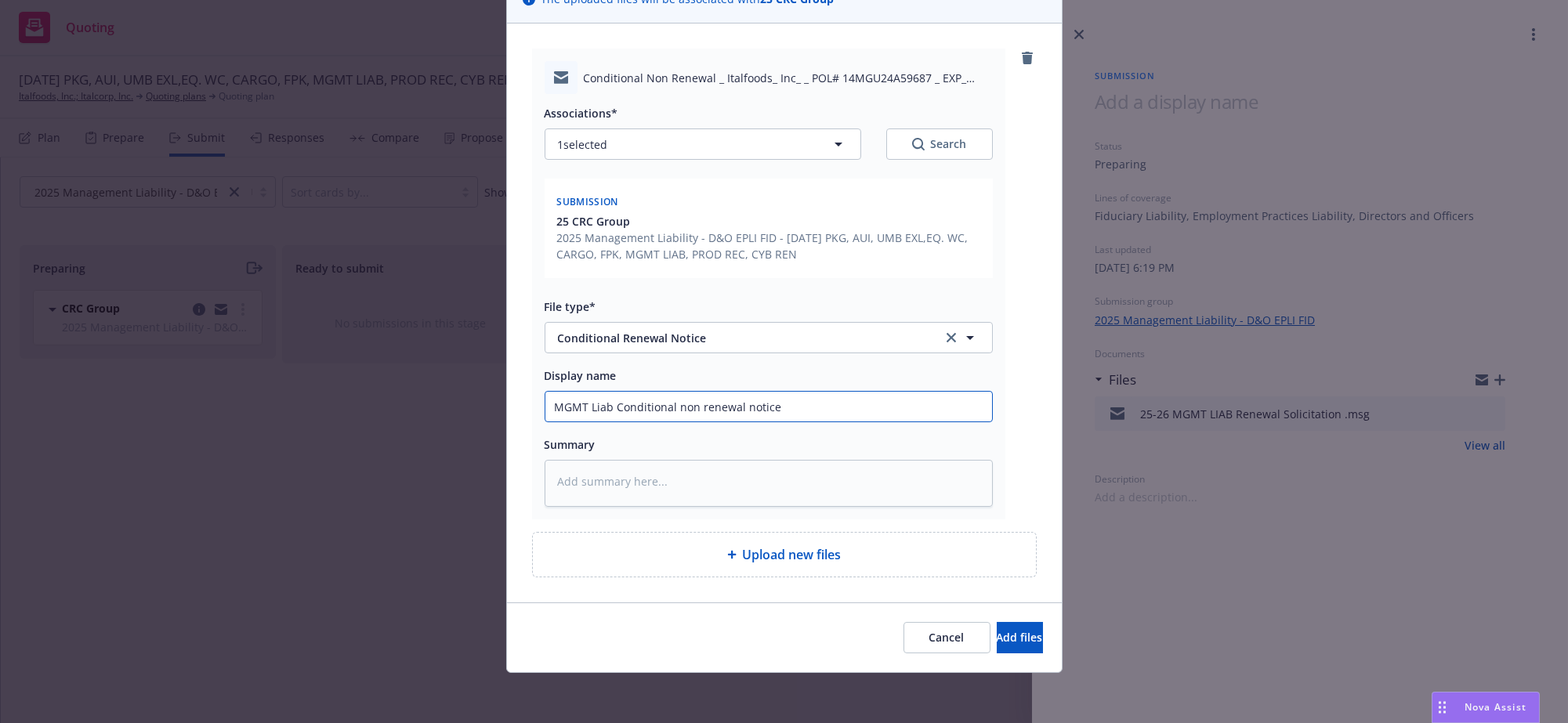
type input "MGMT Liab Conditional non renewal notice f"
type textarea "x"
type input "MGMT Liab Conditional non renewal notice fr"
type textarea "x"
type input "MGMT Liab Conditional non renewal notice fro"
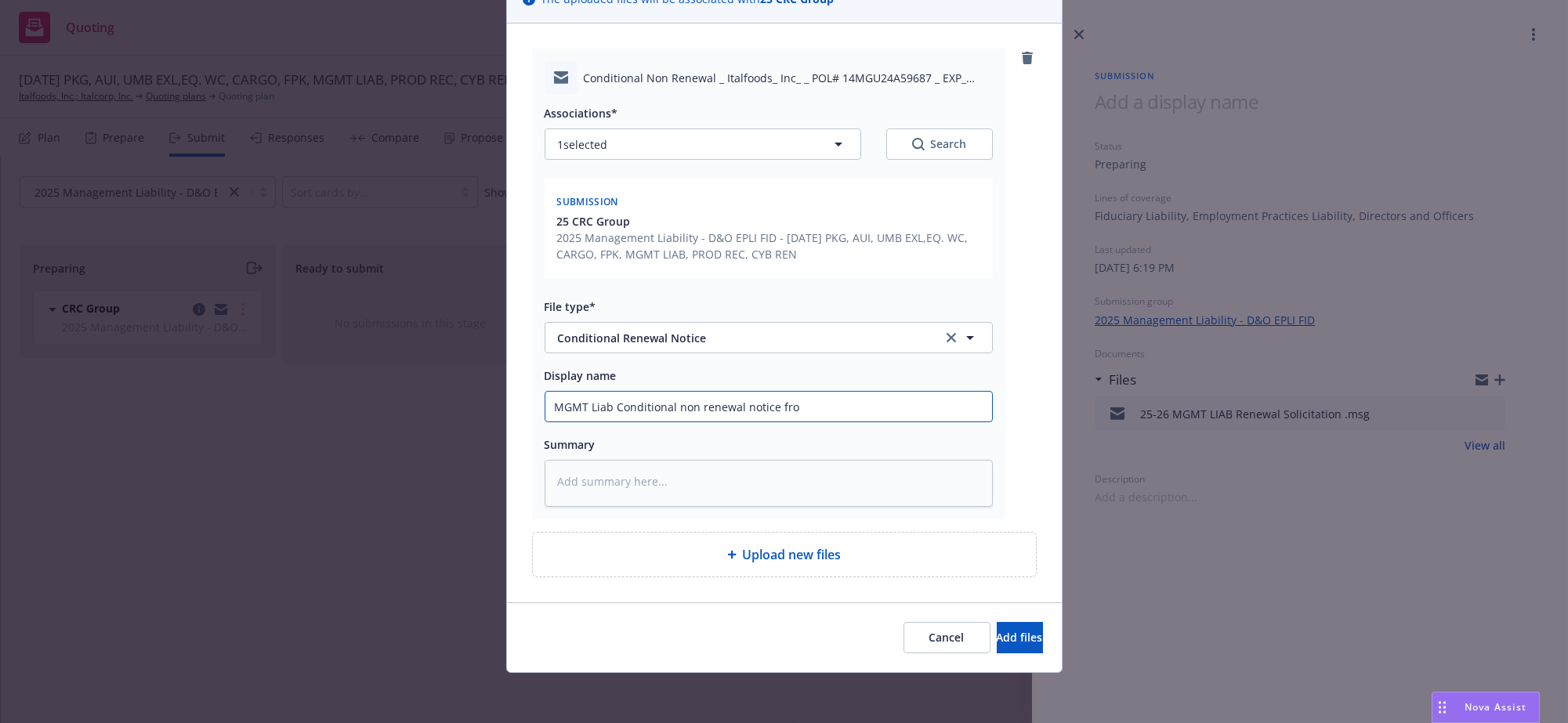
type textarea "x"
type input "MGMT Liab Conditional non renewal notice from"
type textarea "x"
type input "MGMT Liab Conditional non renewal notice from"
type textarea "x"
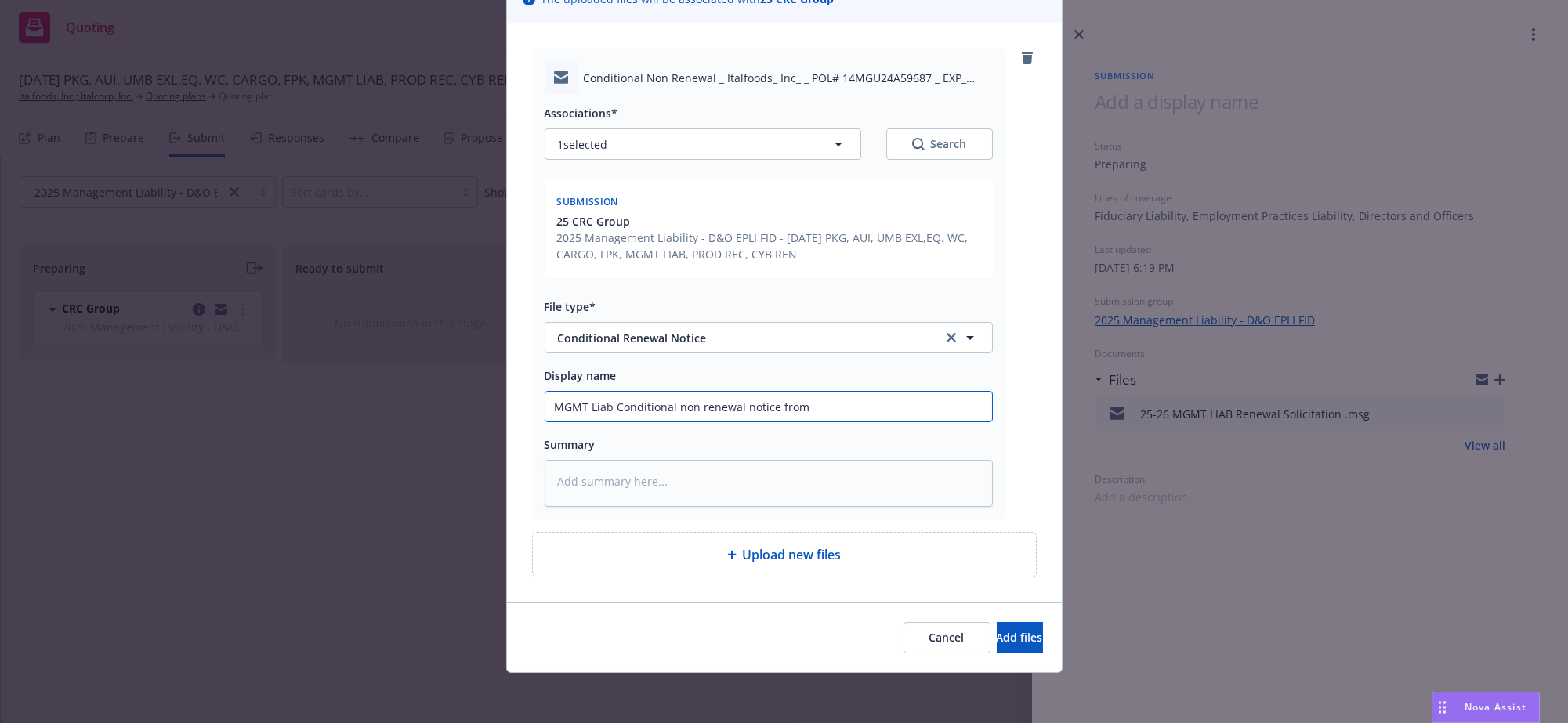
type input "MGMT Liab Conditional non renewal notice from C"
type textarea "x"
type input "MGMT Liab Conditional non renewal notice from CR"
type textarea "x"
type input "MGMT Liab Conditional non renewal notice from CRC"
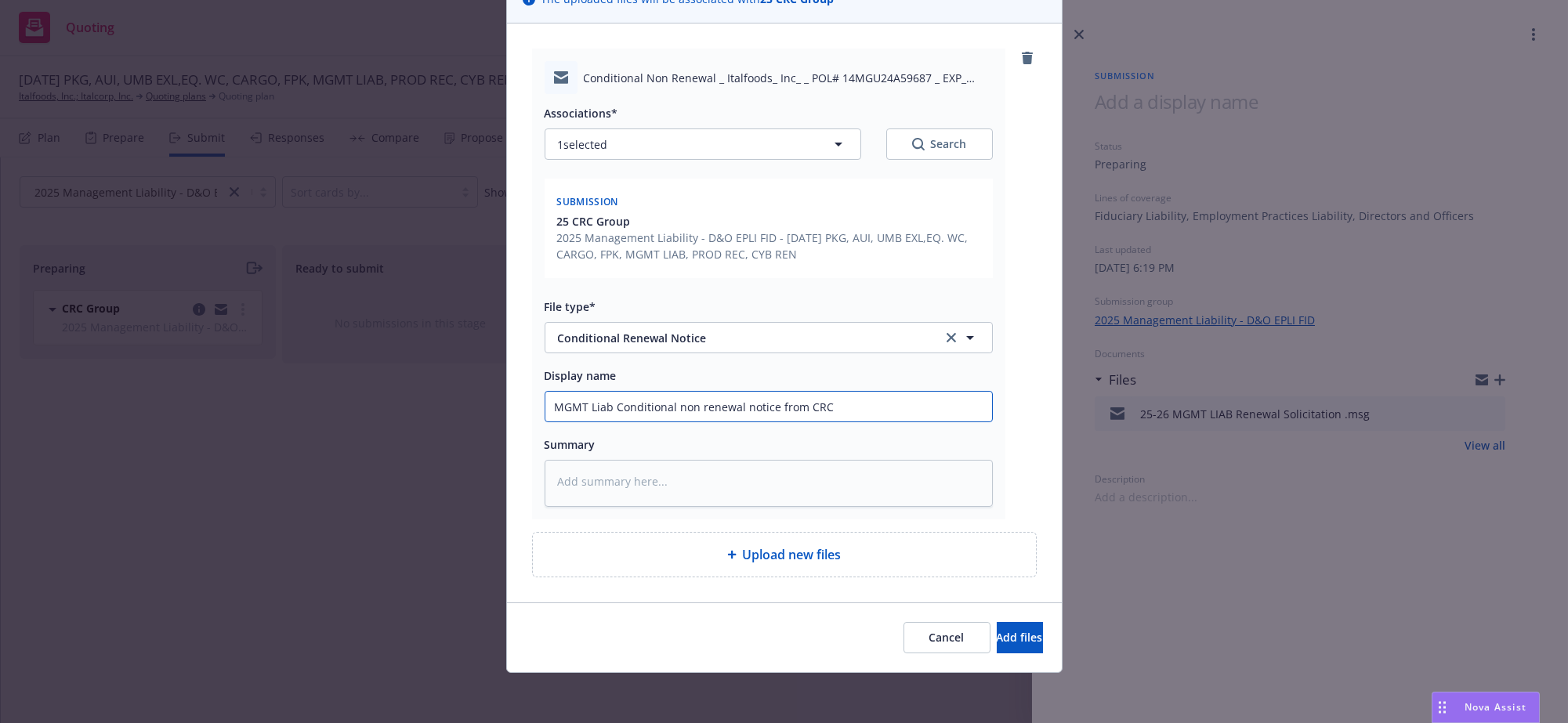
type textarea "x"
type input "MGMT Liab Conditional non renewal notice from CRC"
click at [1015, 632] on button "Add files" at bounding box center [1019, 637] width 46 height 32
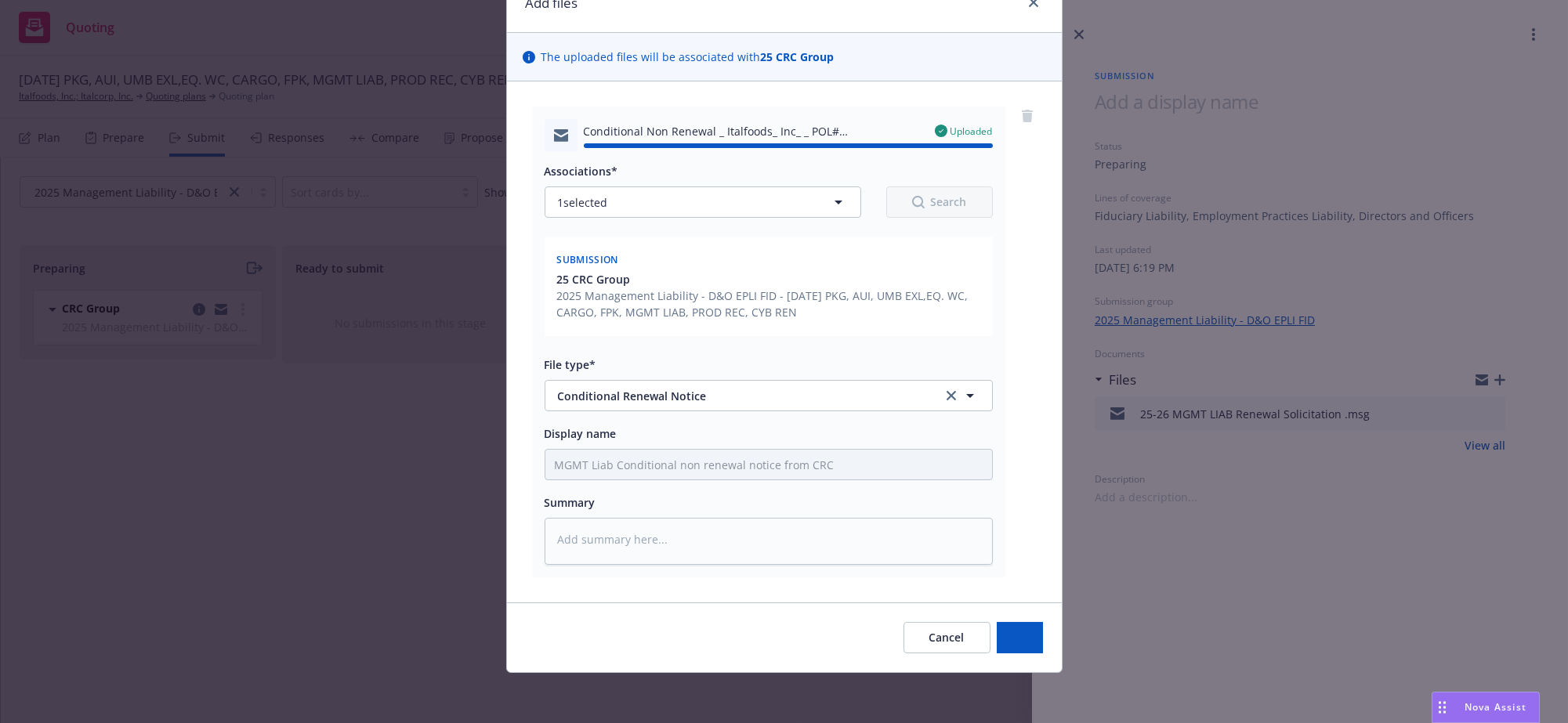
type textarea "x"
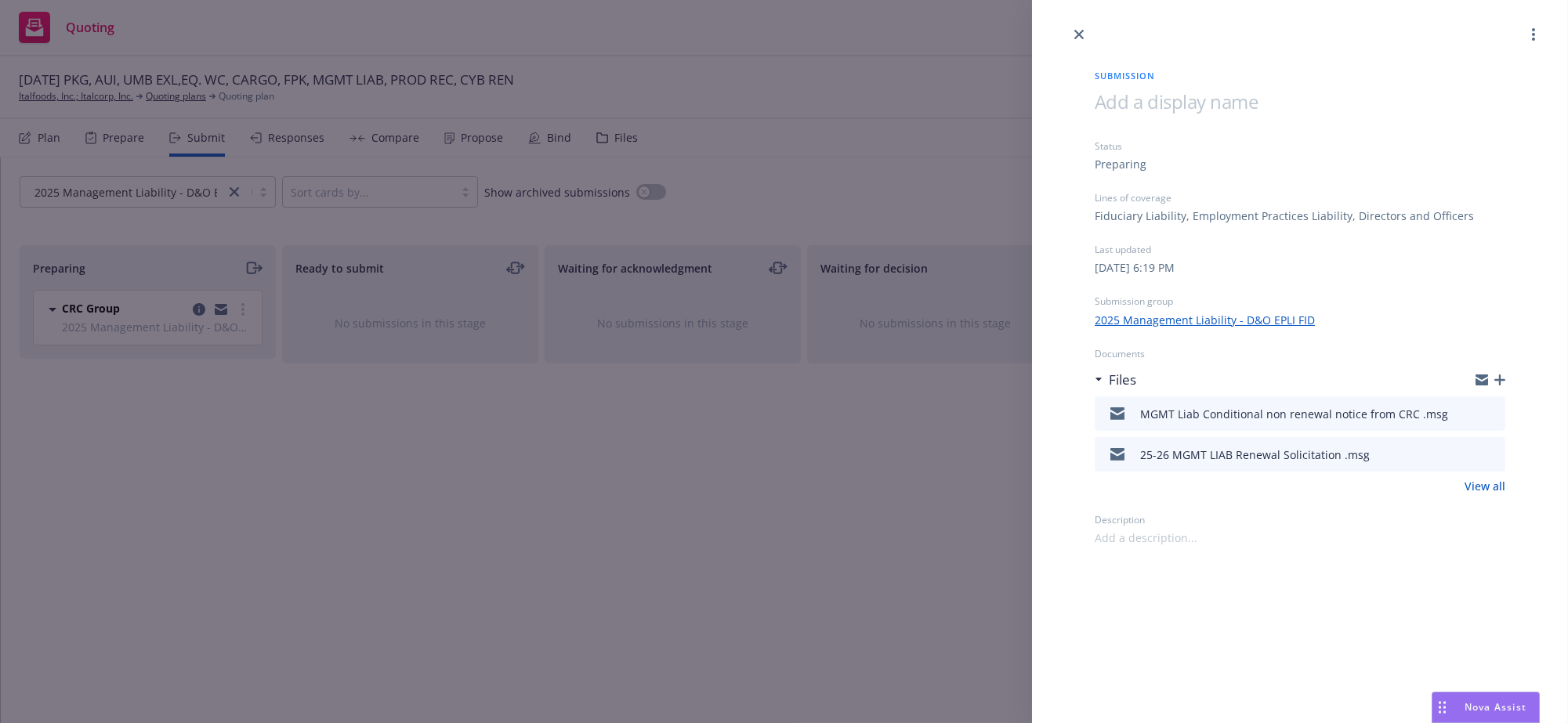
click at [662, 382] on div "Submission Status Preparing Lines of coverage Fiduciary Liability, Employment P…" at bounding box center [784, 361] width 1568 height 723
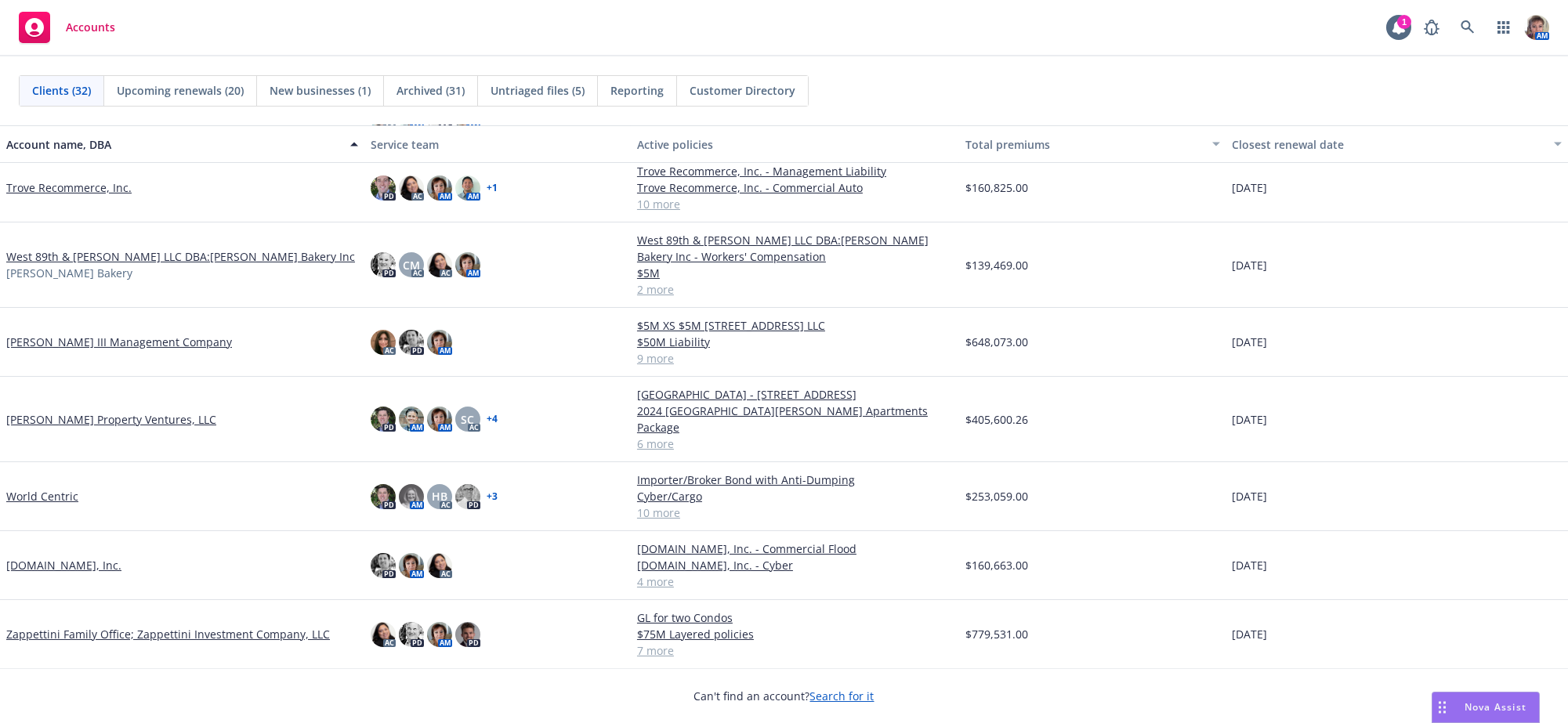
scroll to position [1591, 0]
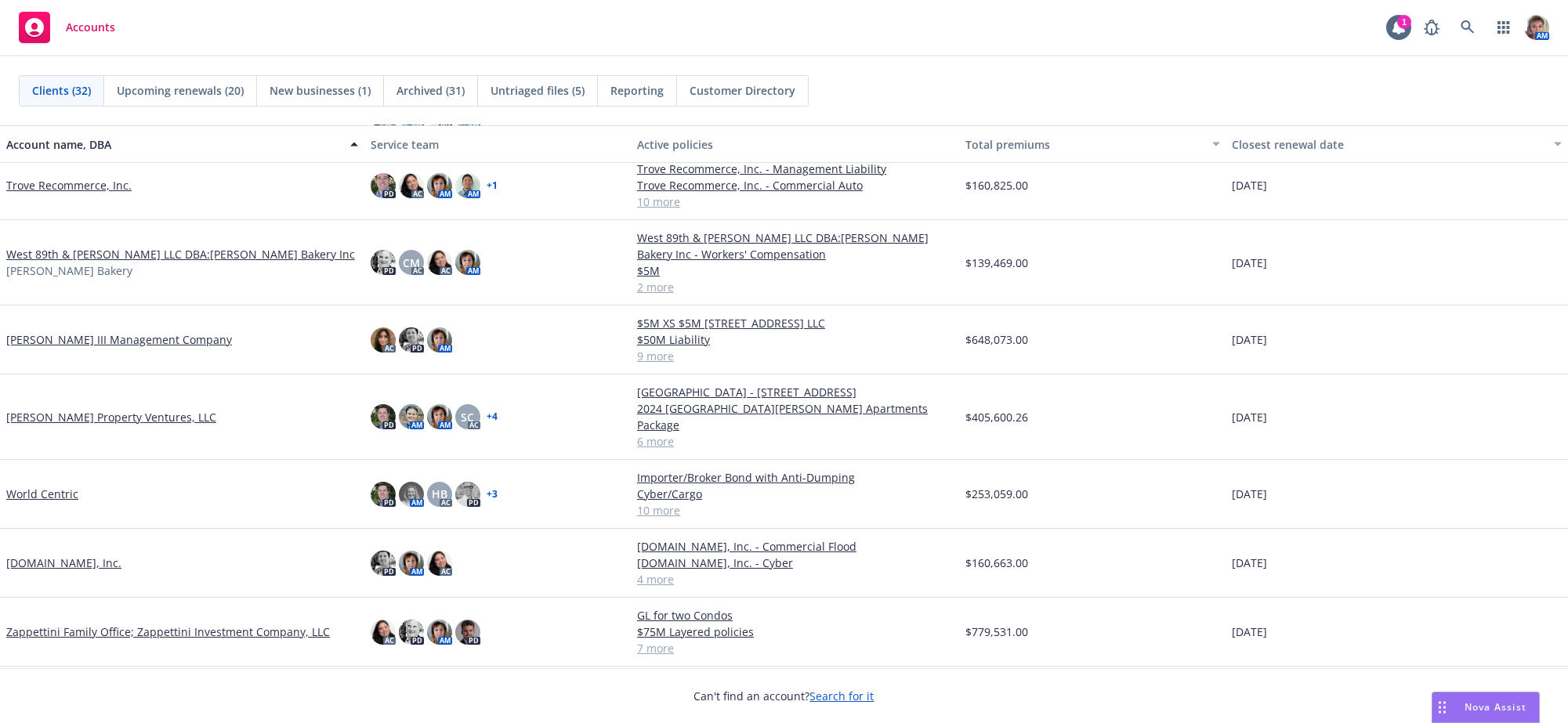
click at [97, 626] on link "Zappettini Family Office; Zappettini Investment Company, LLC" at bounding box center [168, 631] width 324 height 16
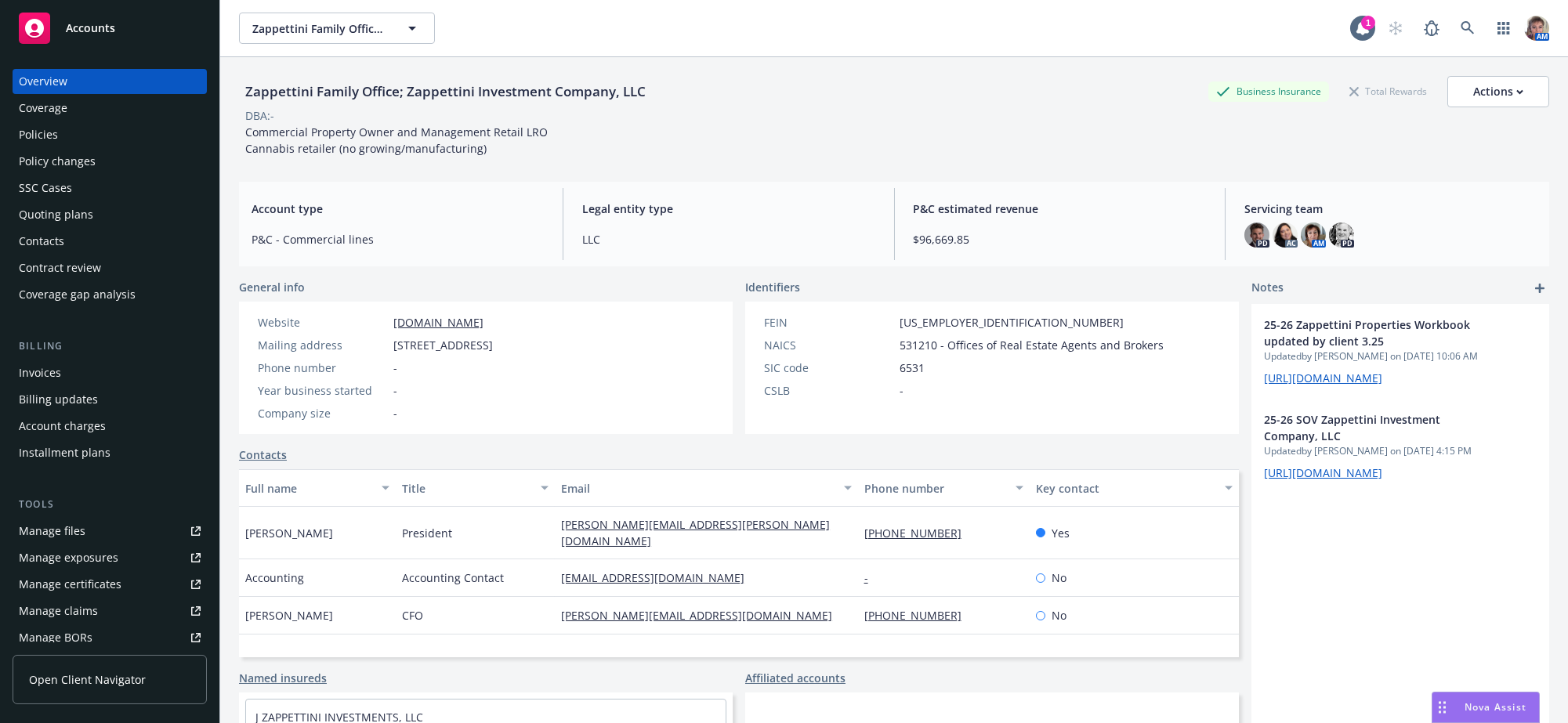
click at [79, 147] on div "Policies" at bounding box center [110, 134] width 181 height 25
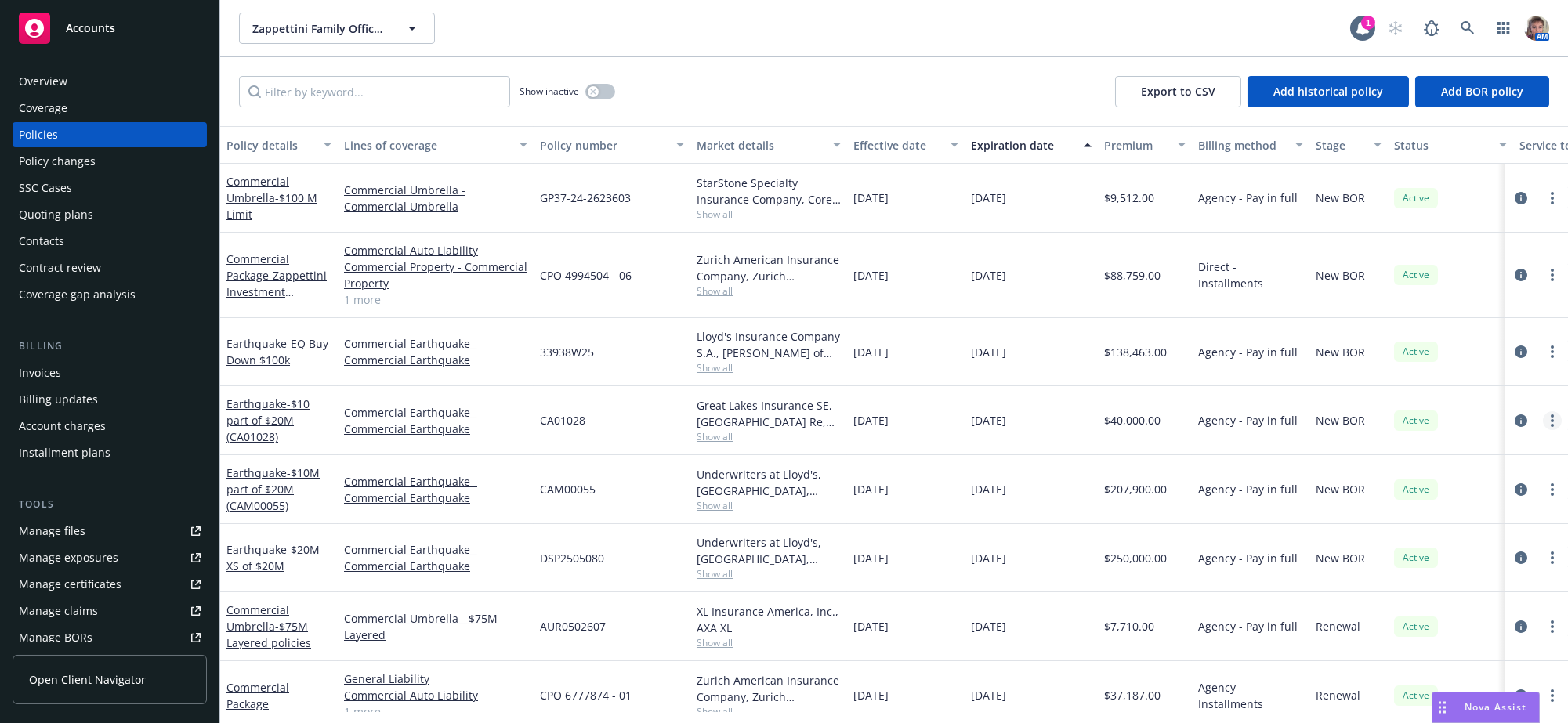
click at [1551, 422] on circle "more" at bounding box center [1553, 421] width 3 height 3
click at [1514, 427] on icon "circleInformation" at bounding box center [1520, 420] width 13 height 13
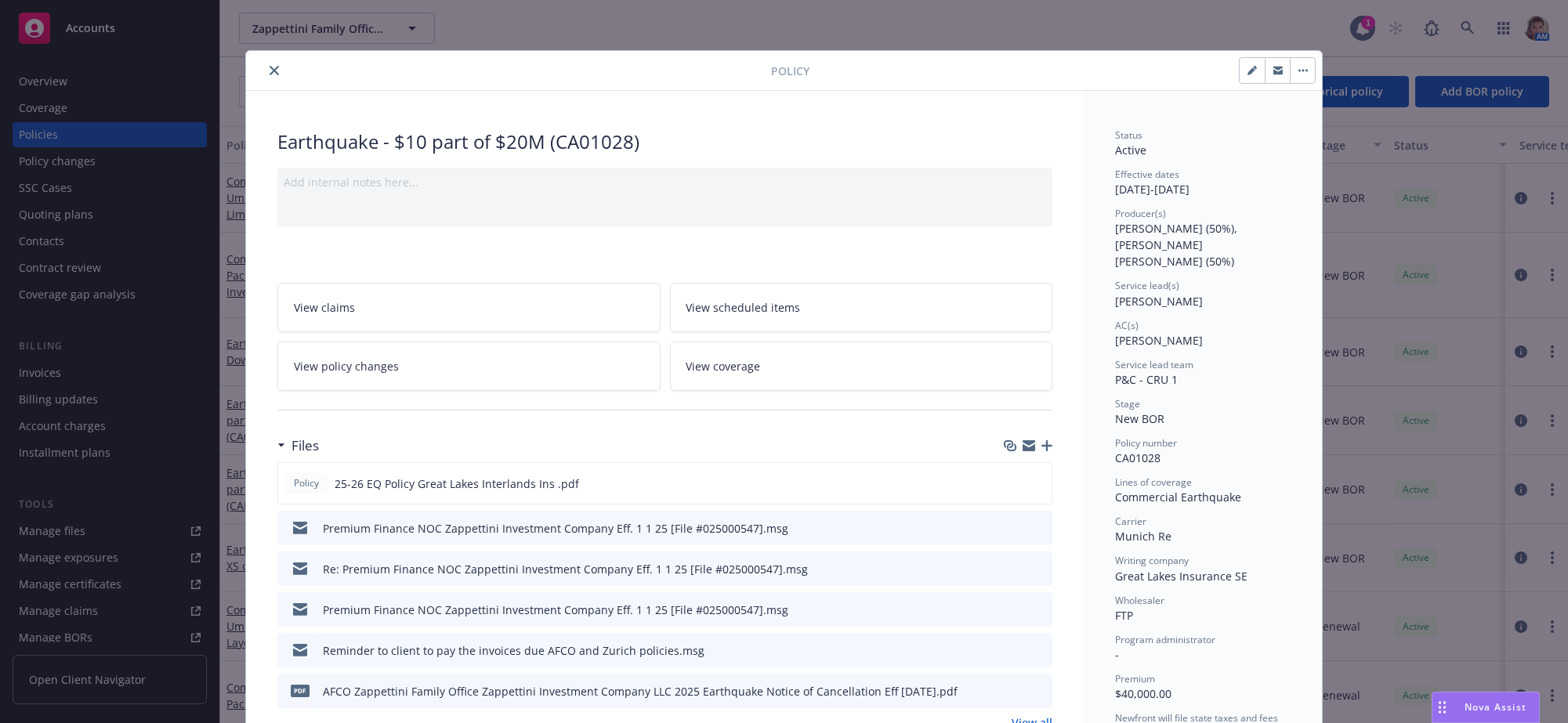
click at [1042, 451] on icon "button" at bounding box center [1047, 445] width 11 height 11
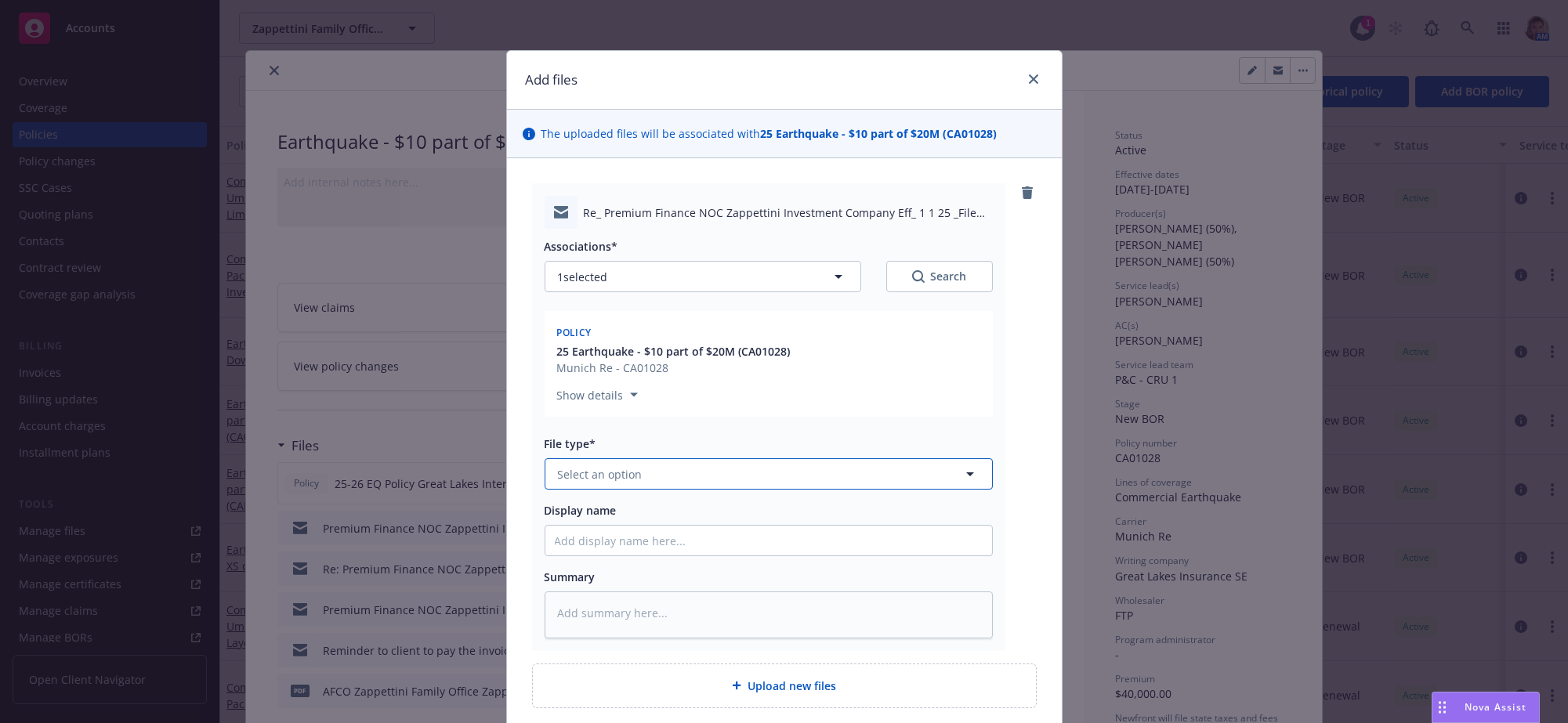
click at [644, 489] on button "Select an option" at bounding box center [769, 473] width 448 height 32
type input "em"
click at [644, 582] on div "Email" at bounding box center [769, 566] width 447 height 42
click at [644, 555] on input "Display name" at bounding box center [769, 540] width 447 height 30
type textarea "x"
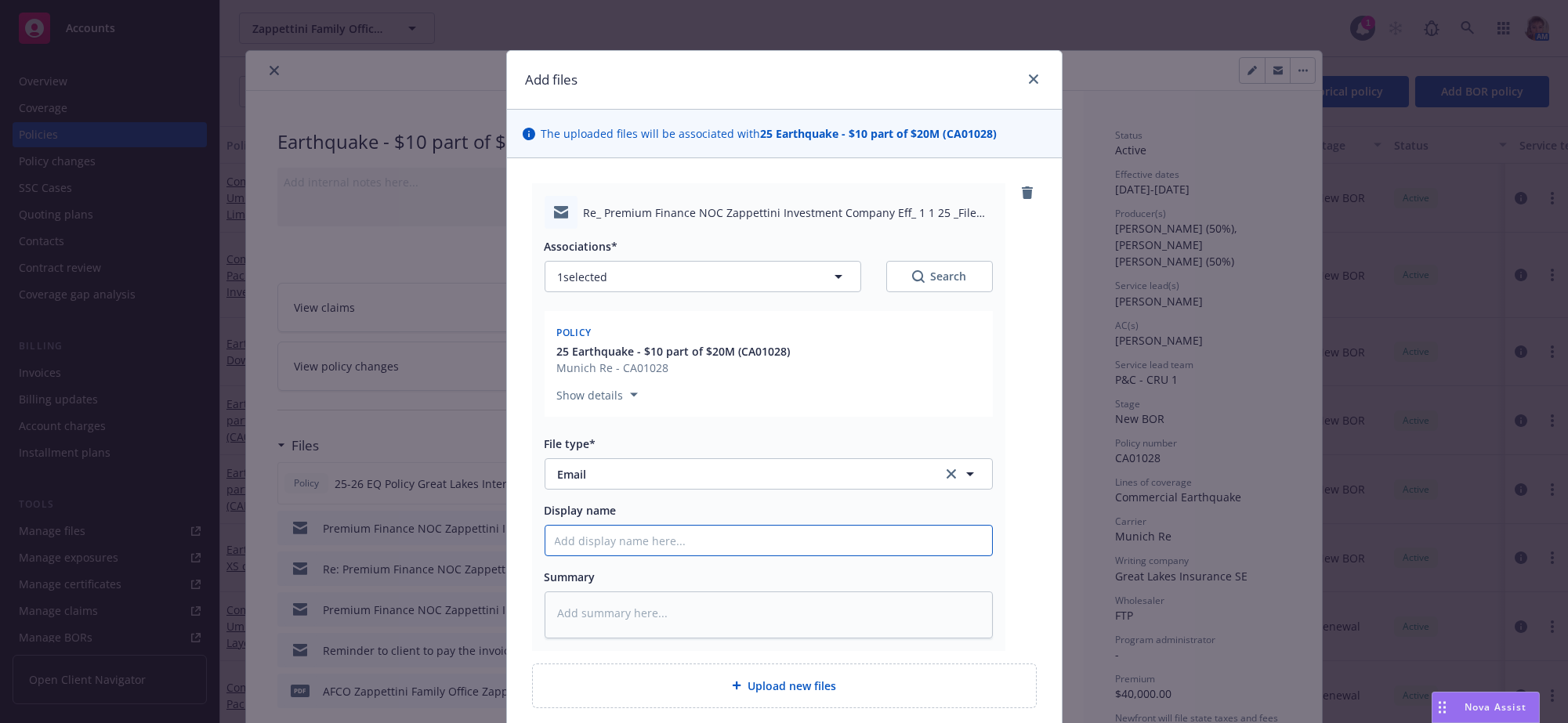
type input "C"
type textarea "x"
type input "Cl"
type textarea "x"
type input "Cli"
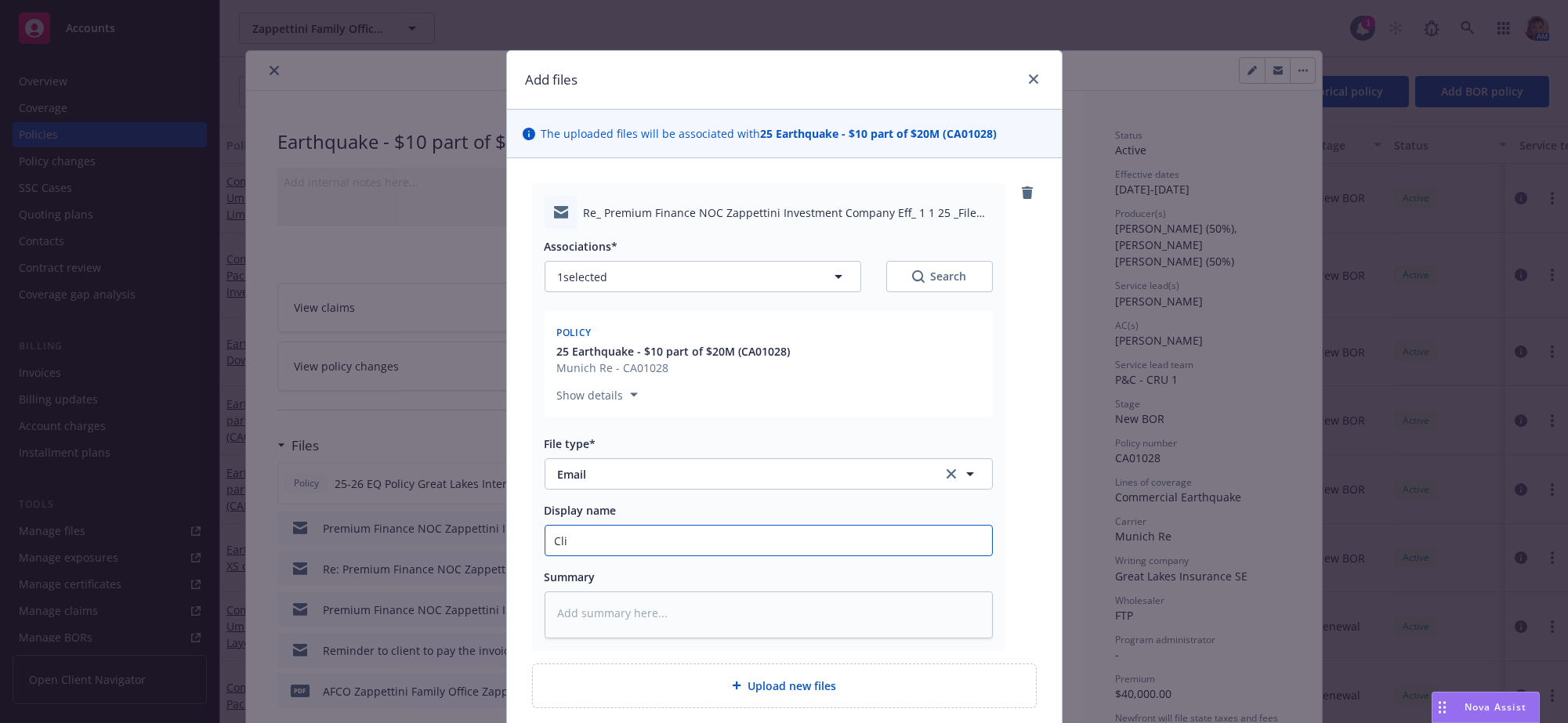
type textarea "x"
type input "Clie"
type textarea "x"
type input "Clien"
type textarea "x"
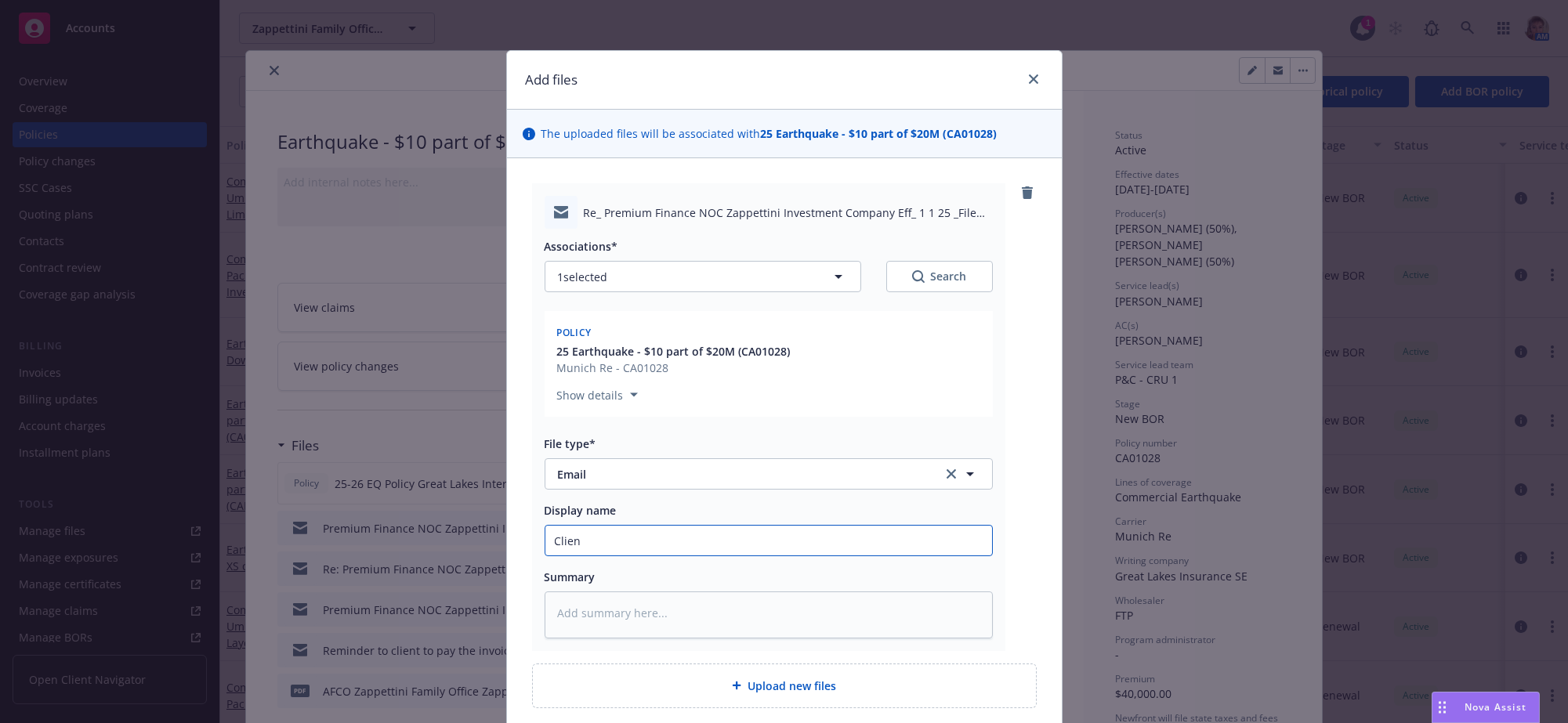
type input "Client"
type textarea "x"
type input "Client"
type textarea "x"
type input "Client a"
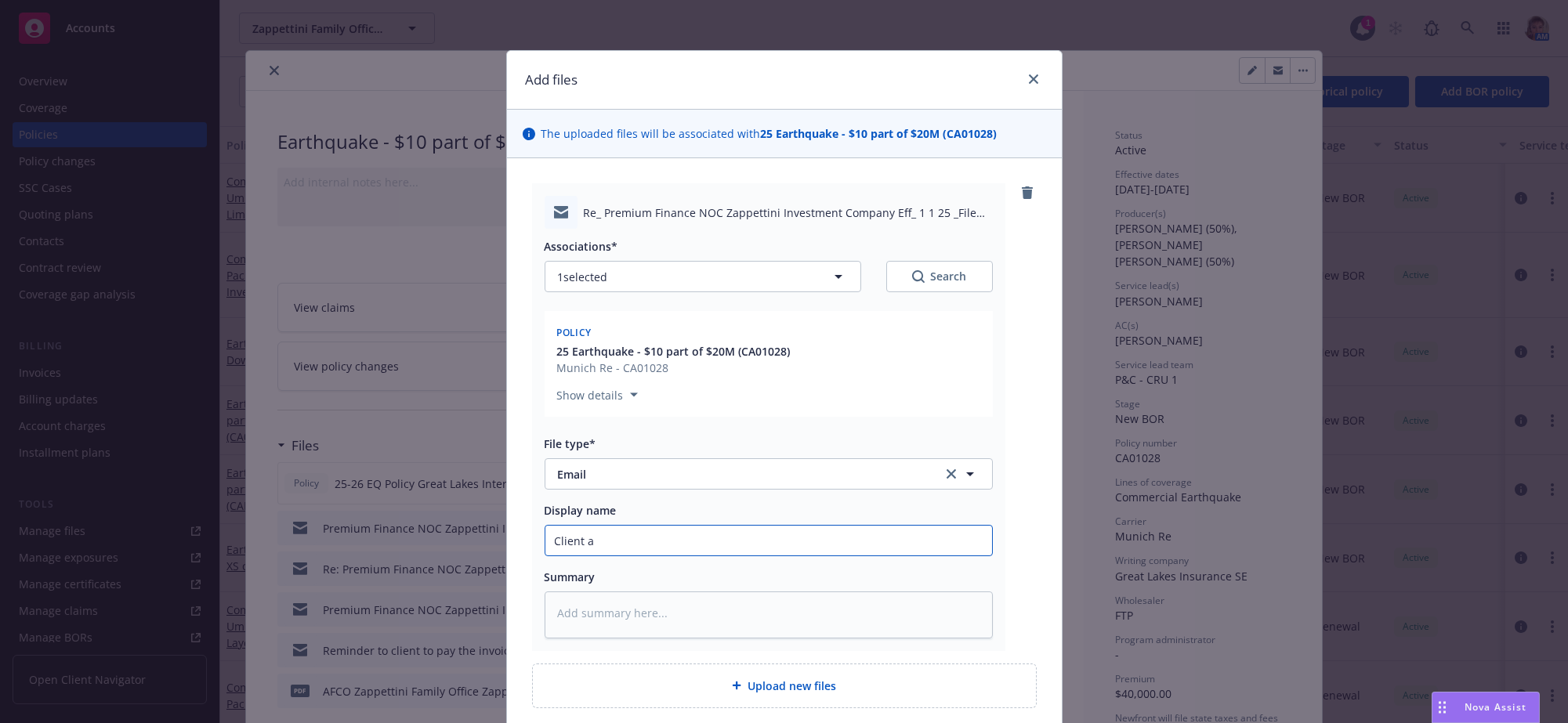
type textarea "x"
type input "Client ad"
type textarea "x"
type input "Client adv"
type textarea "x"
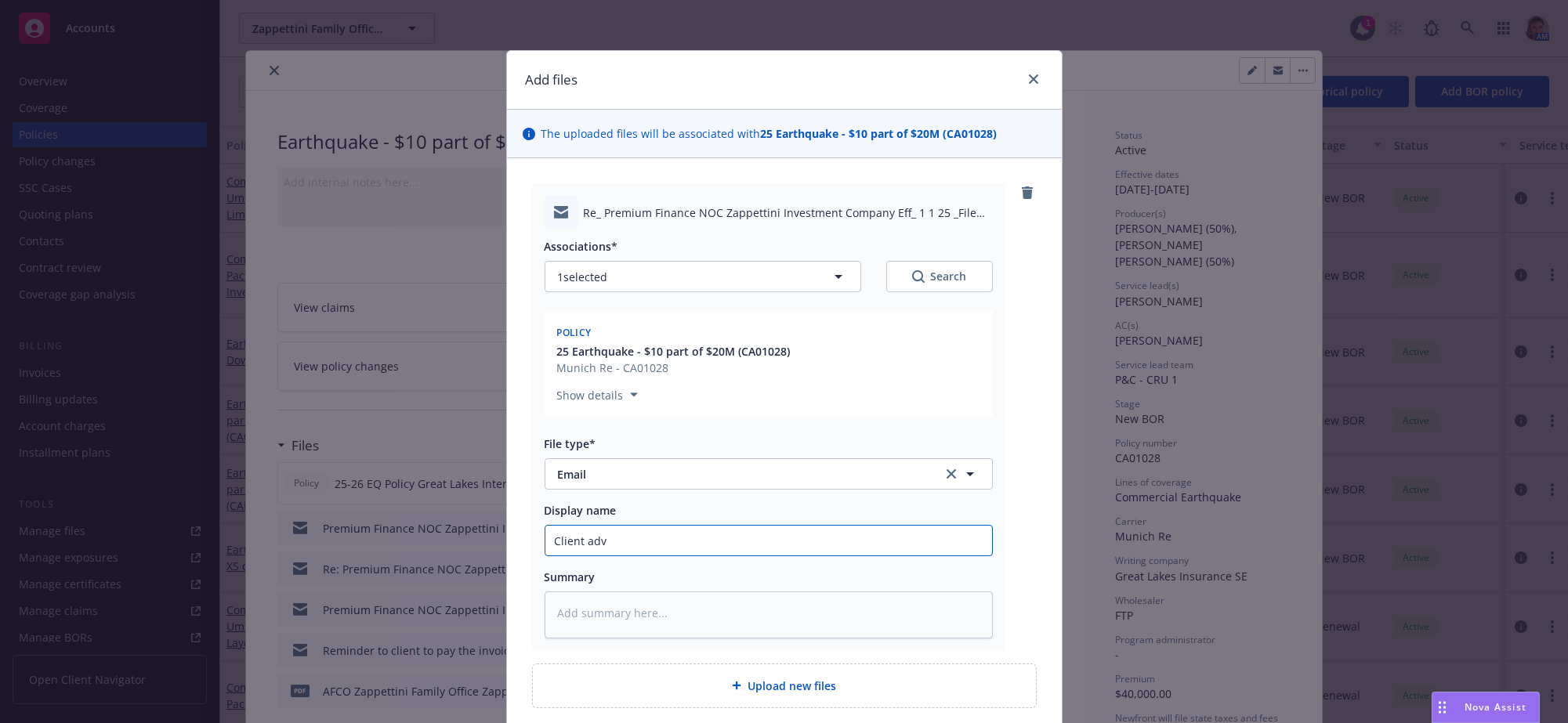
type input "Client advi"
type textarea "x"
type input "Client advis"
type textarea "x"
type input "Client advise"
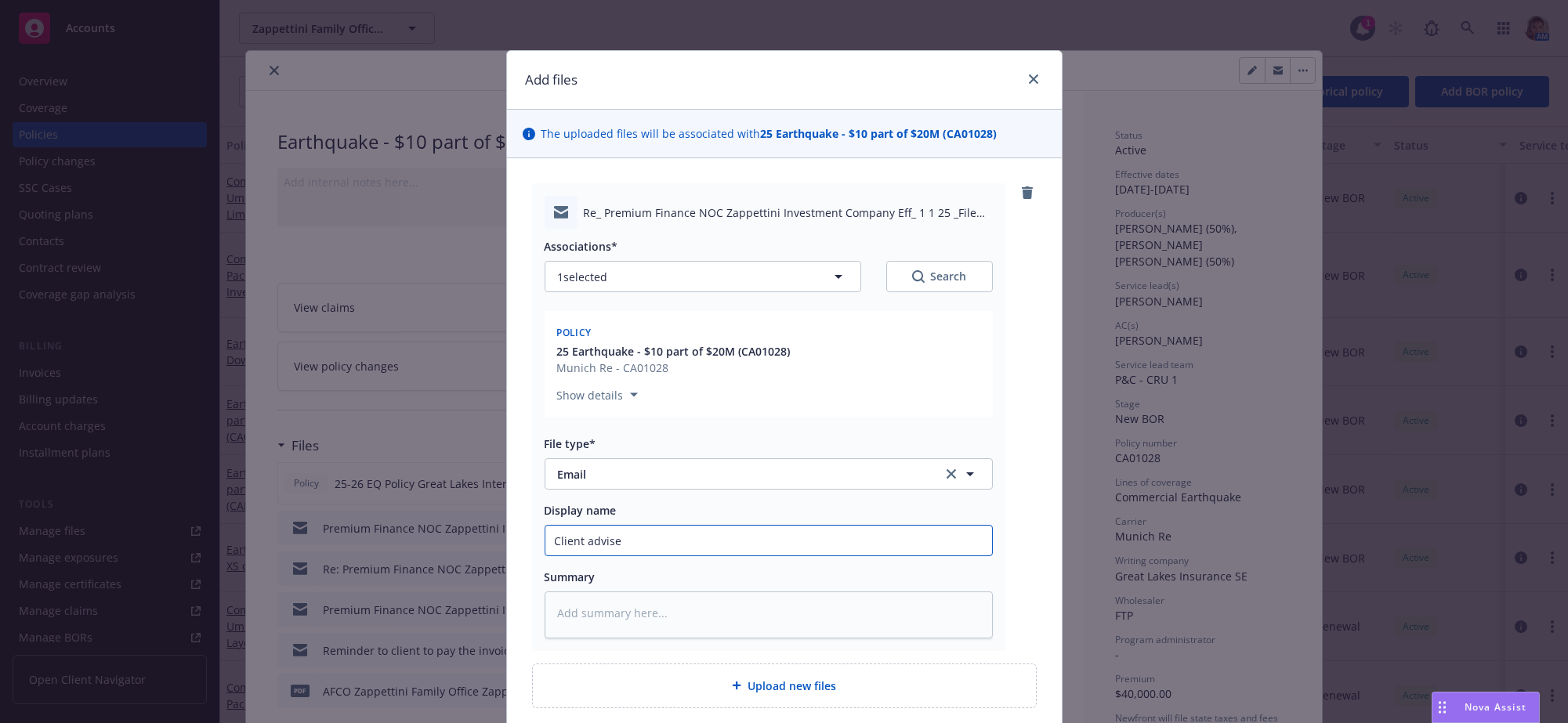
type textarea "x"
type input "Client advised"
type textarea "x"
type input "Client advised"
type textarea "x"
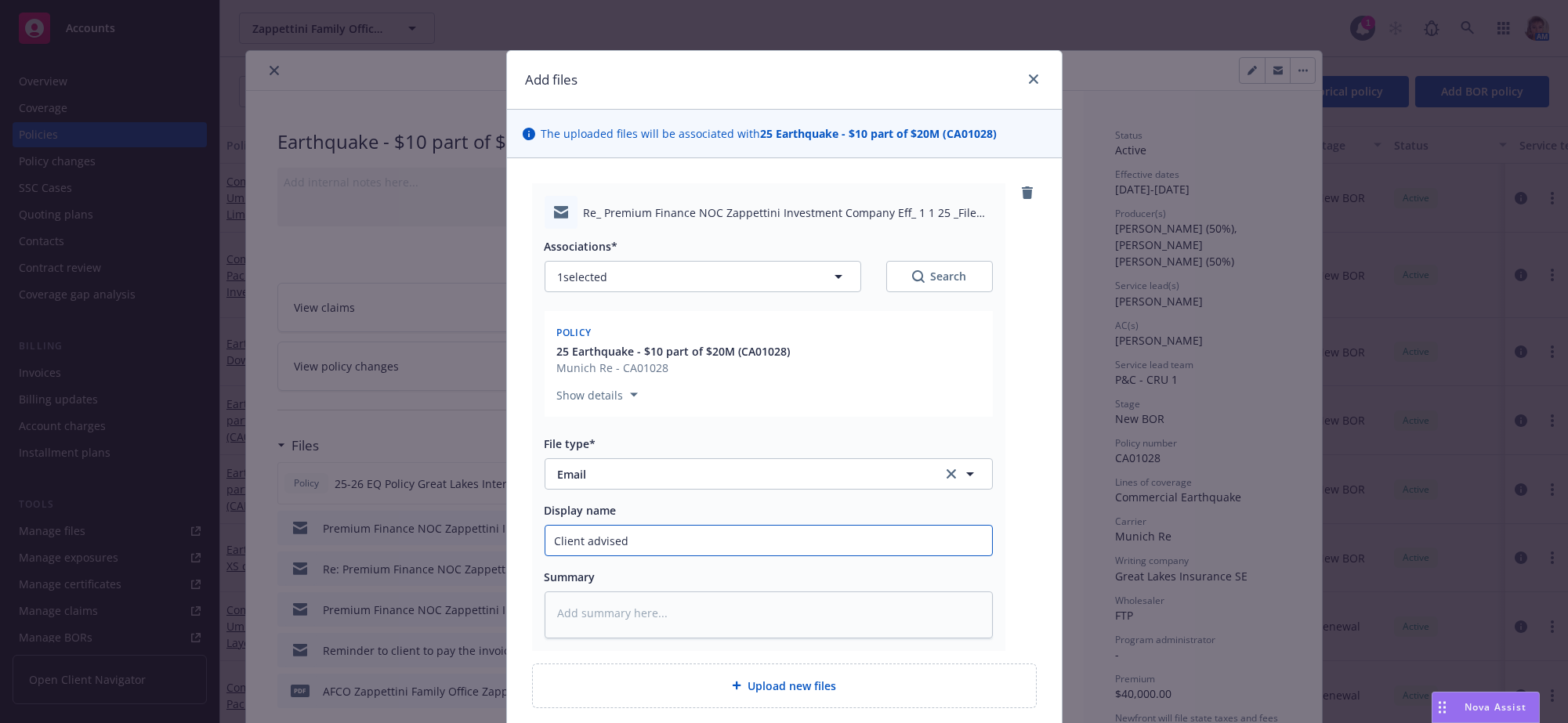
type input "Client advised p"
type textarea "x"
type input "Client advised pa"
type textarea "x"
type input "Client advised pay"
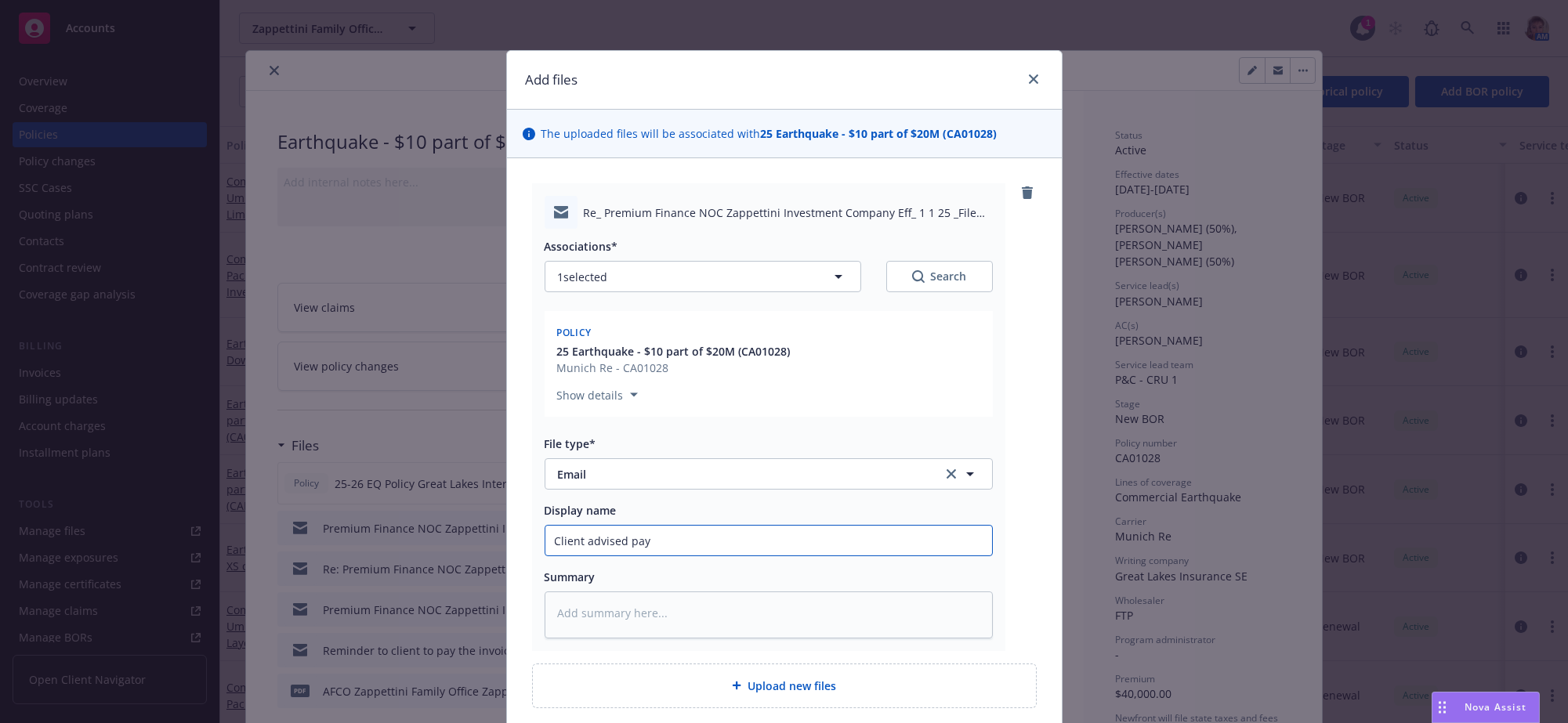
type textarea "x"
type input "Client advised paym"
type textarea "x"
type input "Client advised payme"
type textarea "x"
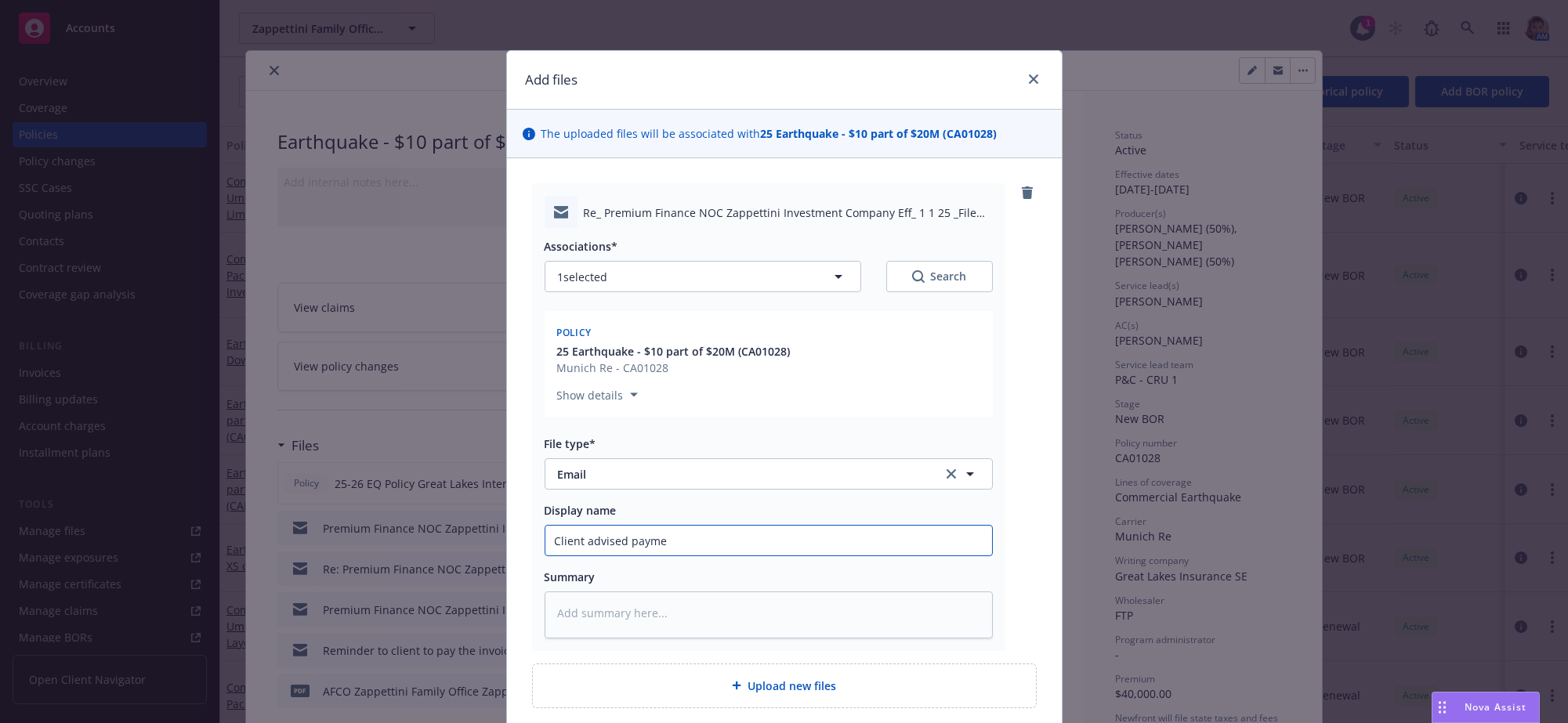
type input "Client advised paymen"
type textarea "x"
type input "Client advised payment"
type textarea "x"
type input "Client advised payment"
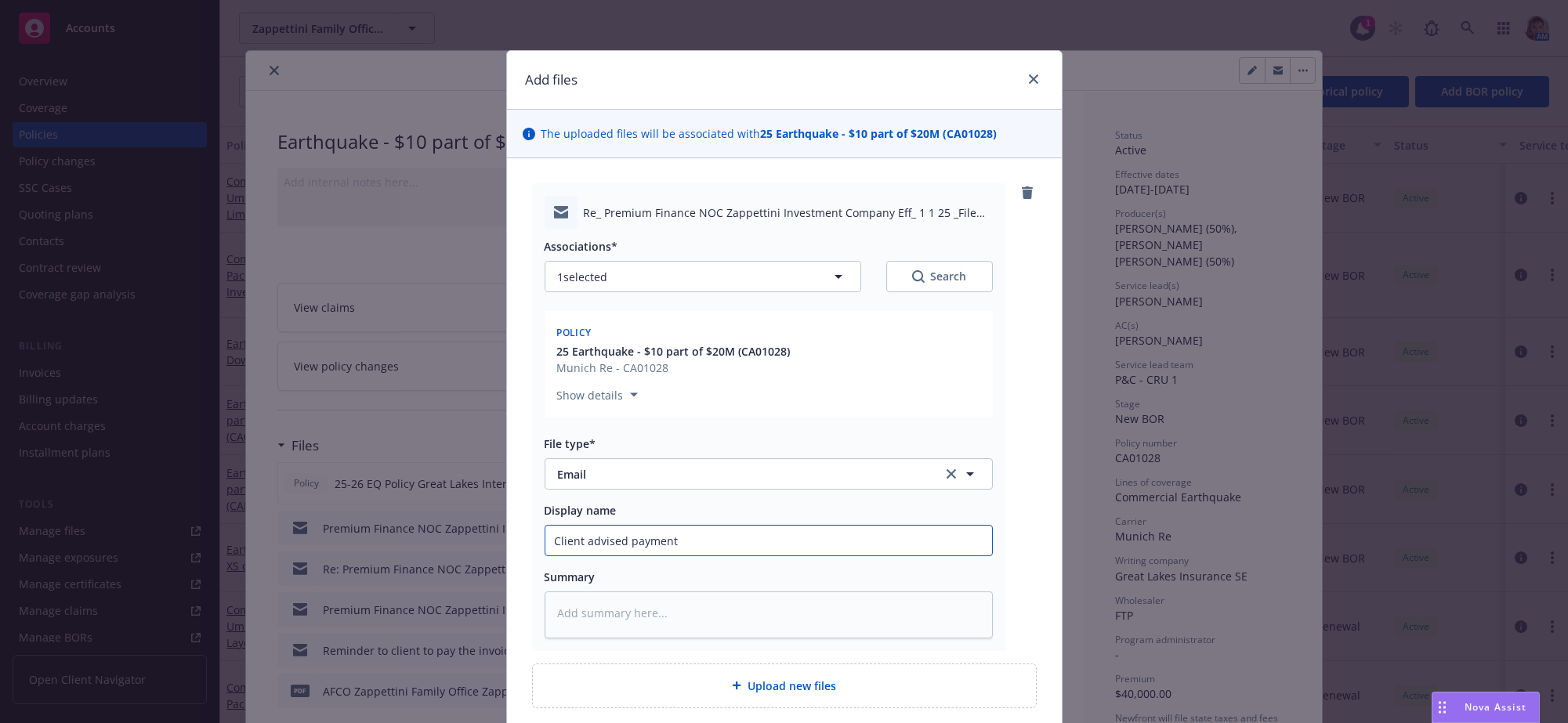
type textarea "x"
type input "Client advised payment w"
type textarea "x"
type input "Client advised payment wa"
type textarea "x"
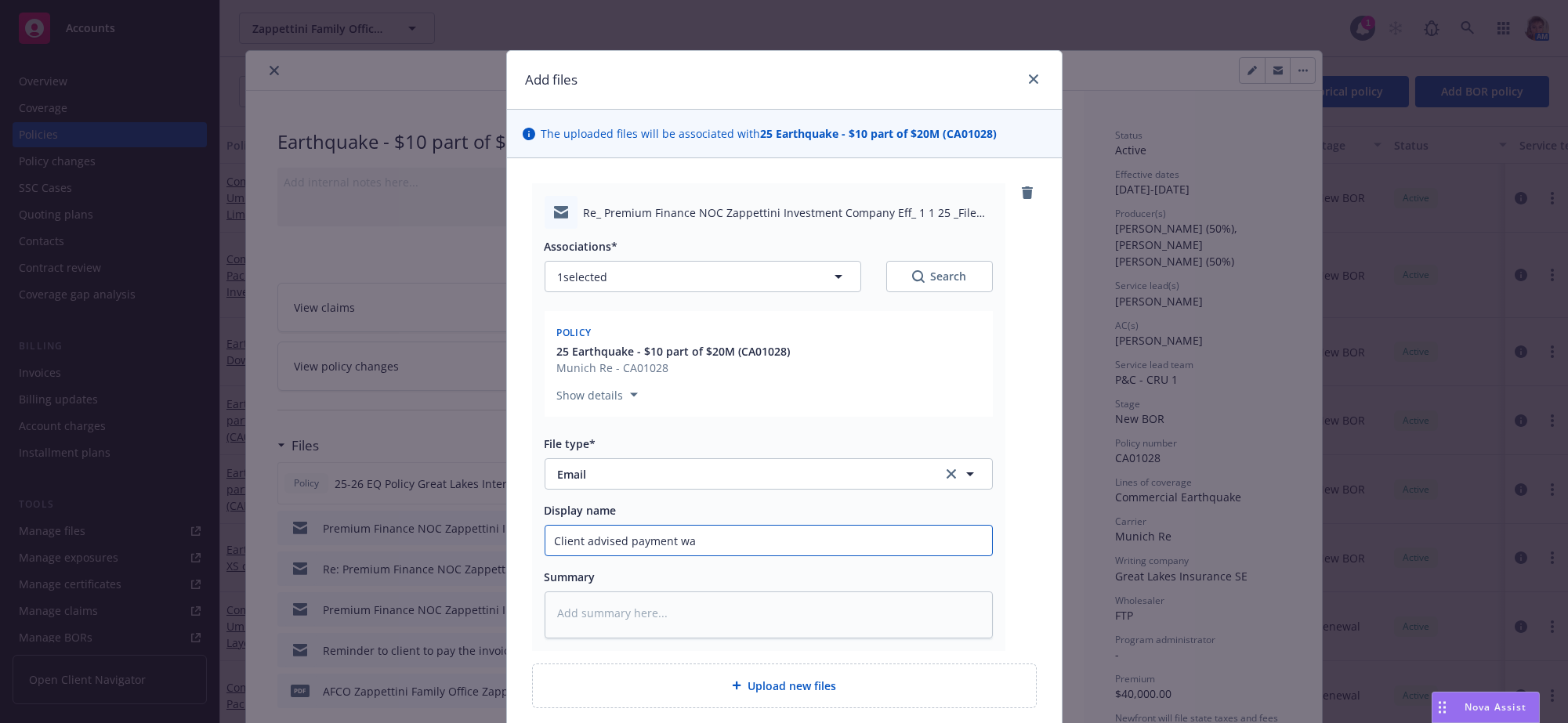
type input "Client advised payment was"
type textarea "x"
type input "Client advised payment was"
type textarea "x"
type input "Client advised payment was s"
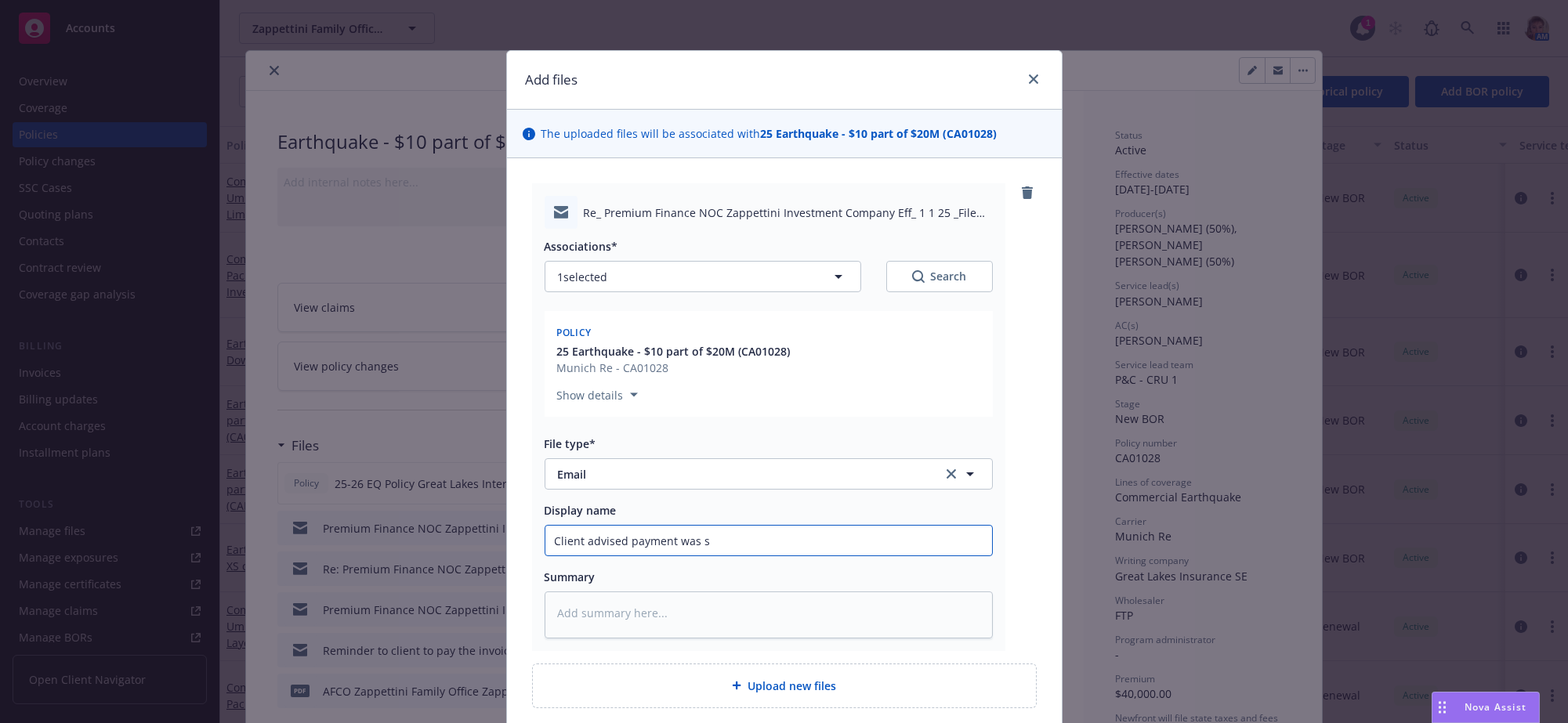
type textarea "x"
type input "Client advised payment was se"
type textarea "x"
type input "Client advised payment was sen"
type textarea "x"
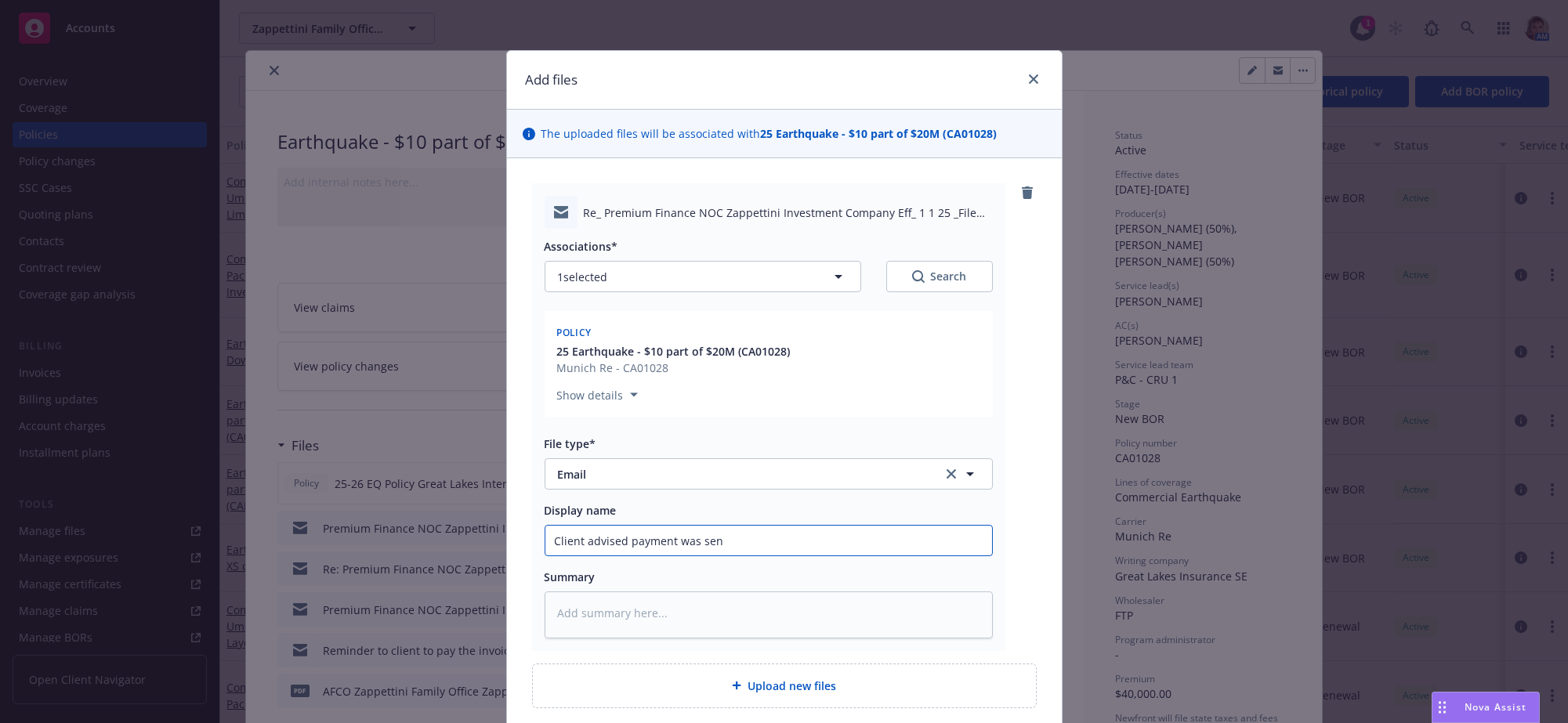
type input "Client advised payment was sent"
type textarea "x"
type input "Client advised payment was sent"
type textarea "x"
type input "Client advised payment was sent t"
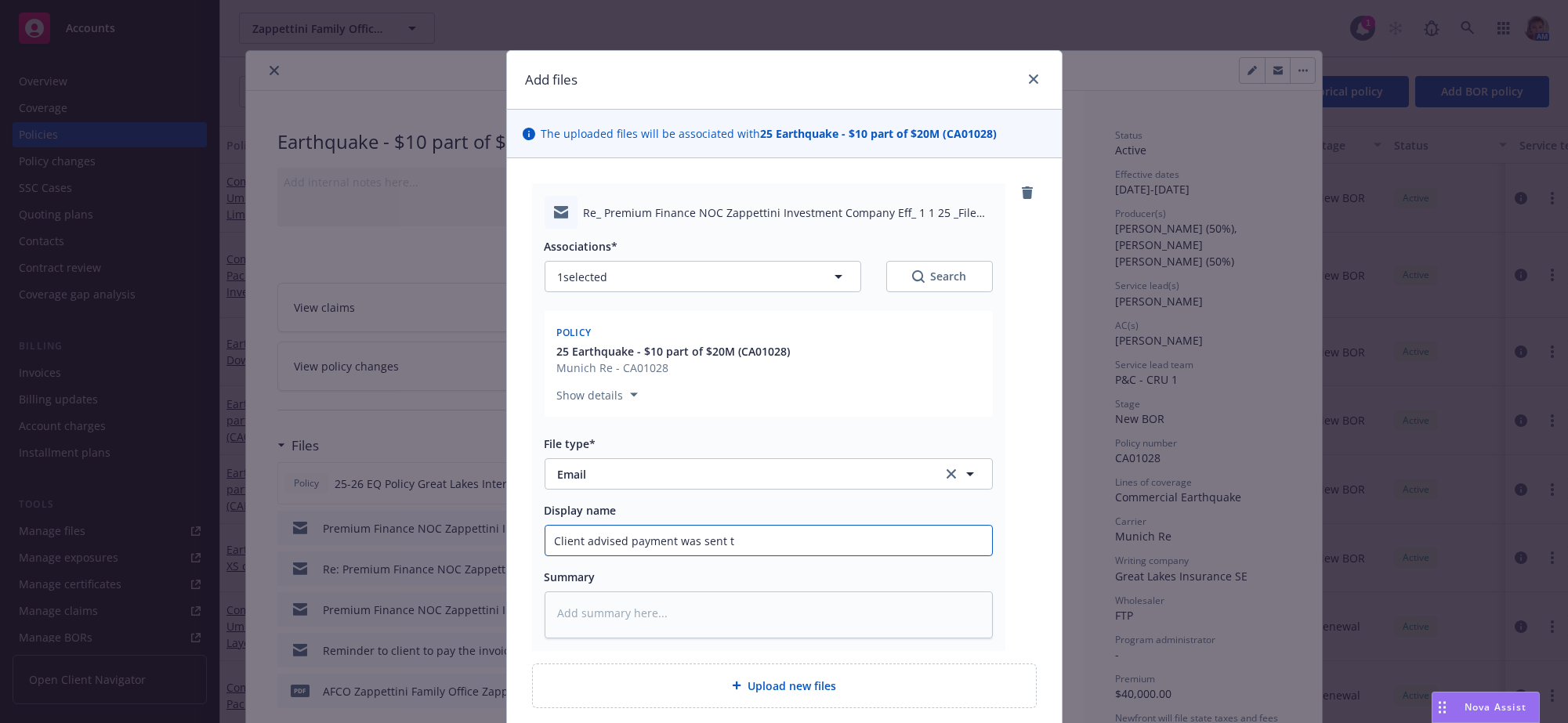
type textarea "x"
type input "Client advised payment was sent to"
type textarea "x"
type input "Client advised payment was sent [PERSON_NAME]"
type textarea "x"
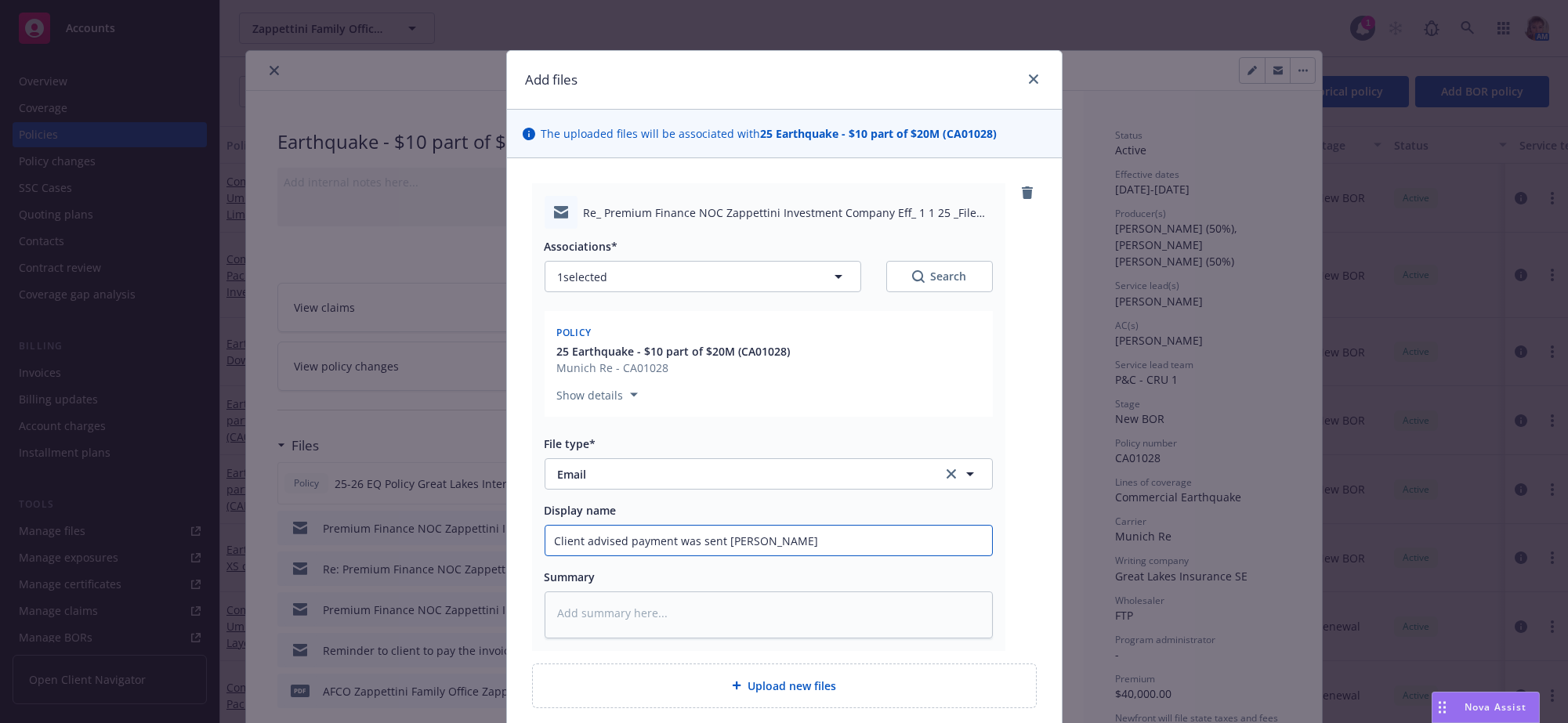
type input "Client advised payment was sent toda"
type textarea "x"
type input "Client advised payment was sent [DATE]"
type textarea "x"
type input "Client advised payment was sent [DATE]"
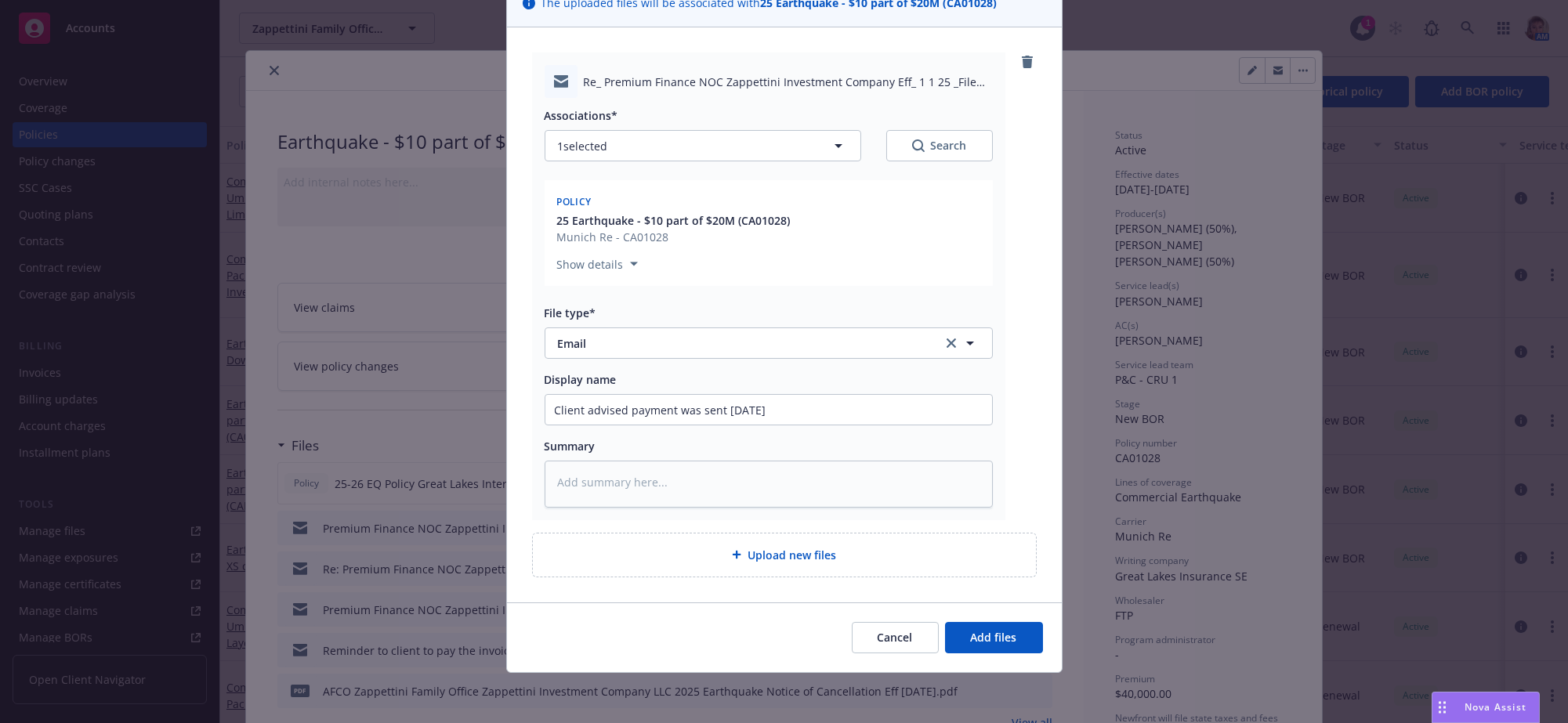
scroll to position [187, 0]
type textarea "x"
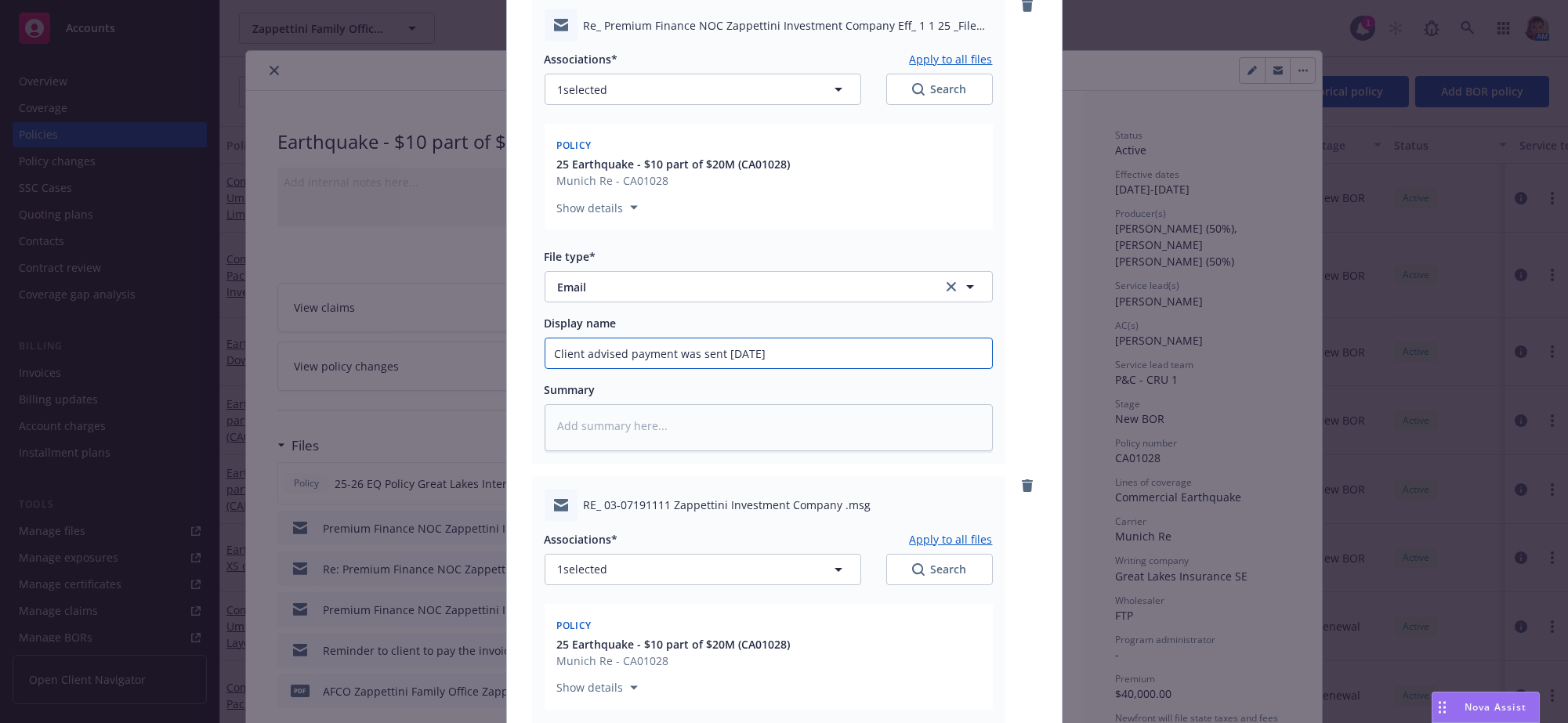
scroll to position [702, 0]
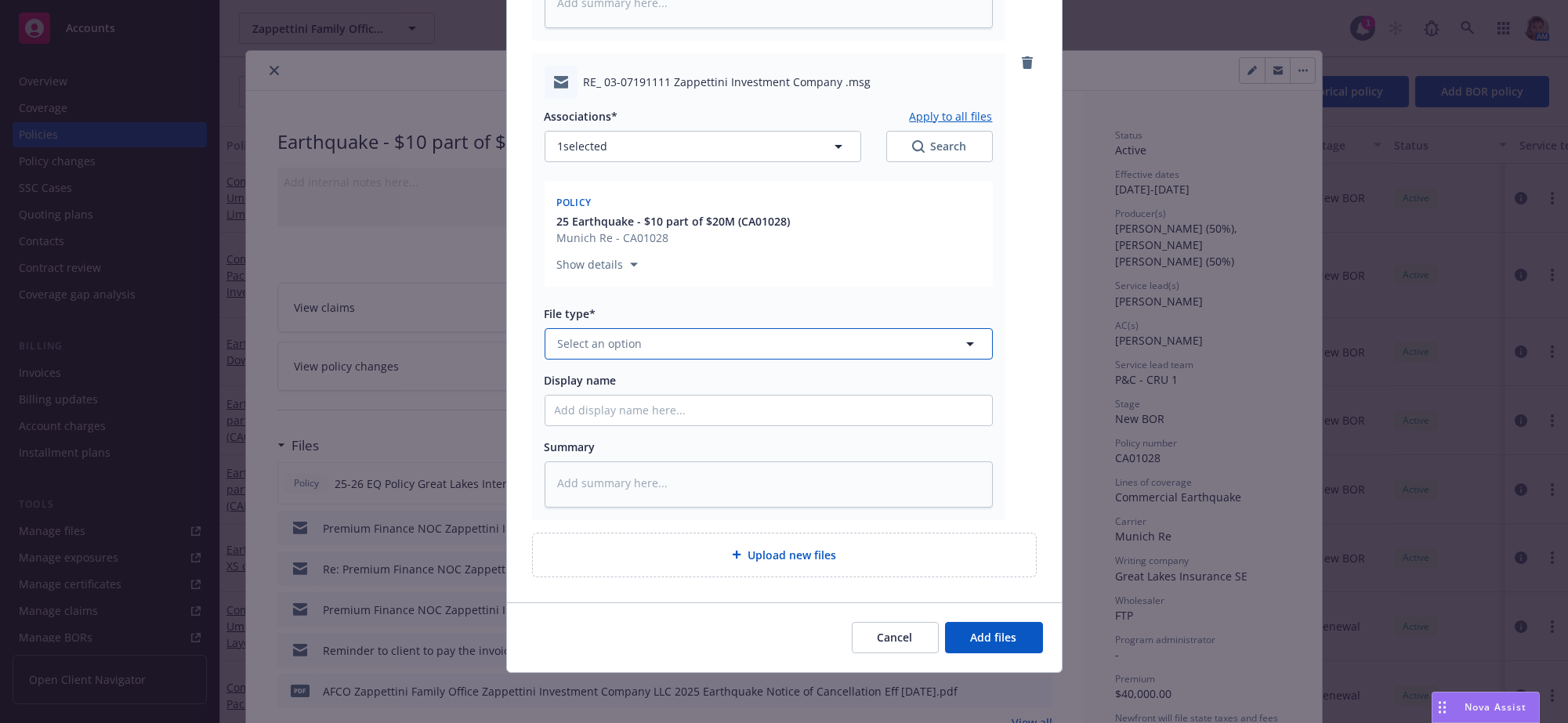
click at [719, 329] on button "Select an option" at bounding box center [769, 344] width 448 height 32
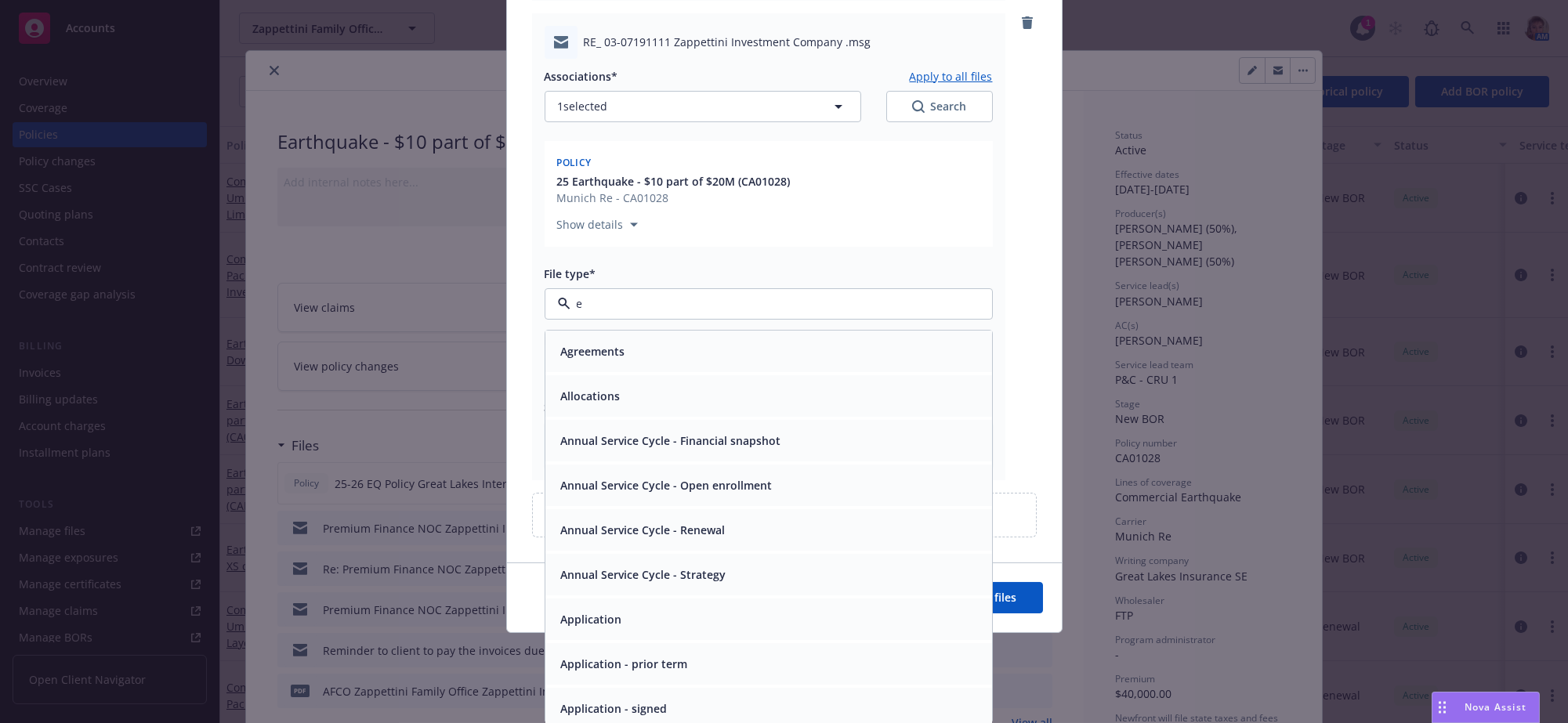
type input "em"
click at [680, 405] on div "Email" at bounding box center [769, 395] width 428 height 23
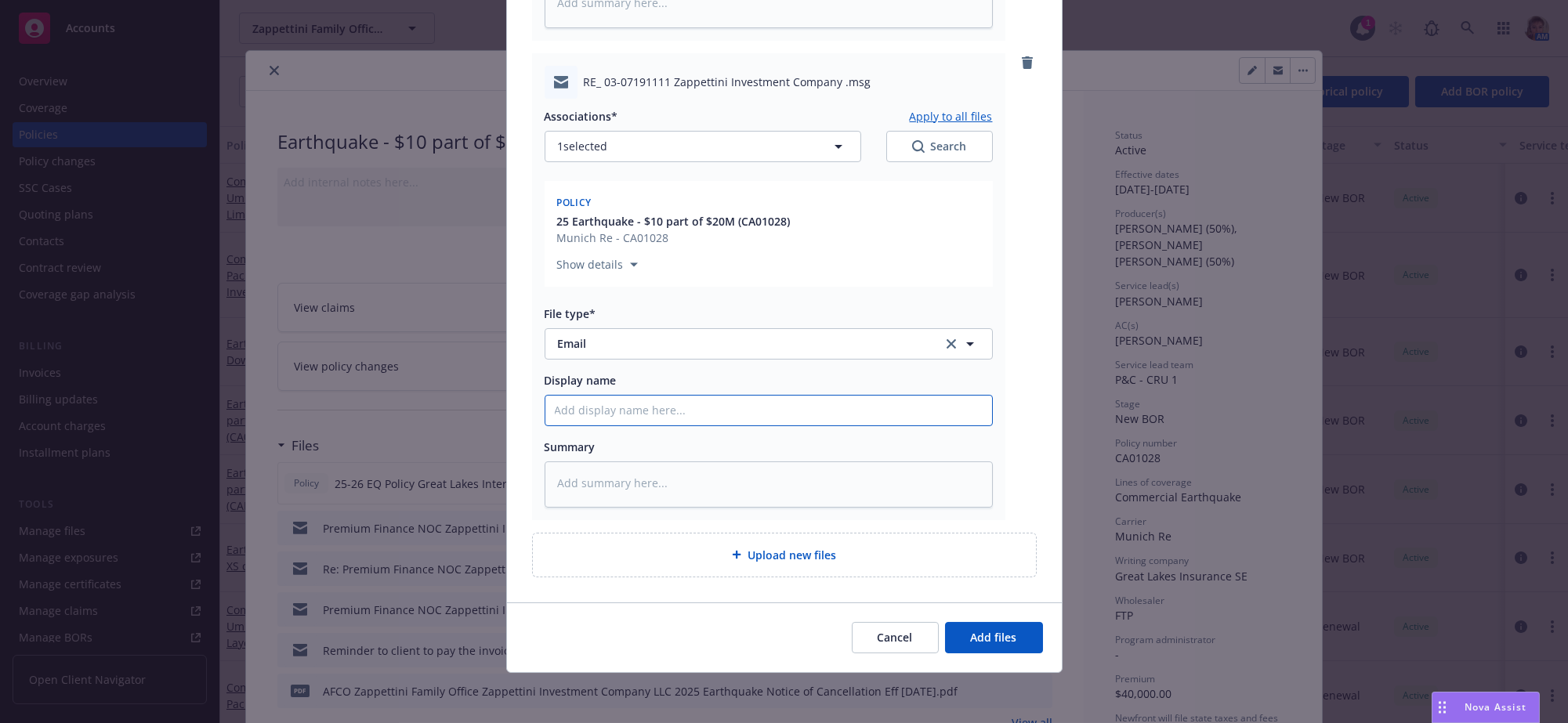
type textarea "x"
type input "A"
type textarea "x"
type input "Ad"
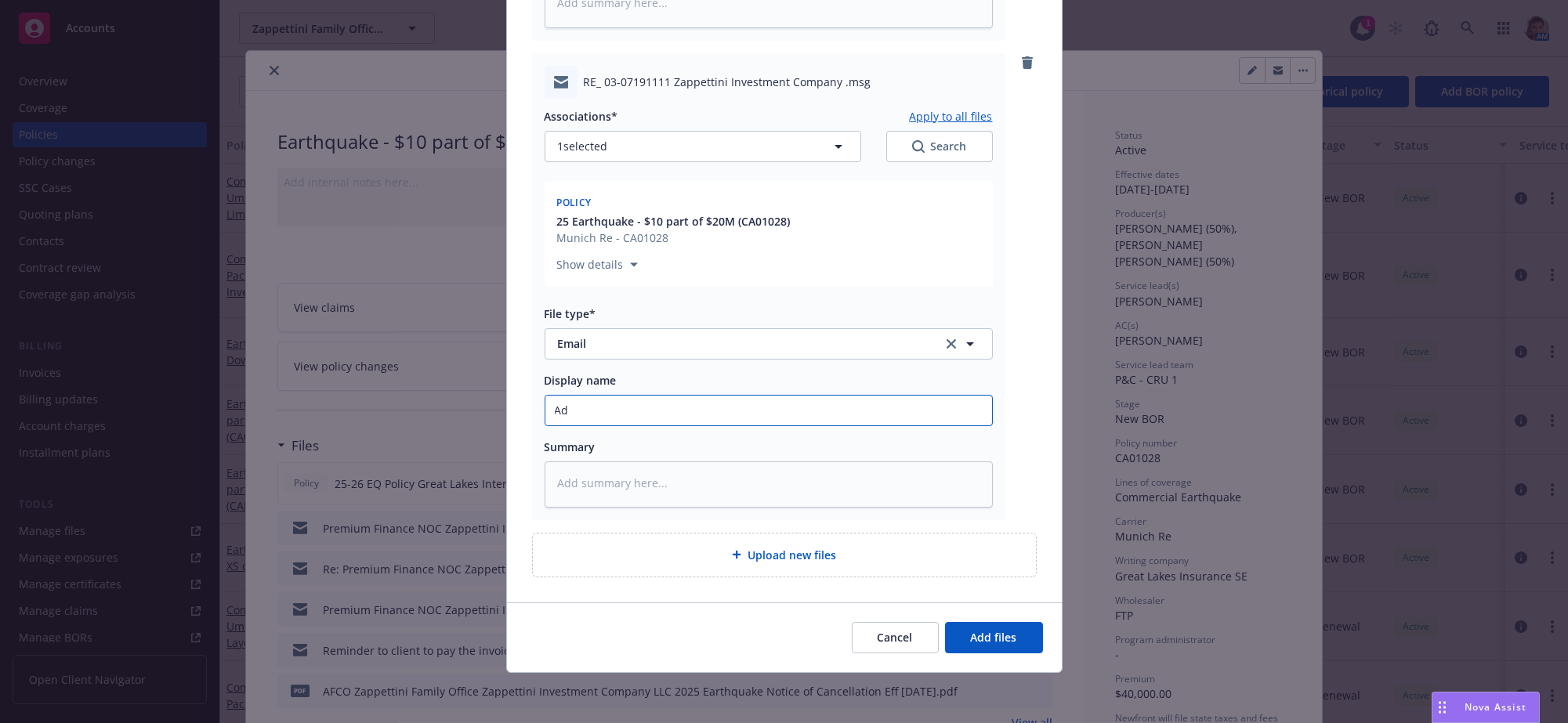
type textarea "x"
type input "Adf"
type textarea "x"
type input "Ad"
type textarea "x"
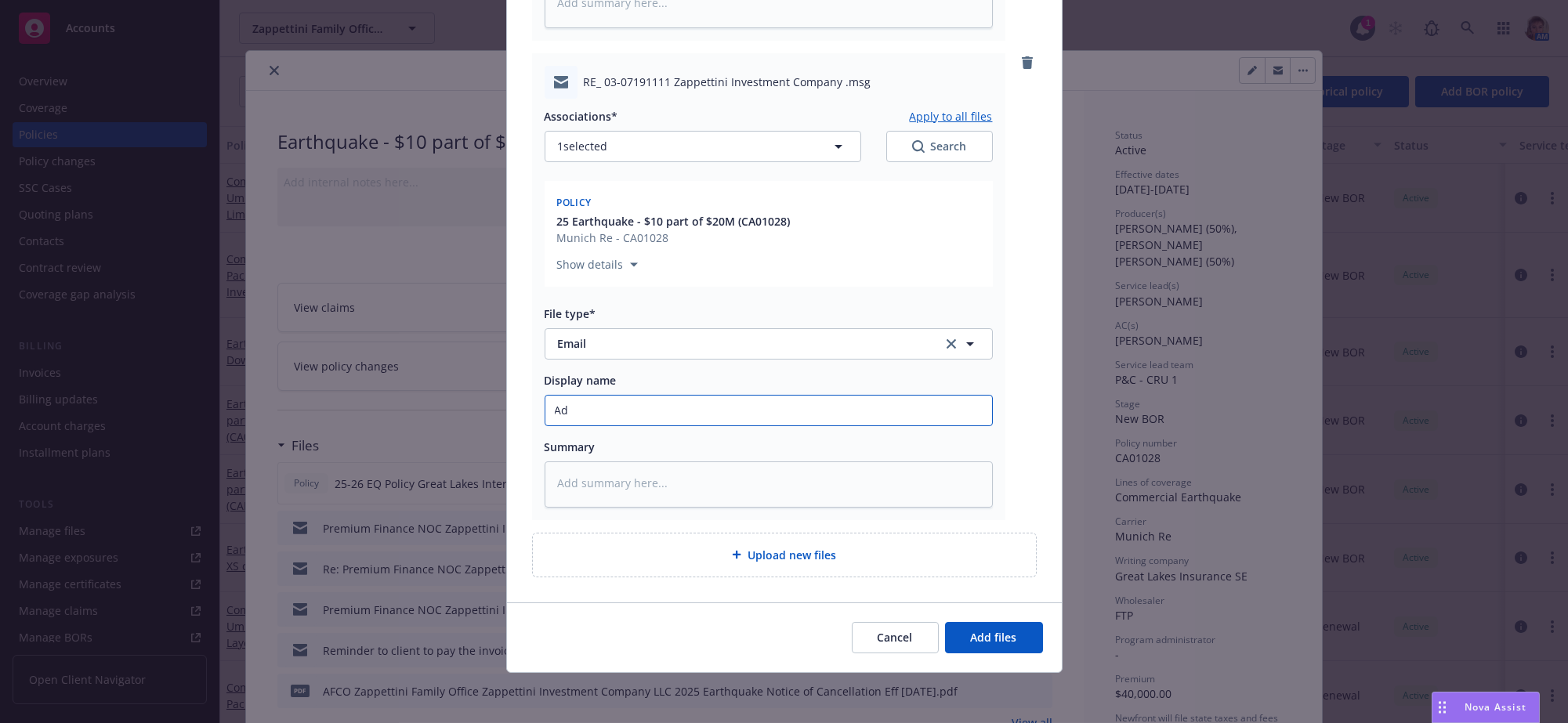
type input "Adv"
type textarea "x"
type input "Advi"
type textarea "x"
type input "Advis"
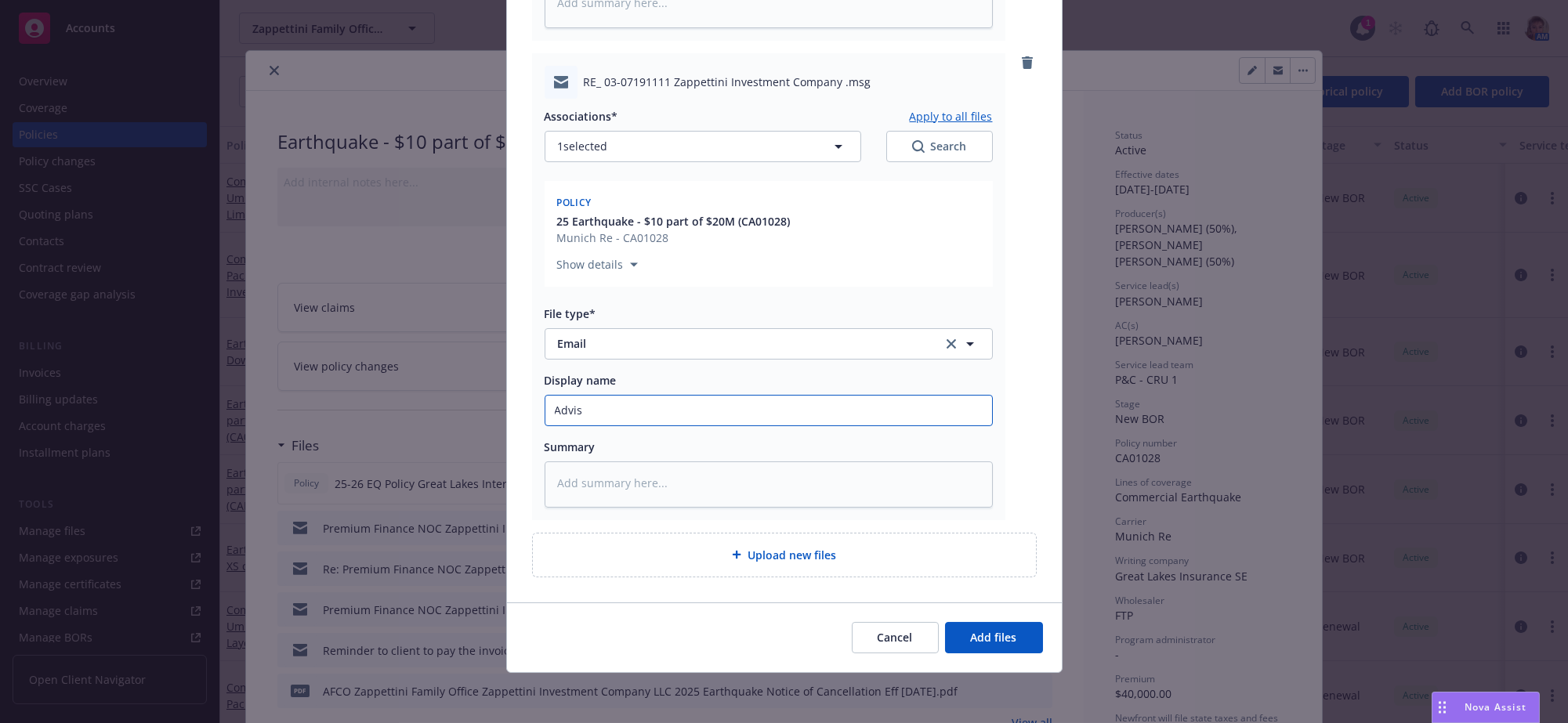
type textarea "x"
type input "Advise"
type textarea "x"
type input "Advised"
type textarea "x"
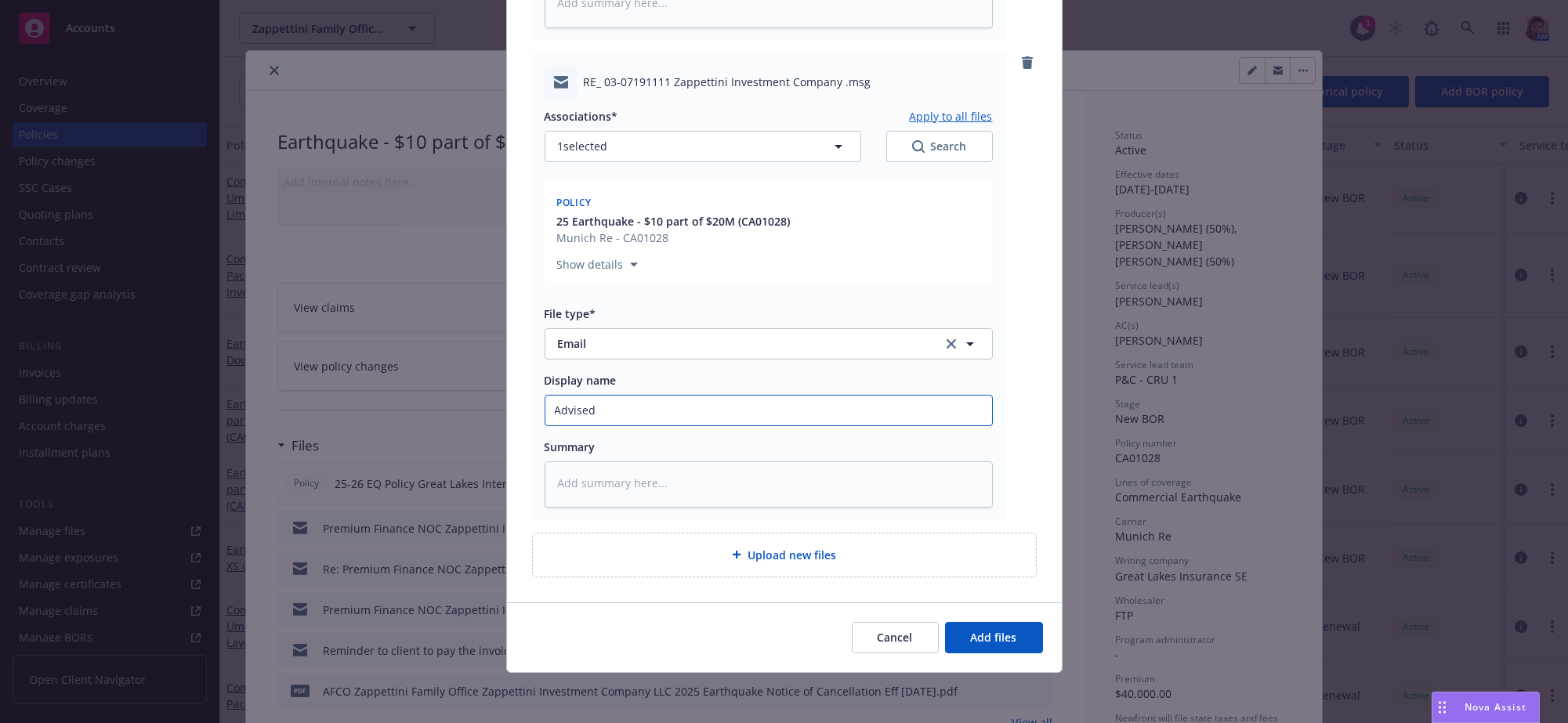
type input "Advised"
type textarea "x"
type input "Advised A"
type textarea "x"
type input "Advised AF"
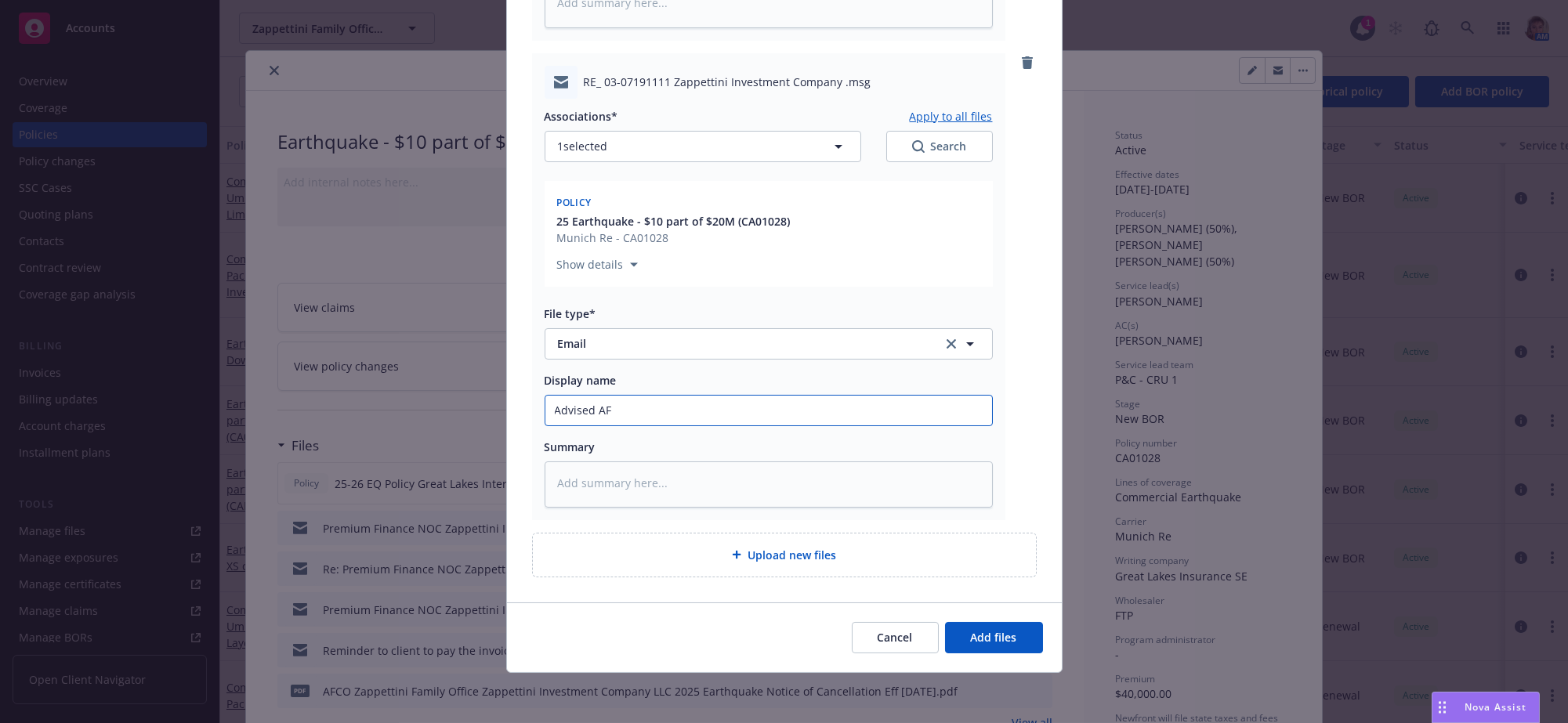
type textarea "x"
type input "Advised AFC"
type textarea "x"
type input "Advised AFCO"
type textarea "x"
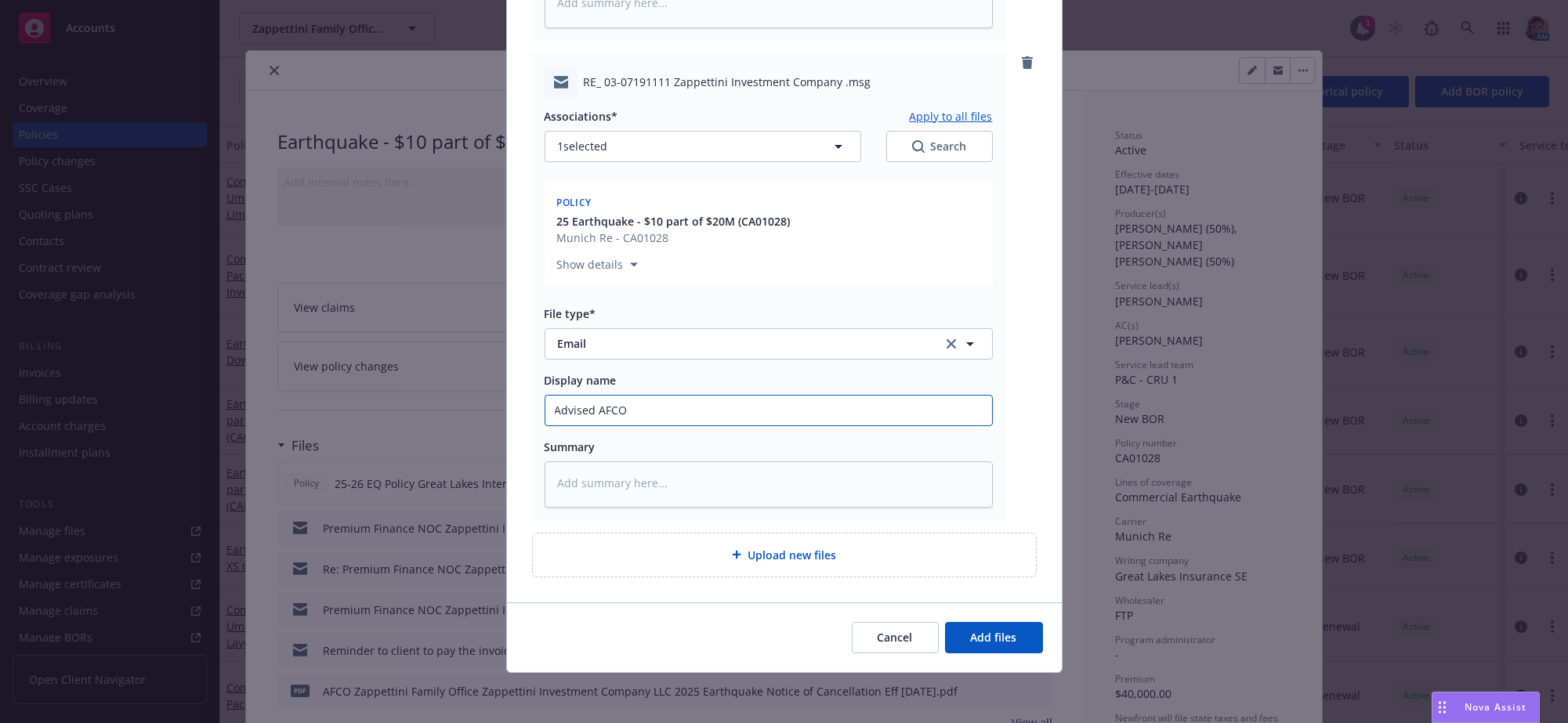
type input "Advised AFCO"
type textarea "x"
type input "Advised AFCO p"
type textarea "x"
type input "Advised AFCO pa"
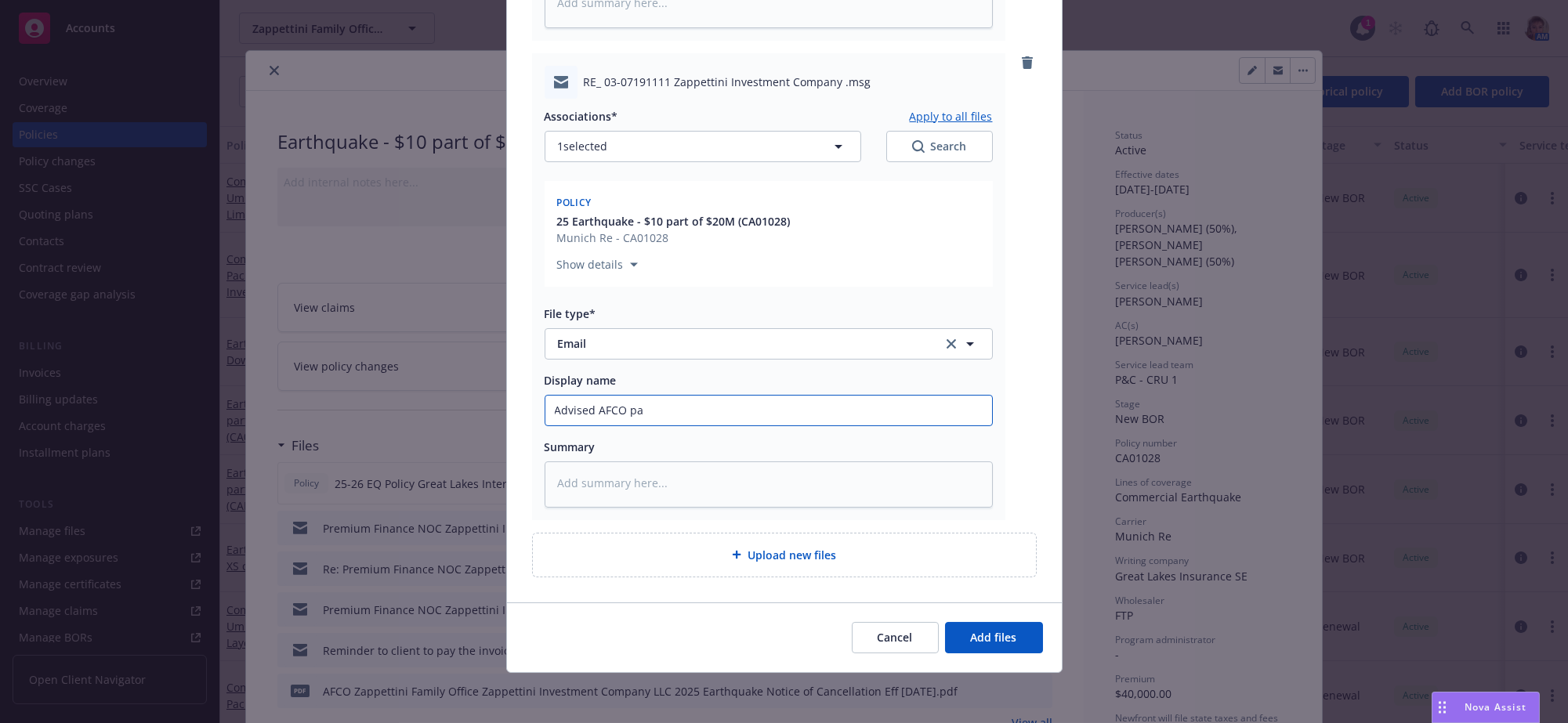
type textarea "x"
type input "Advised AFCO pay"
type textarea "x"
type input "Advised AFCO paym"
type textarea "x"
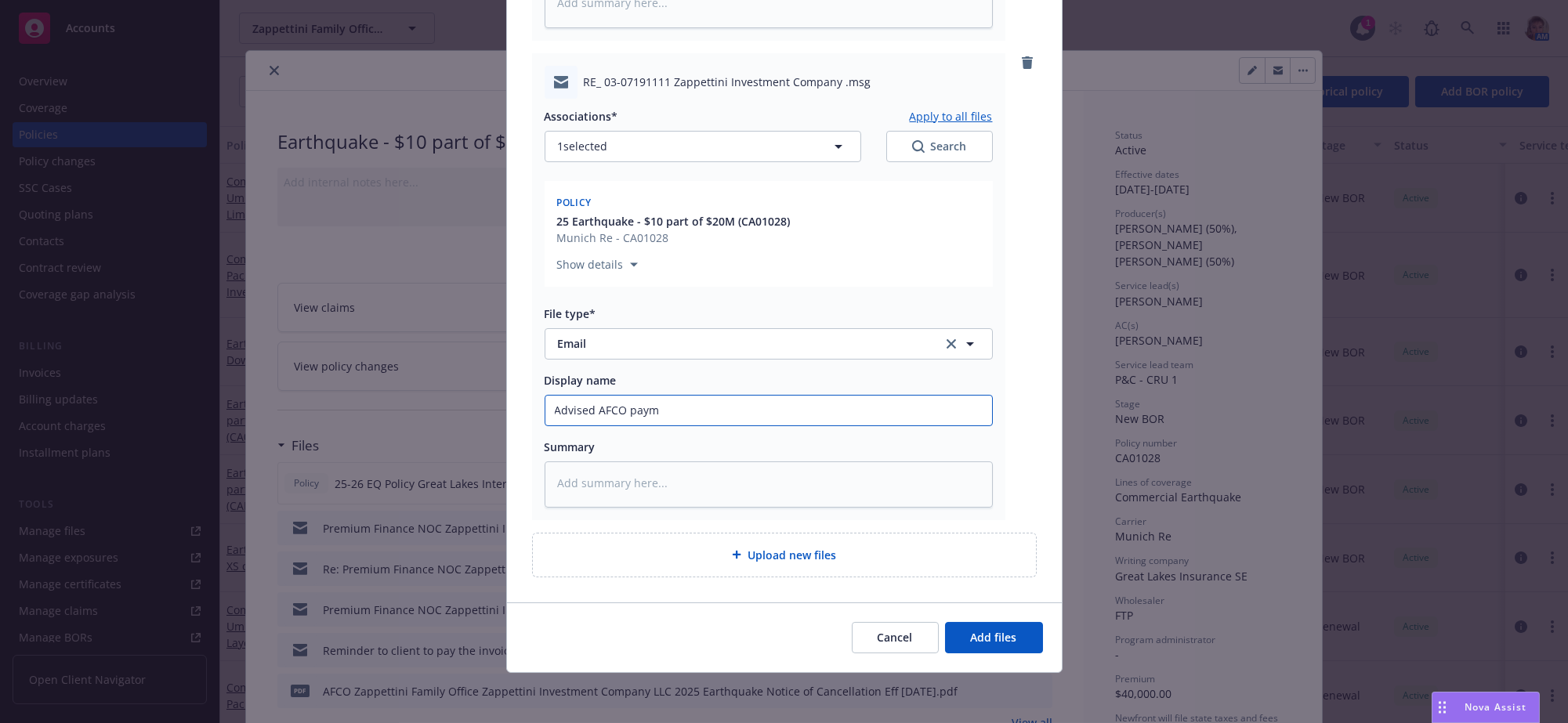
type input "Advised AFCO payme"
type textarea "x"
type input "Advised AFCO paymen"
type textarea "x"
type input "Advised AFCO payment"
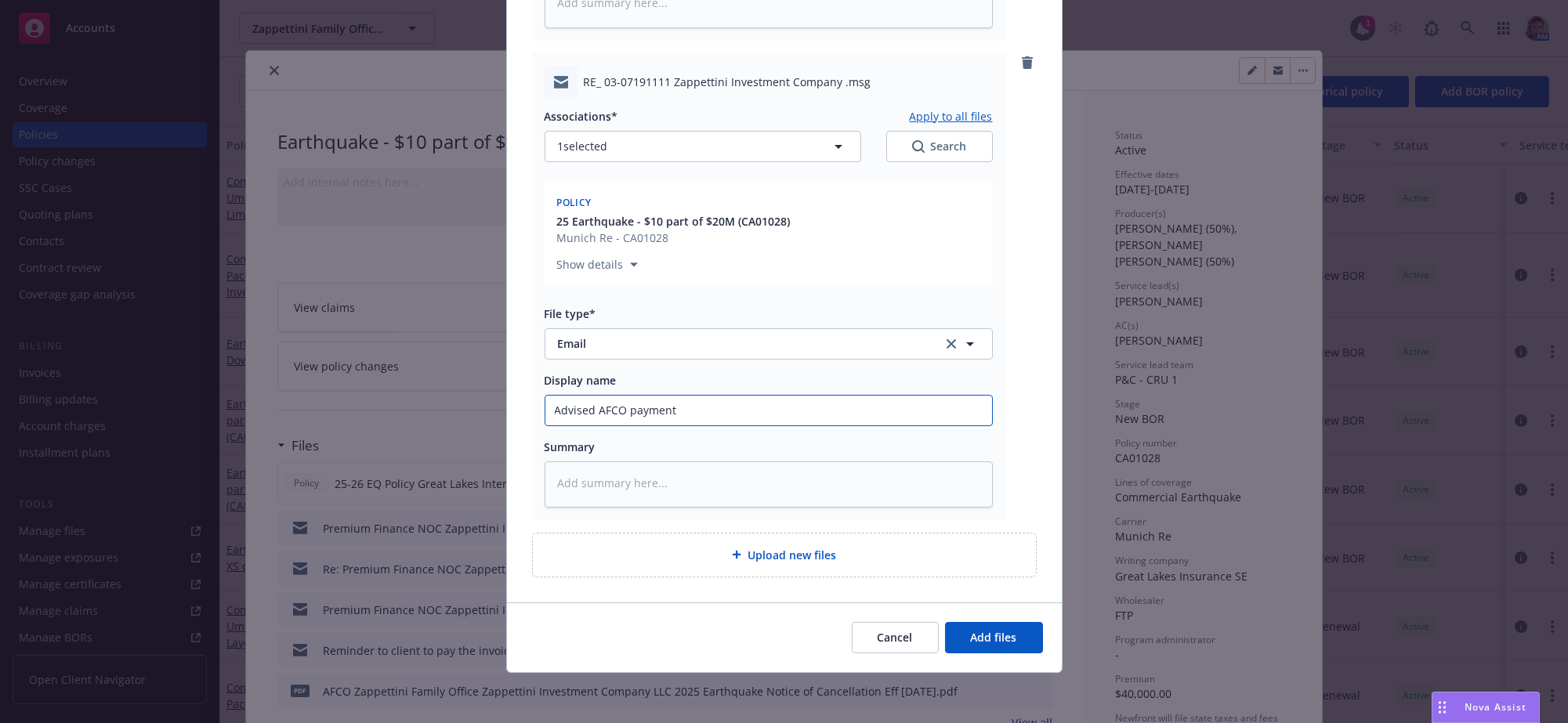
type textarea "x"
type input "Advised AFCO payment"
type textarea "x"
type input "Advised AFCO payment w"
type textarea "x"
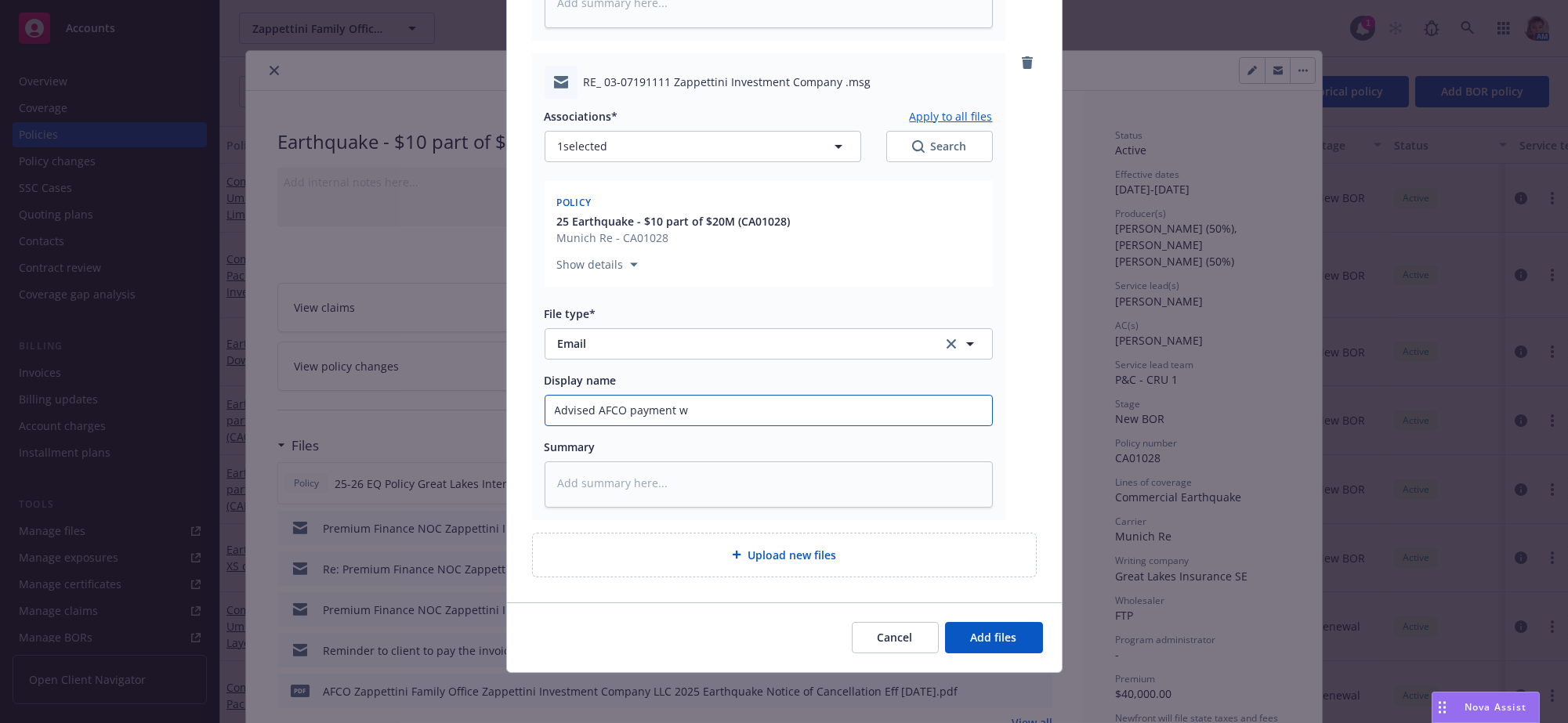
type input "Advised AFCO payment wa"
type textarea "x"
type input "Advised AFCO payment was"
type textarea "x"
type input "Advised AFCO payment was"
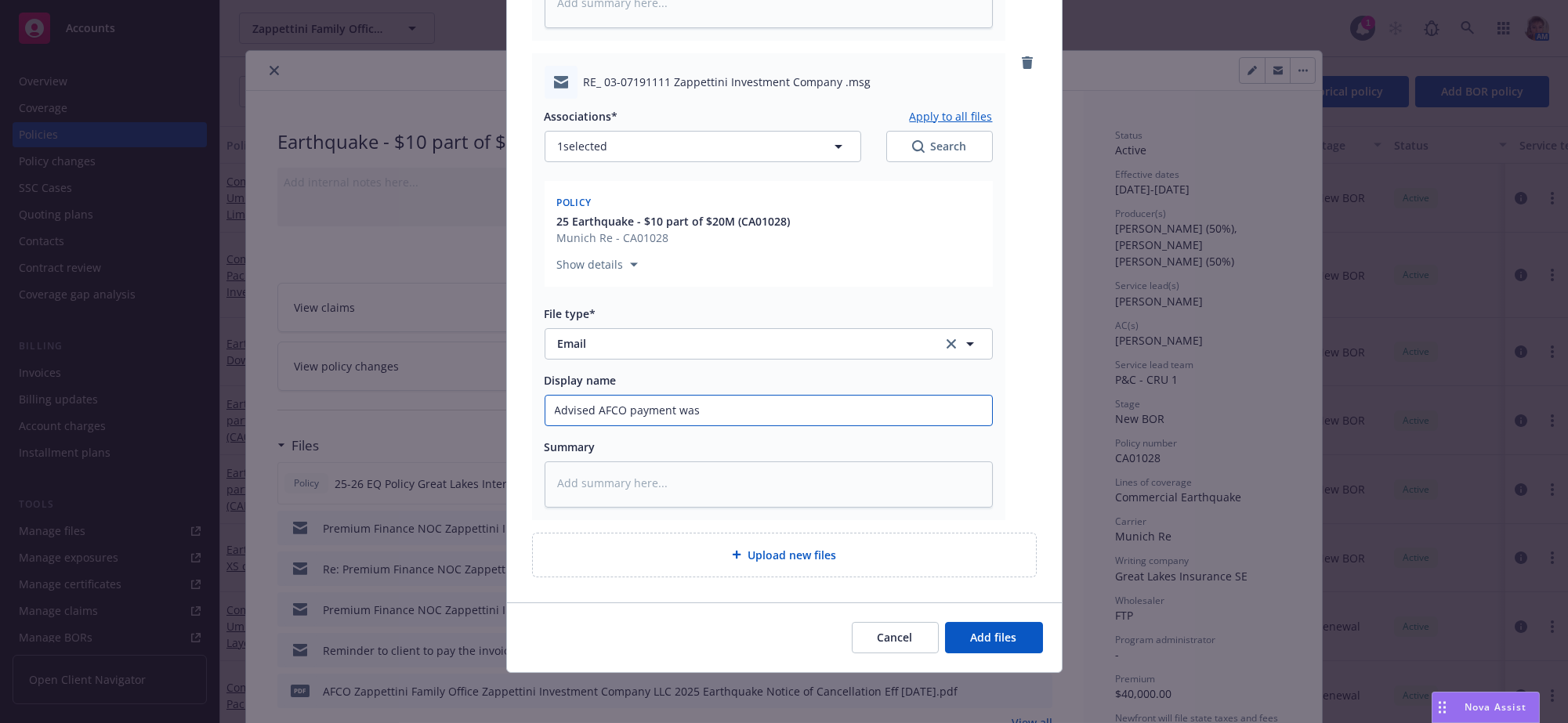
type textarea "x"
type input "Advised AFCO payment was s"
type textarea "x"
type input "Advised AFCO payment was se"
type textarea "x"
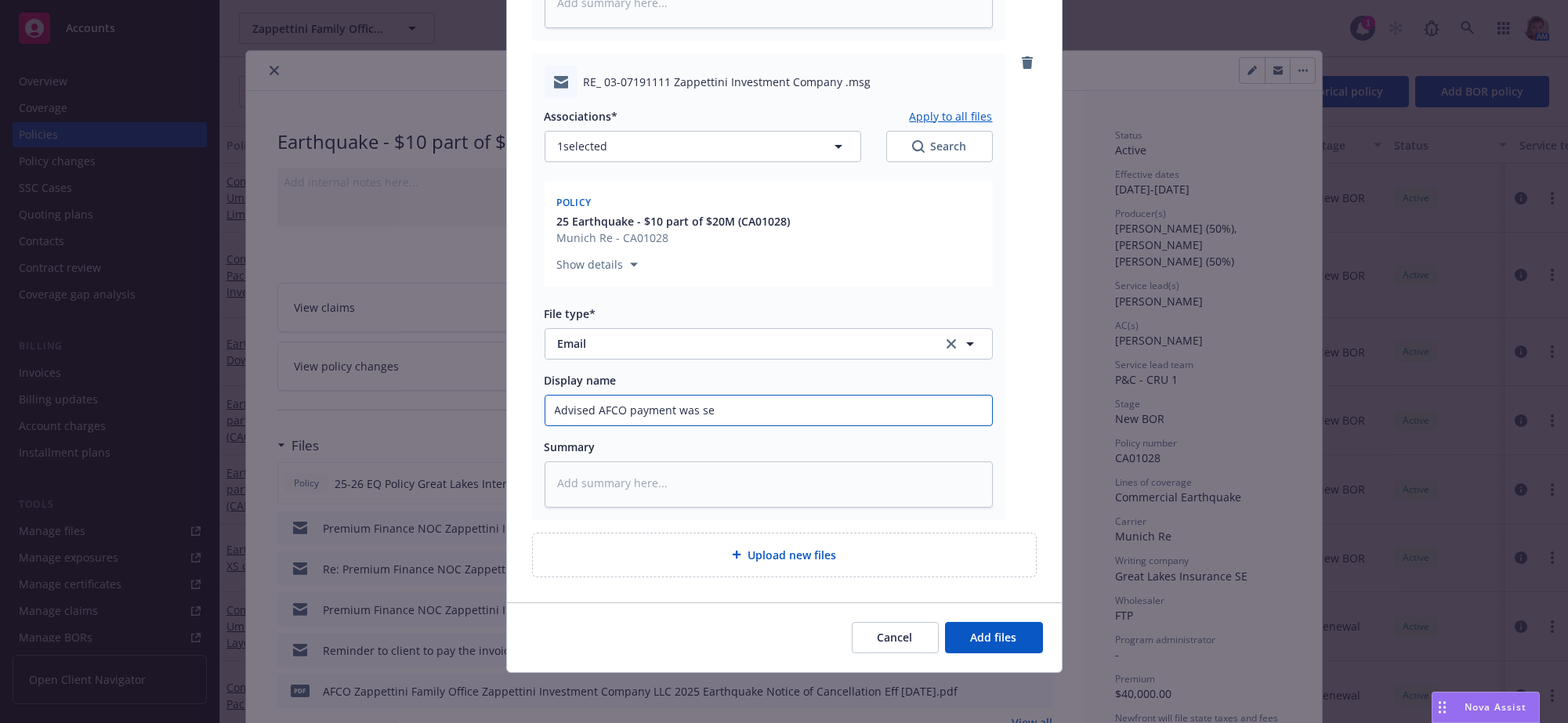
type input "Advised AFCO payment was sen"
type textarea "x"
type input "Advised AFCO payment was sent"
click at [977, 639] on span "Add files" at bounding box center [994, 637] width 46 height 15
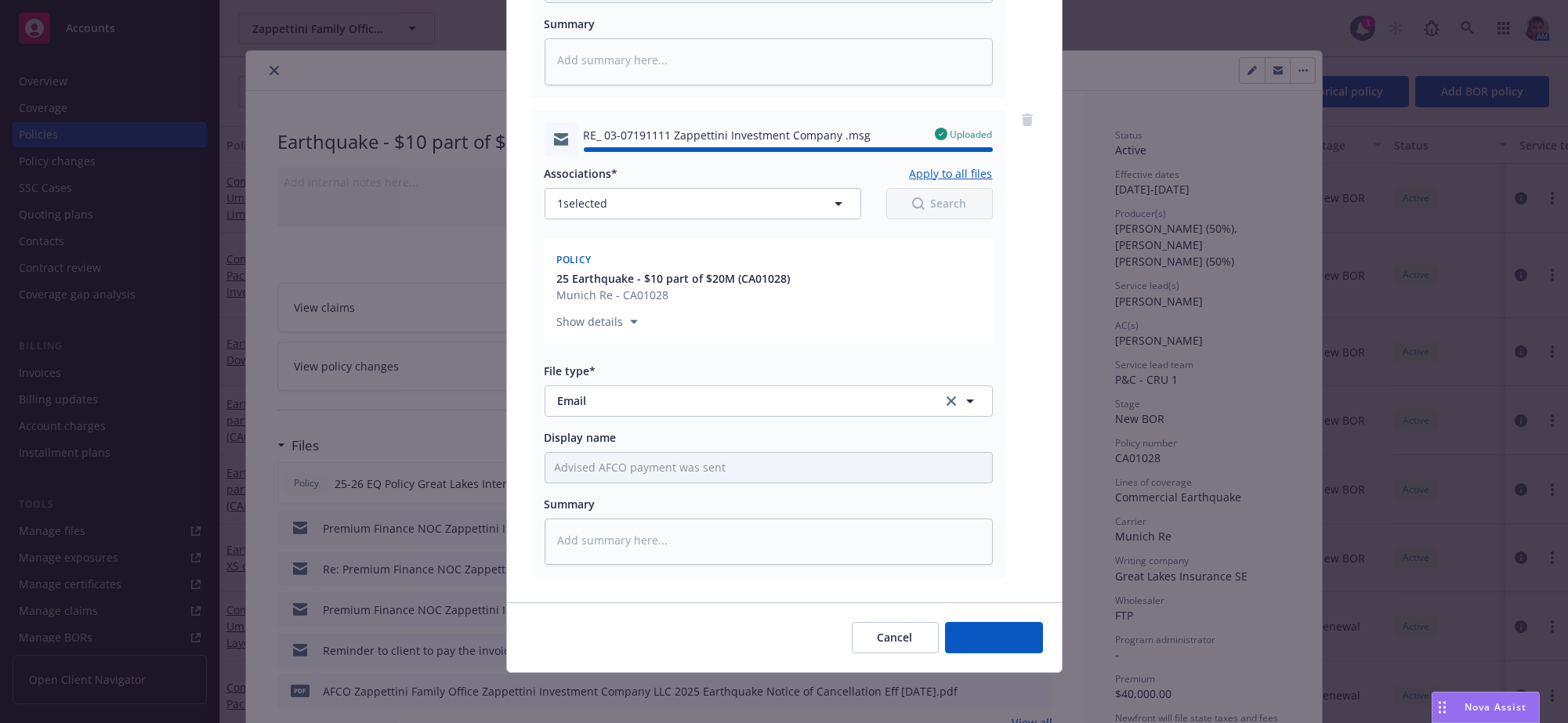
type textarea "x"
